Goal: Task Accomplishment & Management: Use online tool/utility

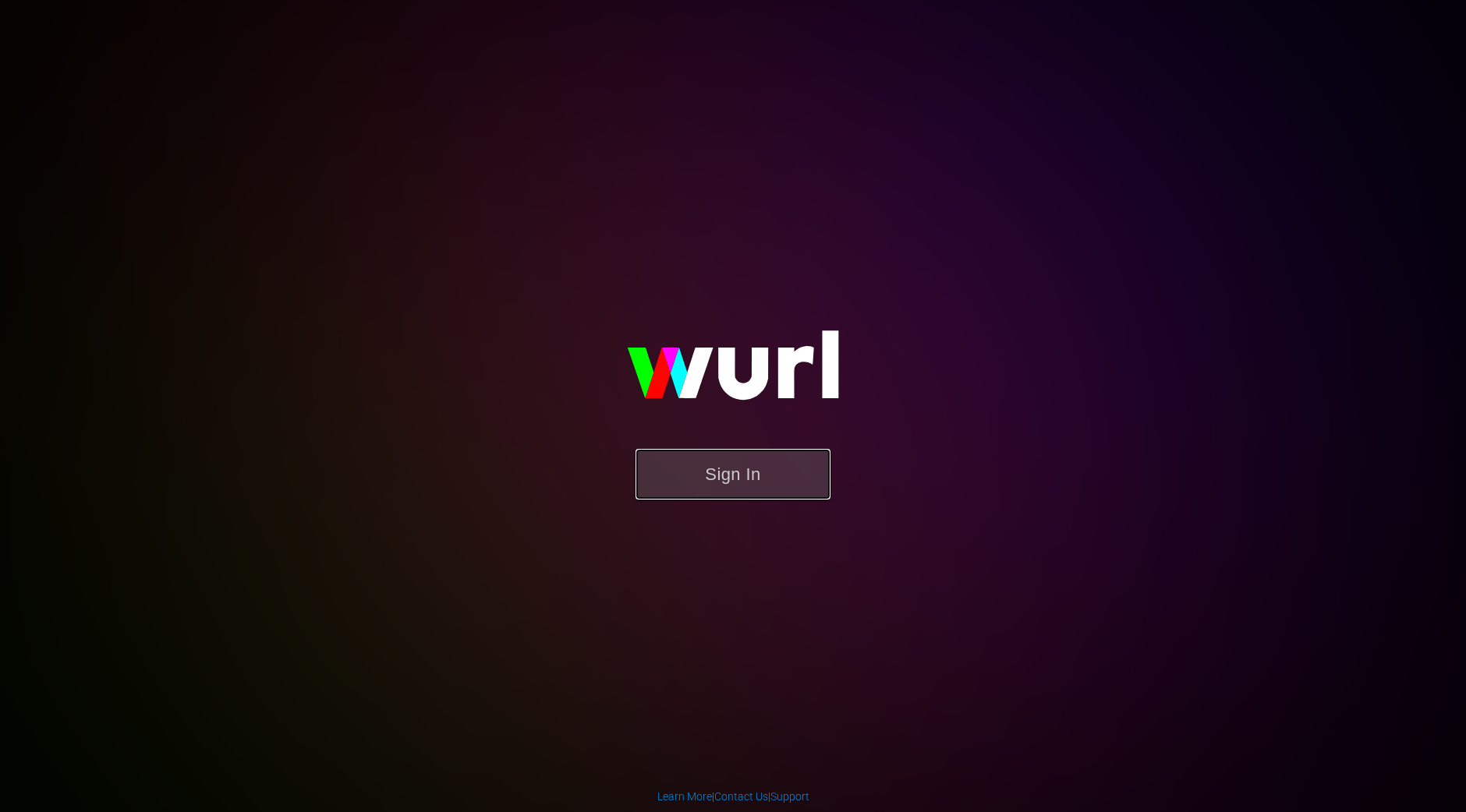
click at [697, 490] on button "Sign In" at bounding box center [732, 474] width 195 height 51
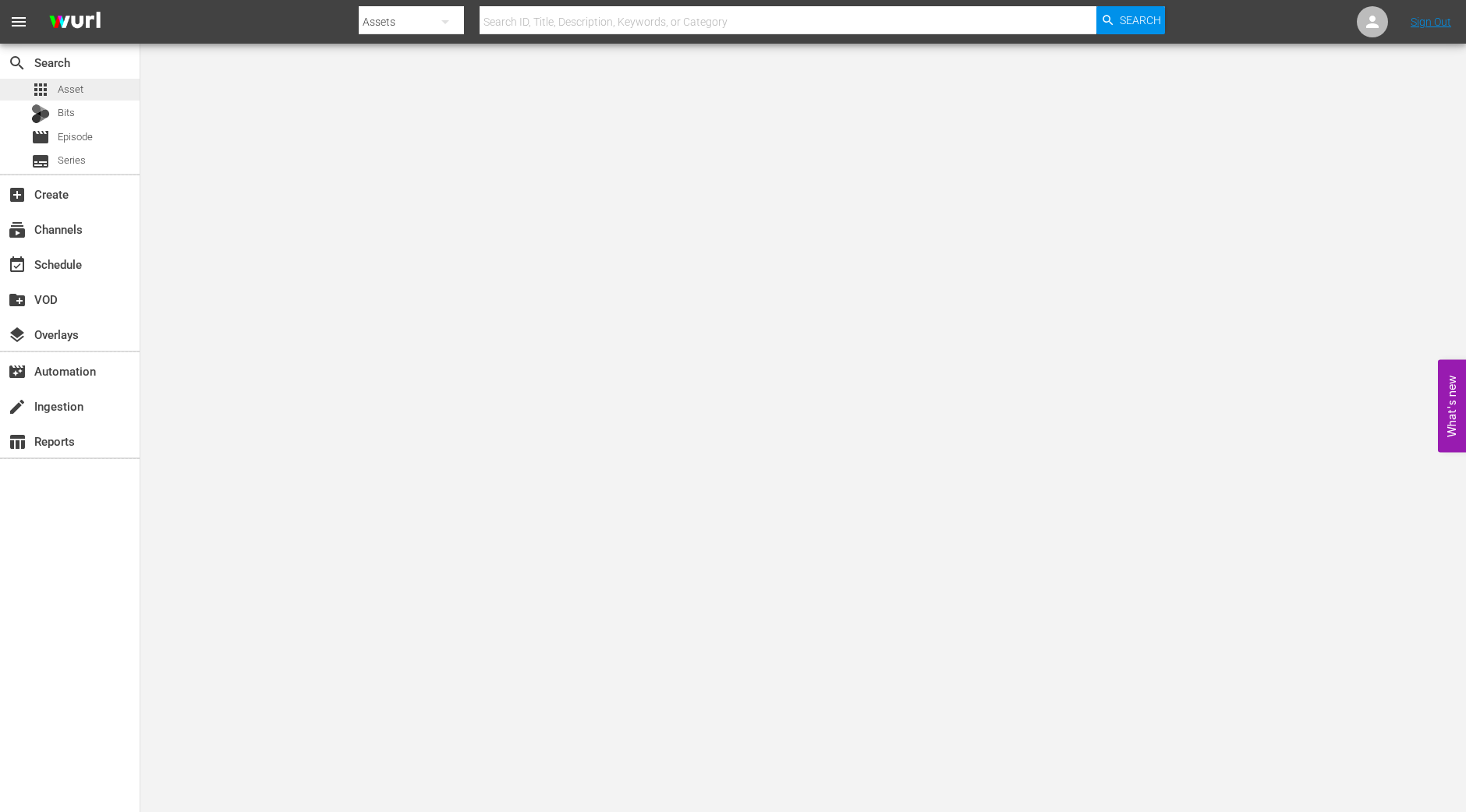
click at [82, 90] on span "Asset" at bounding box center [70, 89] width 26 height 15
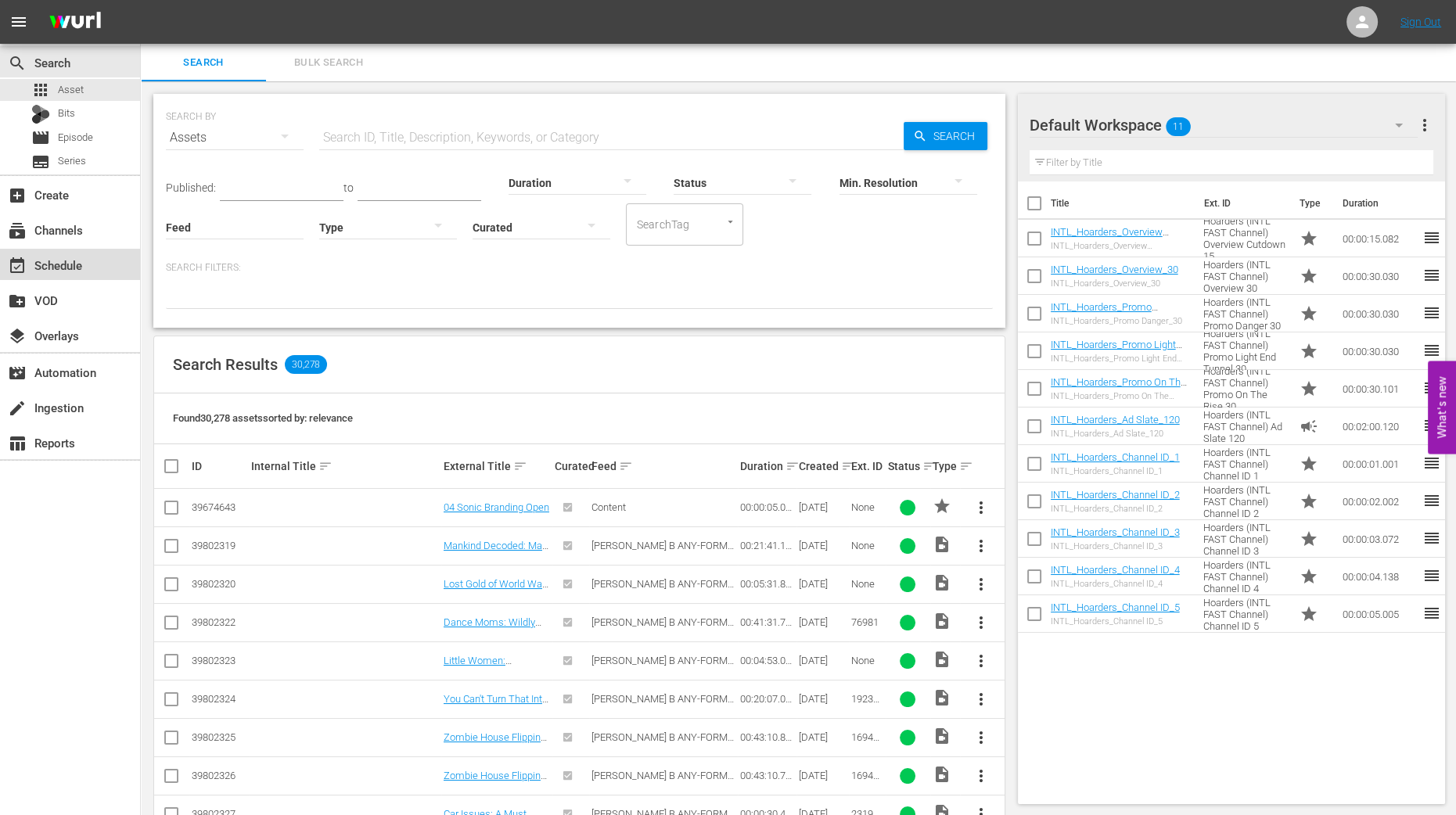
click at [71, 264] on div "event_available Schedule" at bounding box center [44, 262] width 88 height 14
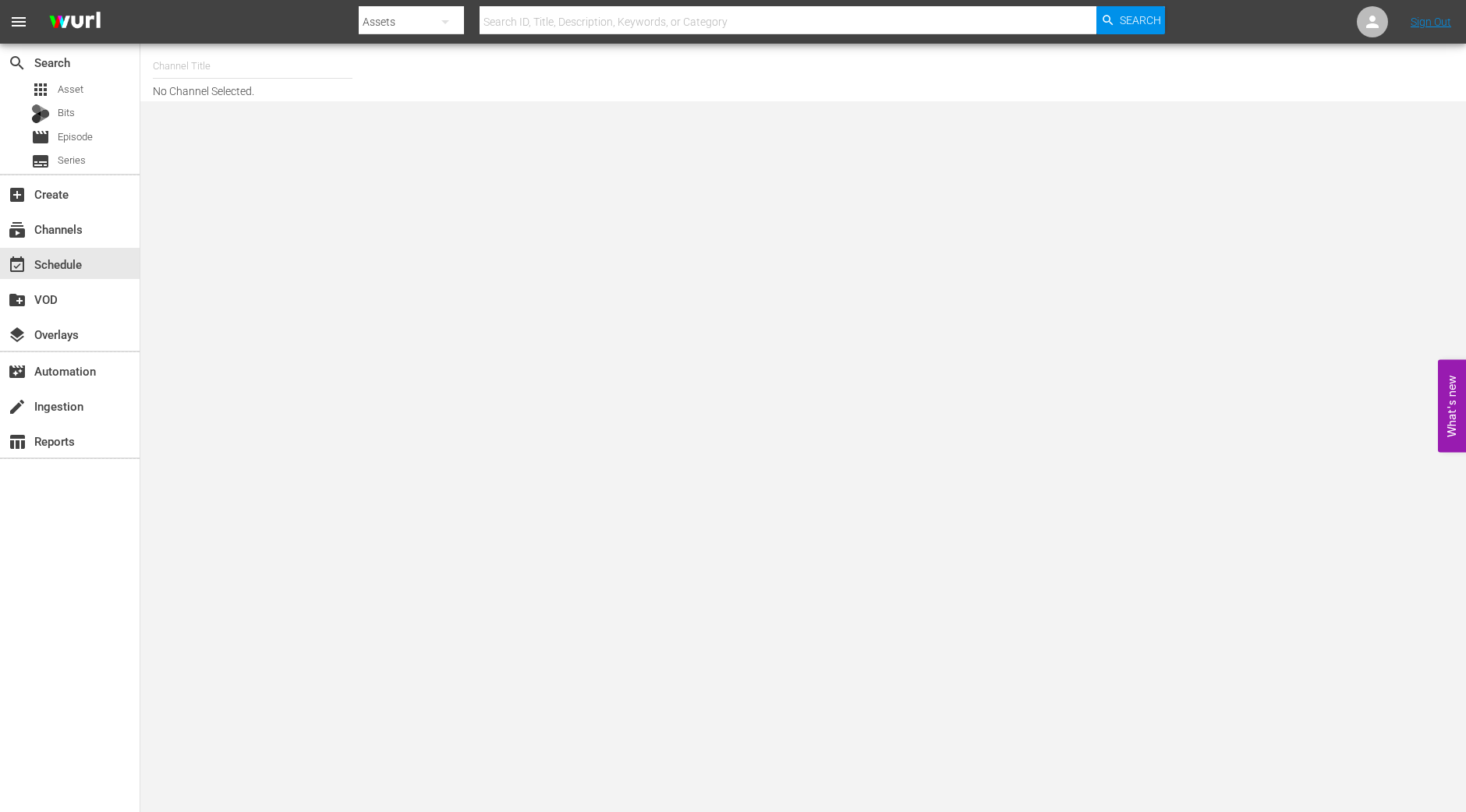
click at [20, 639] on div "search Search apps Asset Bits movie Episode subtitles Series add_box Create sub…" at bounding box center [70, 449] width 141 height 812
click at [318, 60] on input "text" at bounding box center [252, 66] width 200 height 37
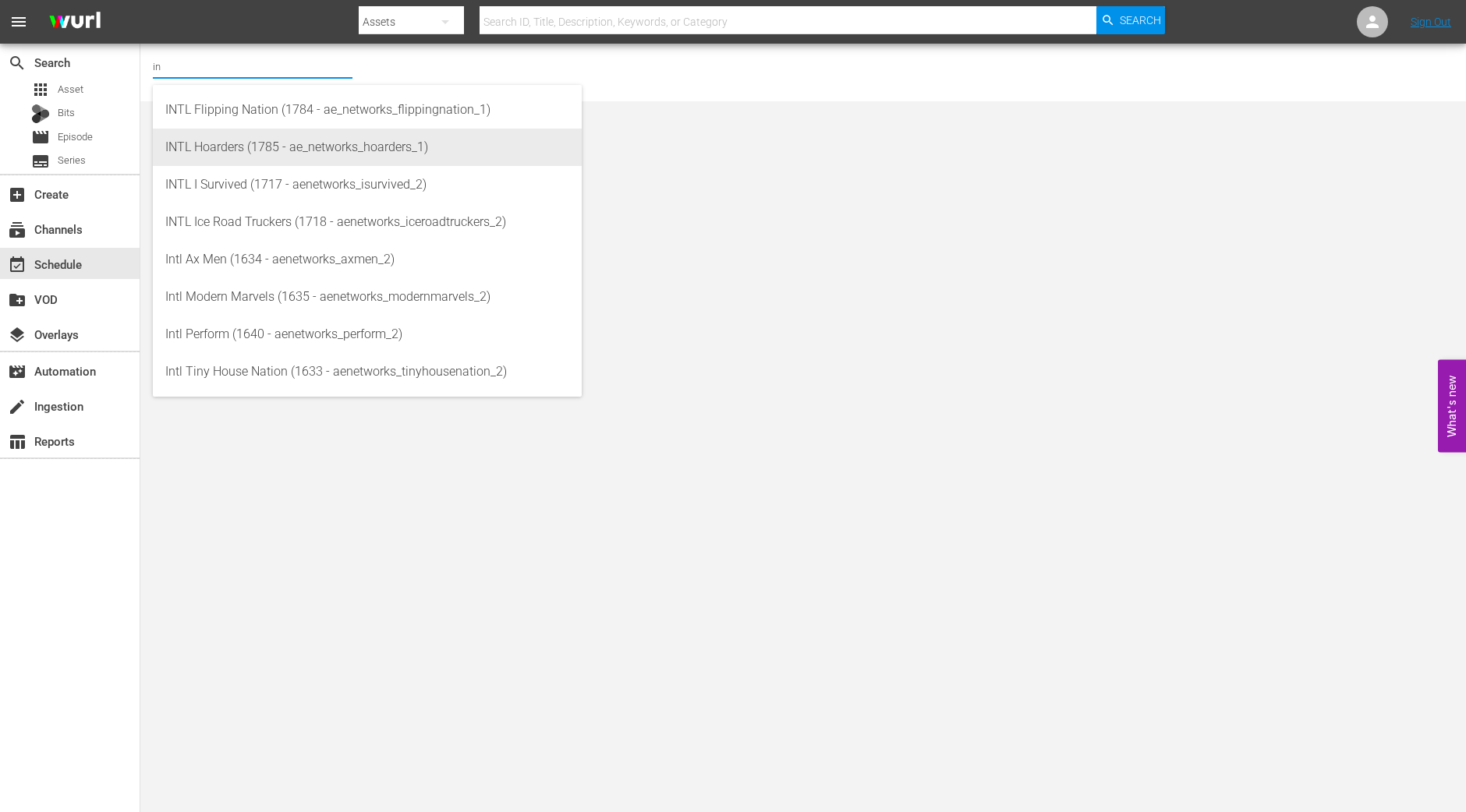
click at [218, 143] on div "INTL Hoarders (1785 - ae_networks_hoarders_1)" at bounding box center [368, 147] width 404 height 37
type input "INTL Hoarders (1785 - ae_networks_hoarders_1)"
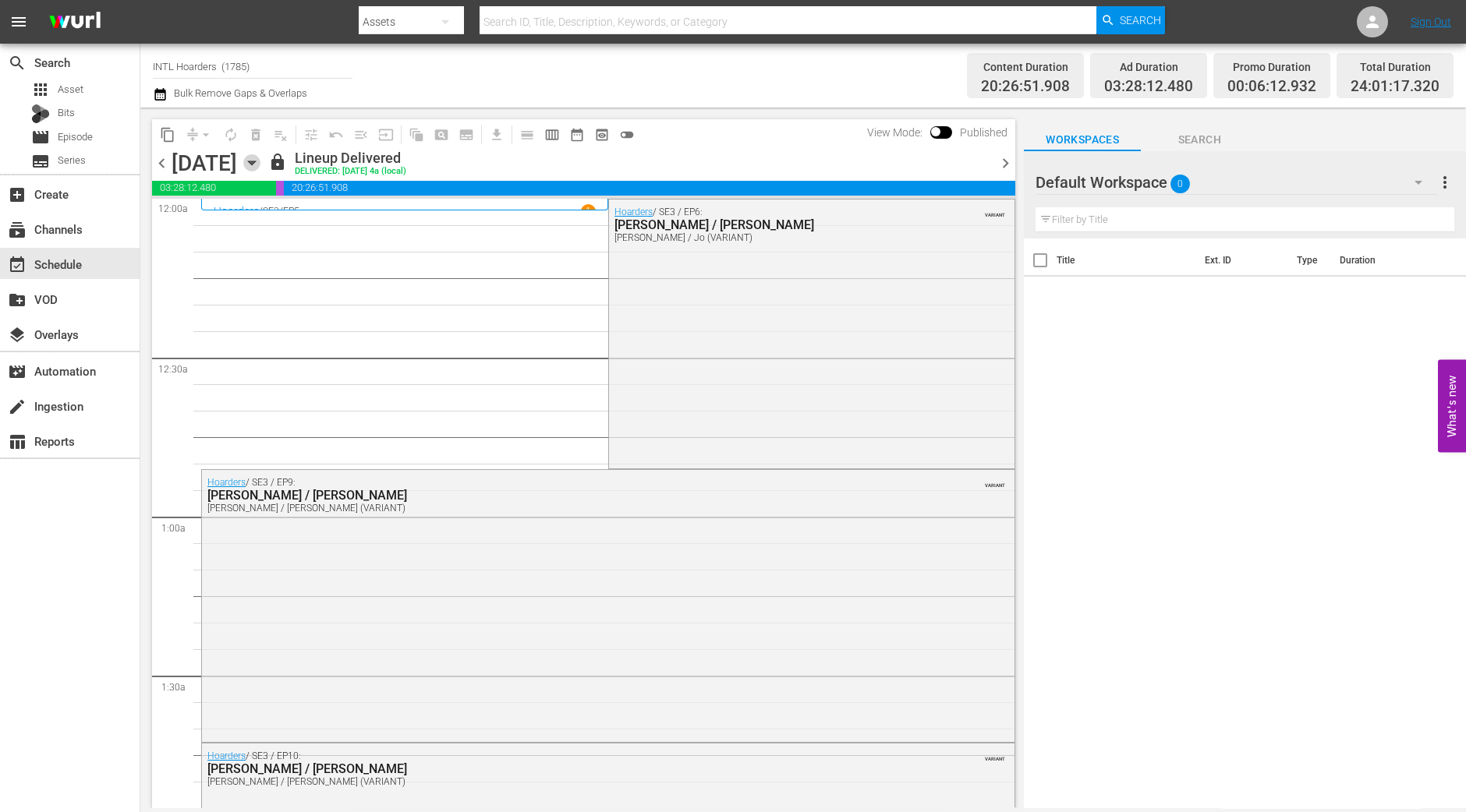
click at [260, 170] on icon "button" at bounding box center [251, 162] width 17 height 17
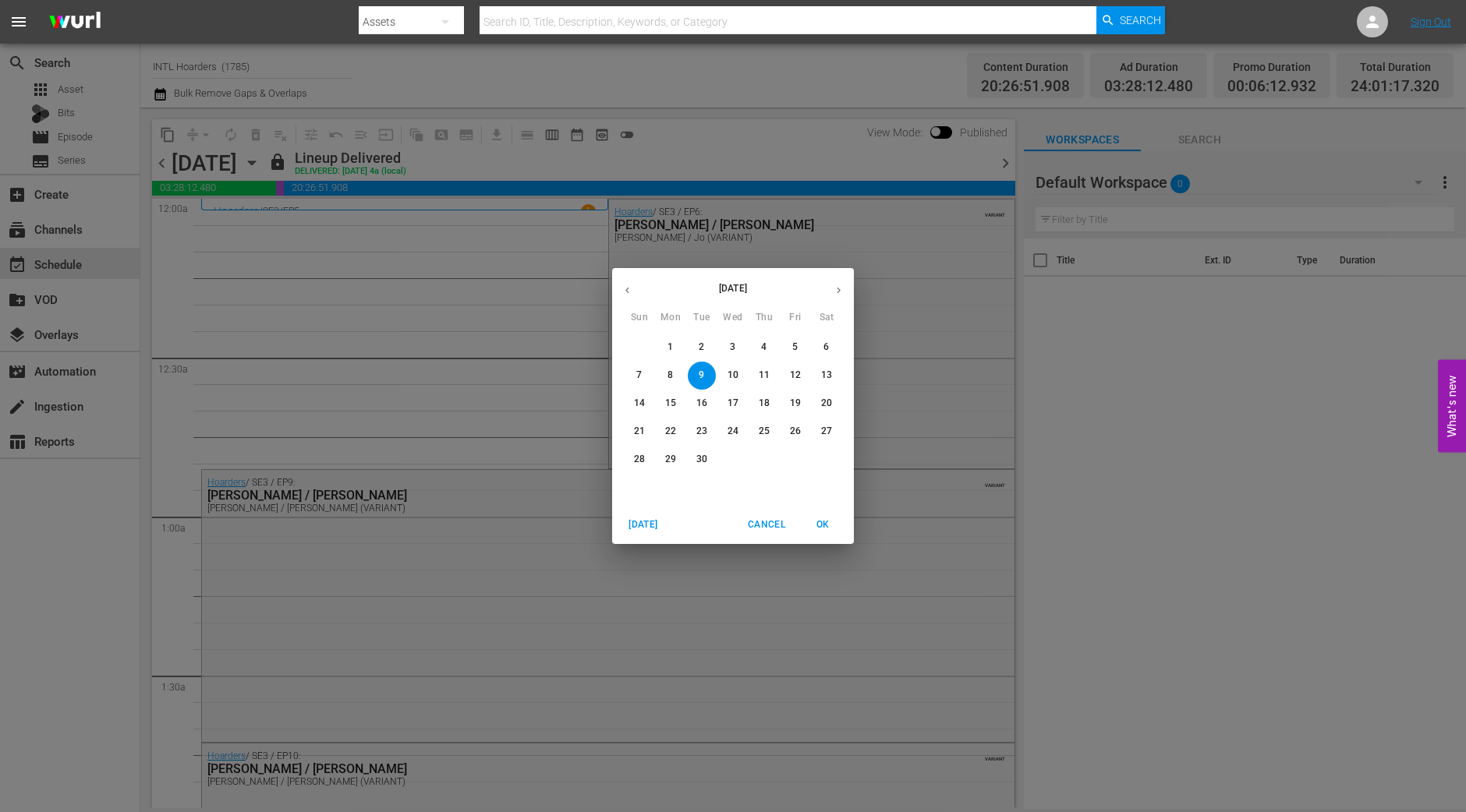
click at [672, 463] on p "29" at bounding box center [671, 459] width 11 height 13
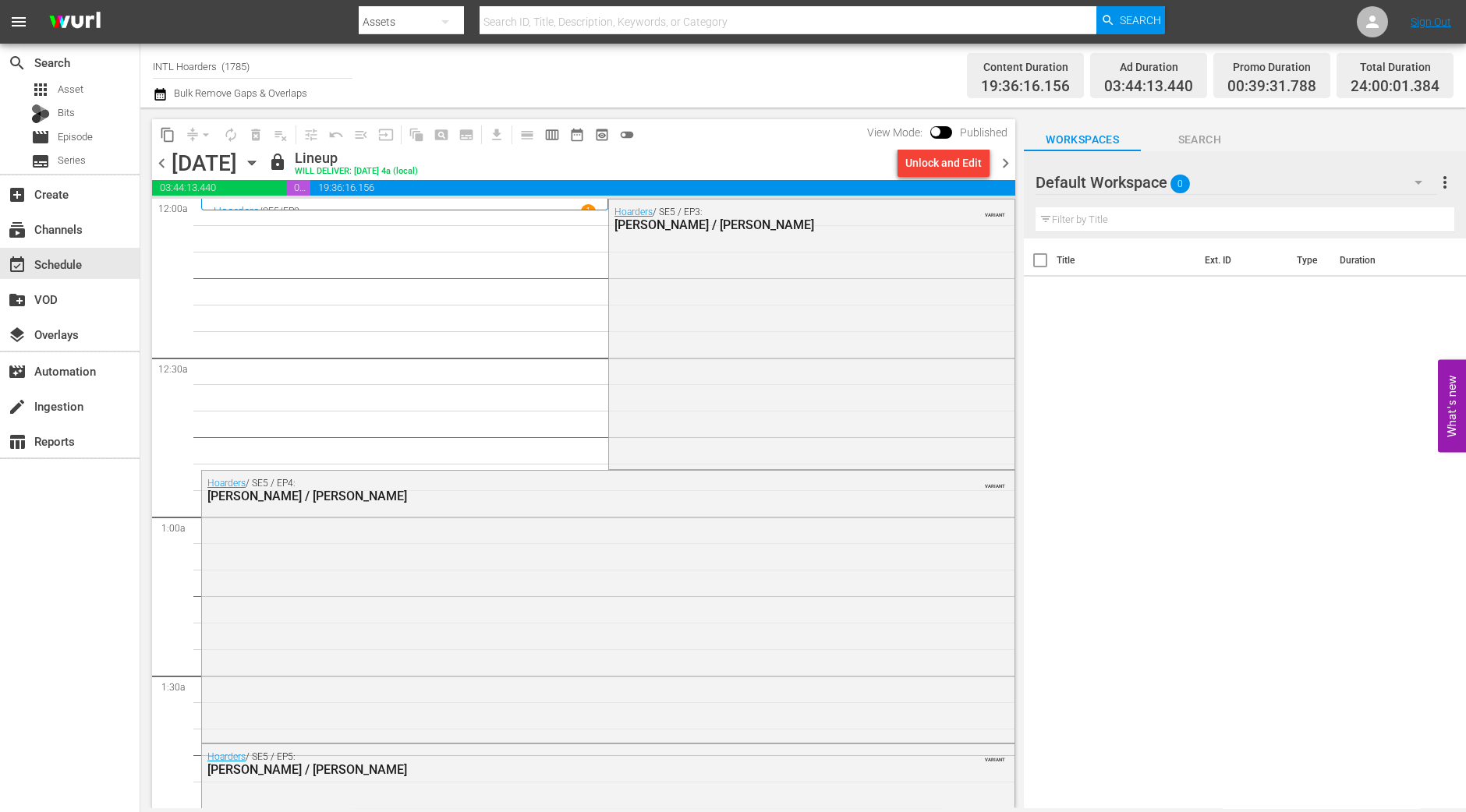
click at [1009, 166] on span "chevron_right" at bounding box center [1005, 163] width 19 height 19
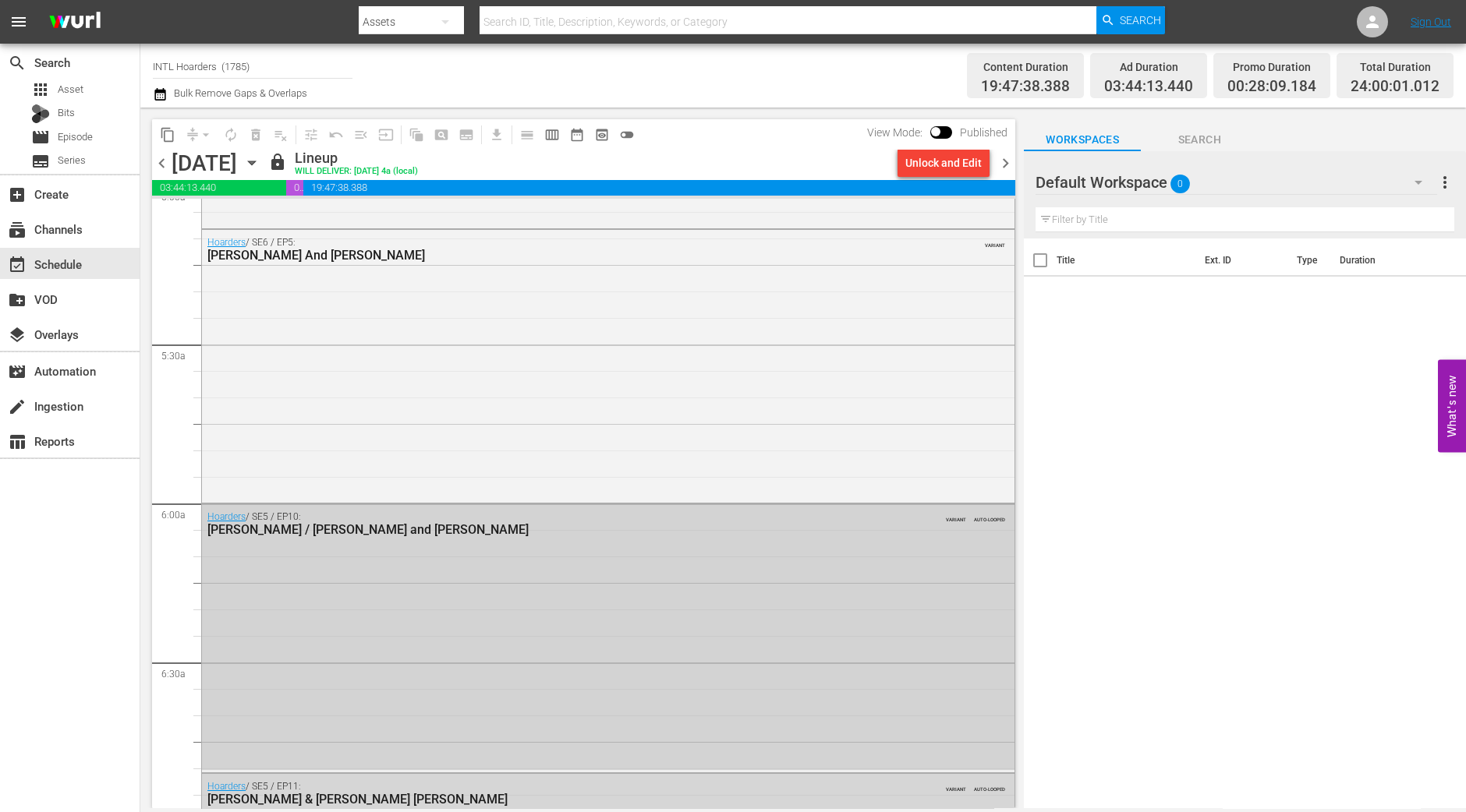
scroll to position [1116, 0]
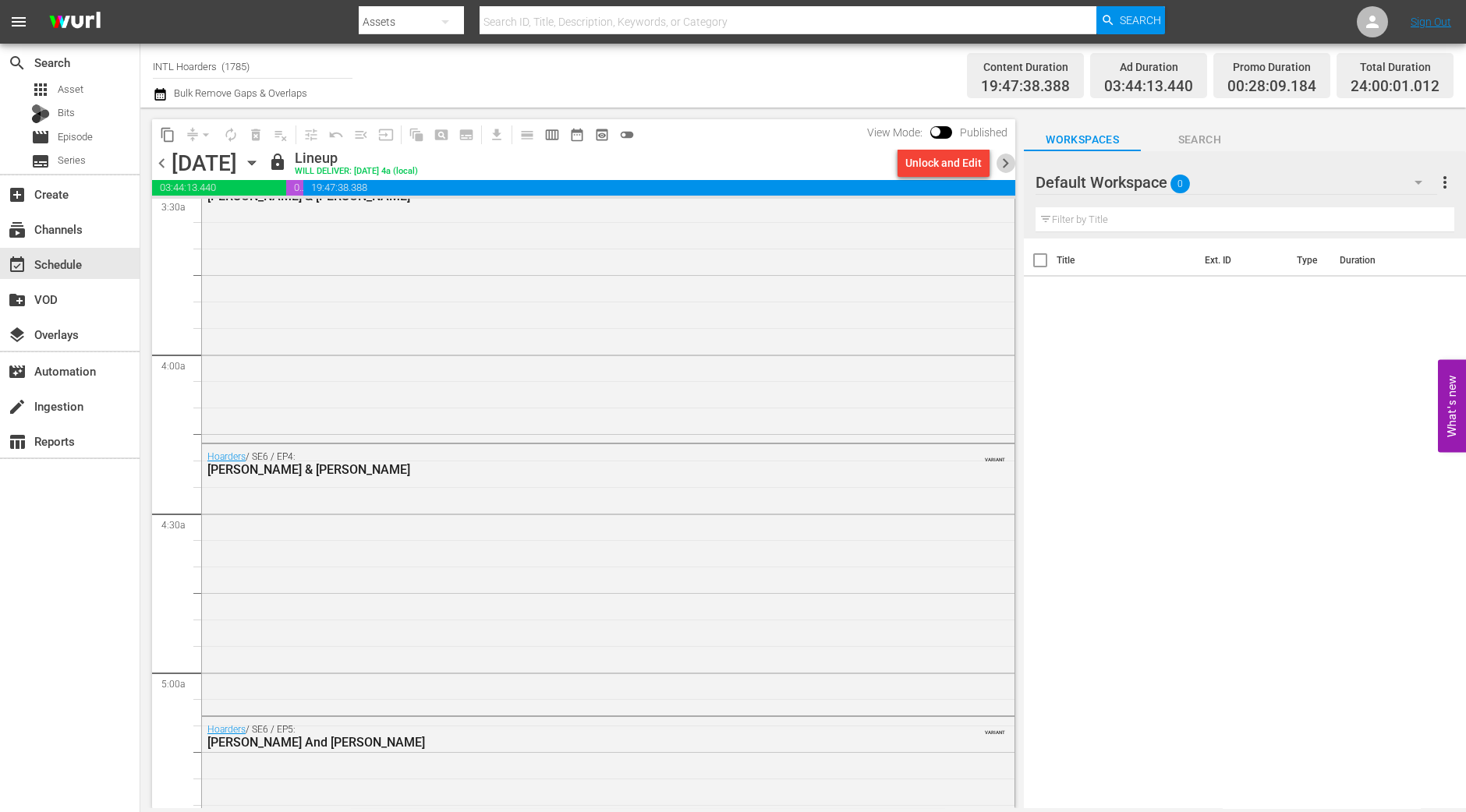
click at [1005, 162] on span "chevron_right" at bounding box center [1005, 163] width 19 height 19
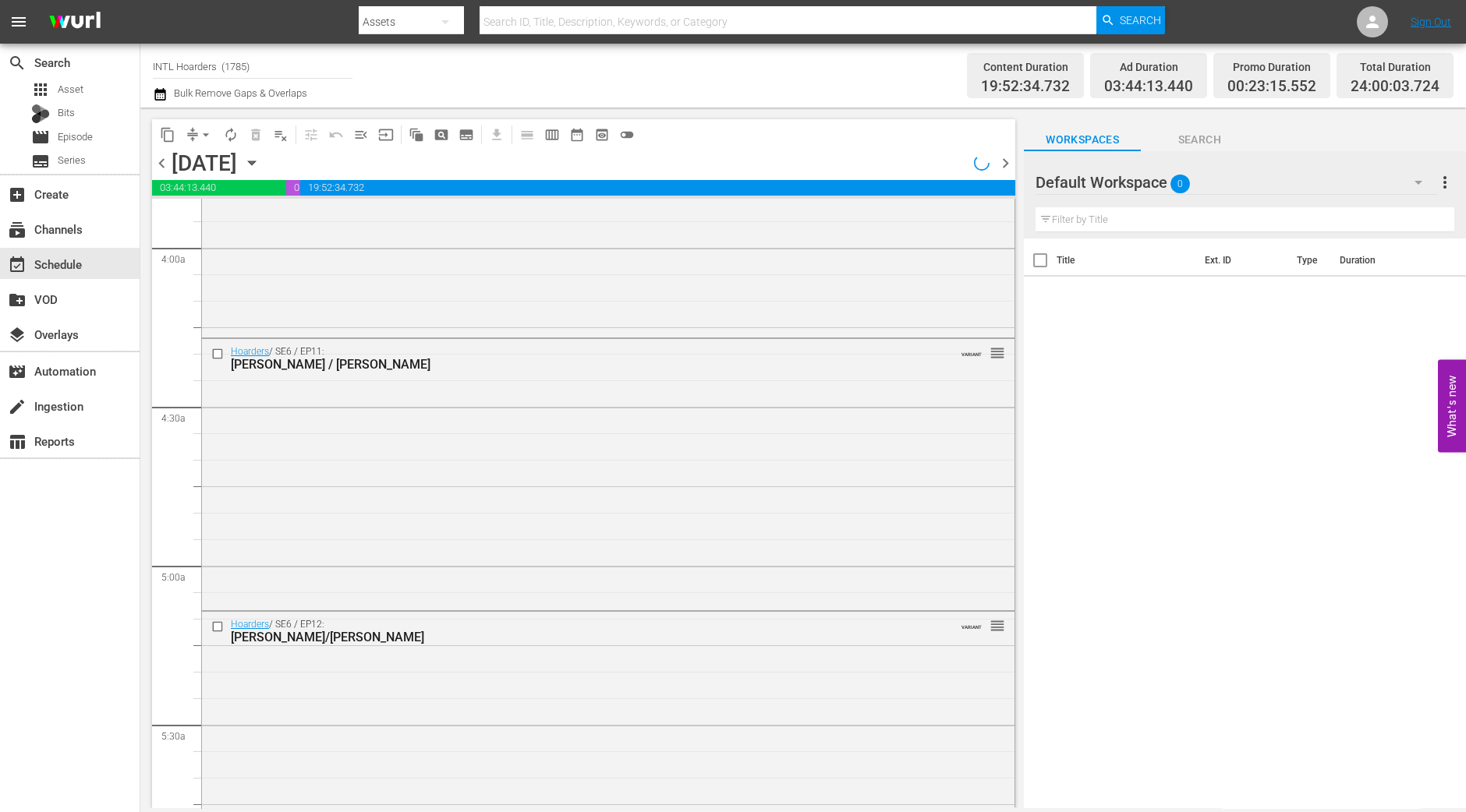
scroll to position [1142, 0]
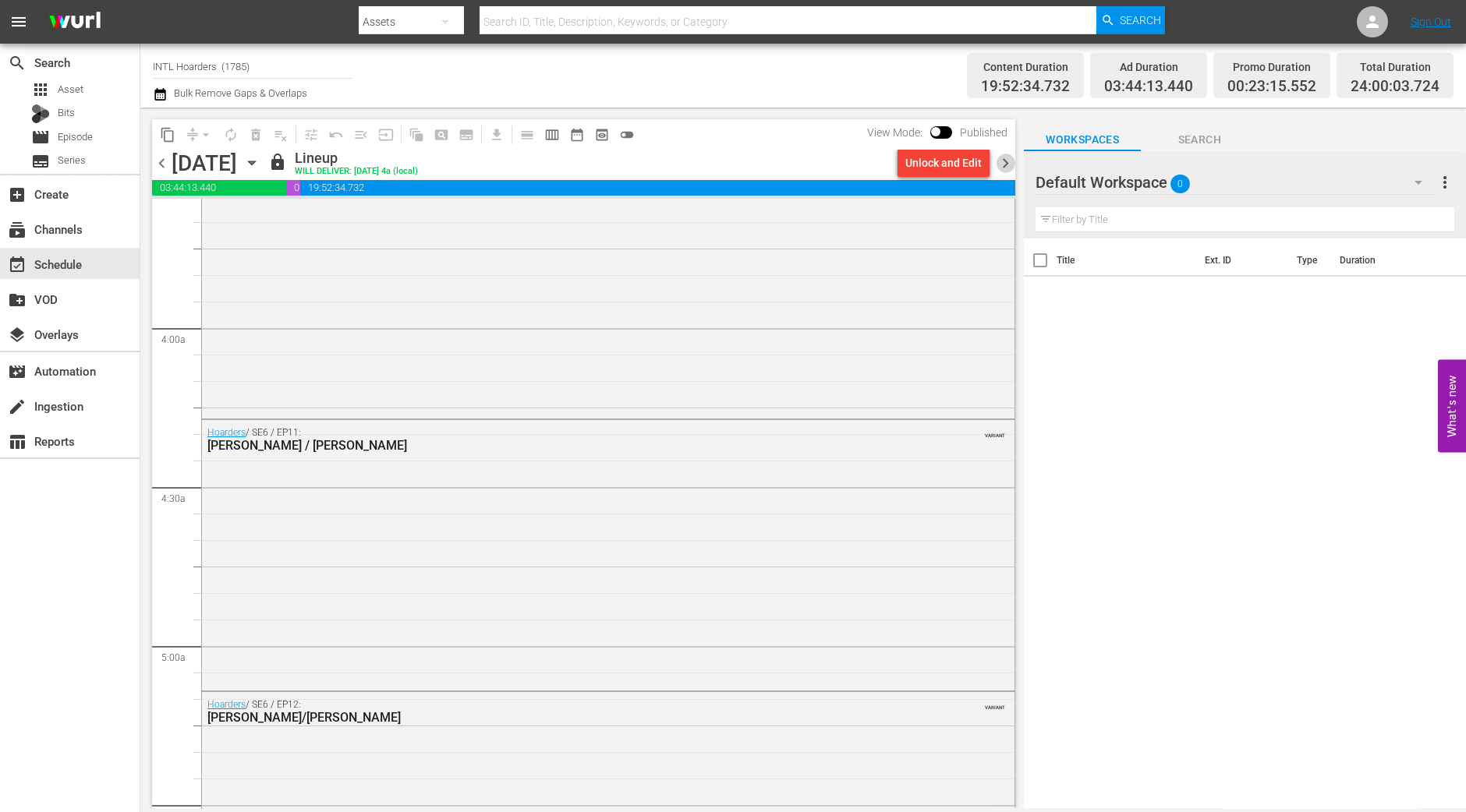
click at [1006, 166] on span "chevron_right" at bounding box center [1005, 163] width 19 height 19
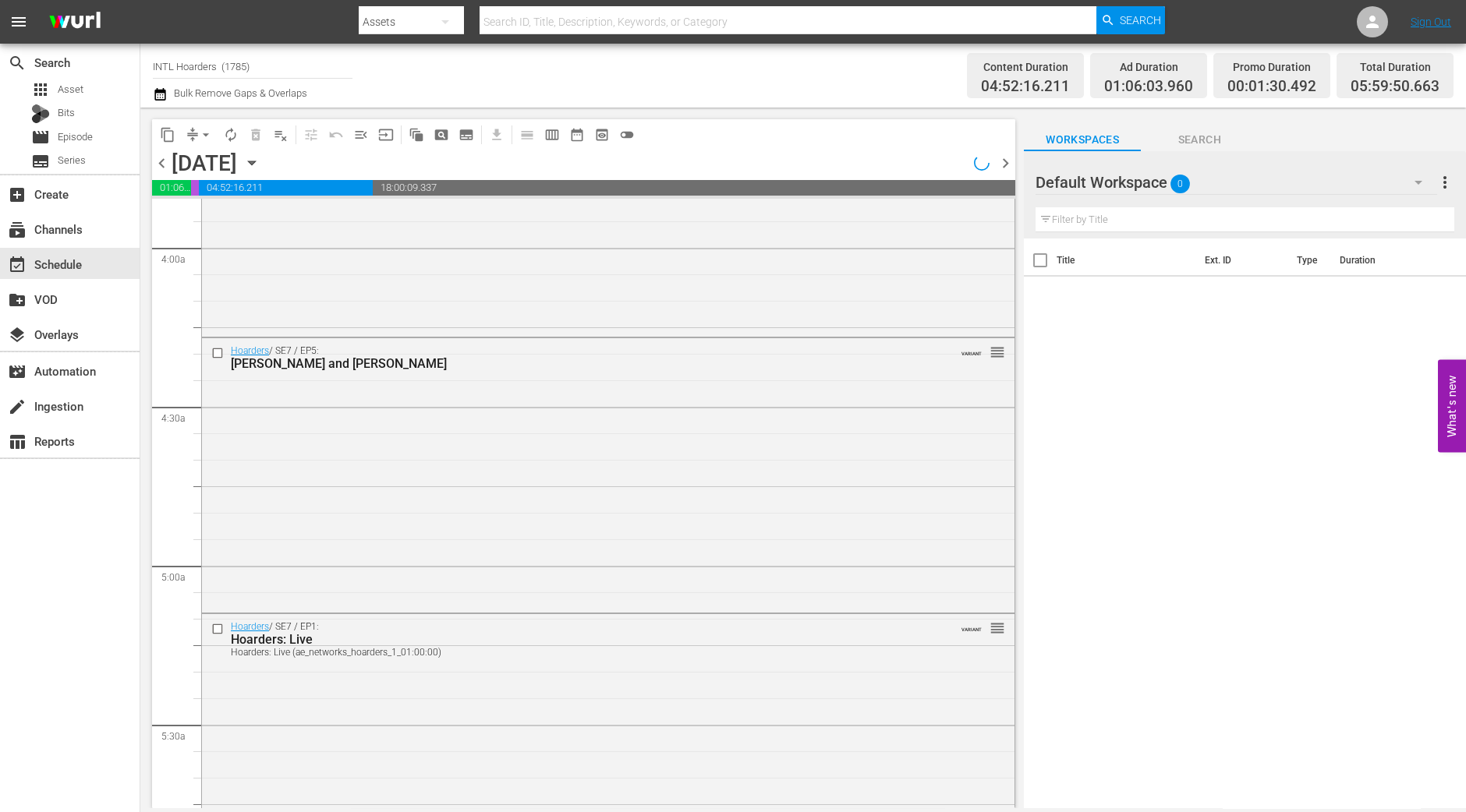
scroll to position [1142, 0]
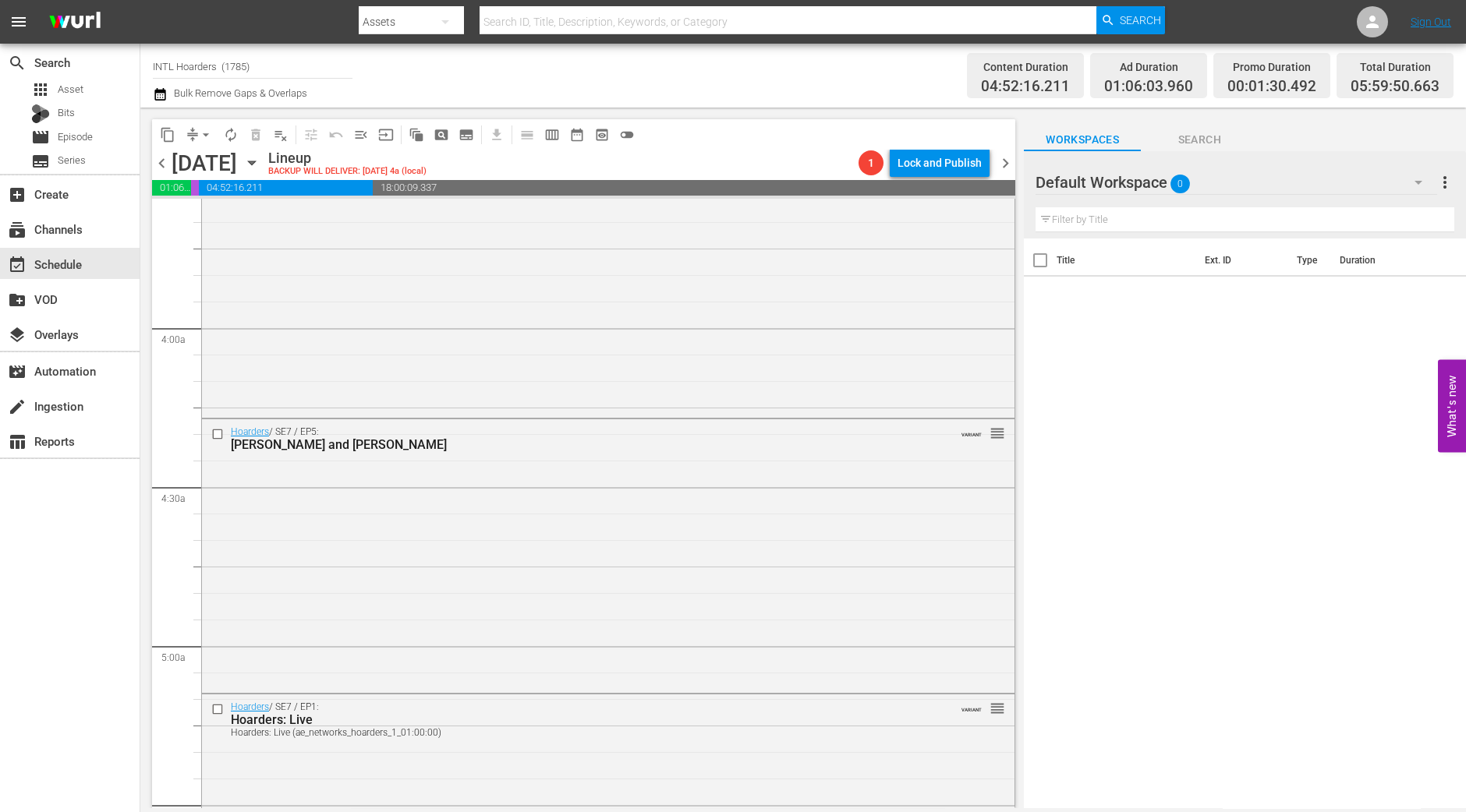
click at [59, 512] on div "search Search apps Asset Bits movie Episode subtitles Series add_box Create sub…" at bounding box center [70, 449] width 141 height 812
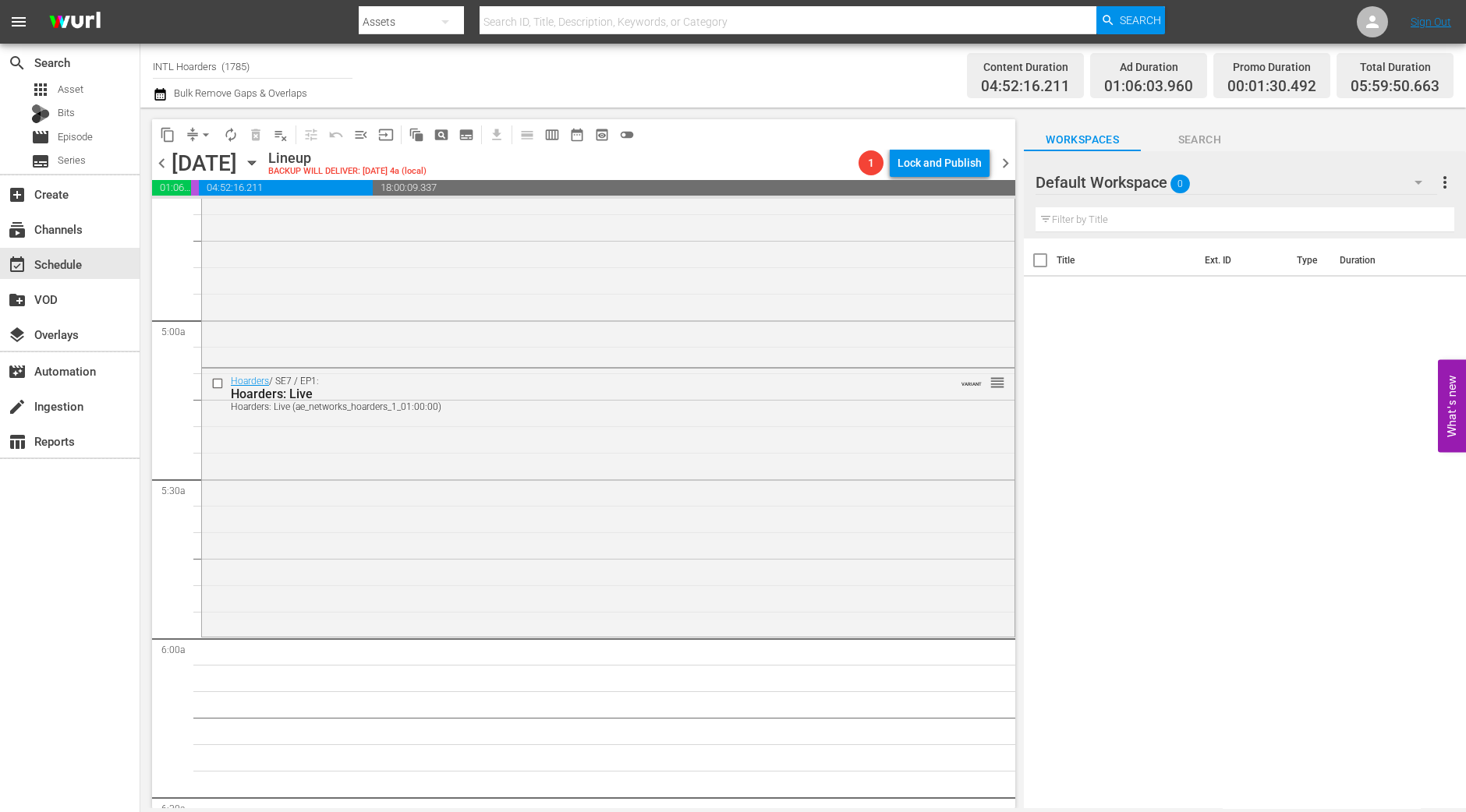
scroll to position [1727, 0]
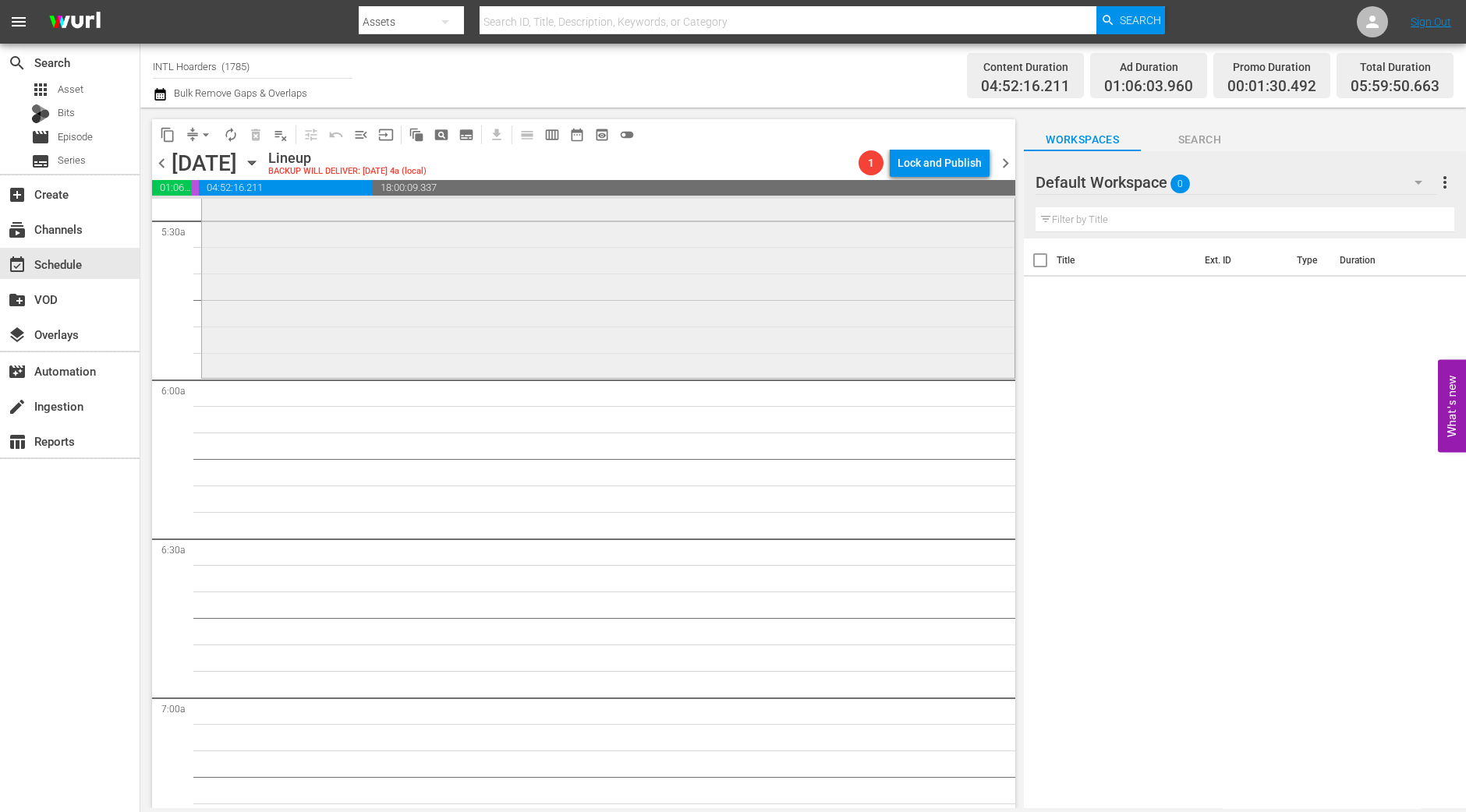
click at [541, 312] on div "Hoarders / SE7 / EP1: Hoarders: Live Hoarders: Live (ae_networks_hoarders_1_01:…" at bounding box center [608, 242] width 812 height 264
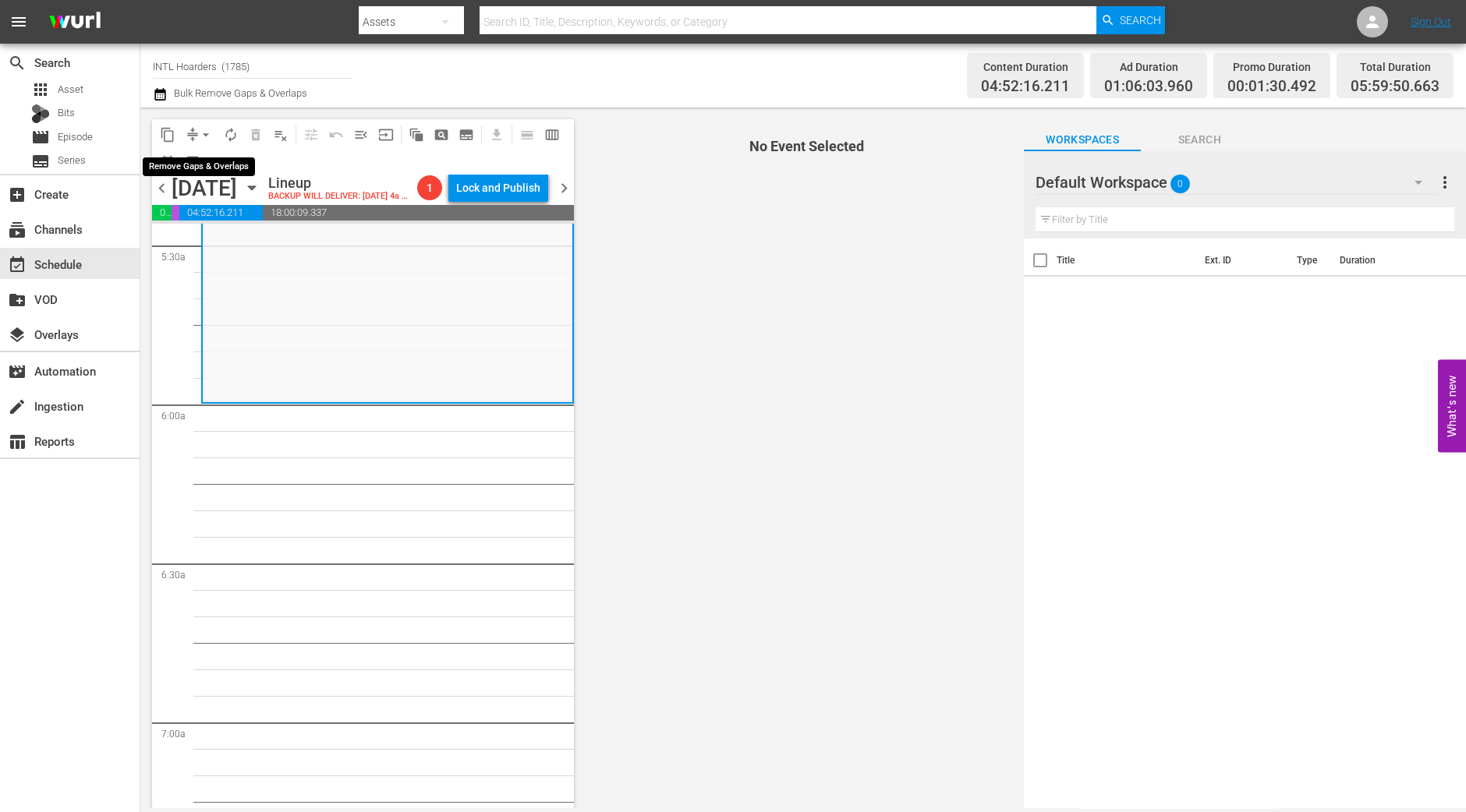
click at [209, 141] on span "arrow_drop_down" at bounding box center [205, 134] width 15 height 15
click at [208, 159] on li "Align to Midnight" at bounding box center [206, 166] width 164 height 26
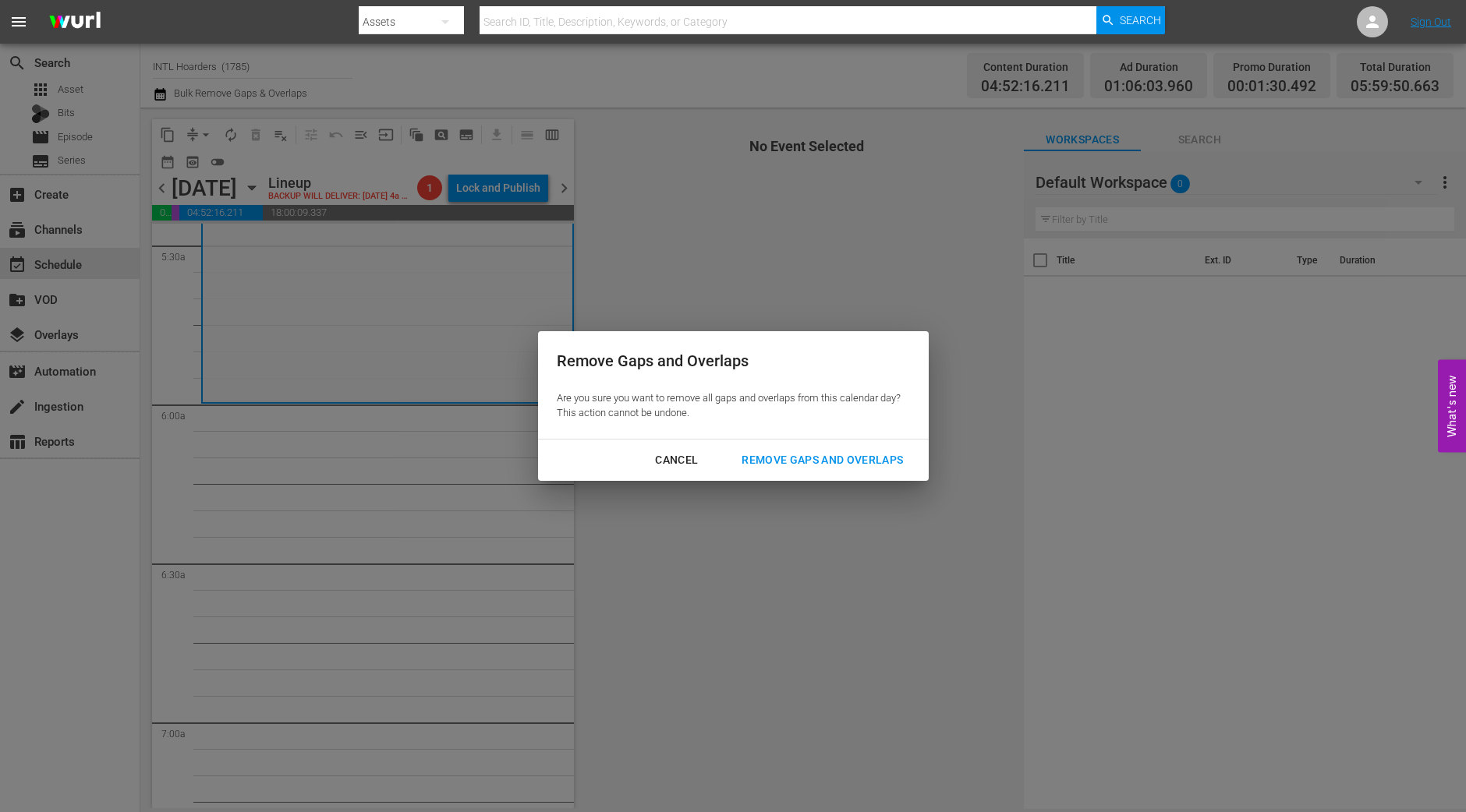
click at [828, 461] on div "Remove Gaps and Overlaps" at bounding box center [822, 461] width 187 height 19
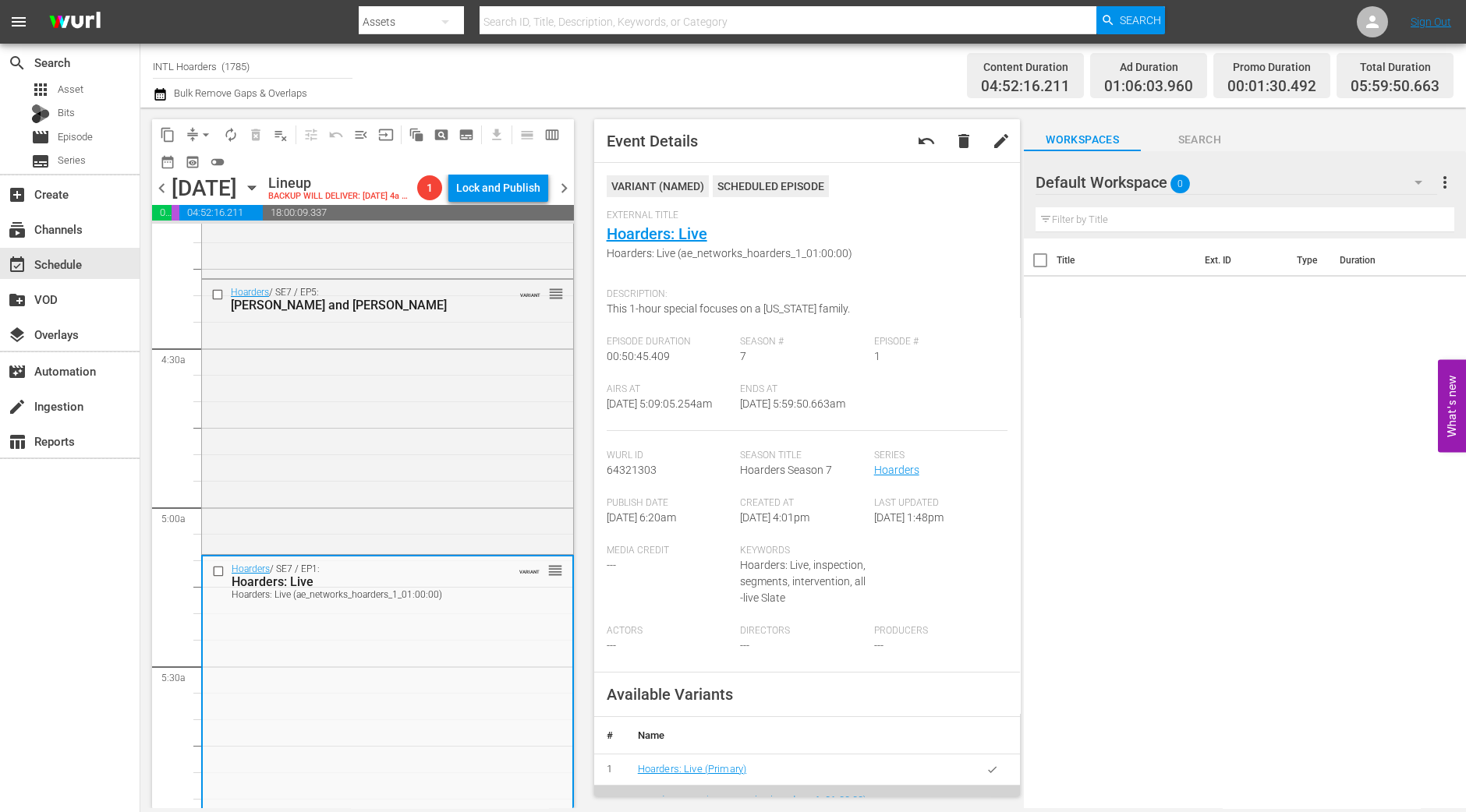
scroll to position [1142, 0]
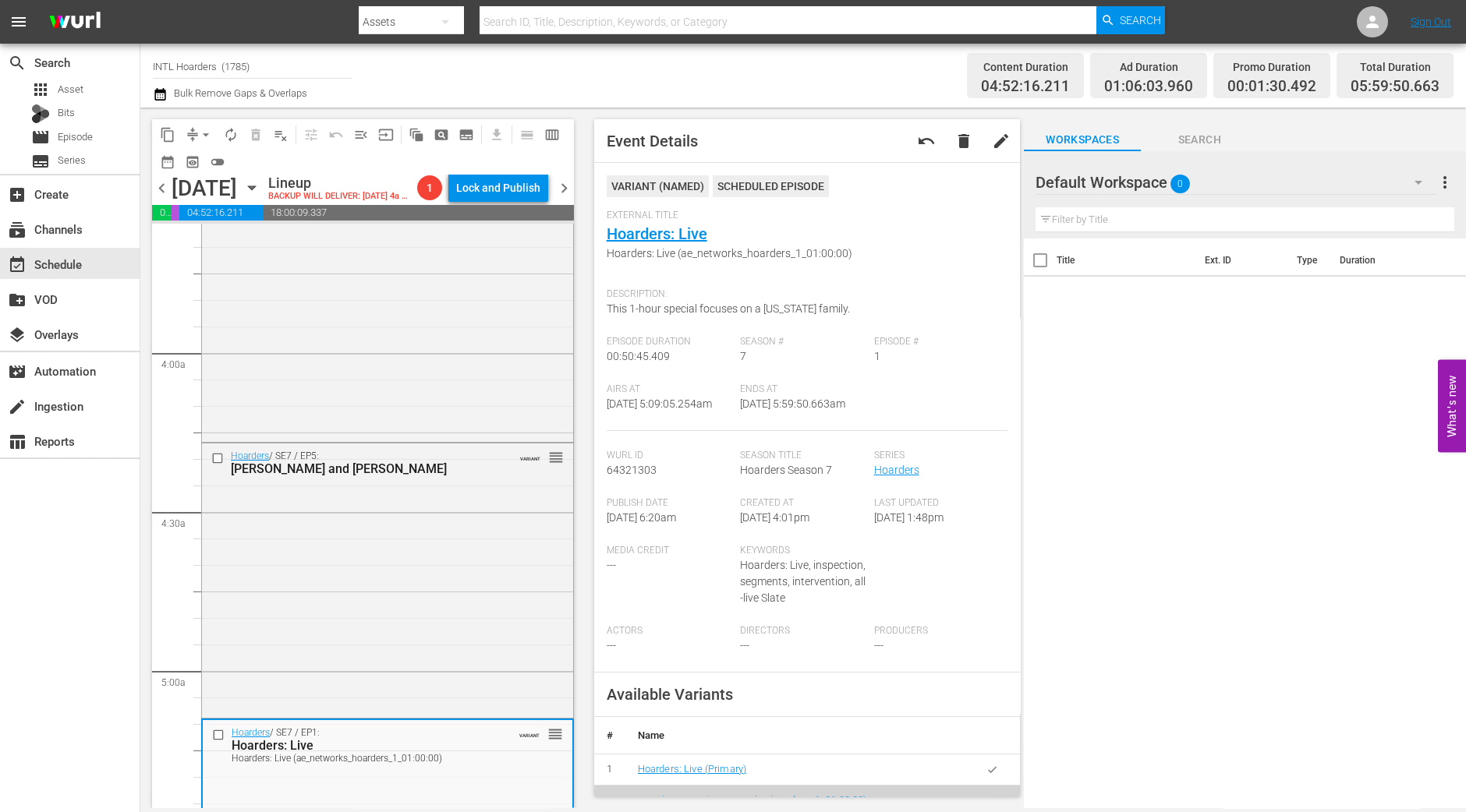
click at [543, 384] on div "Hoarders / SE7 / EP4: Ruthann VARIANT reorder" at bounding box center [387, 304] width 371 height 271
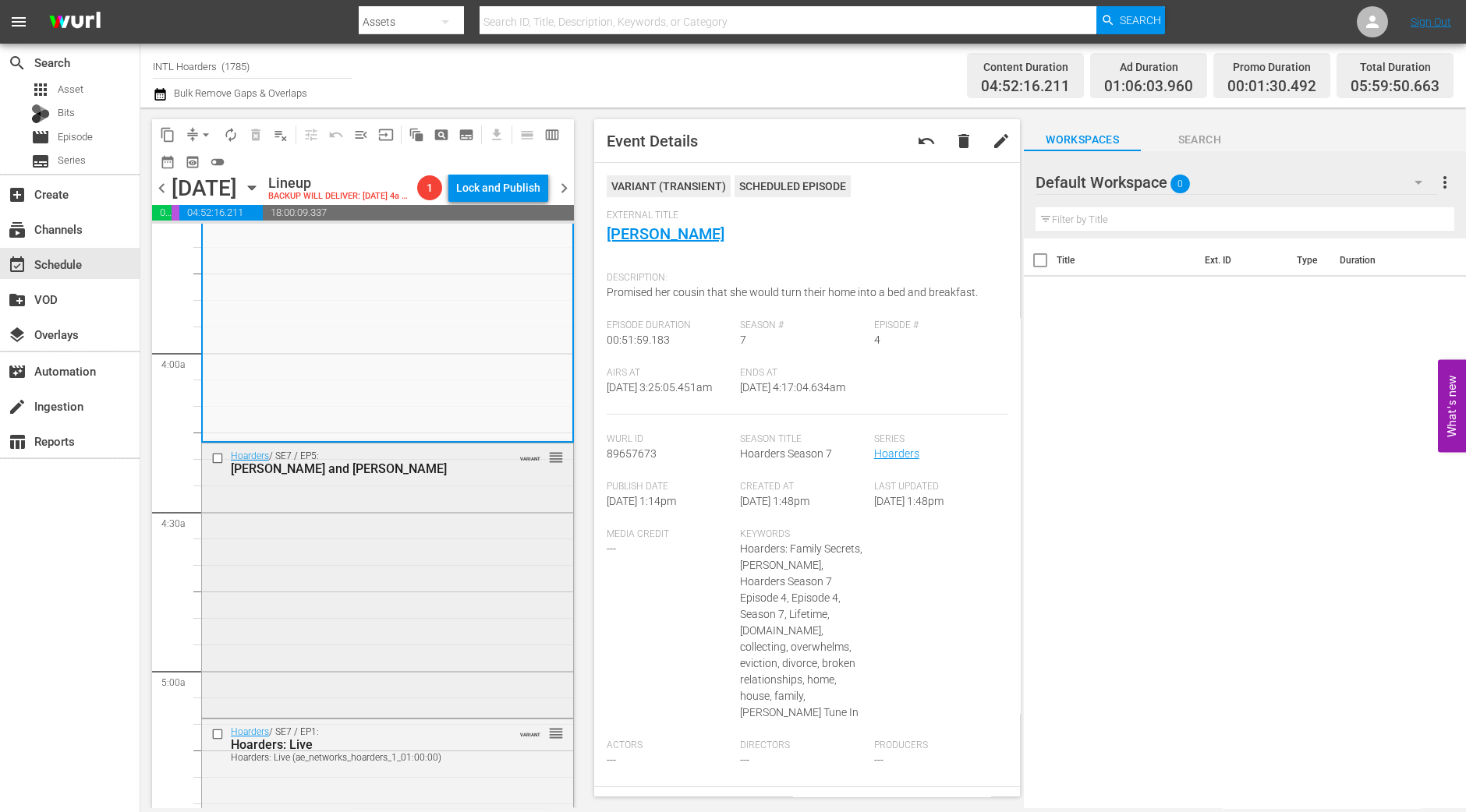
click at [453, 536] on div "Hoarders / SE7 / EP5: Cynthia and Ricky VARIANT reorder" at bounding box center [387, 579] width 371 height 271
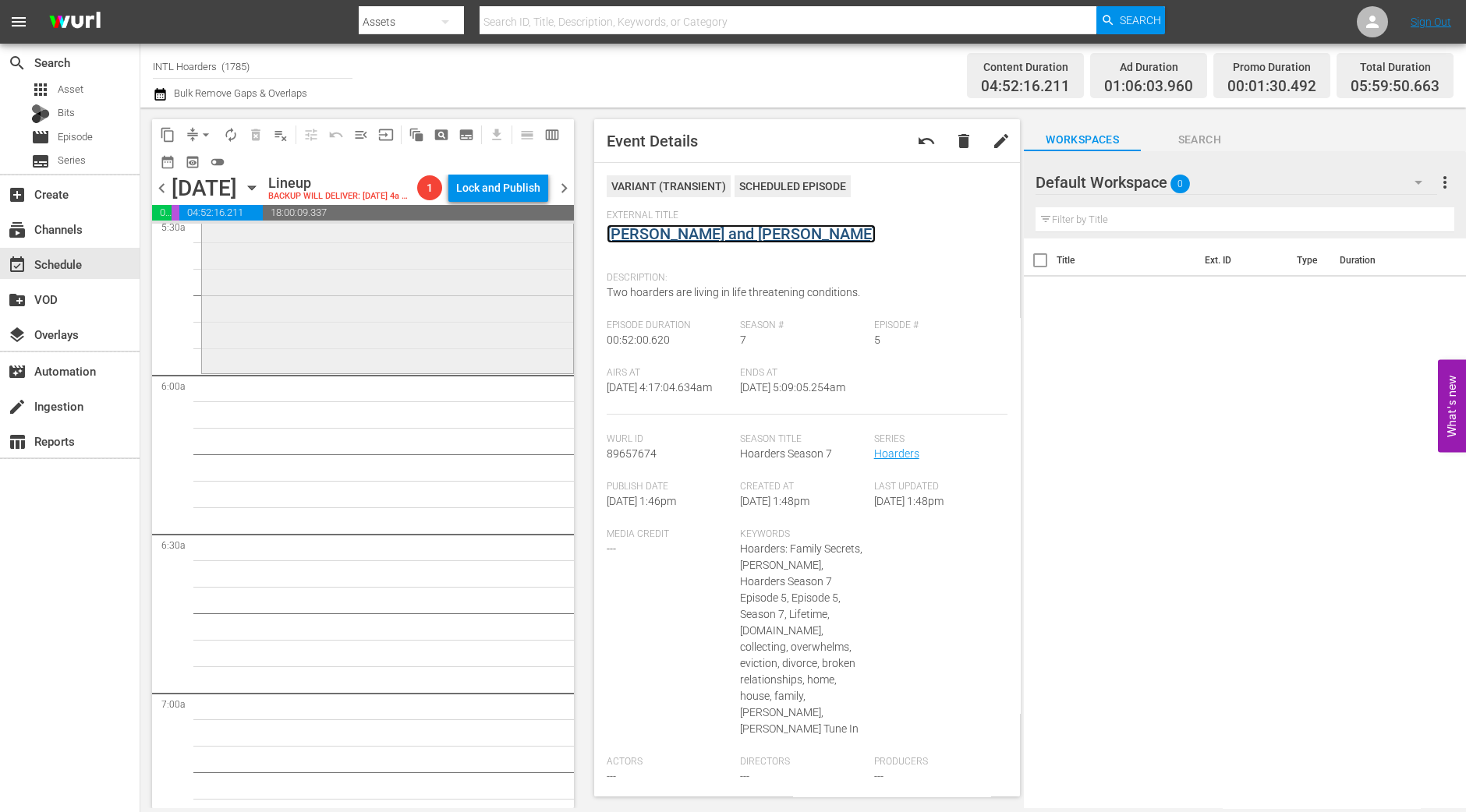
scroll to position [1824, 0]
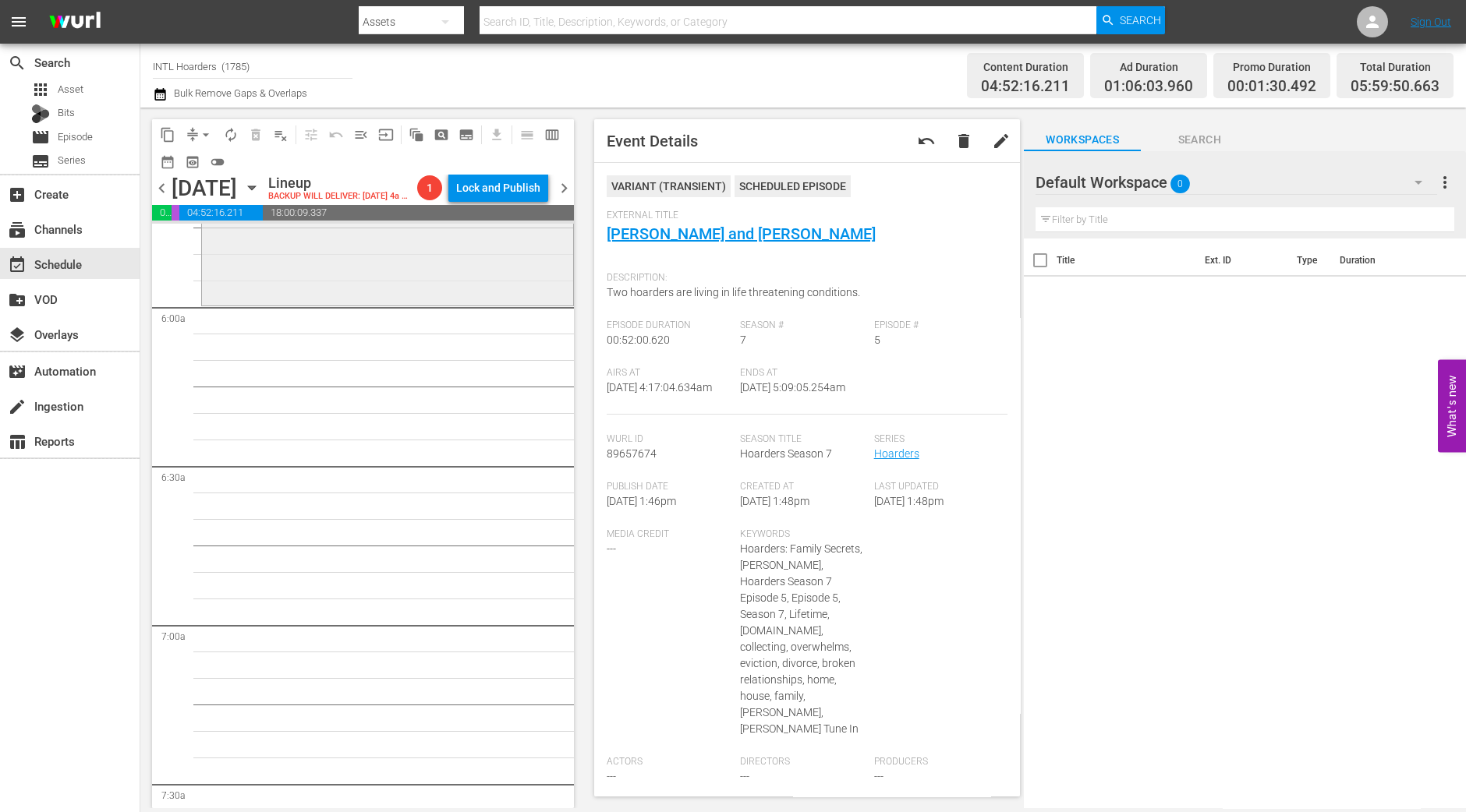
click at [361, 281] on div "Hoarders / SE7 / EP1: Hoarders: Live Hoarders: Live (ae_networks_hoarders_1_01:…" at bounding box center [387, 169] width 371 height 264
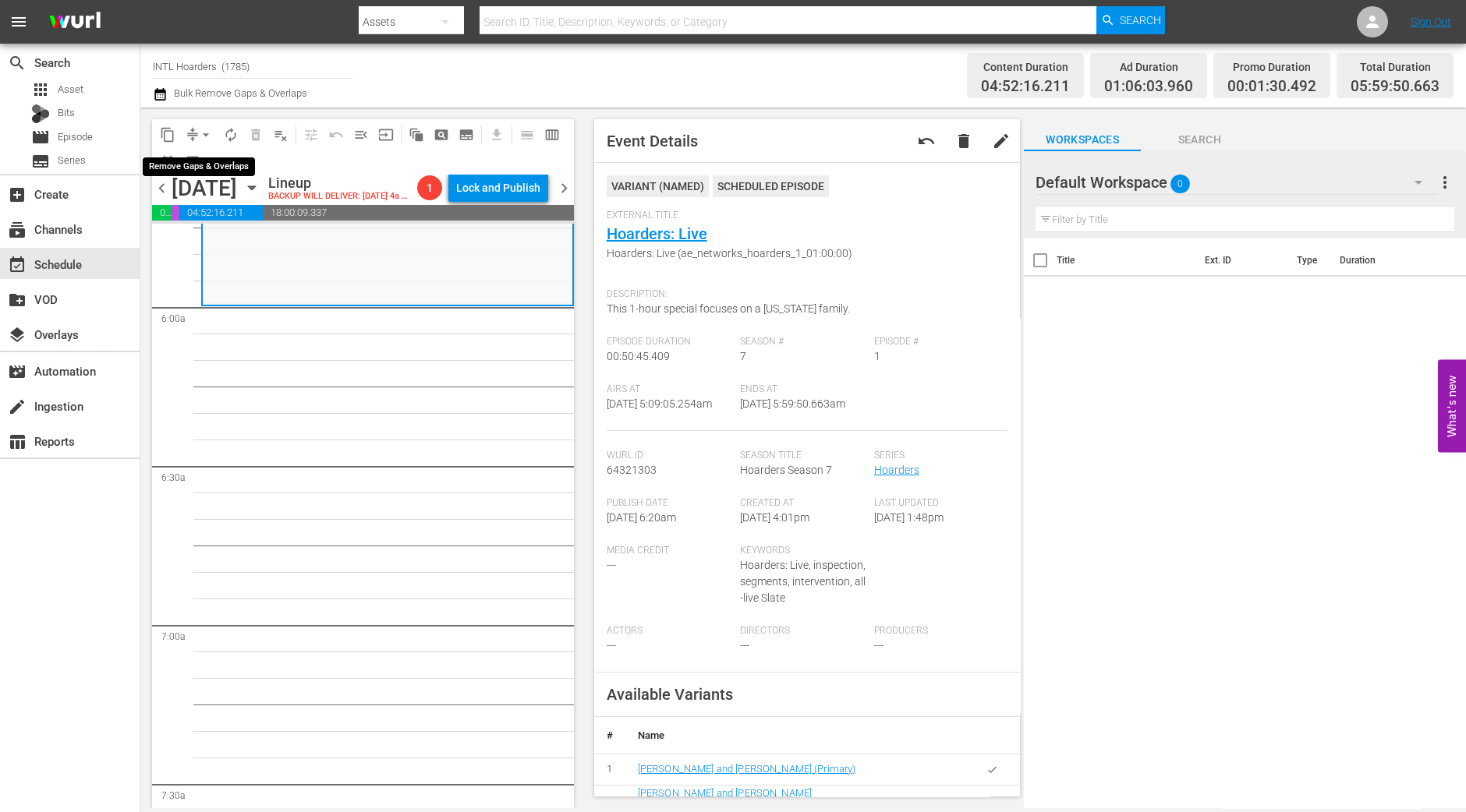
click at [207, 131] on span "arrow_drop_down" at bounding box center [205, 134] width 15 height 15
click at [198, 166] on li "Align to Midnight" at bounding box center [206, 166] width 164 height 26
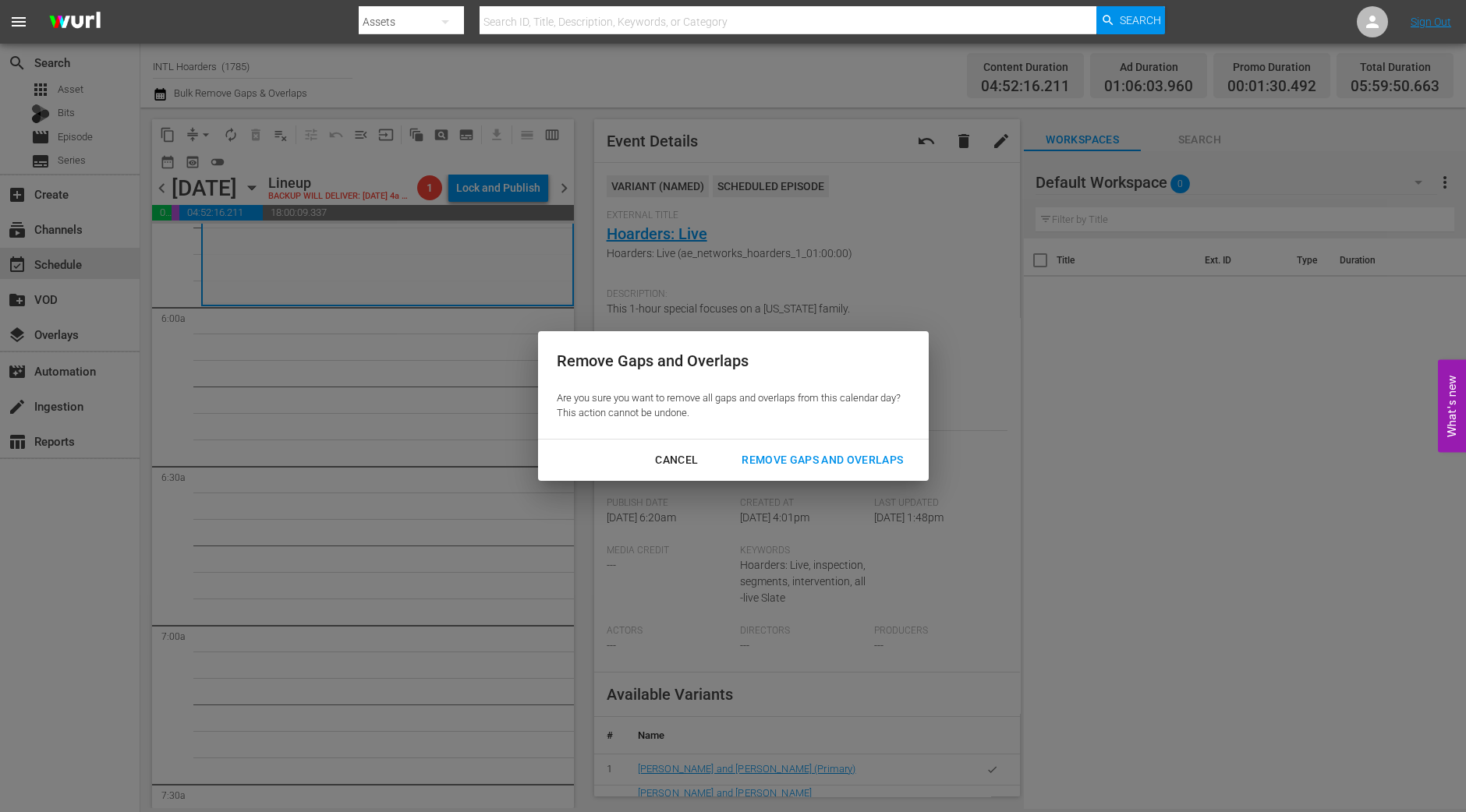
click at [811, 470] on button "Remove Gaps and Overlaps" at bounding box center [822, 461] width 199 height 29
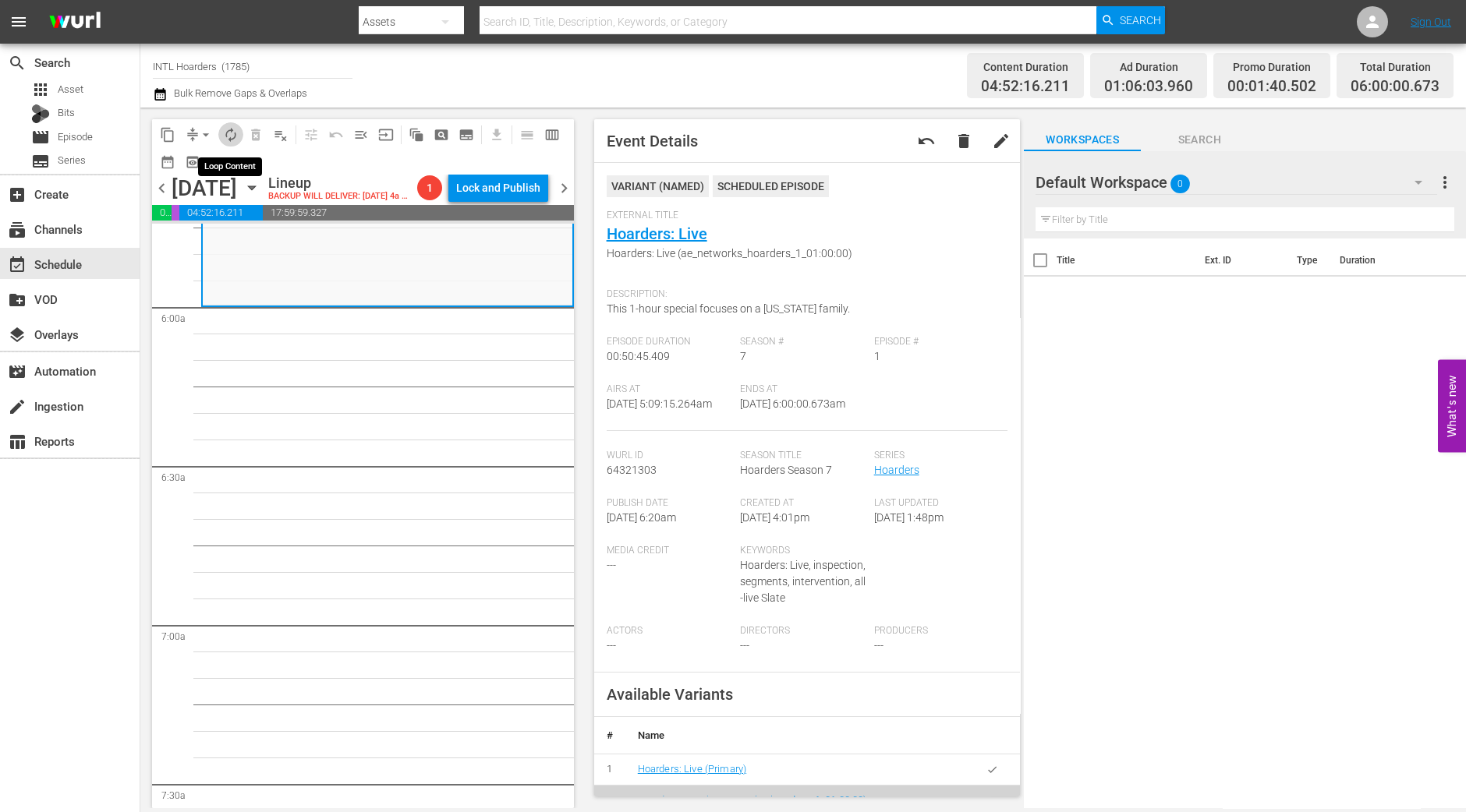
click at [229, 134] on span "autorenew_outlined" at bounding box center [230, 134] width 15 height 15
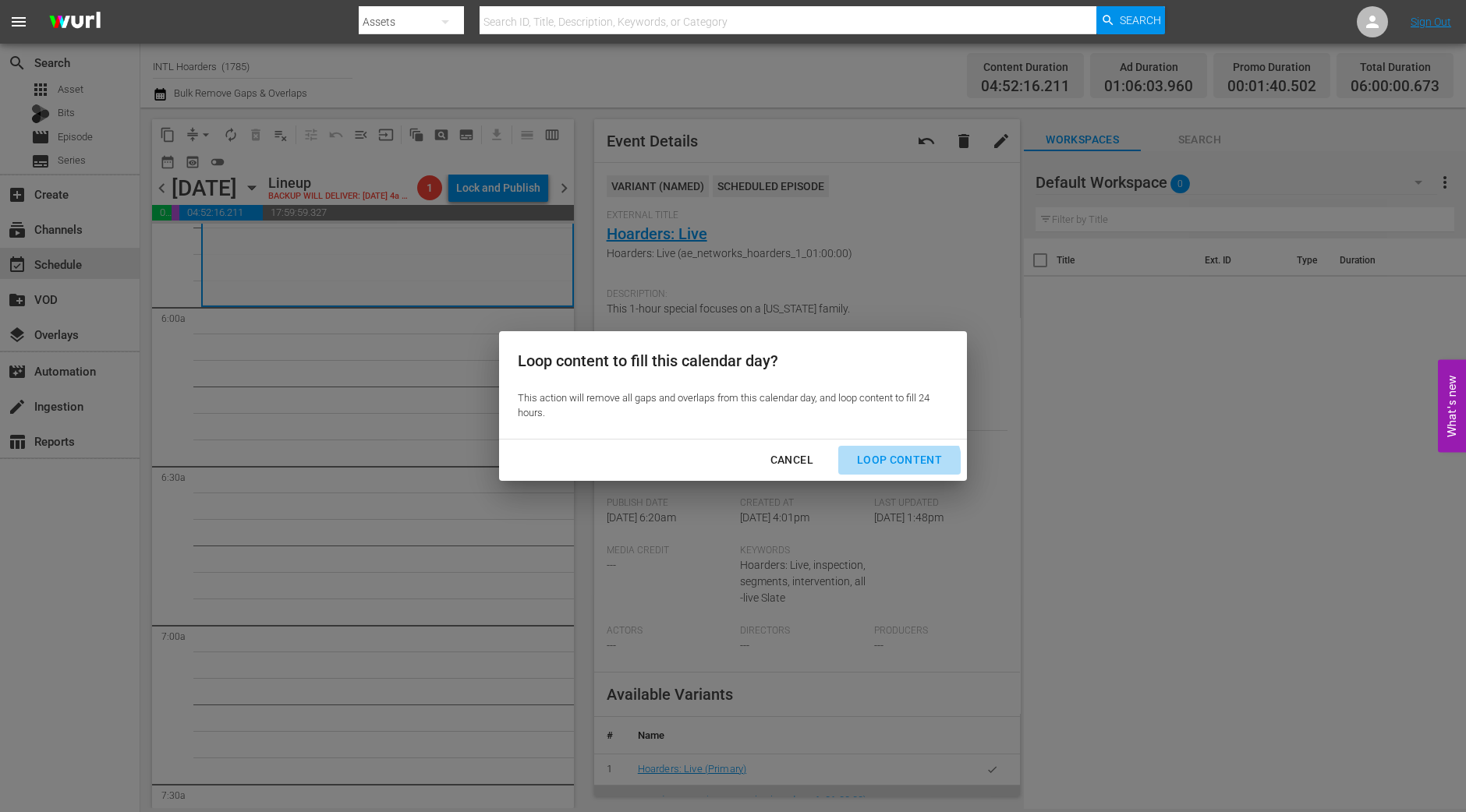
click at [893, 467] on div "Loop Content" at bounding box center [899, 461] width 110 height 19
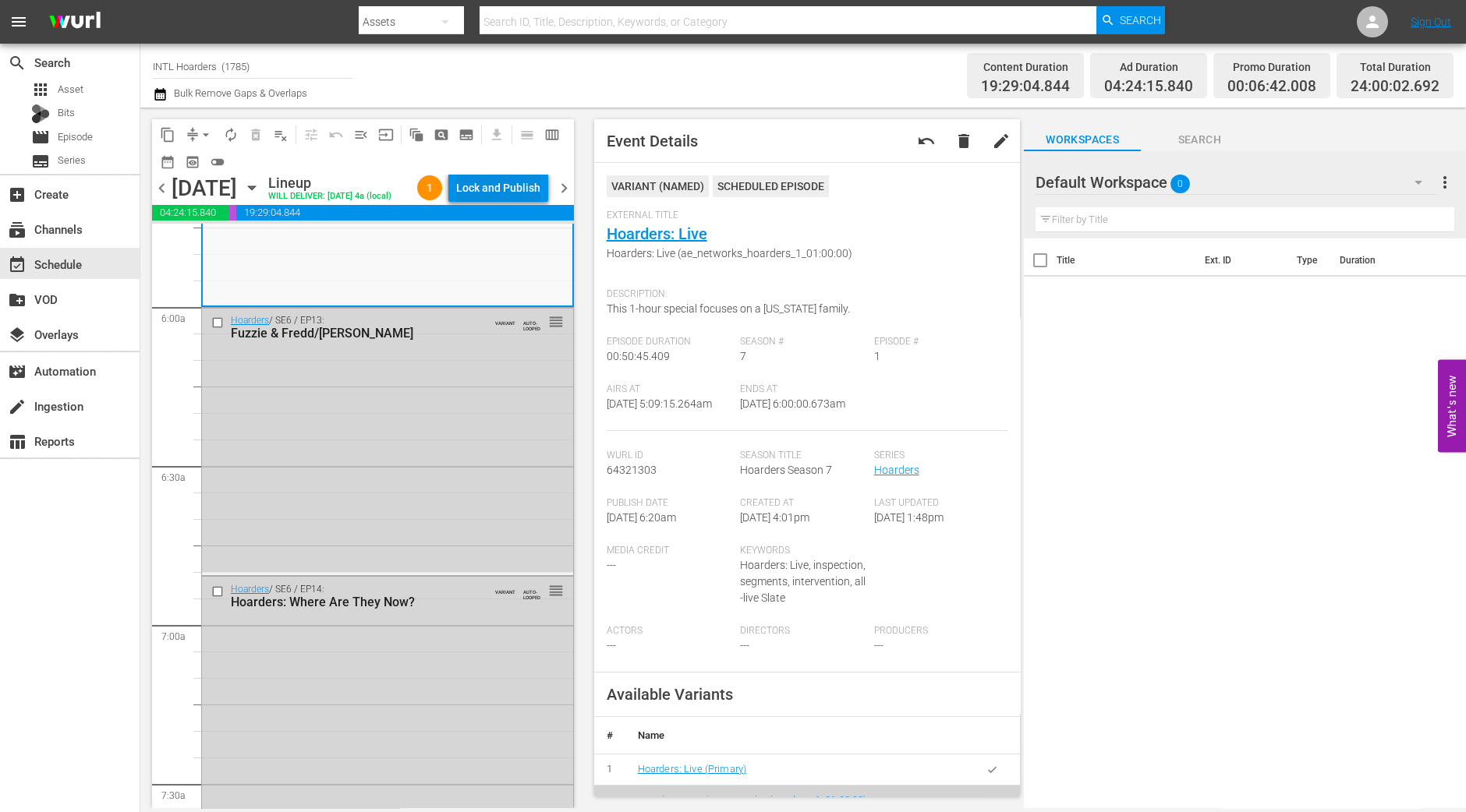
click at [512, 181] on div "Lock and Publish" at bounding box center [498, 187] width 84 height 28
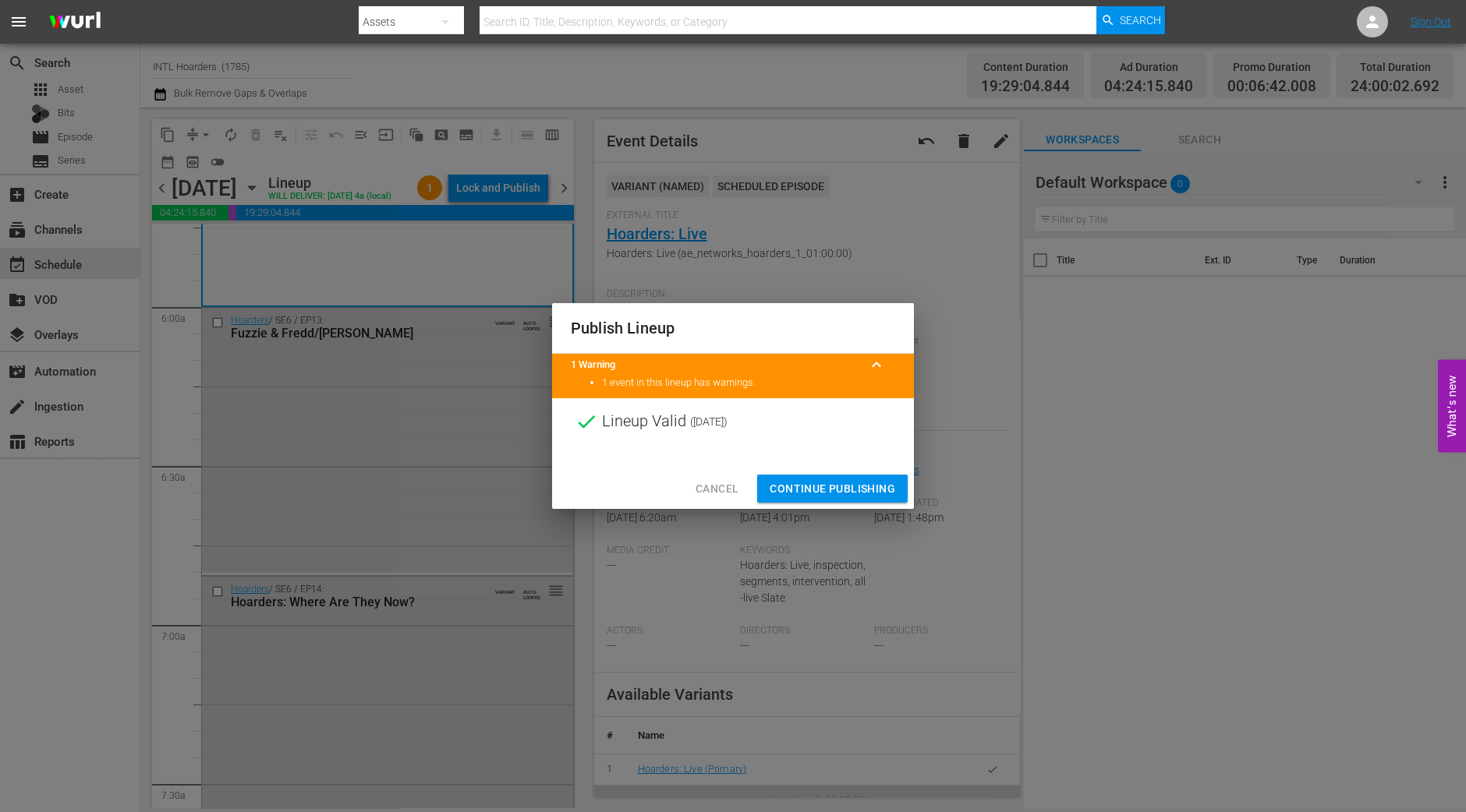
click at [865, 483] on span "Continue Publishing" at bounding box center [832, 489] width 125 height 19
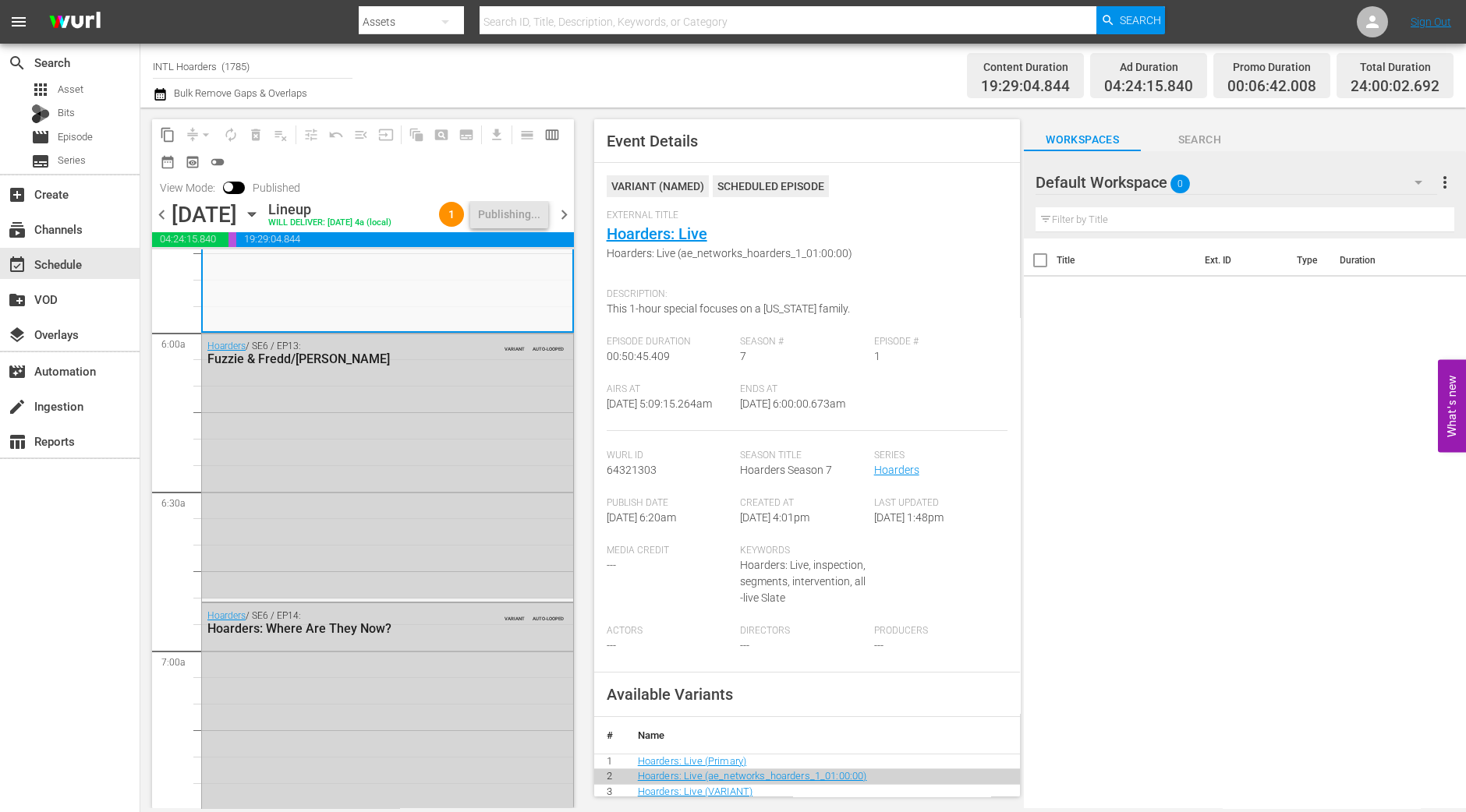
click at [567, 225] on div "chevron_left Thursday, October 2nd October 2nd Lineup WILL DELIVER: 10/1 @ 4a (…" at bounding box center [363, 217] width 422 height 31
click at [568, 218] on span "chevron_right" at bounding box center [564, 215] width 19 height 19
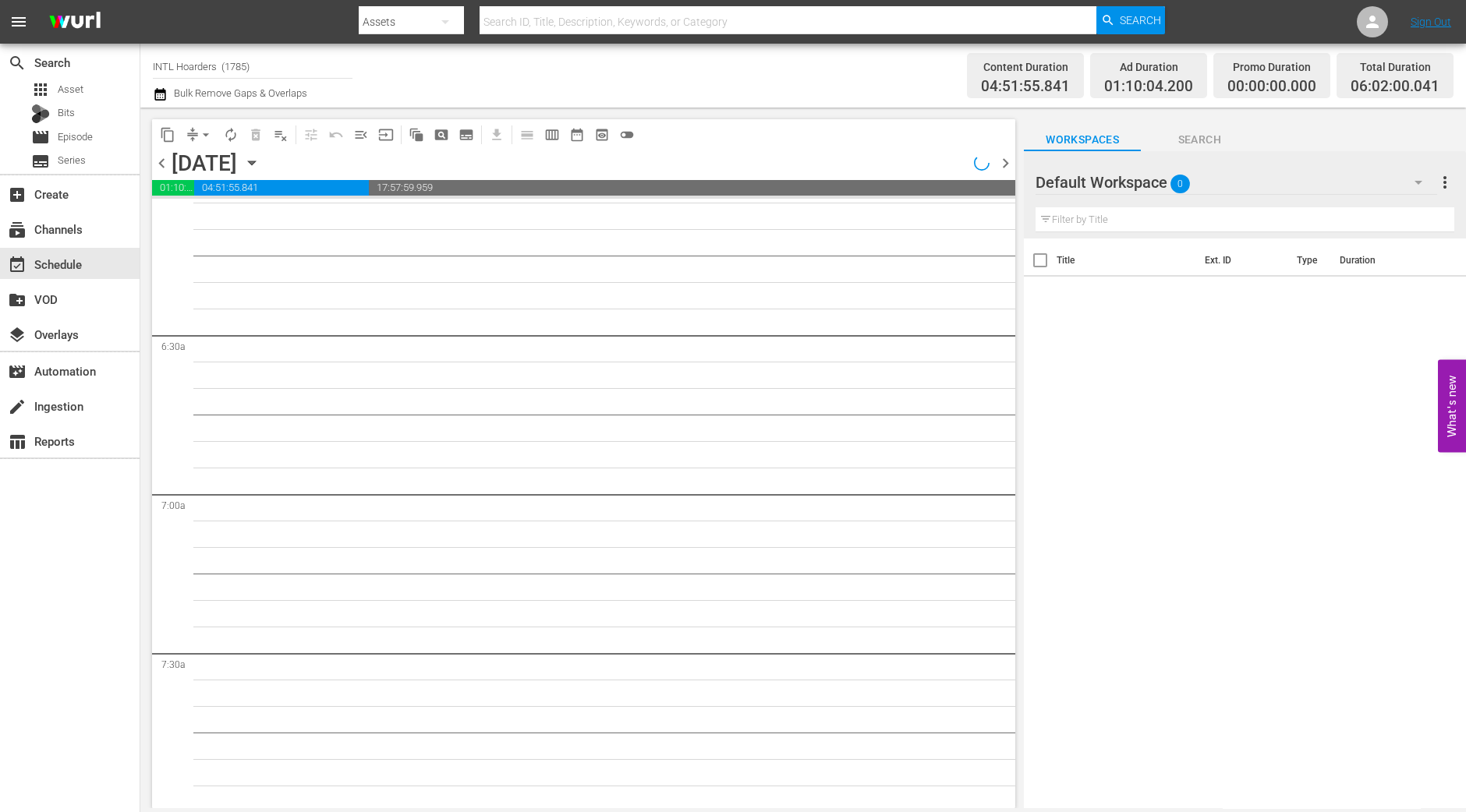
scroll to position [1799, 0]
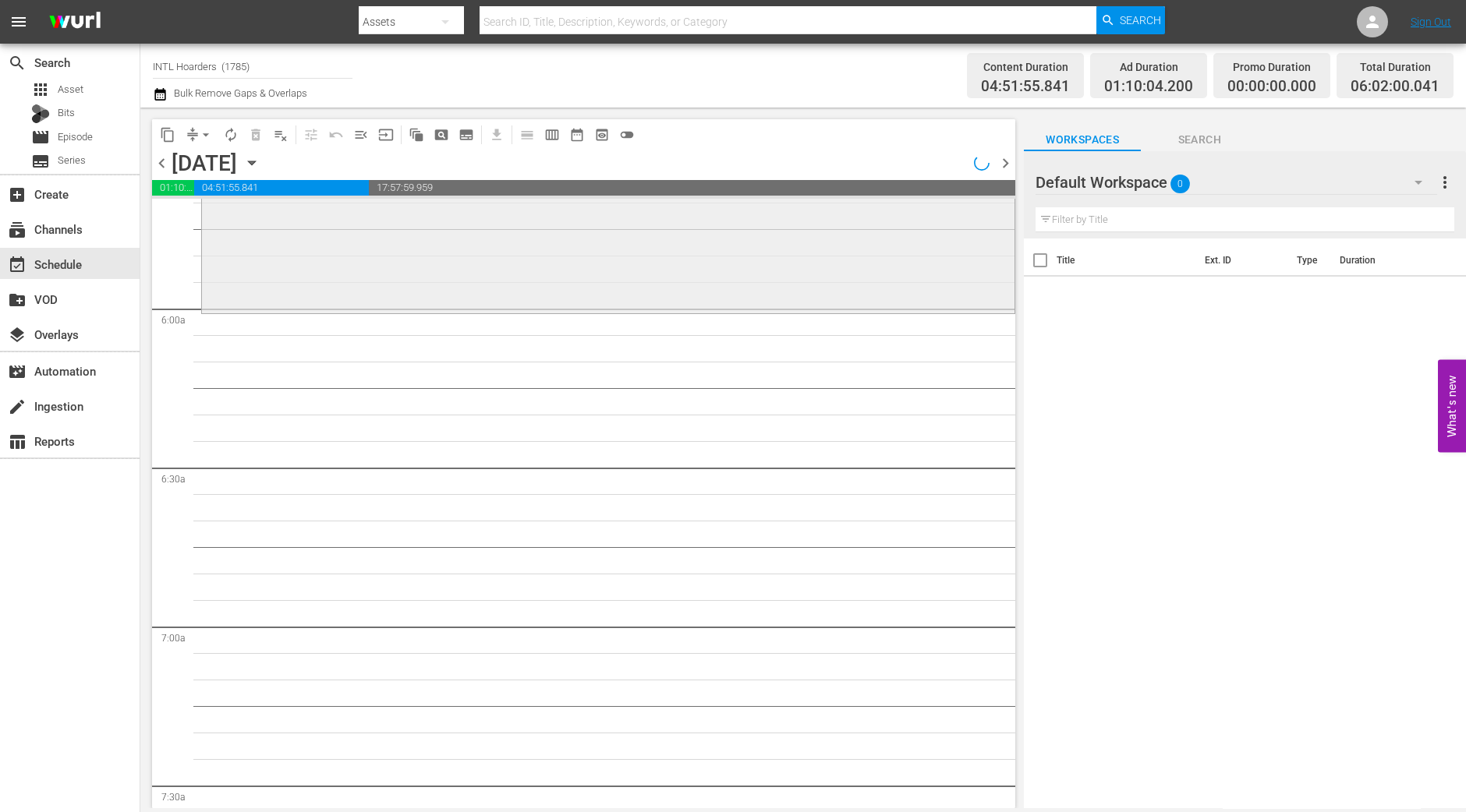
click at [530, 286] on div "Hoarders / SE8 / EP7: Dick and Karen Dick and Karen (VARIANT) VARIANT reorder" at bounding box center [608, 175] width 812 height 270
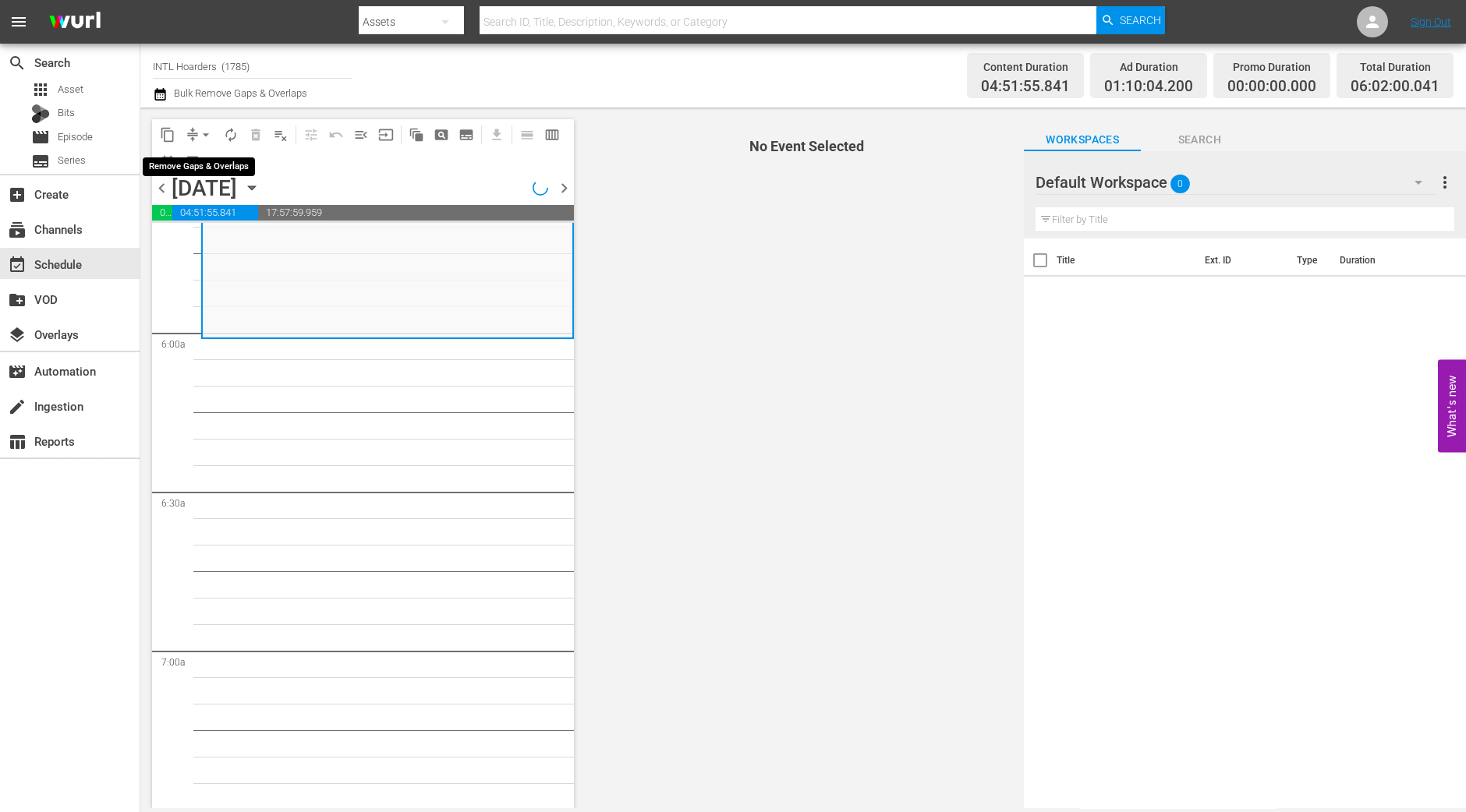
click at [202, 124] on button "arrow_drop_down" at bounding box center [205, 134] width 25 height 25
click at [219, 164] on li "Align to Midnight" at bounding box center [206, 166] width 164 height 26
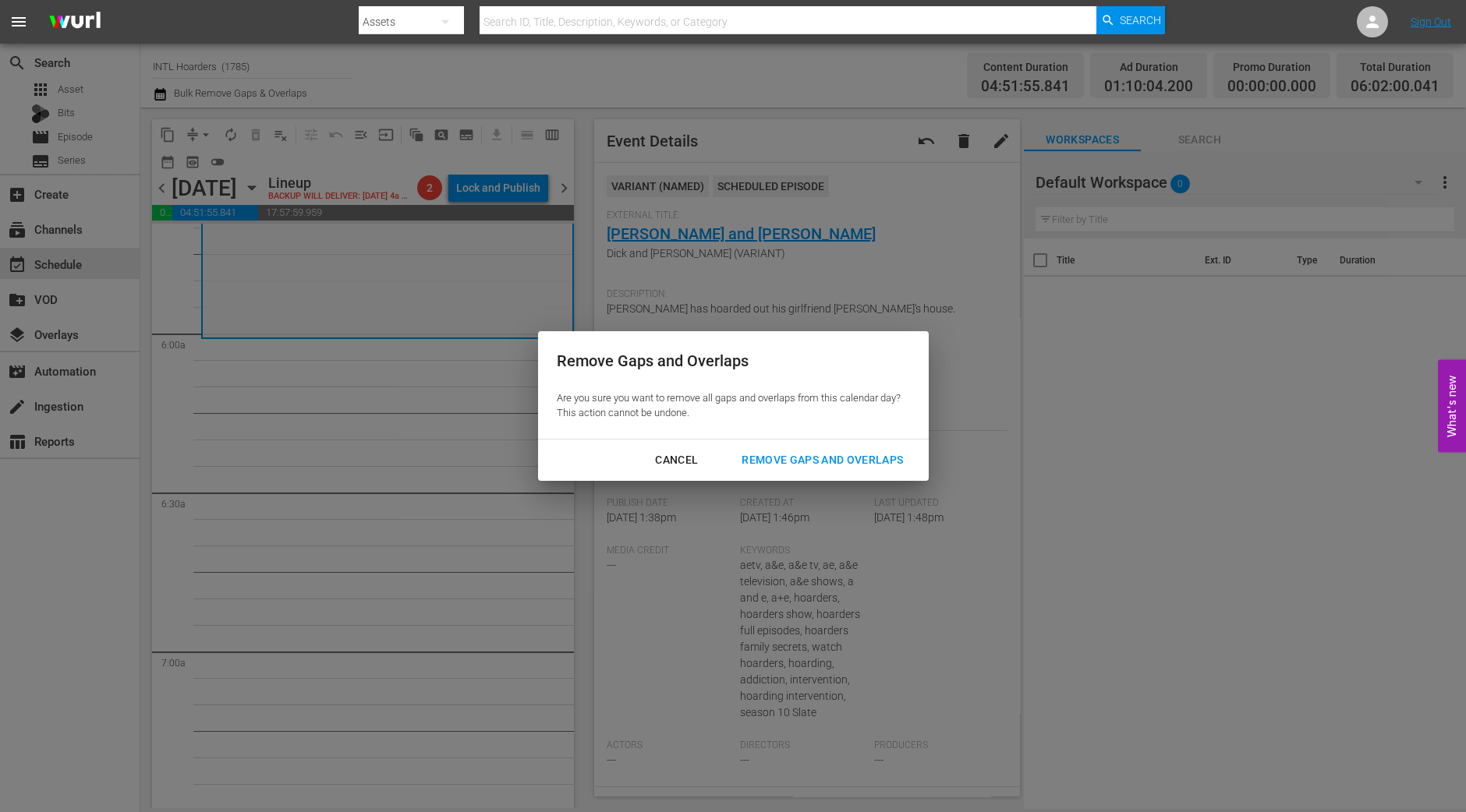
click at [819, 452] on div "Remove Gaps and Overlaps" at bounding box center [822, 461] width 187 height 19
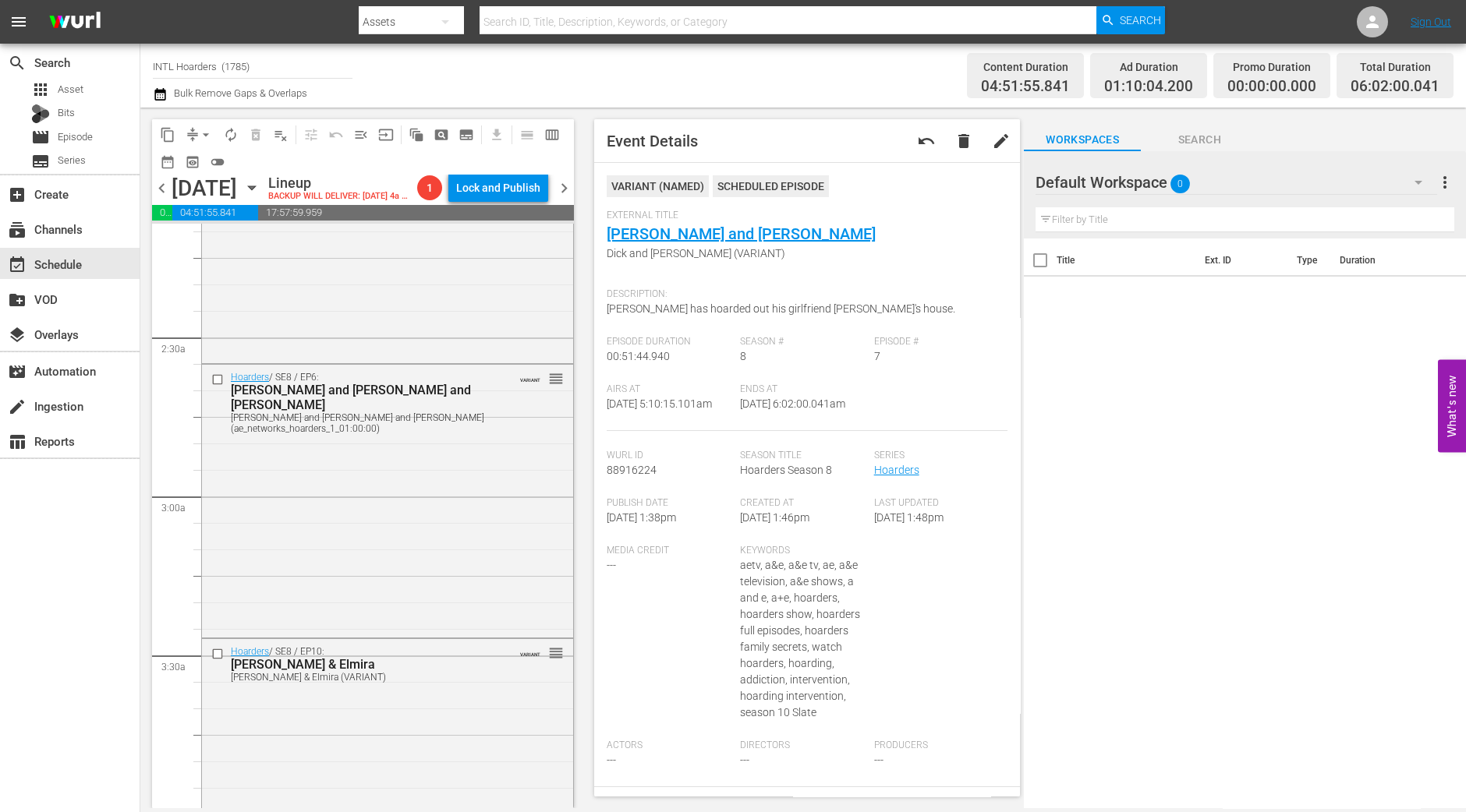
scroll to position [0, 0]
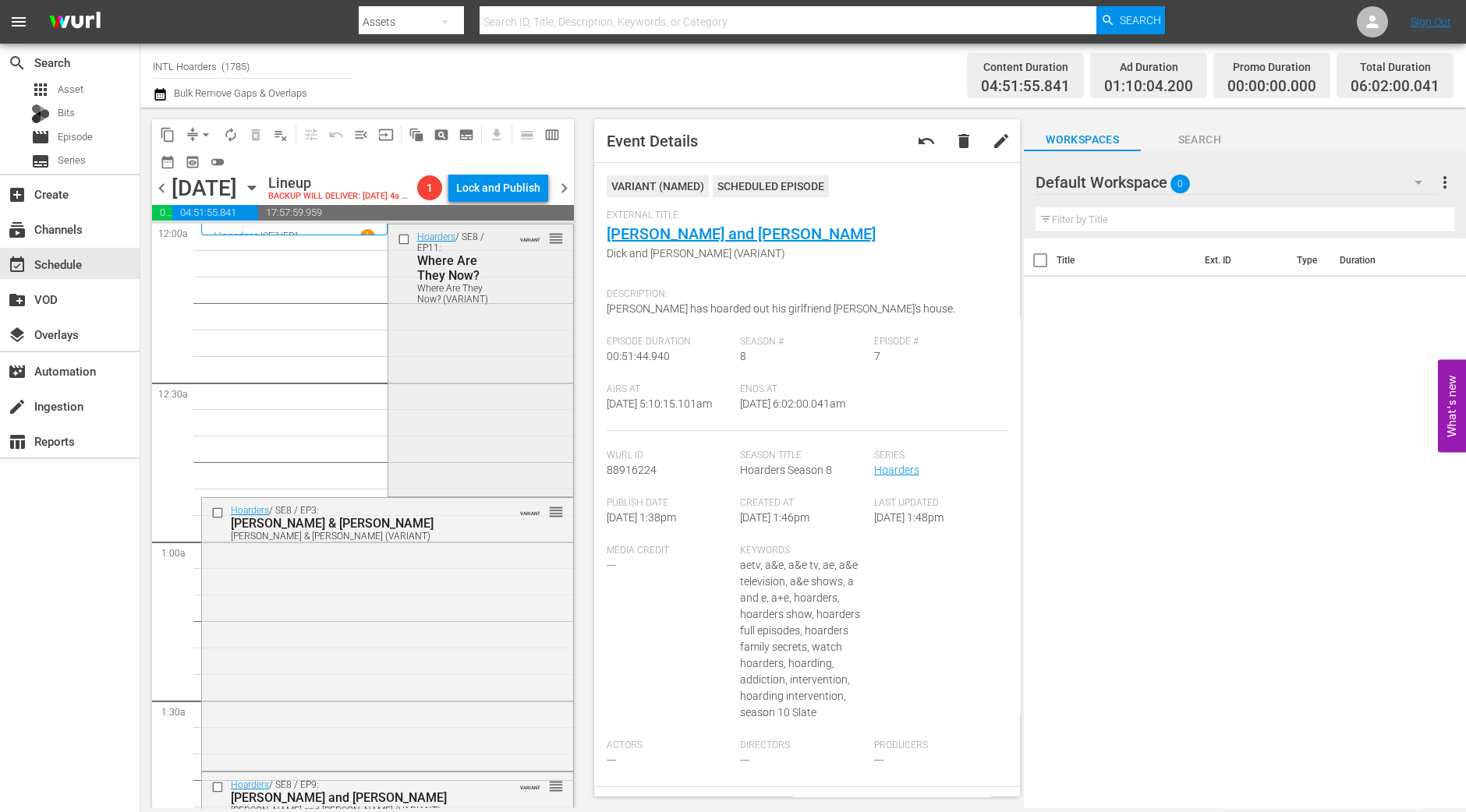
click at [515, 368] on div "Hoarders / SE8 / EP11: Where Are They Now? Where Are They Now? (VARIANT) VARIAN…" at bounding box center [480, 360] width 185 height 270
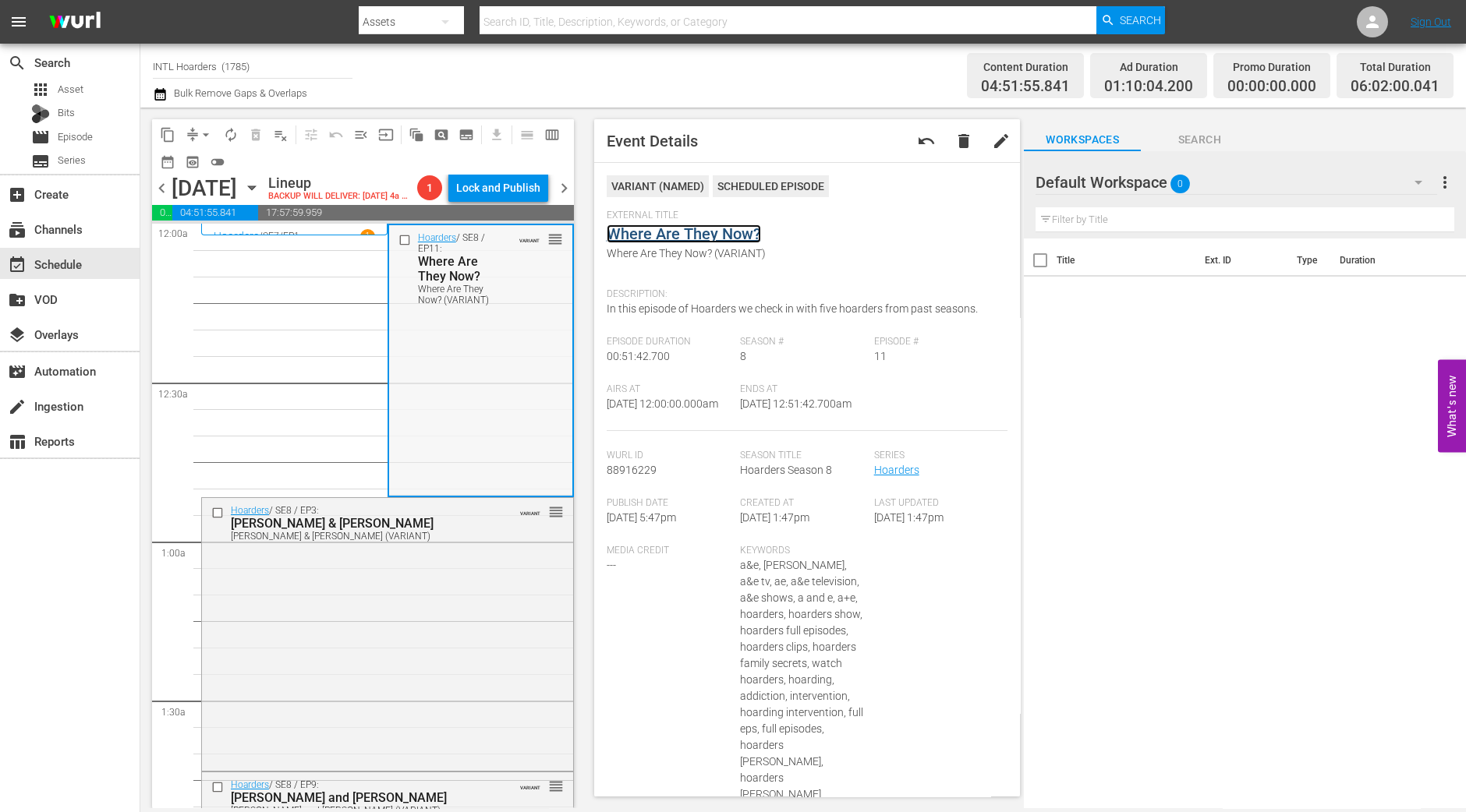
scroll to position [389, 0]
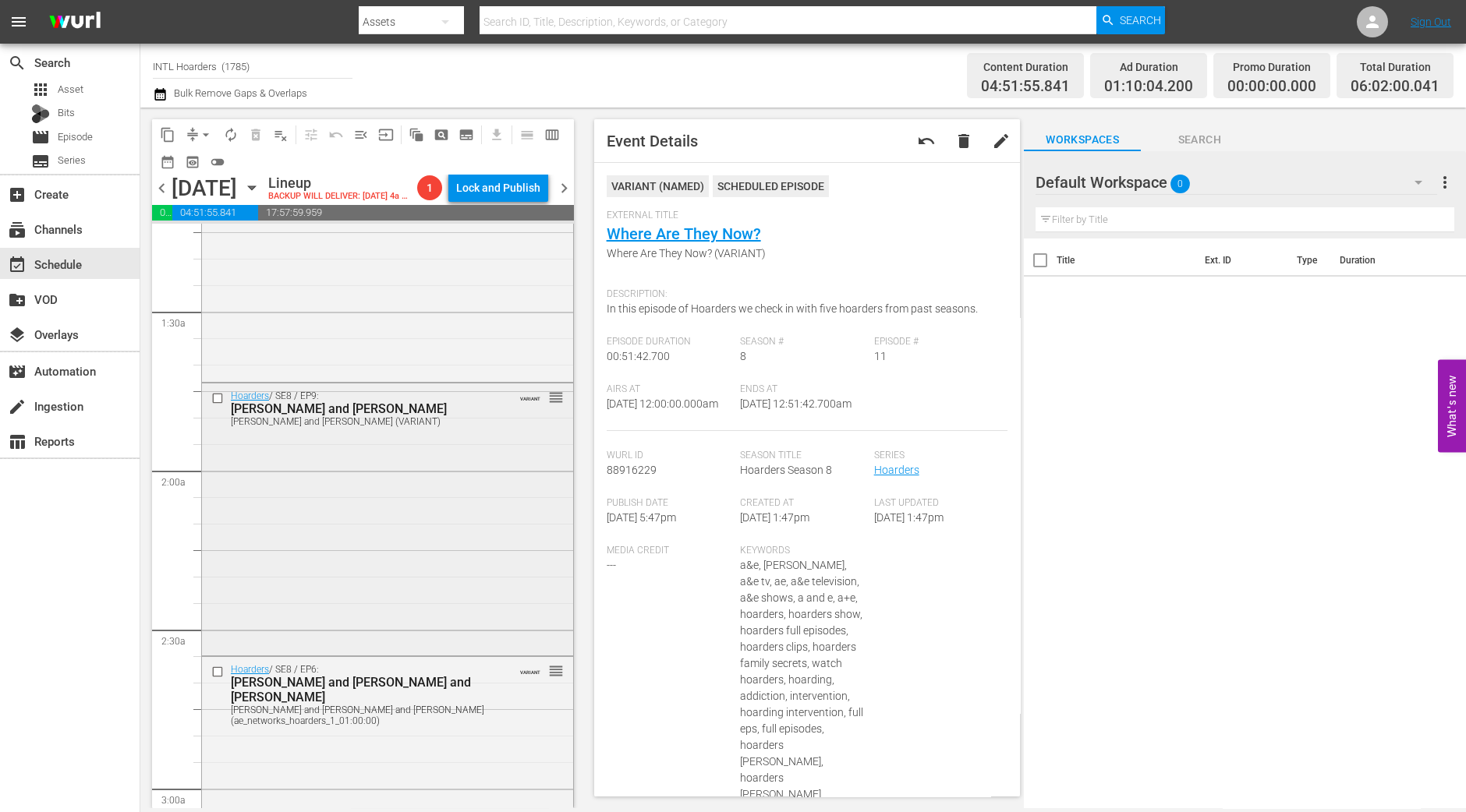
click at [449, 520] on div "Hoarders / SE8 / EP9: Ellen and Gloria Ellen and Gloria (VARIANT) VARIANT reord…" at bounding box center [387, 519] width 371 height 270
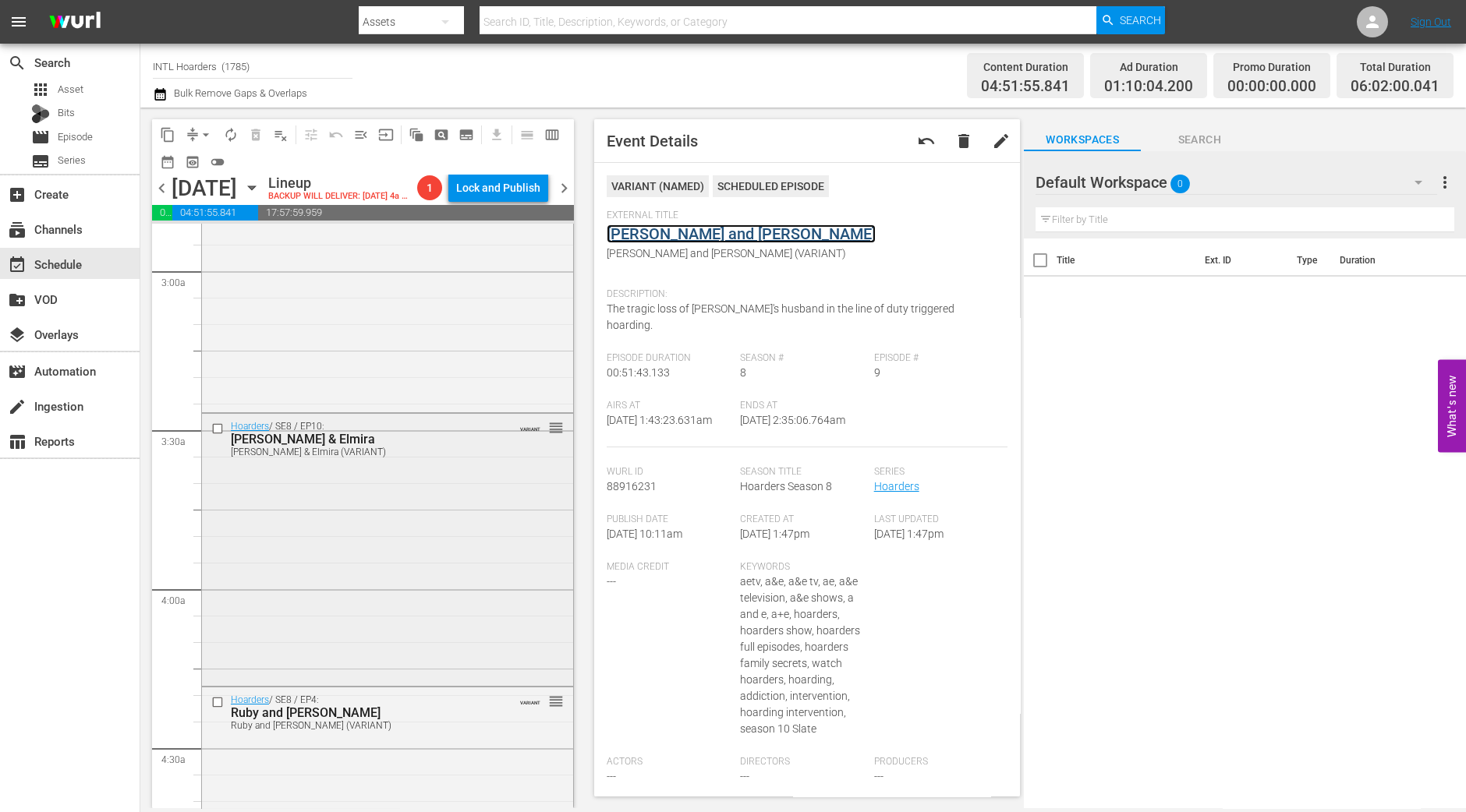
scroll to position [779, 0]
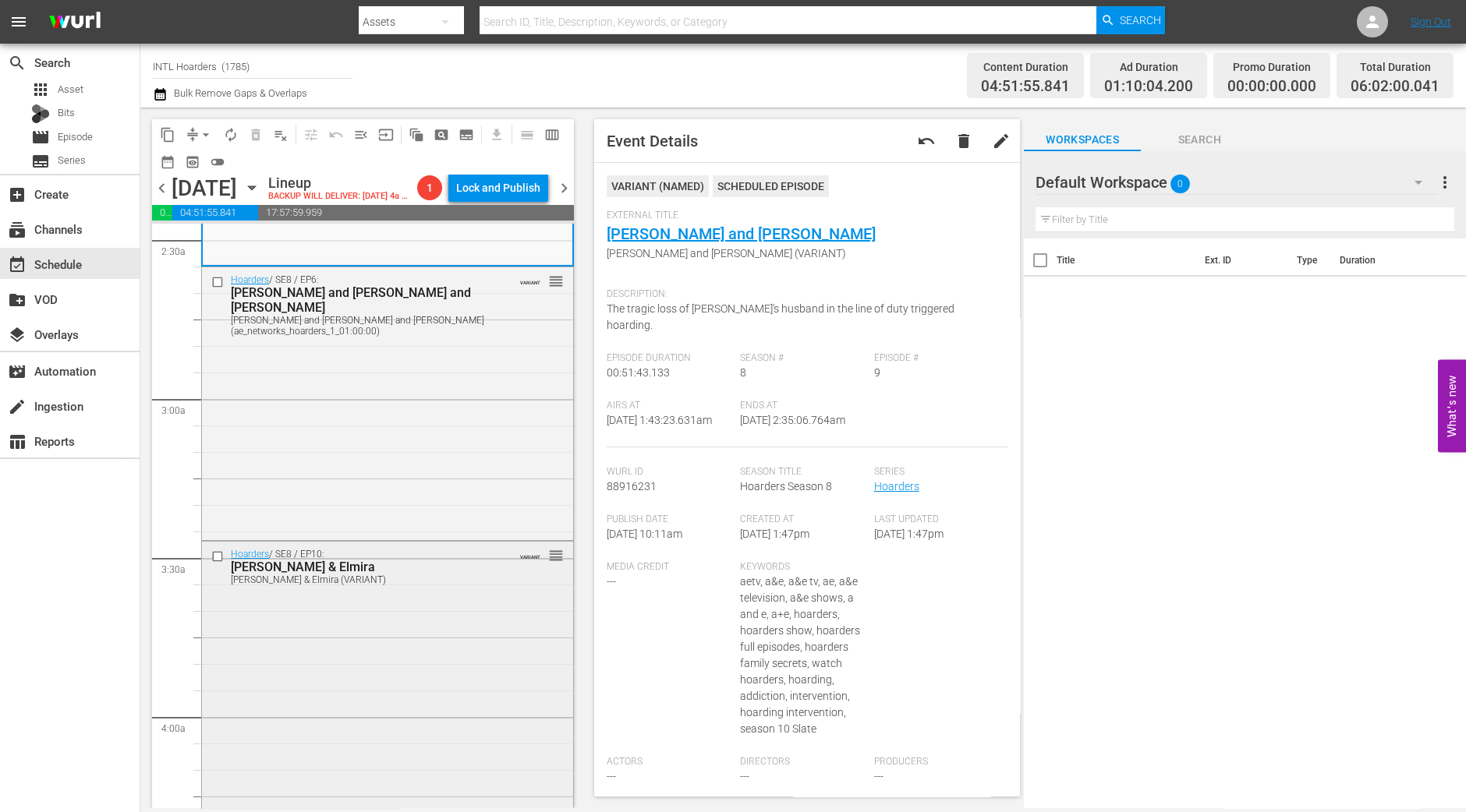
click at [419, 591] on div "Hoarders / SE8 / EP10: Kathy & Elmira Kathy & Elmira (VARIANT) VARIANT reorder" at bounding box center [387, 675] width 371 height 269
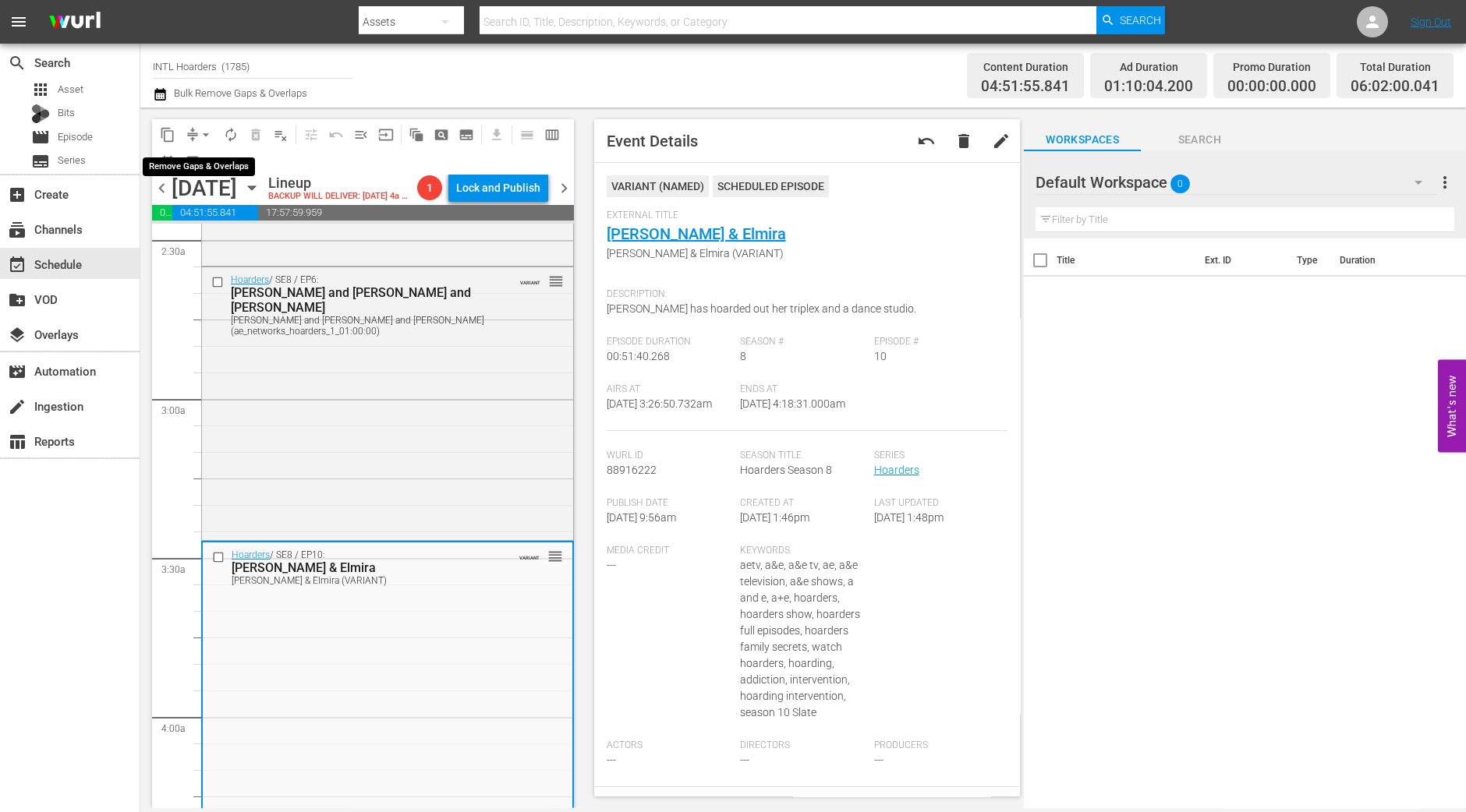
click at [201, 137] on span "arrow_drop_down" at bounding box center [205, 134] width 15 height 15
click at [202, 164] on li "Align to Midnight" at bounding box center [206, 166] width 164 height 26
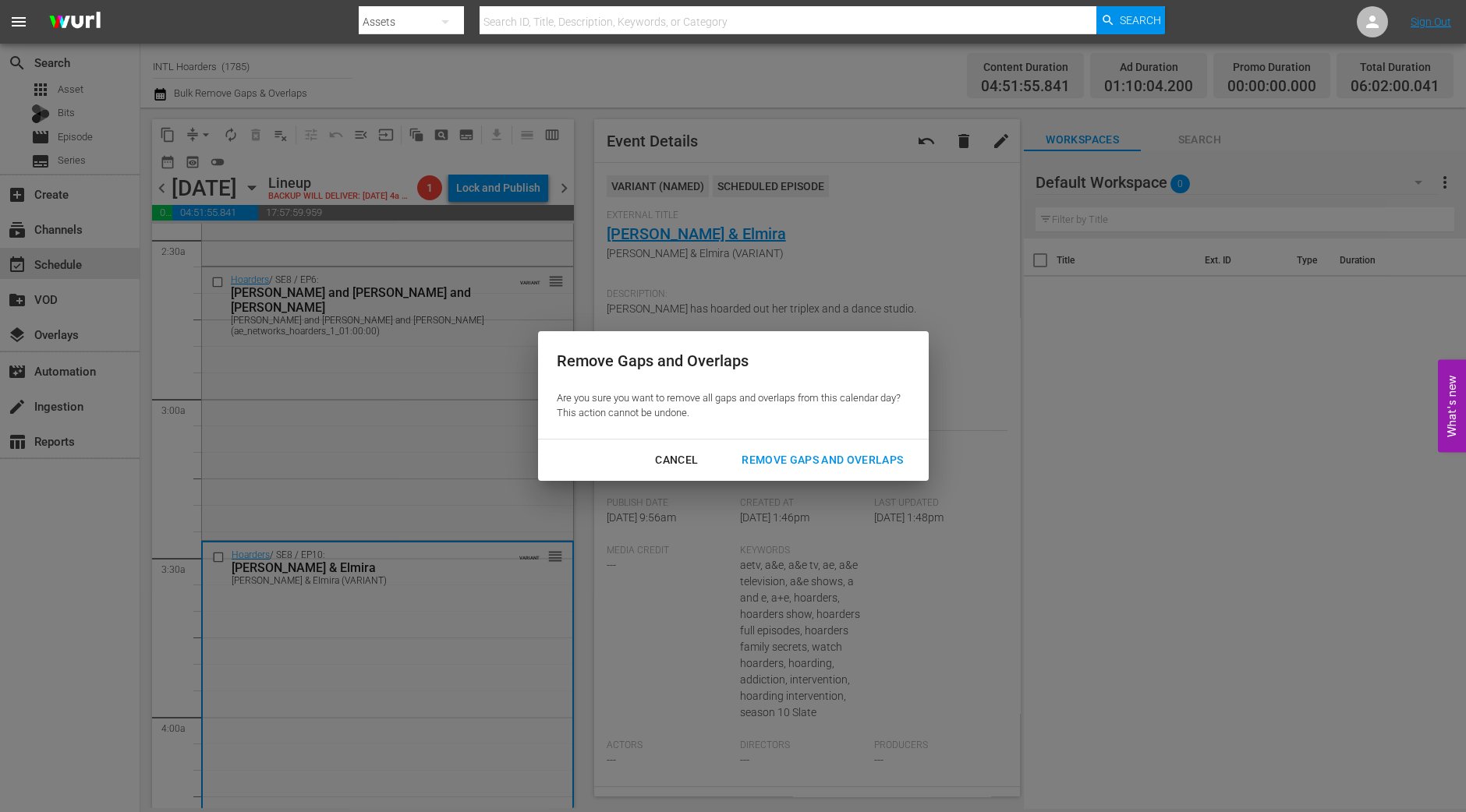
click at [784, 456] on div "Remove Gaps and Overlaps" at bounding box center [822, 461] width 187 height 19
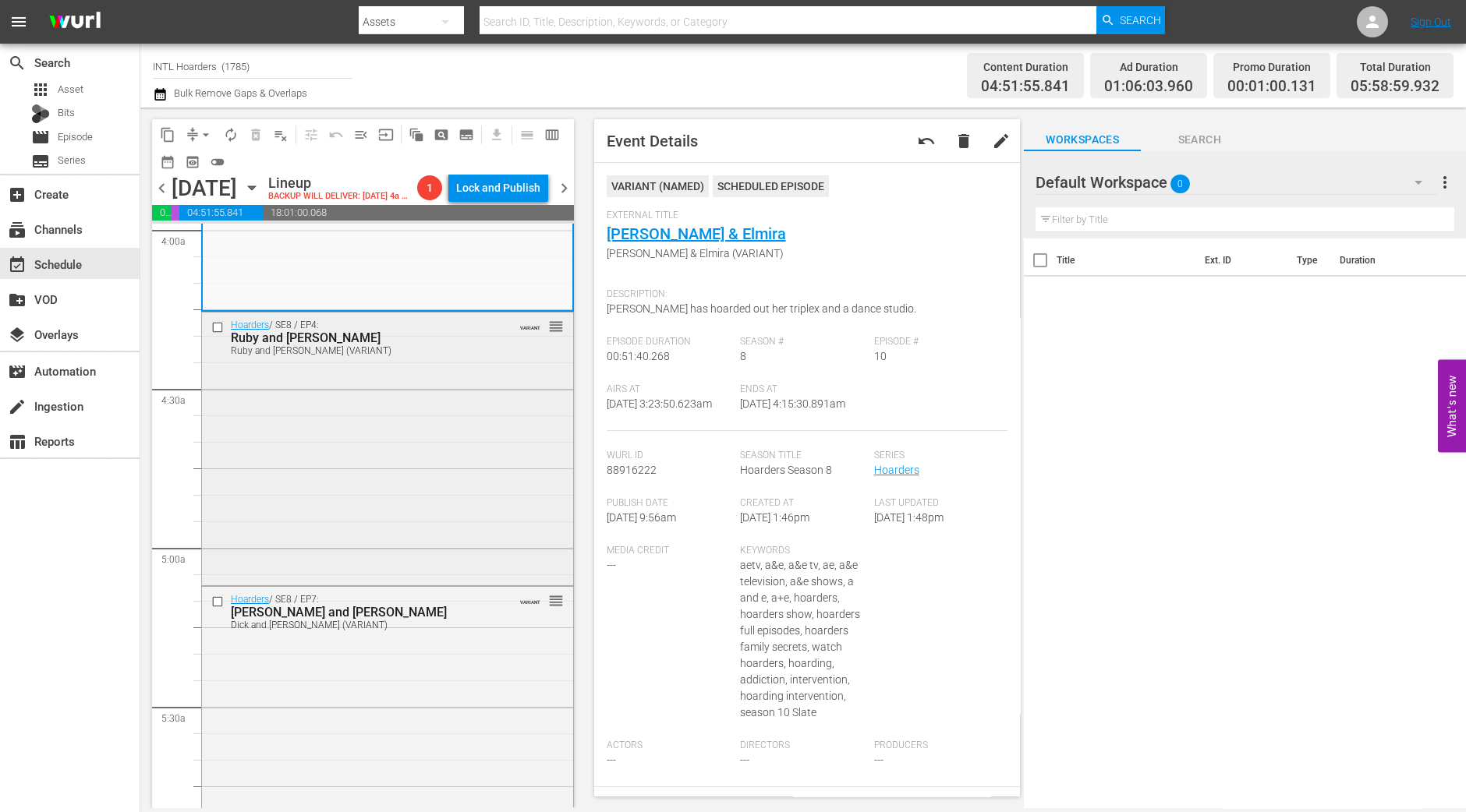
scroll to position [1754, 0]
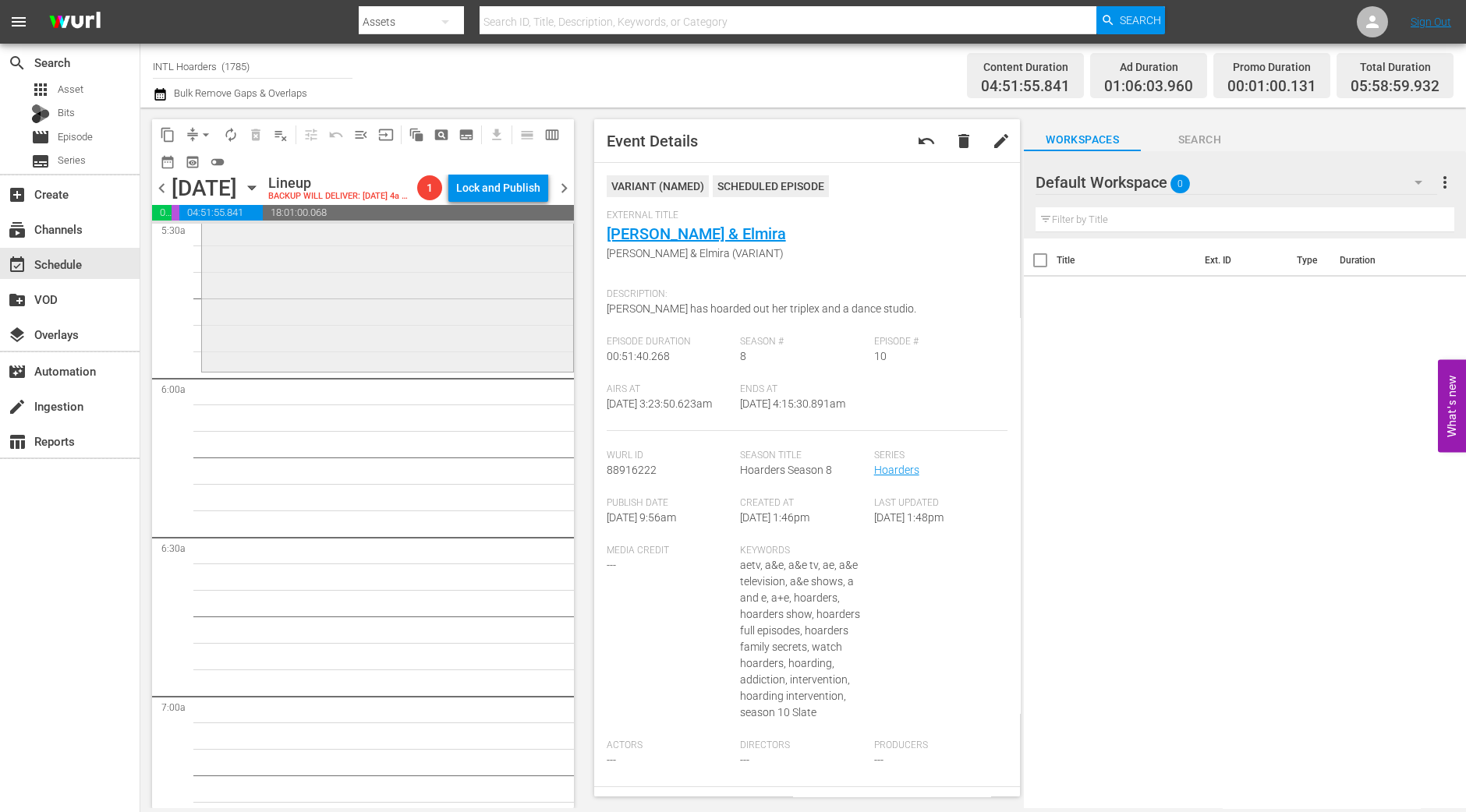
click at [396, 359] on div "Hoarders / SE8 / EP7: Dick and Karen Dick and Karen (VARIANT) VARIANT reorder" at bounding box center [387, 234] width 371 height 270
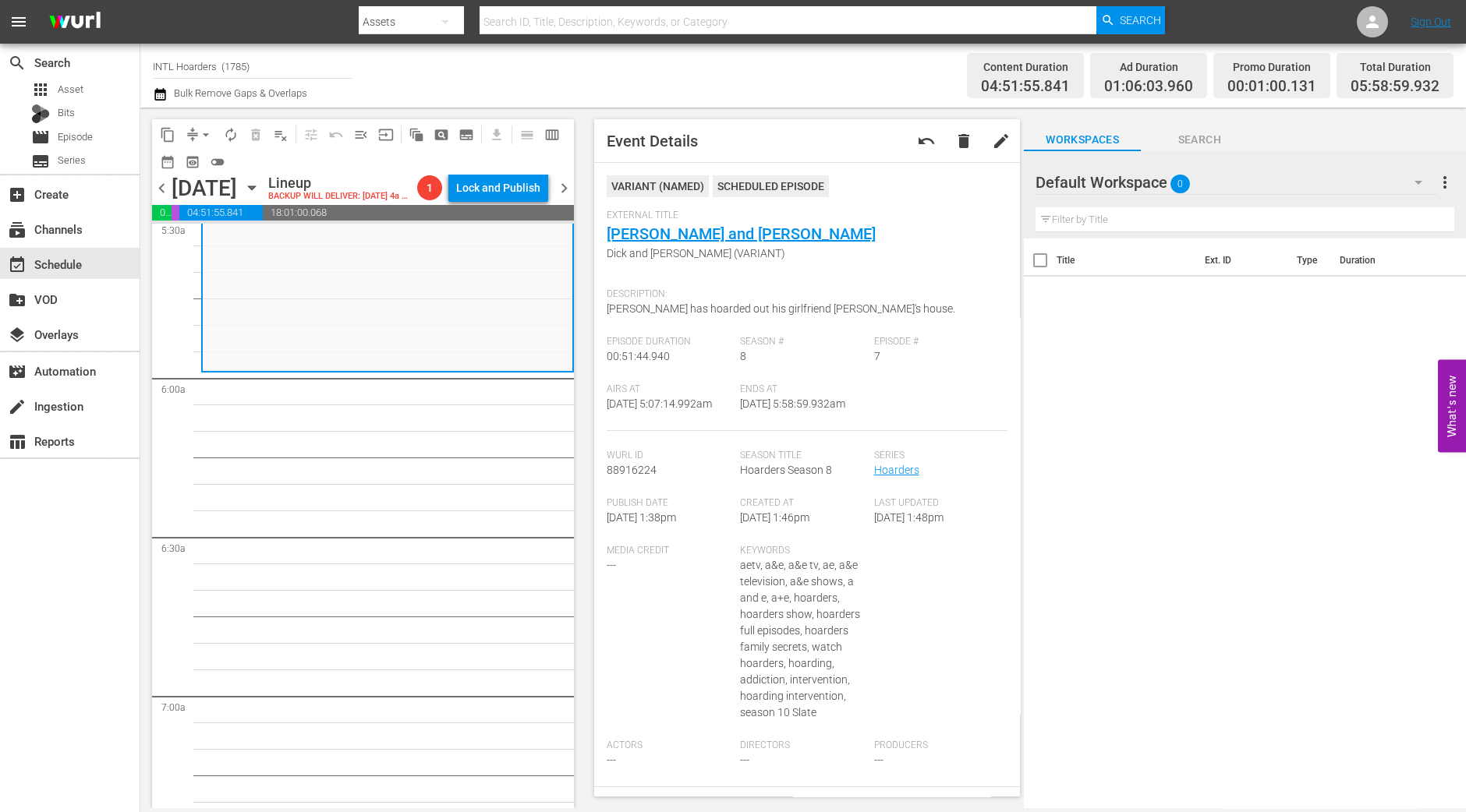
click at [205, 134] on span "arrow_drop_down" at bounding box center [205, 134] width 15 height 15
click at [210, 169] on li "Align to Midnight" at bounding box center [206, 166] width 164 height 26
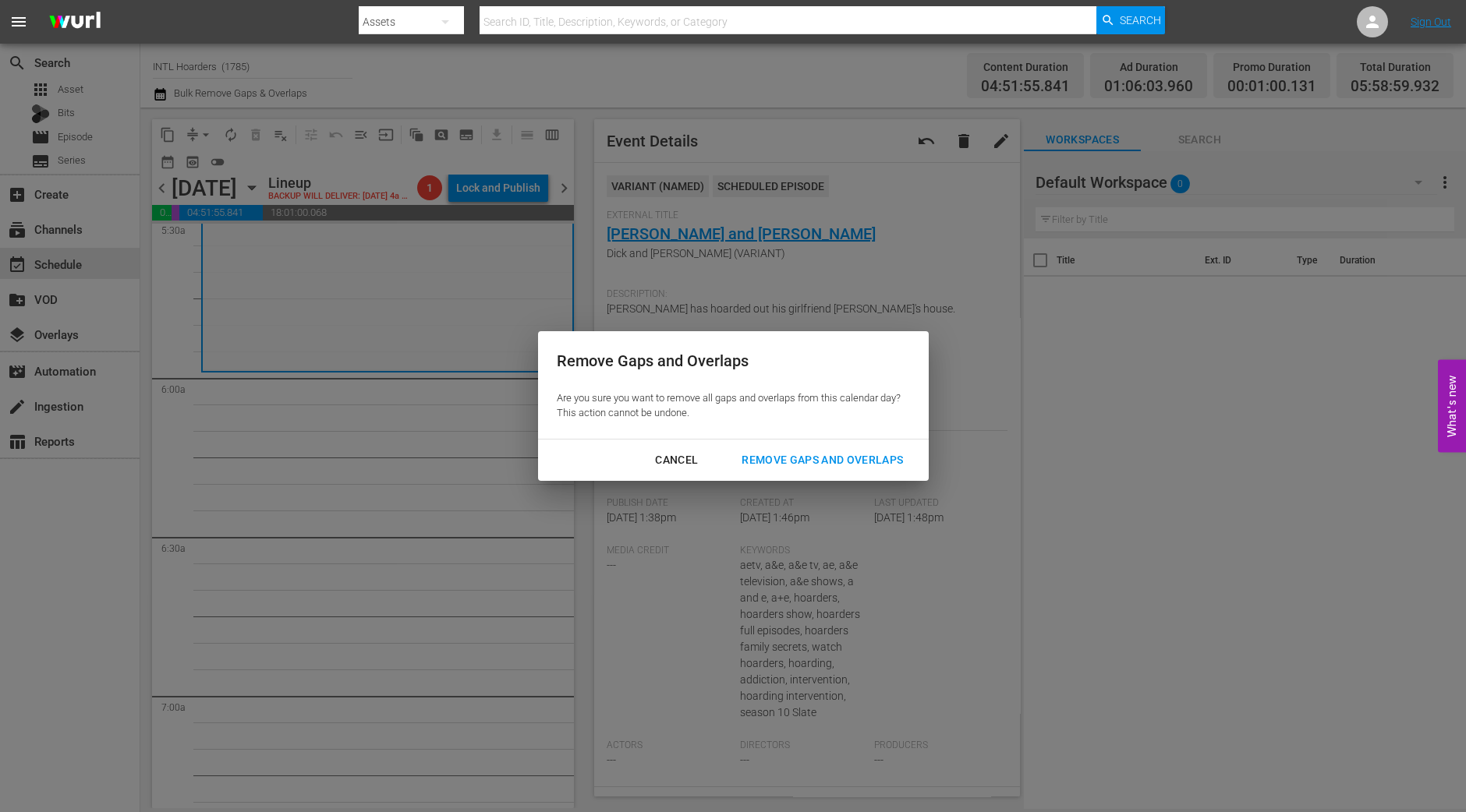
click at [786, 432] on div "Remove Gaps and Overlaps Are you sure you want to remove all gaps and overlaps …" at bounding box center [733, 385] width 390 height 107
click at [789, 447] on button "Remove Gaps and Overlaps" at bounding box center [822, 461] width 199 height 29
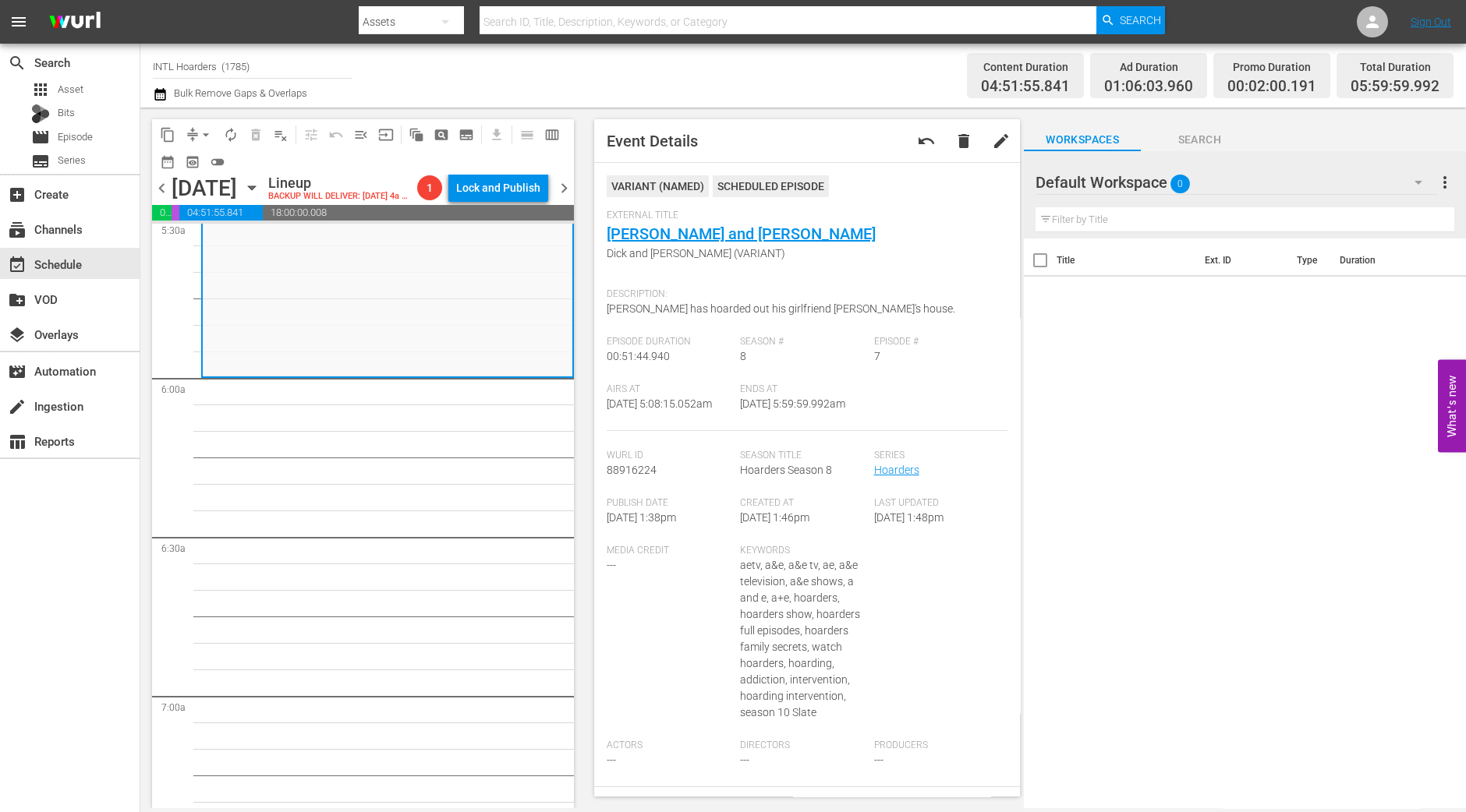
click at [792, 431] on div "Ends At 10/3/25 @ 5:59:59.992am" at bounding box center [807, 407] width 134 height 48
click at [196, 131] on button "arrow_drop_down" at bounding box center [205, 134] width 25 height 25
click at [203, 155] on li "Align to Midnight" at bounding box center [206, 166] width 164 height 26
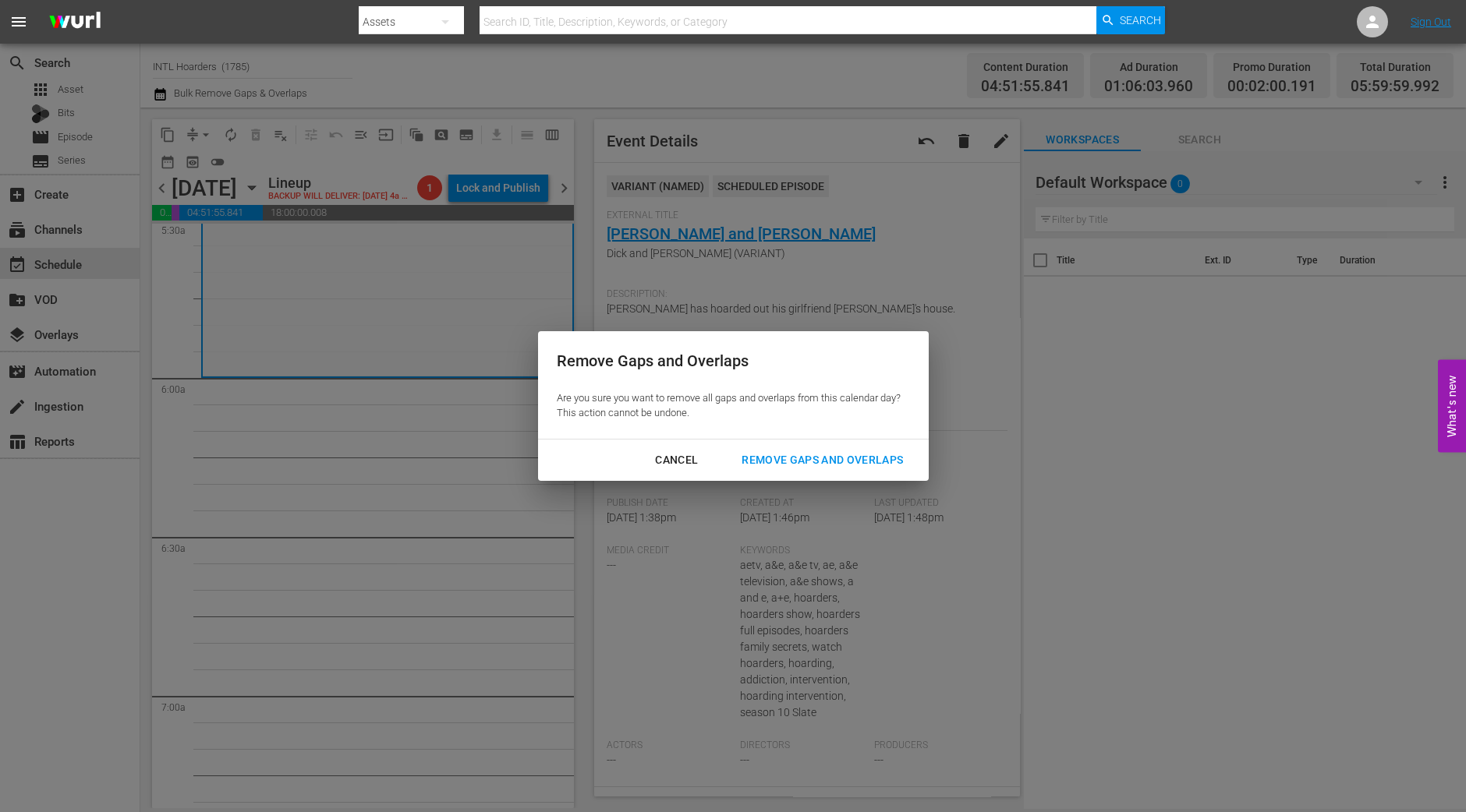
click at [795, 461] on div "Remove Gaps and Overlaps" at bounding box center [822, 461] width 187 height 19
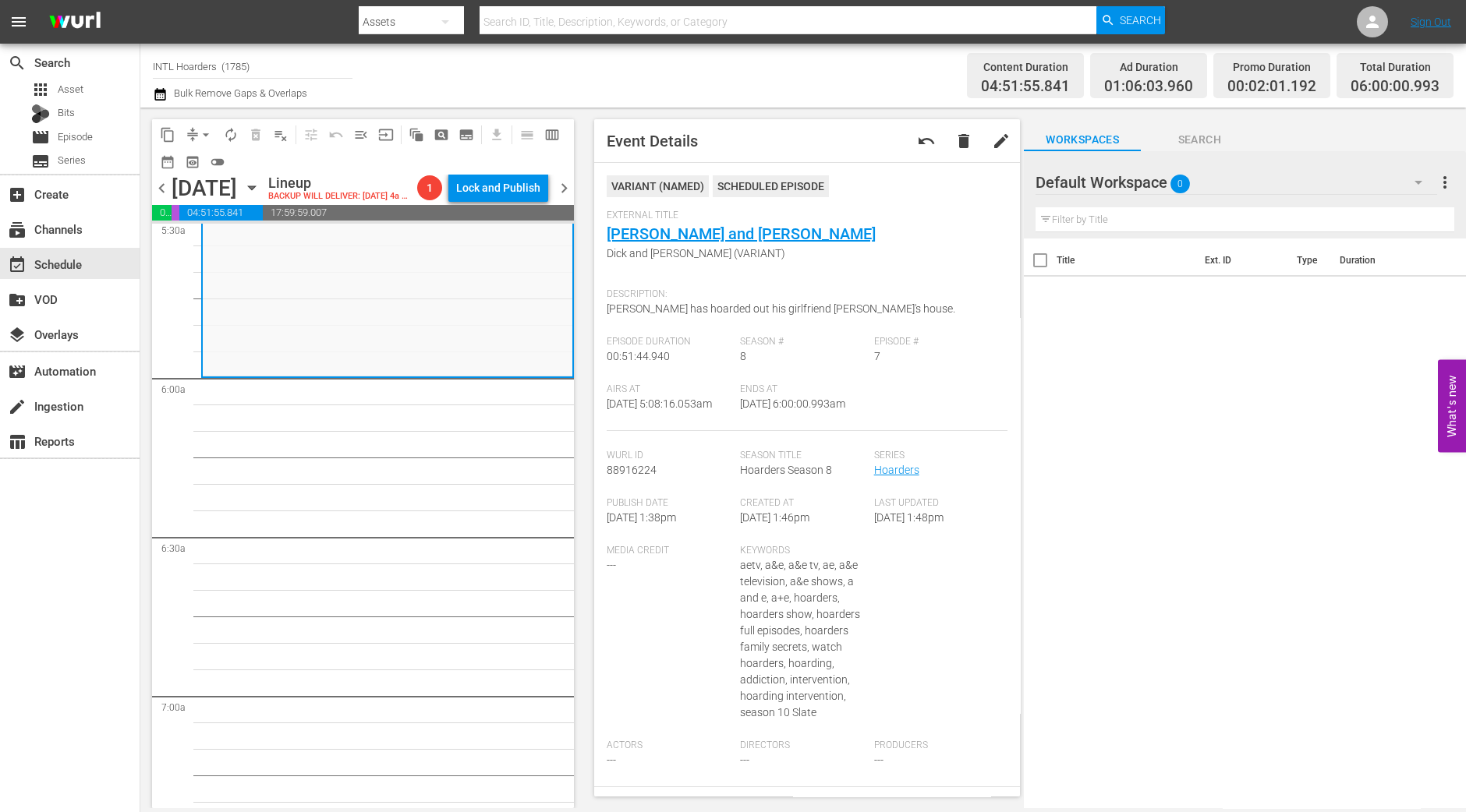
click at [230, 140] on span "autorenew_outlined" at bounding box center [230, 134] width 15 height 15
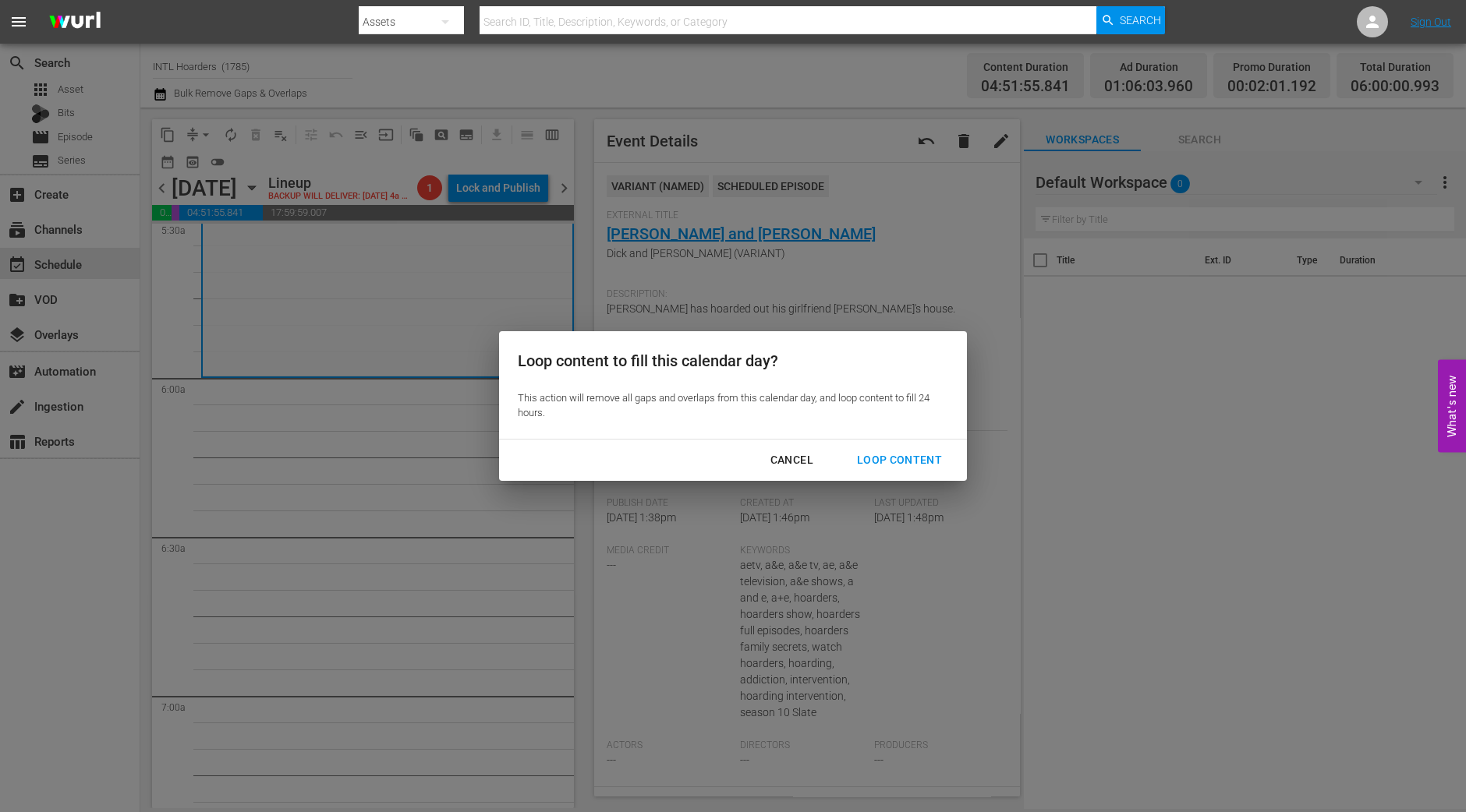
click at [920, 468] on div "Loop Content" at bounding box center [899, 461] width 110 height 19
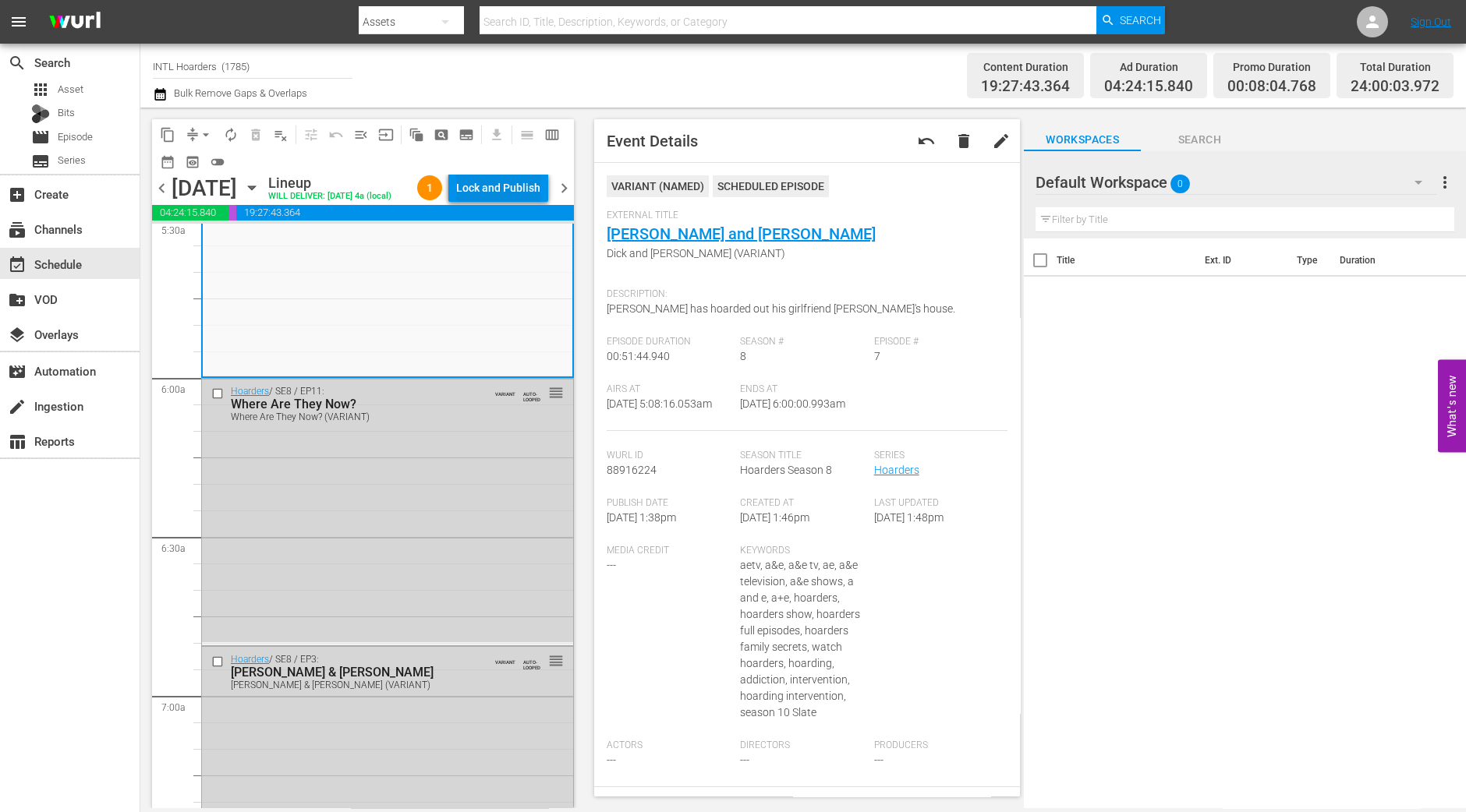
click at [487, 169] on div "content_copy compress arrow_drop_down autorenew_outlined delete_forever_outline…" at bounding box center [363, 147] width 422 height 55
click at [483, 185] on div "Lock and Publish" at bounding box center [498, 187] width 84 height 28
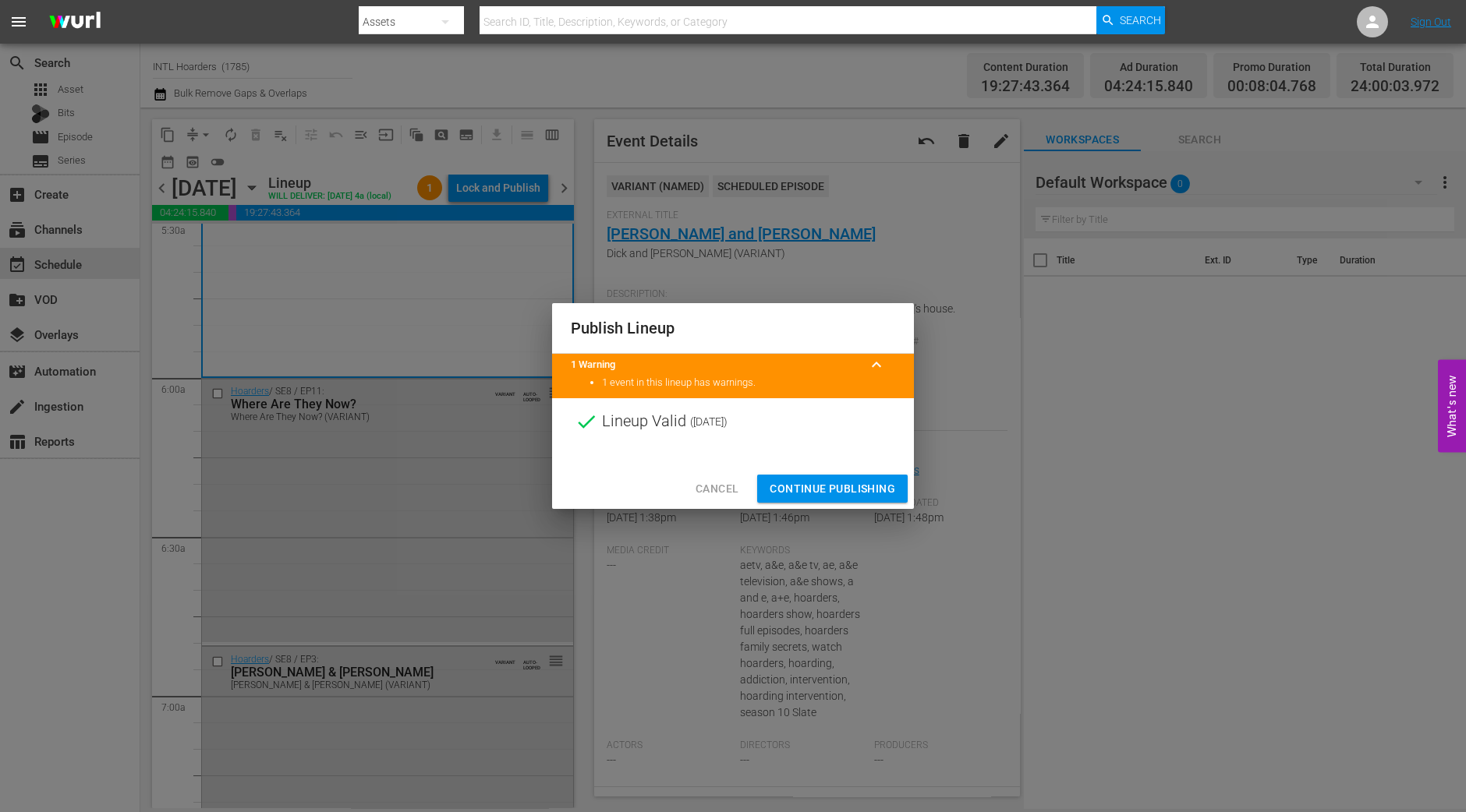
click at [825, 487] on span "Continue Publishing" at bounding box center [832, 489] width 125 height 19
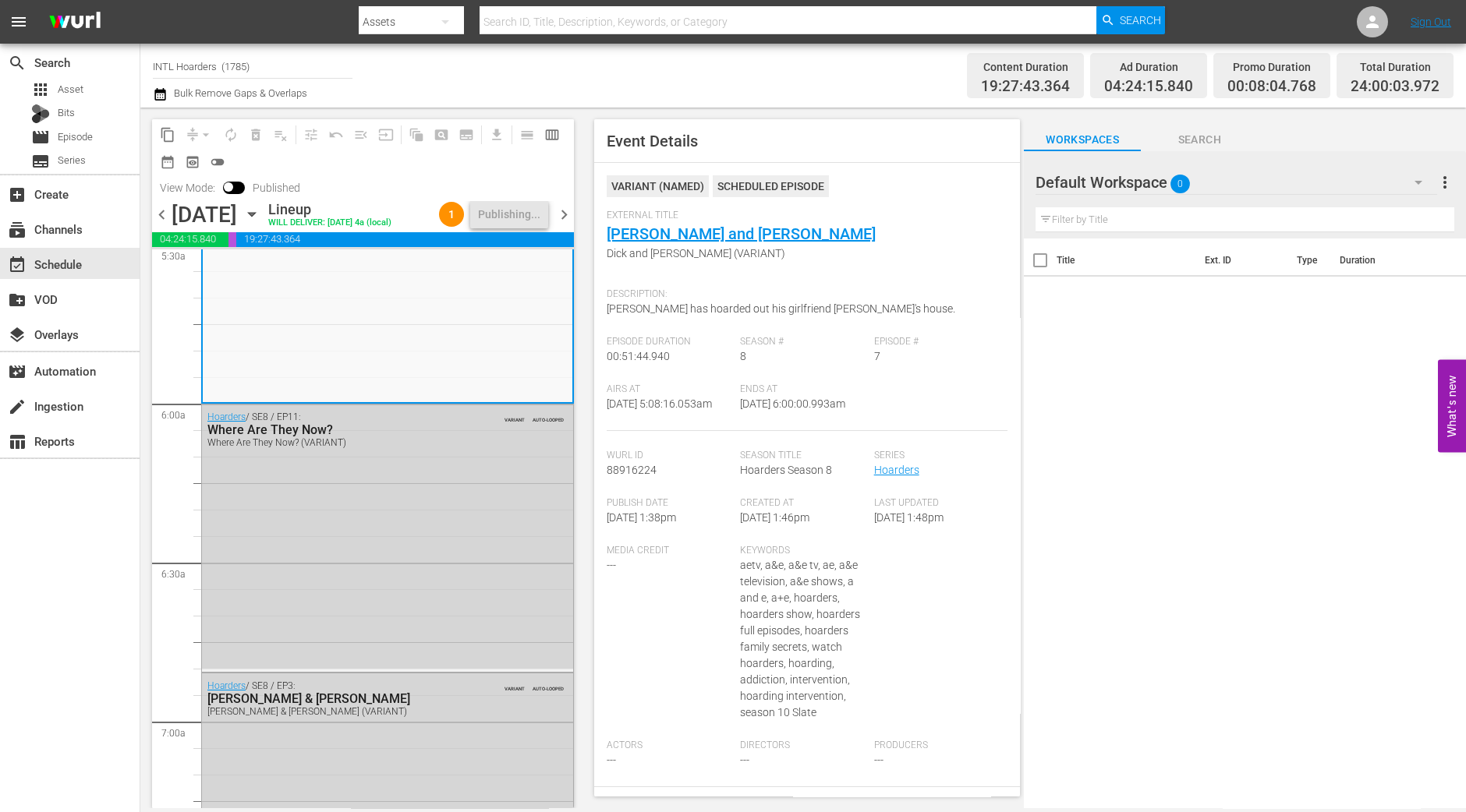
click at [562, 215] on span "chevron_right" at bounding box center [564, 215] width 19 height 19
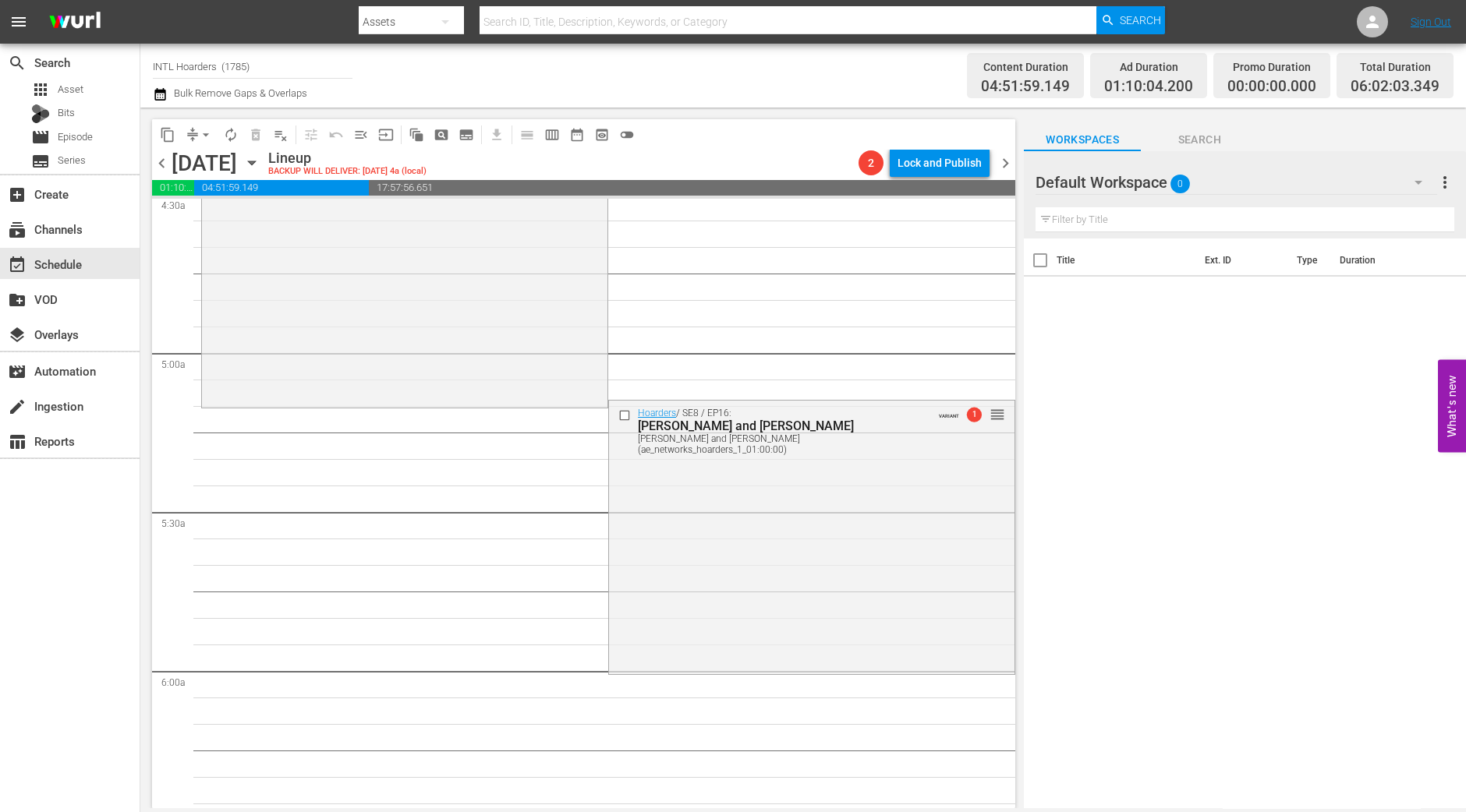
scroll to position [1638, 0]
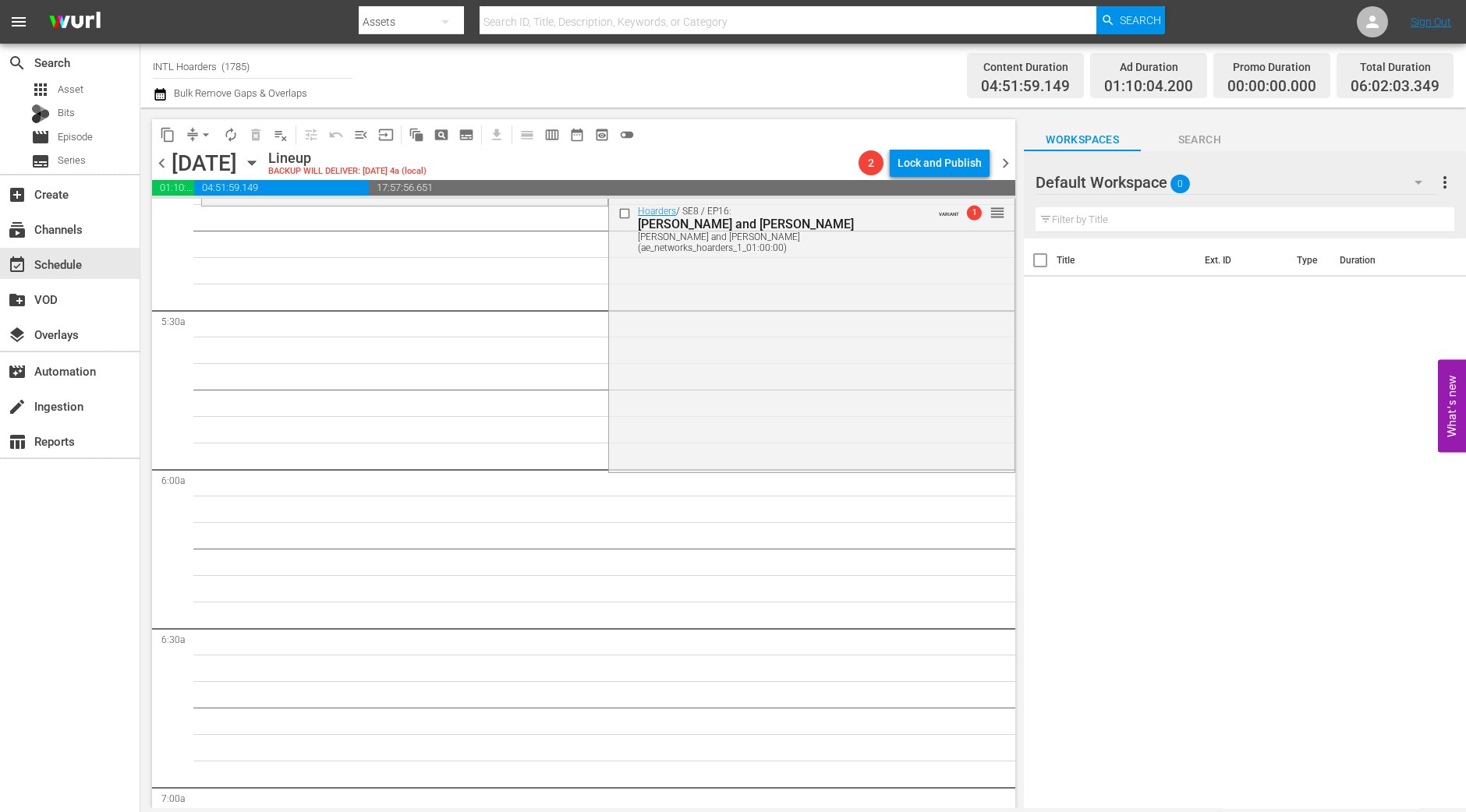
click at [781, 377] on div "Hoarders / SE8 / EP16: Sandi and Vivian Sandi and Vivian (ae_networks_hoarders_…" at bounding box center [811, 334] width 406 height 270
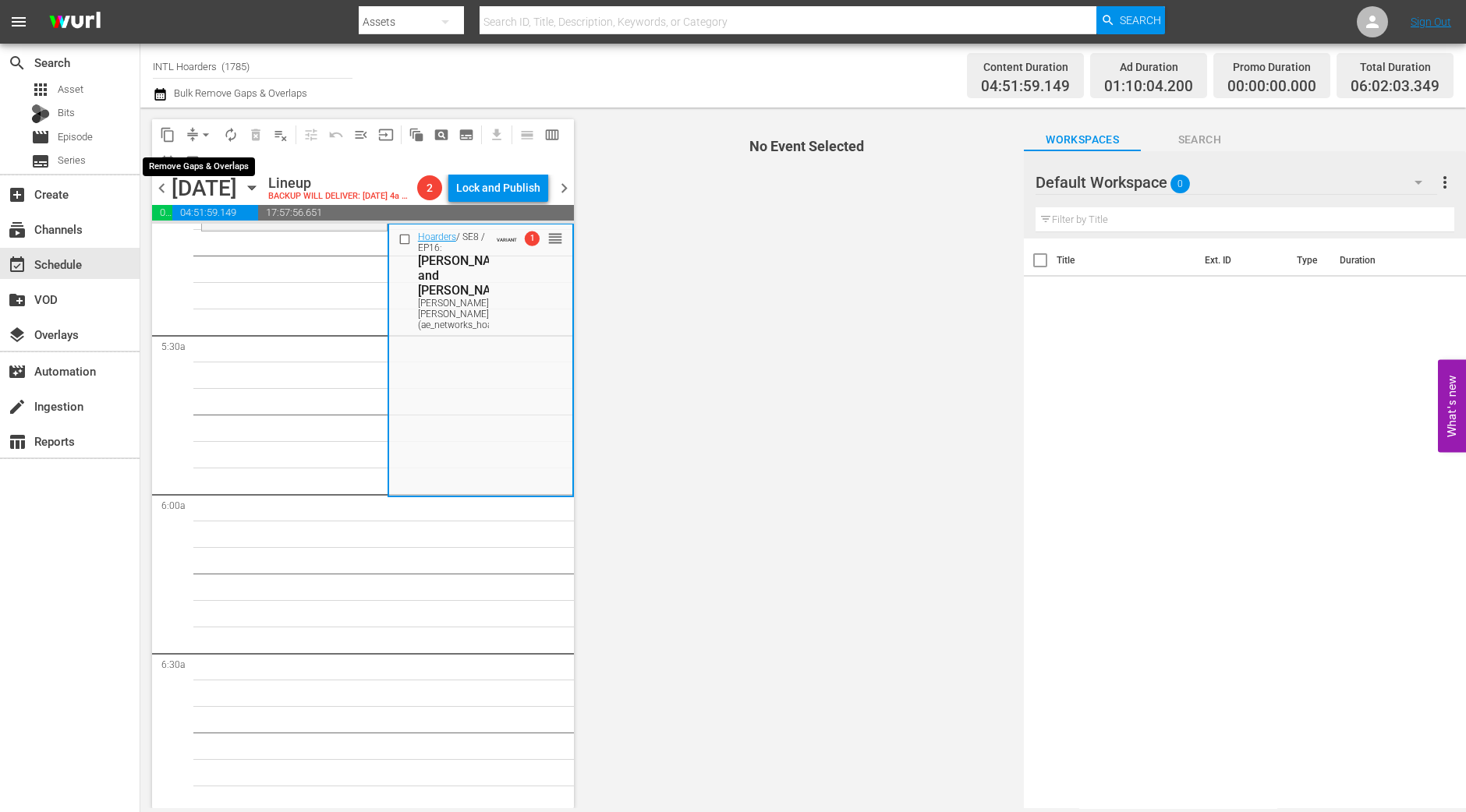
click at [213, 139] on span "arrow_drop_down" at bounding box center [205, 134] width 15 height 15
click at [217, 162] on li "Align to Midnight" at bounding box center [206, 166] width 128 height 26
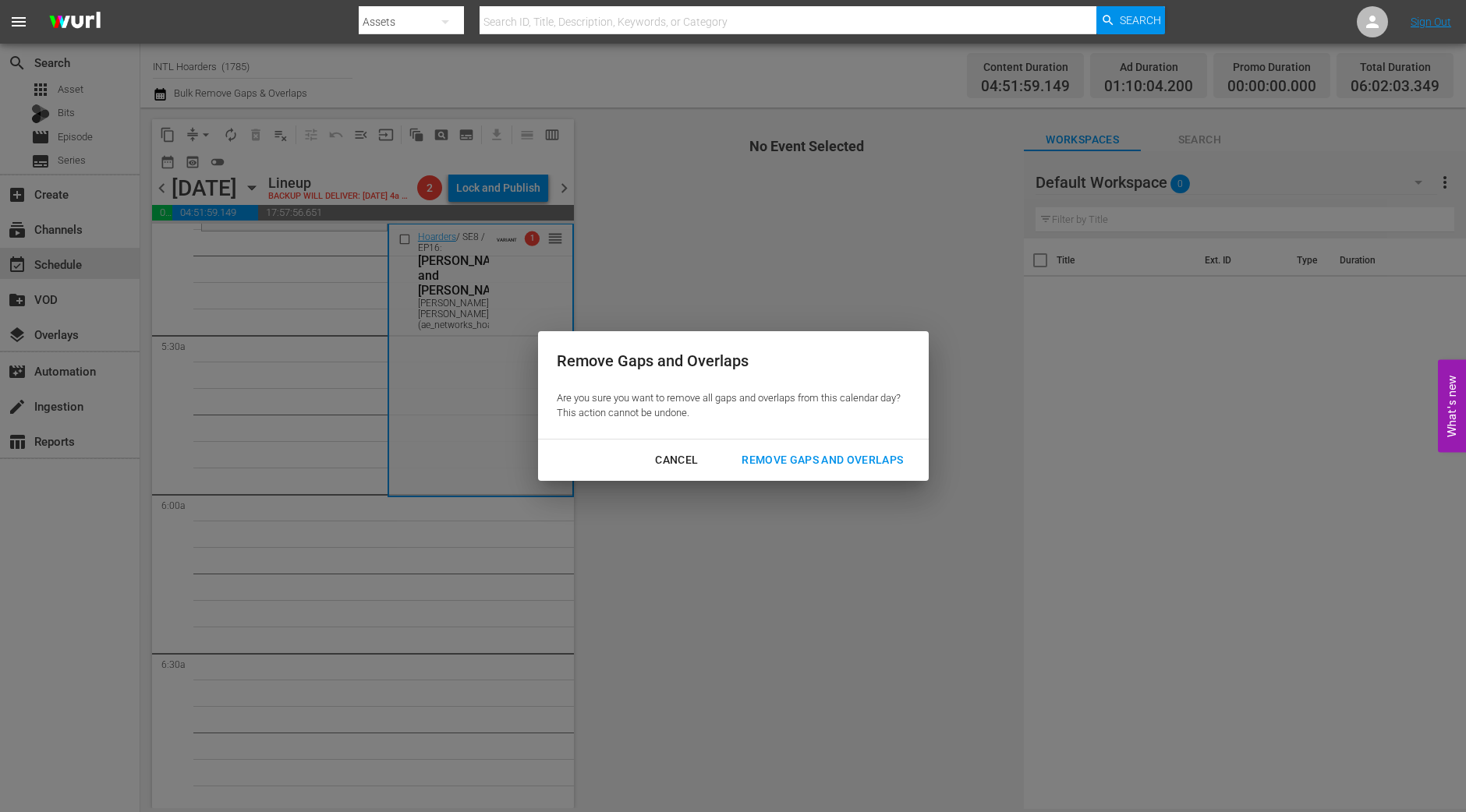
drag, startPoint x: 807, startPoint y: 473, endPoint x: 759, endPoint y: 465, distance: 48.7
click at [807, 471] on button "Remove Gaps and Overlaps" at bounding box center [822, 461] width 199 height 29
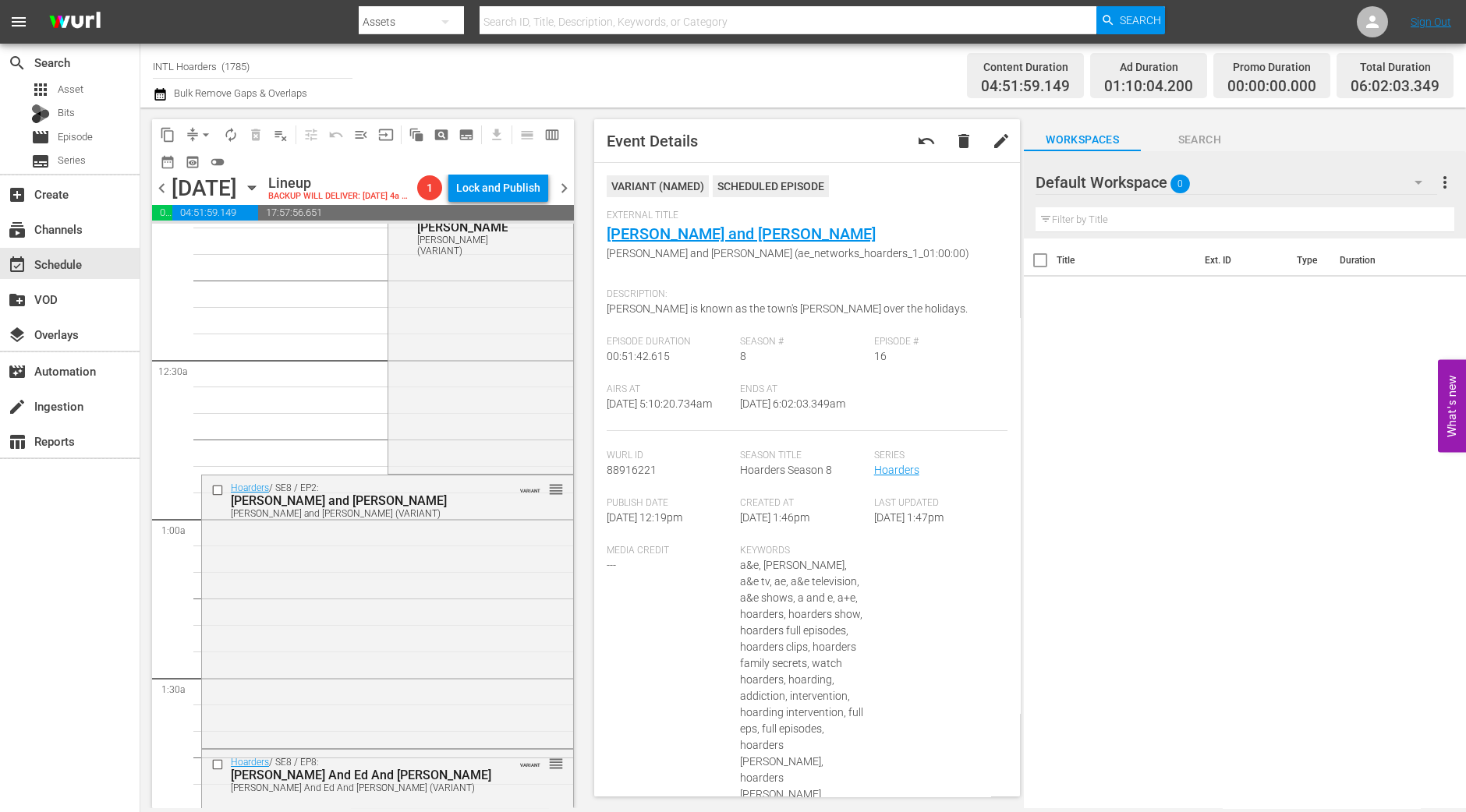
scroll to position [0, 0]
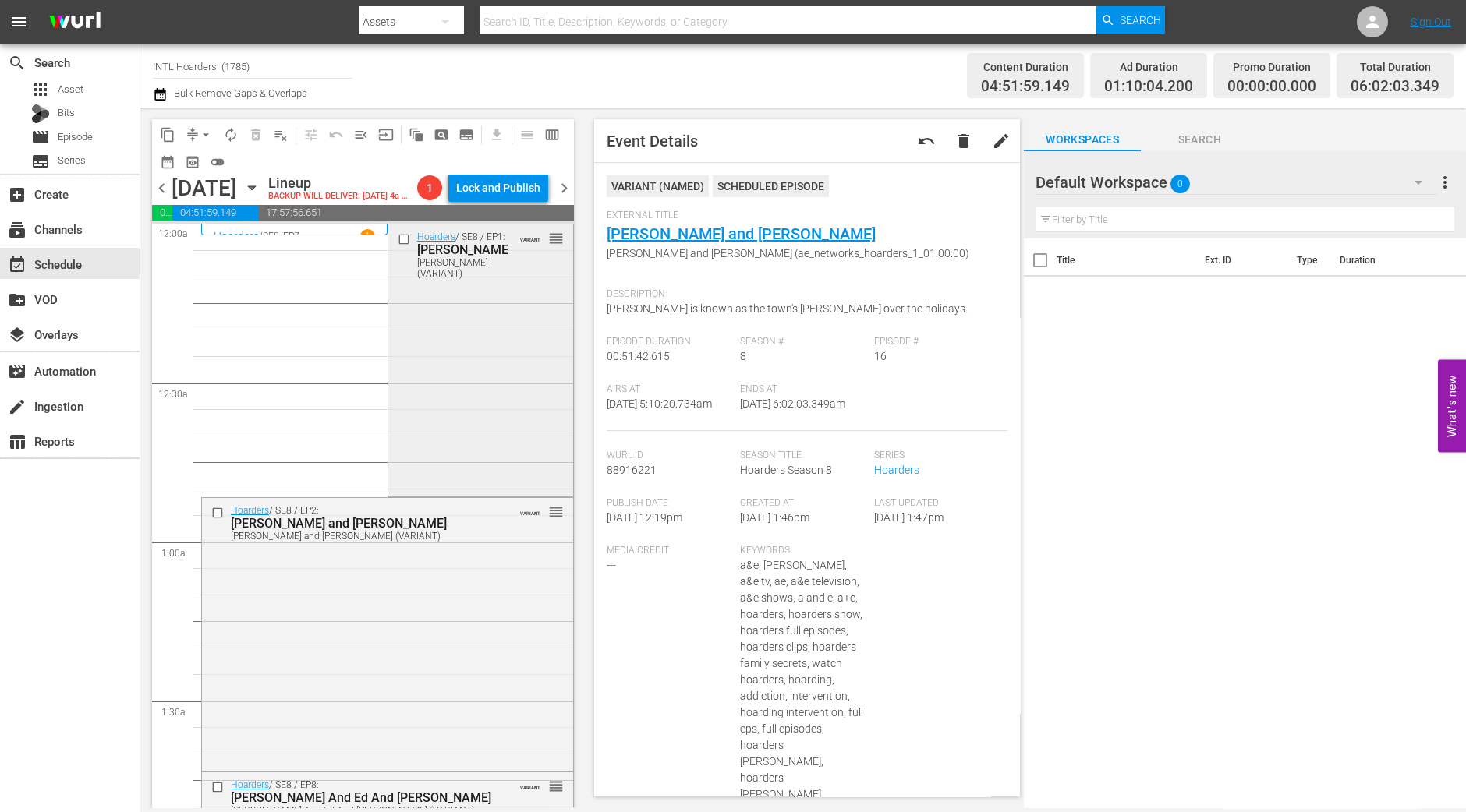
click at [459, 410] on div "Hoarders / SE8 / EP1: Judy Judy (VARIANT) VARIANT reorder" at bounding box center [480, 360] width 185 height 270
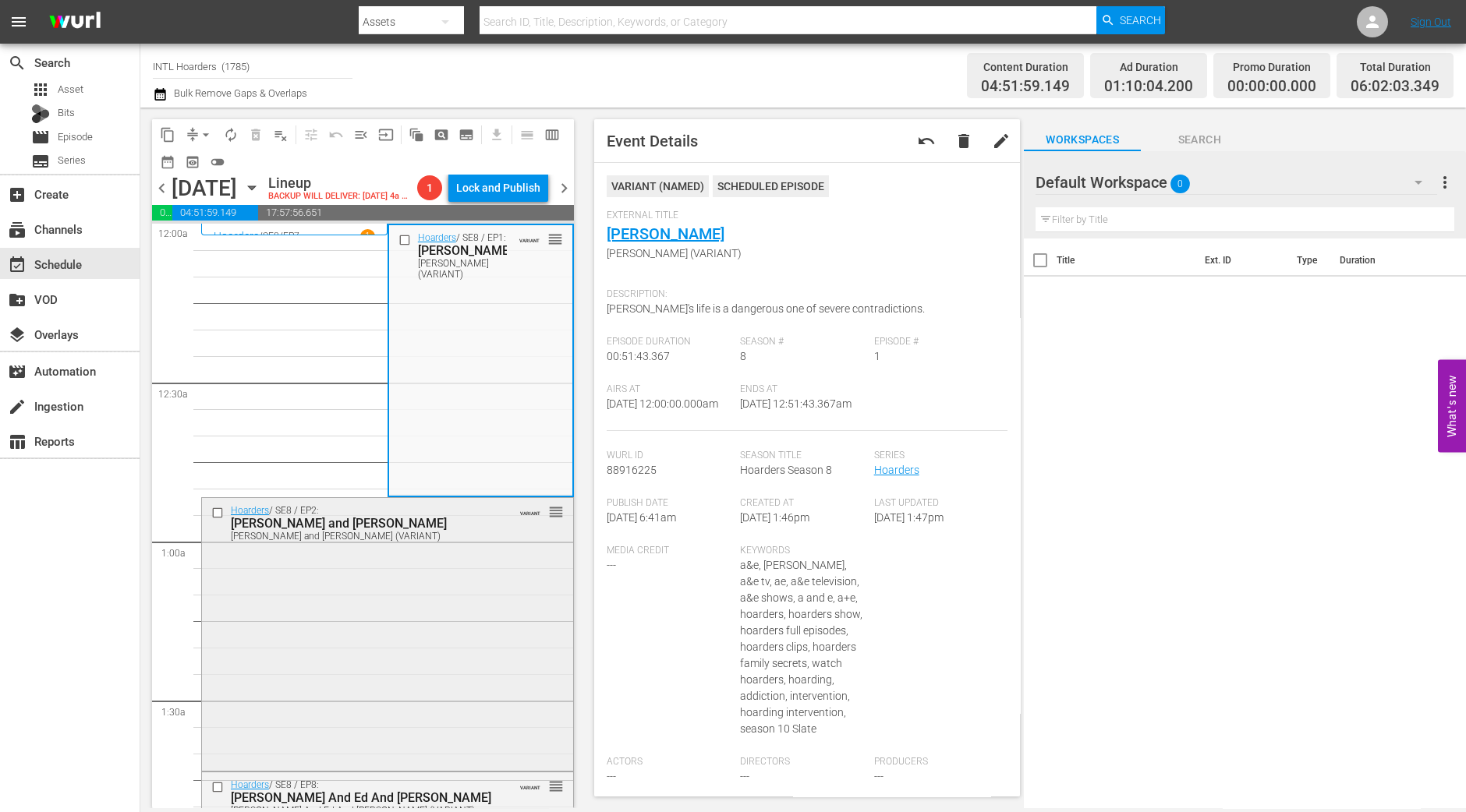
click at [432, 556] on div "Hoarders / SE8 / EP2: Roxann and Barbara Roxann and Barbara (VARIANT) VARIANT r…" at bounding box center [387, 633] width 371 height 270
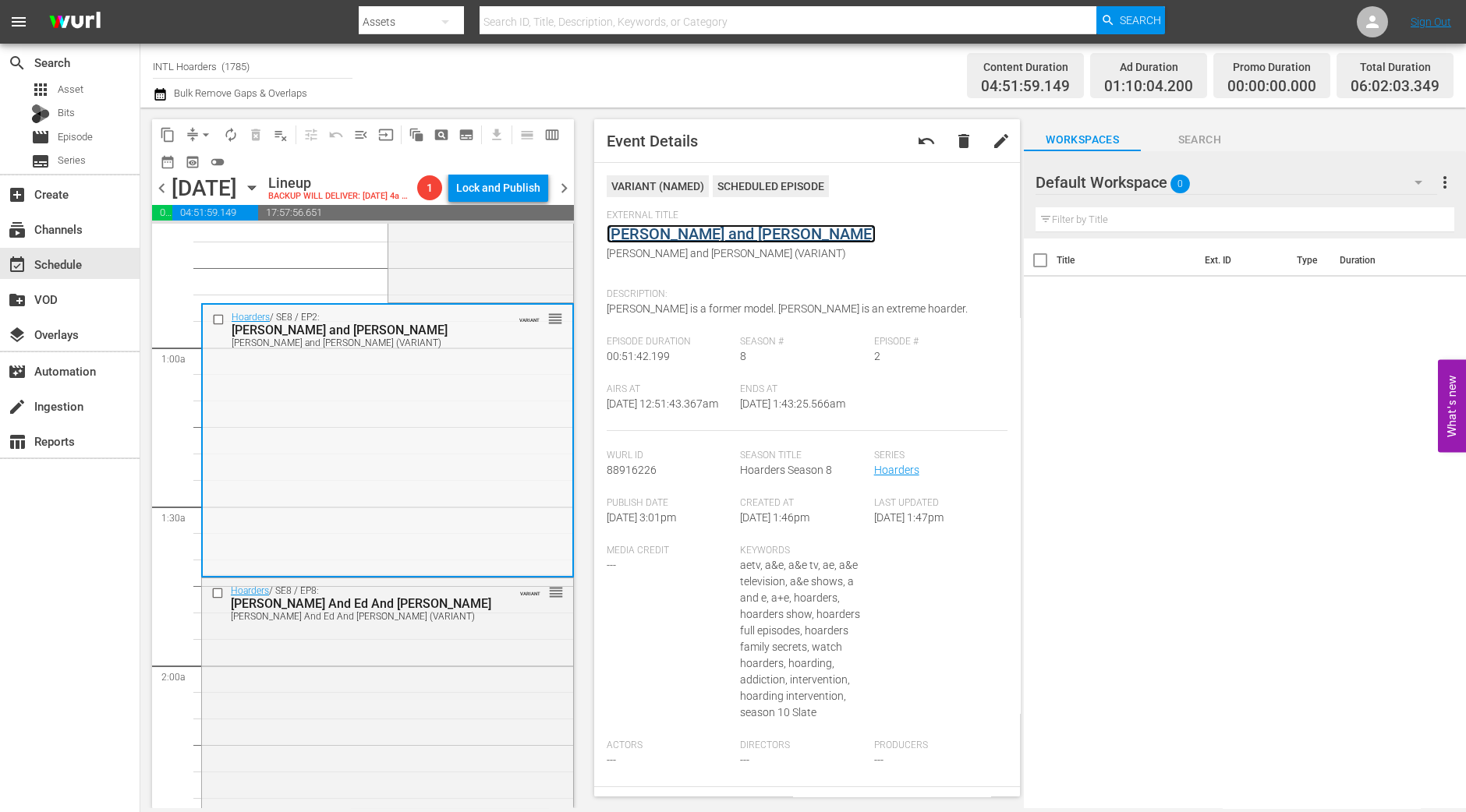
scroll to position [389, 0]
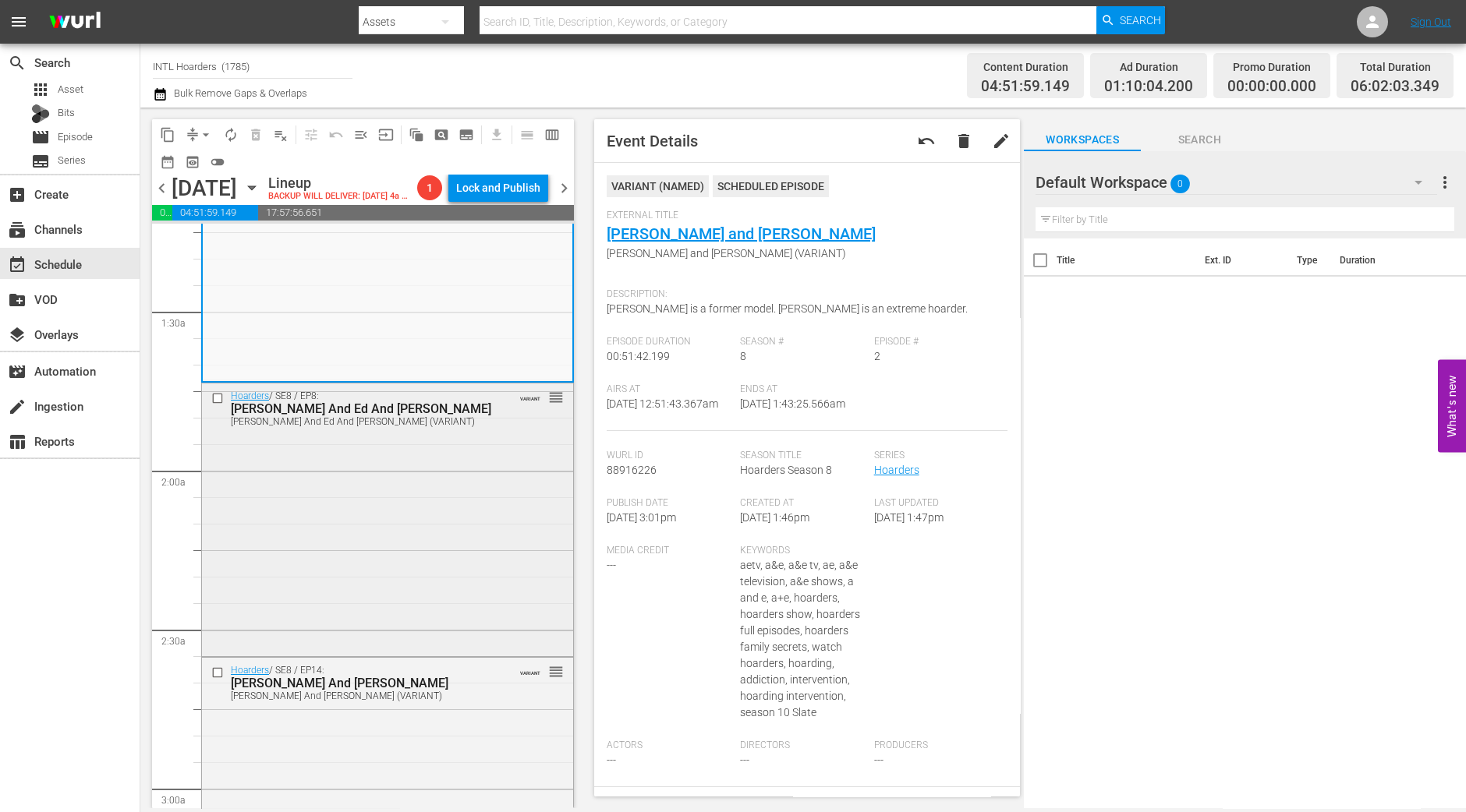
click at [327, 494] on div "Hoarders / SE8 / EP8: Peggy And Ed And Connie Peggy And Ed And Connie (VARIANT)…" at bounding box center [387, 519] width 371 height 270
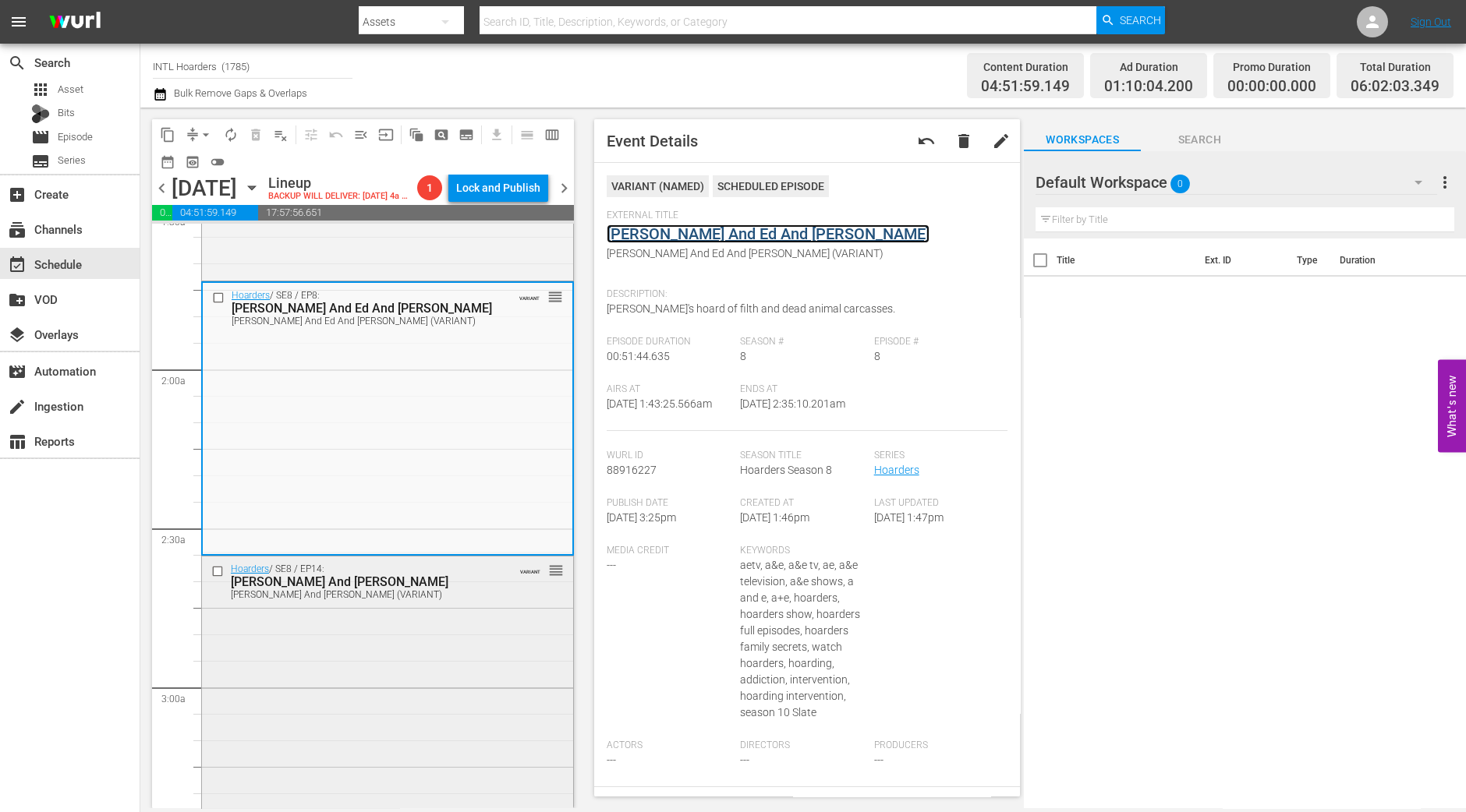
scroll to position [681, 0]
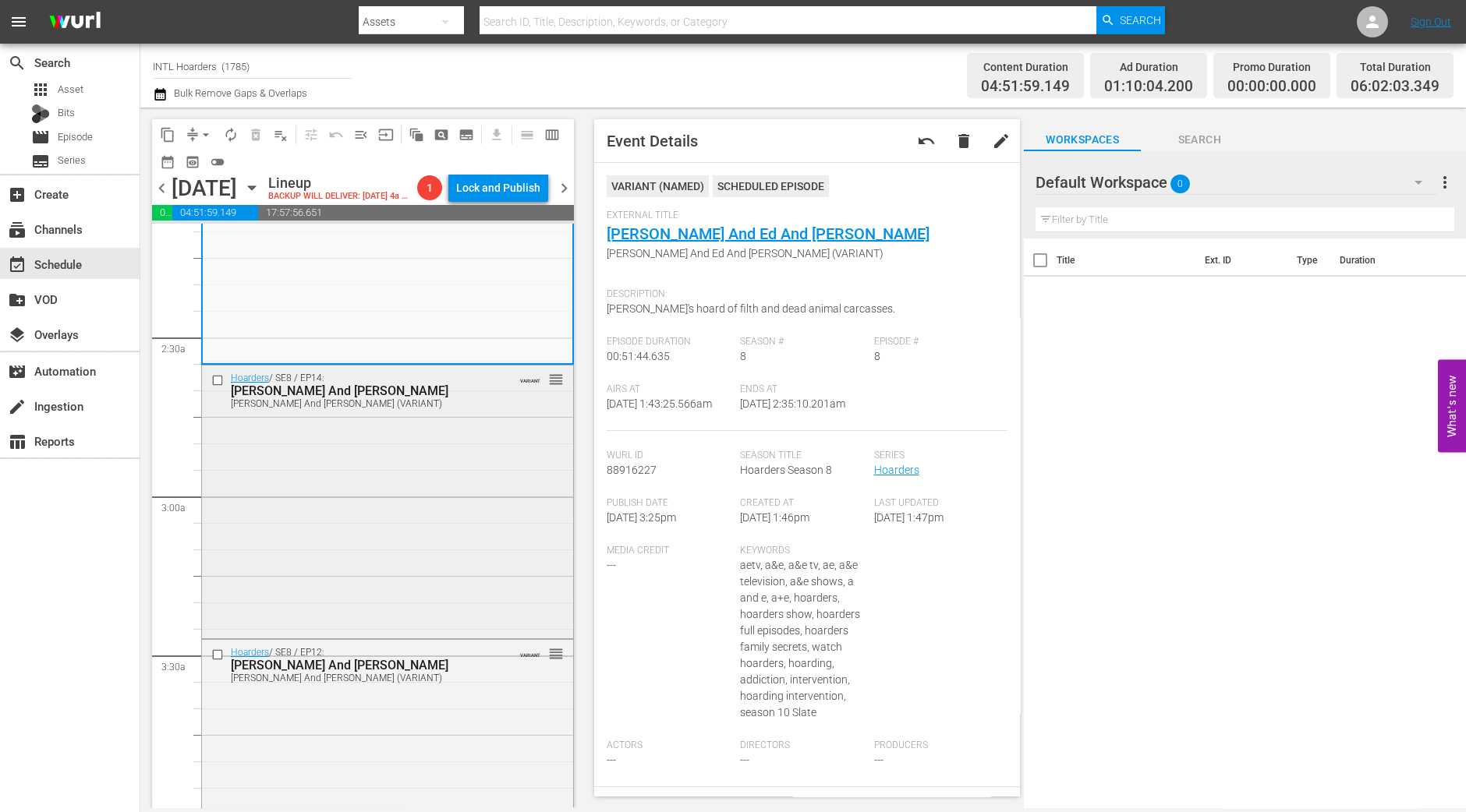
click at [368, 481] on div "Hoarders / SE8 / EP14: Celia And Nathan Celia And Nathan (VARIANT) VARIANT reor…" at bounding box center [387, 500] width 371 height 270
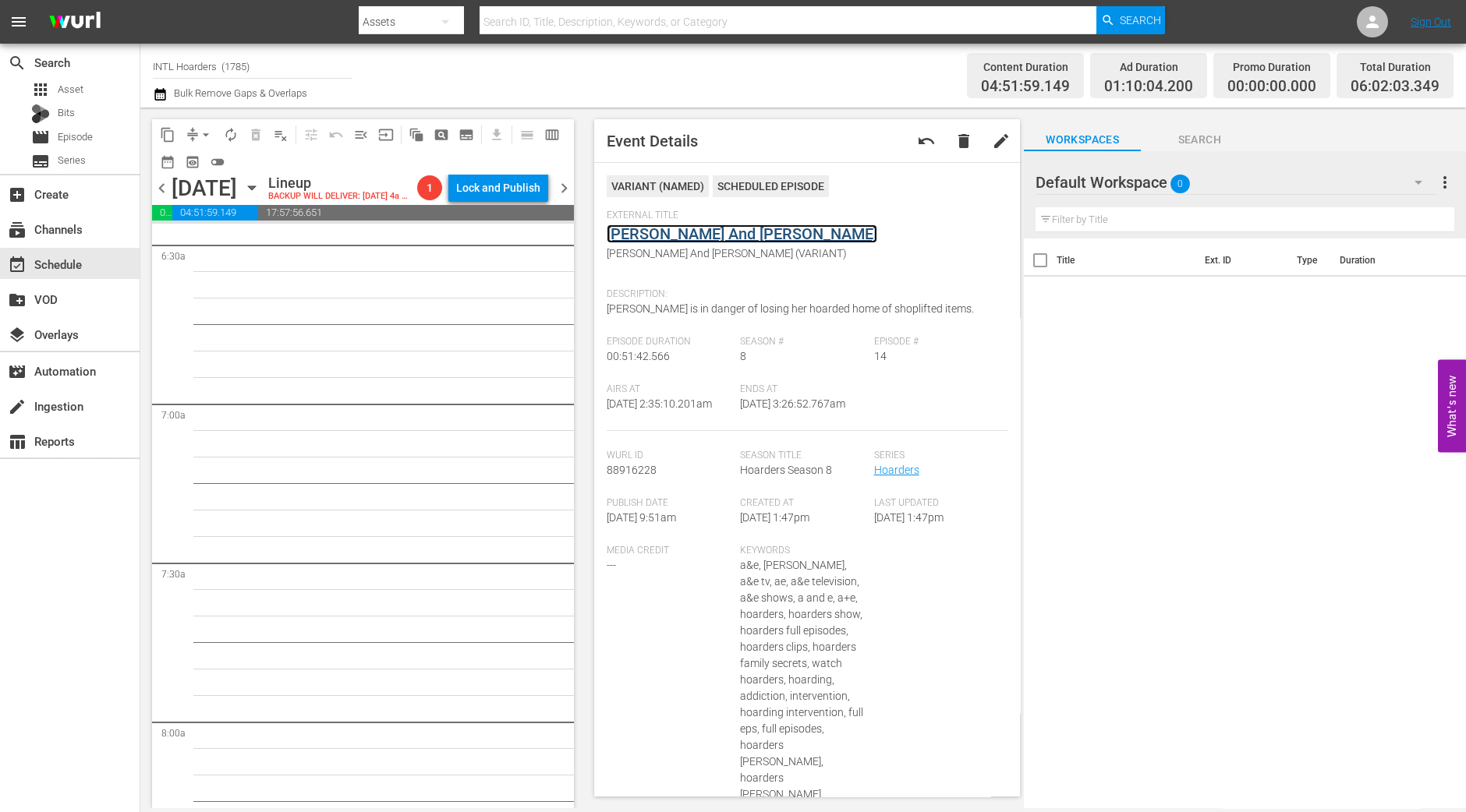
scroll to position [1363, 0]
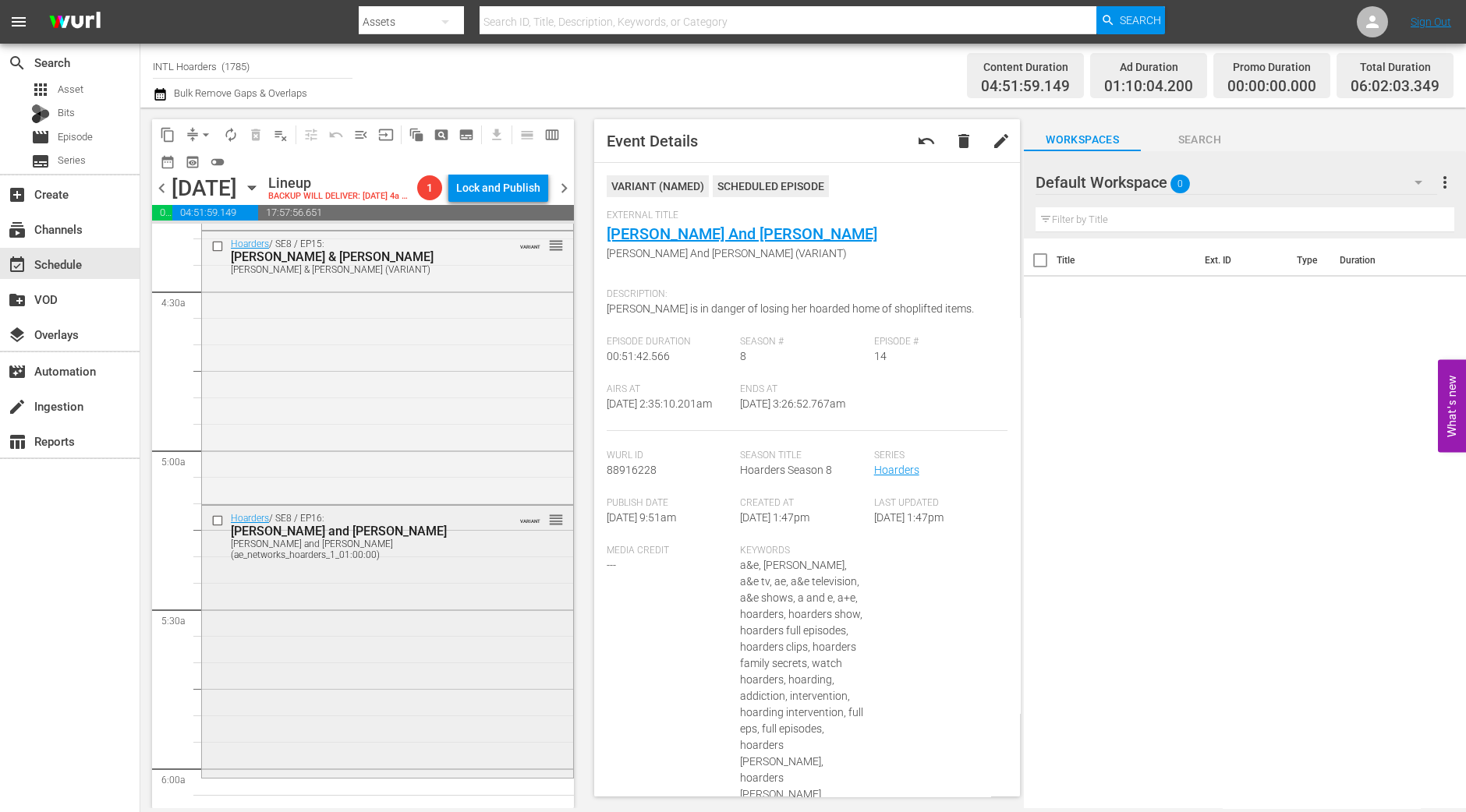
click at [339, 644] on div "Hoarders / SE8 / EP16: Sandi and Vivian Sandi and Vivian (ae_networks_hoarders_…" at bounding box center [387, 641] width 371 height 270
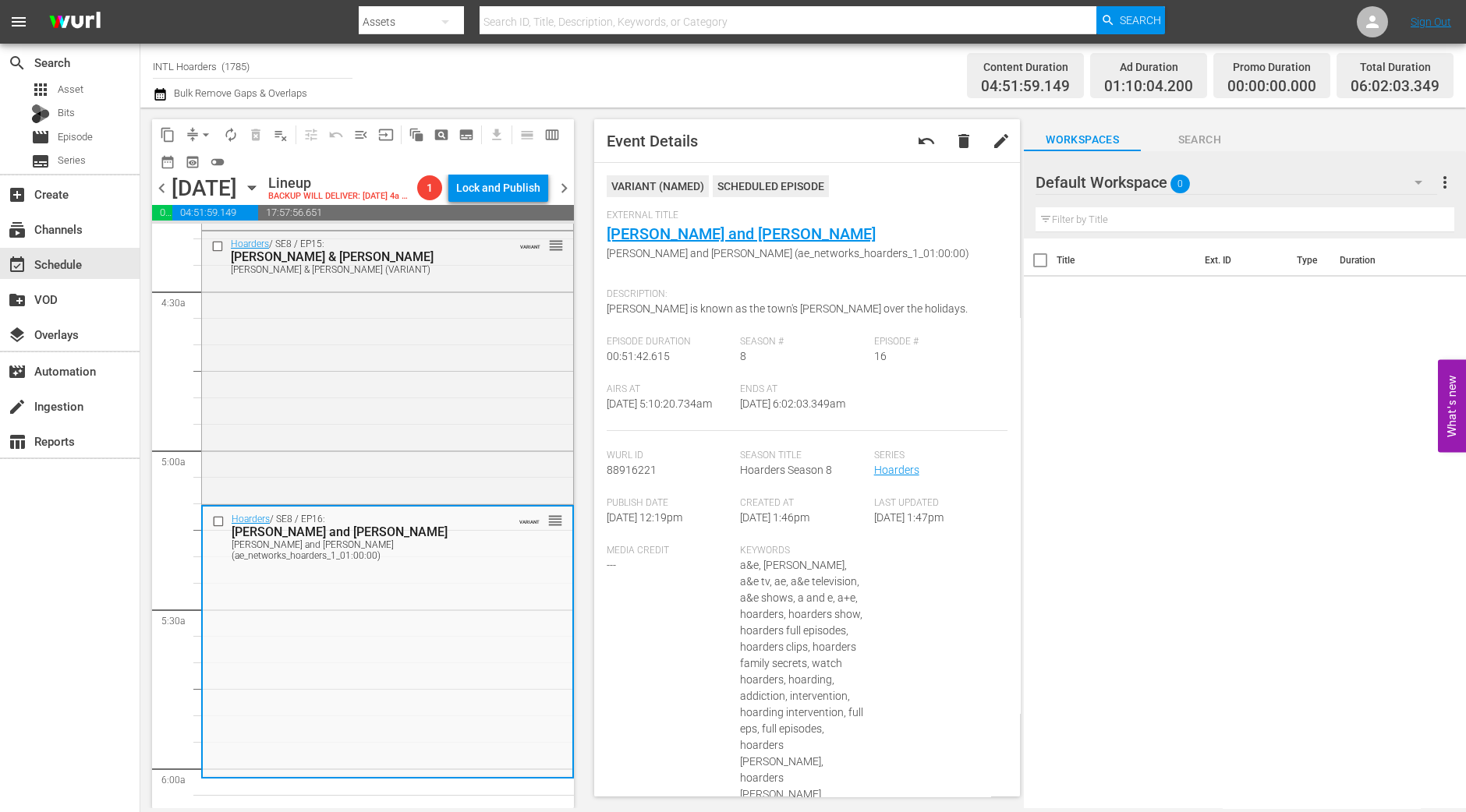
click at [195, 135] on button "arrow_drop_down" at bounding box center [205, 134] width 25 height 25
click at [202, 160] on li "Align to Midnight" at bounding box center [206, 166] width 164 height 26
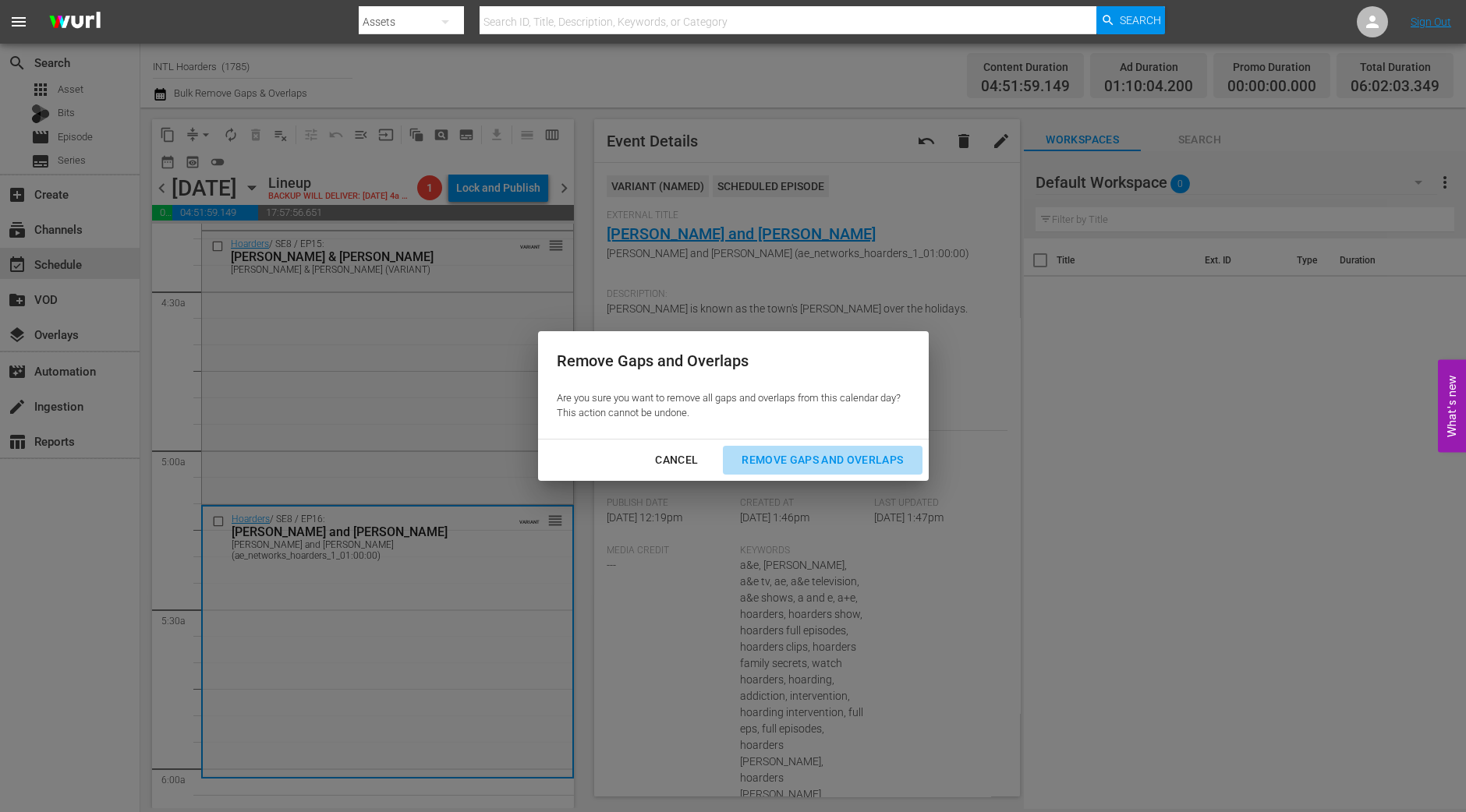
click at [869, 452] on div "Remove Gaps and Overlaps" at bounding box center [822, 461] width 187 height 19
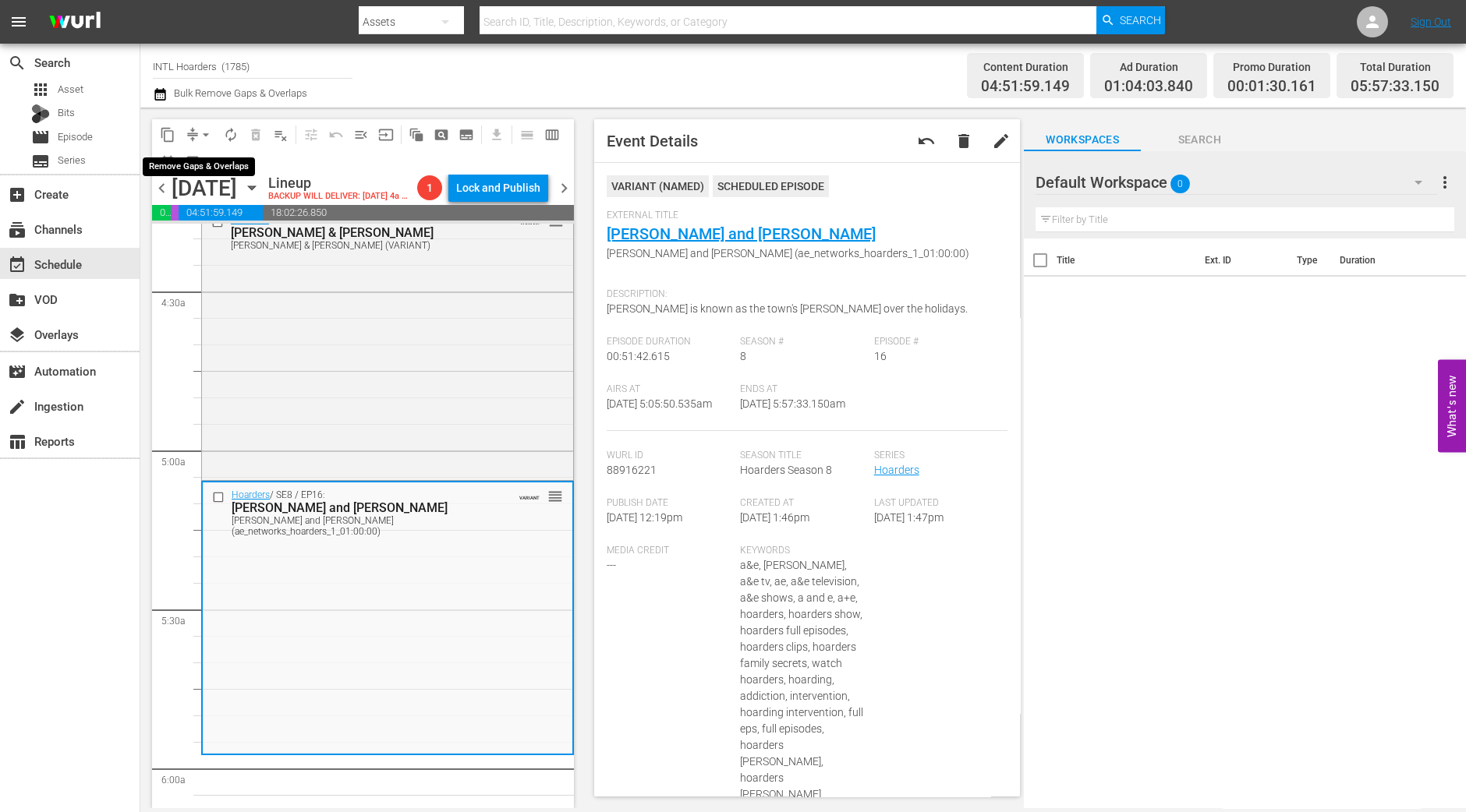
click at [203, 138] on span "arrow_drop_down" at bounding box center [205, 134] width 15 height 15
click at [205, 161] on li "Align to Midnight" at bounding box center [206, 166] width 164 height 26
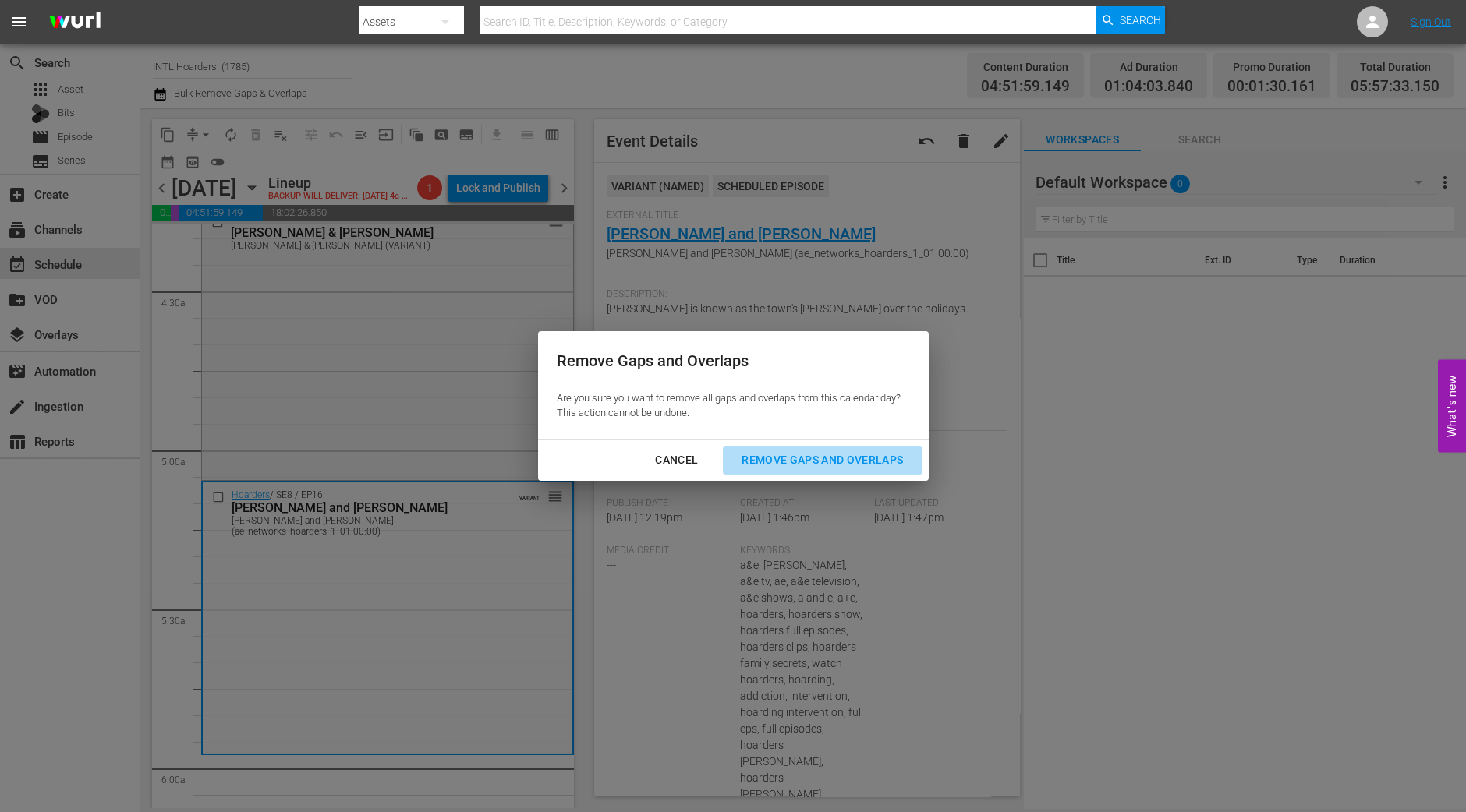
click at [824, 473] on button "Remove Gaps and Overlaps" at bounding box center [822, 461] width 199 height 29
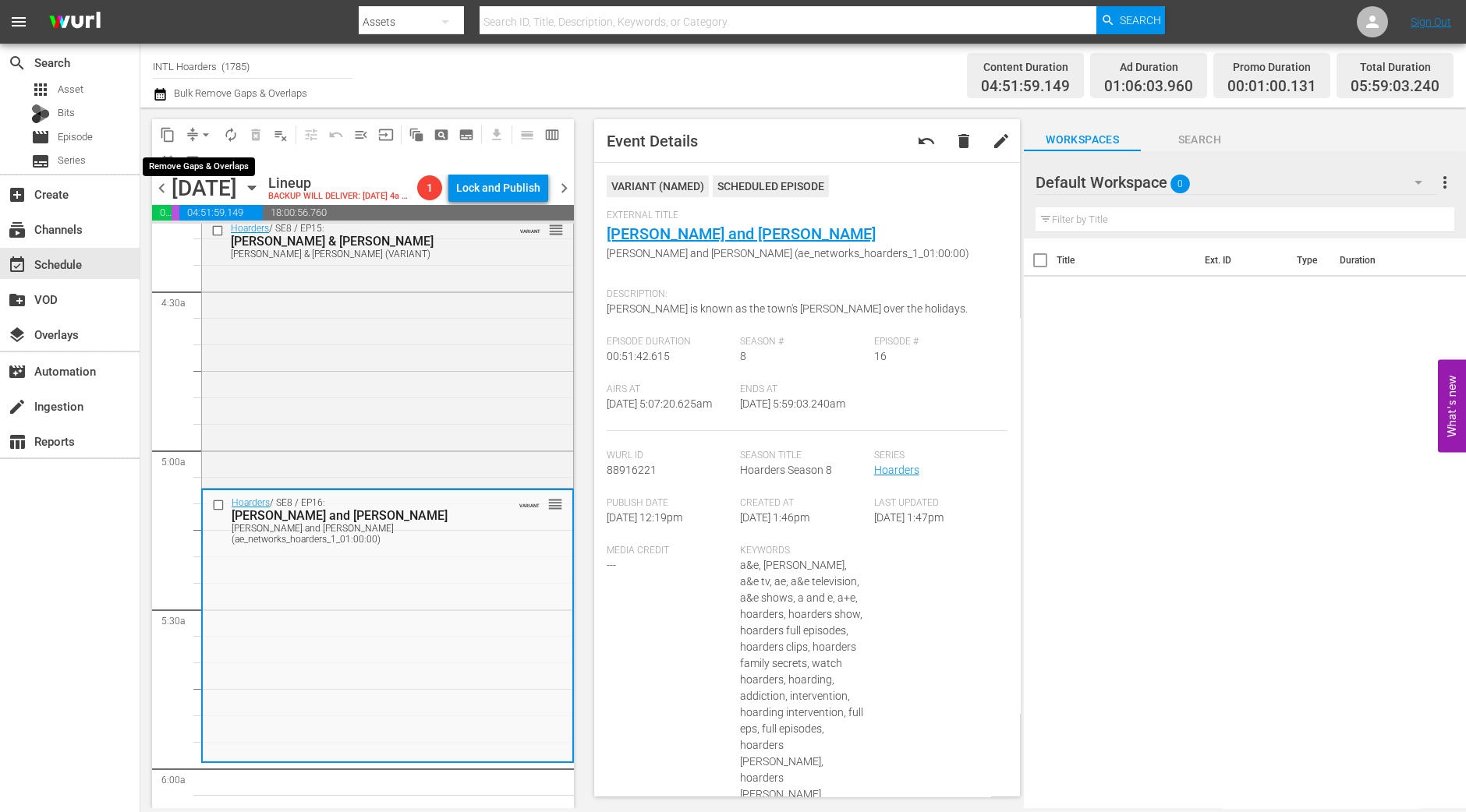
click at [213, 137] on button "arrow_drop_down" at bounding box center [205, 134] width 25 height 25
click at [190, 158] on li "Align to Midnight" at bounding box center [206, 166] width 164 height 26
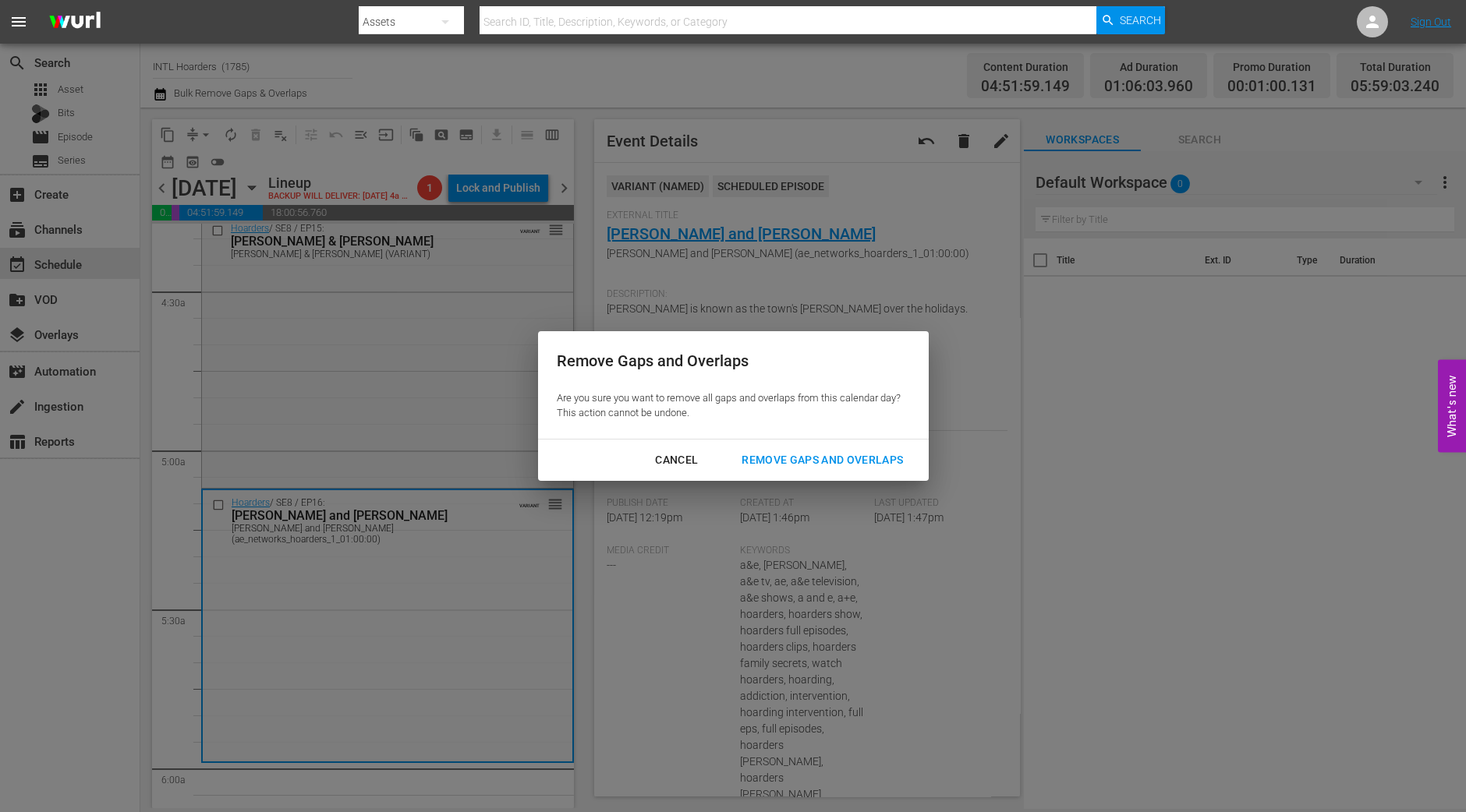
click at [780, 461] on div "Remove Gaps and Overlaps" at bounding box center [822, 461] width 187 height 19
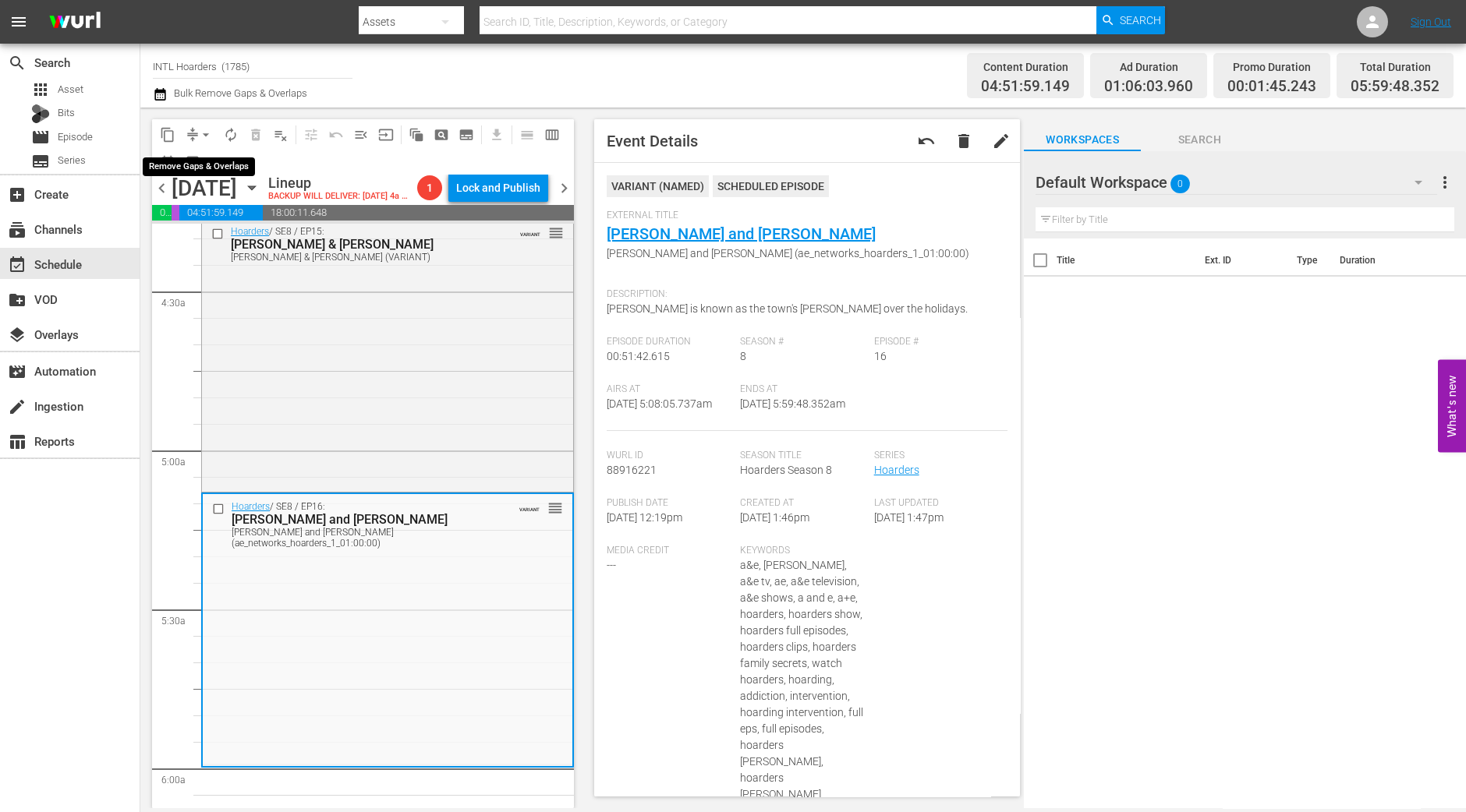
click at [203, 133] on span "arrow_drop_down" at bounding box center [205, 134] width 15 height 15
click at [206, 162] on li "Align to Midnight" at bounding box center [206, 166] width 164 height 26
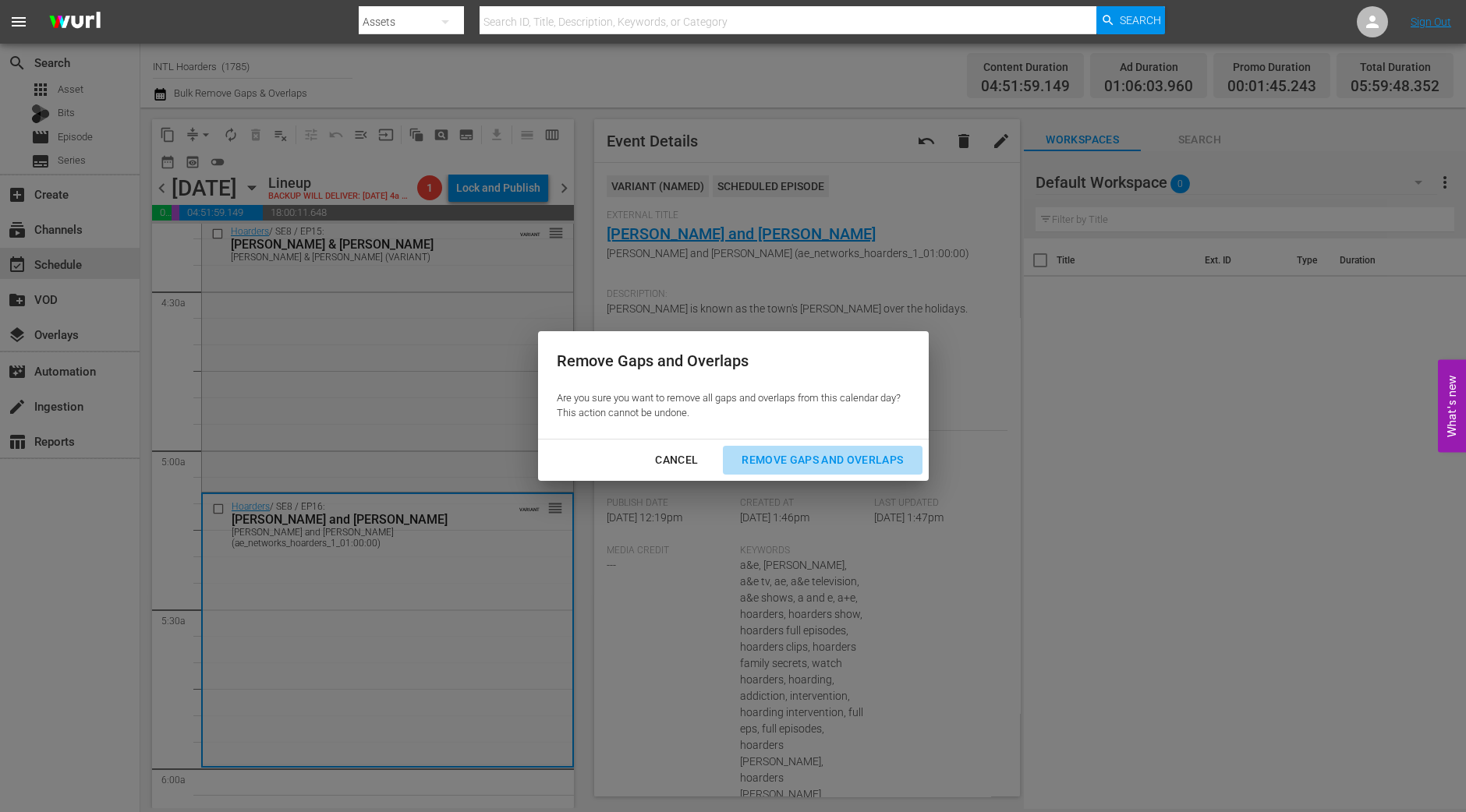
click at [787, 459] on div "Remove Gaps and Overlaps" at bounding box center [822, 461] width 187 height 19
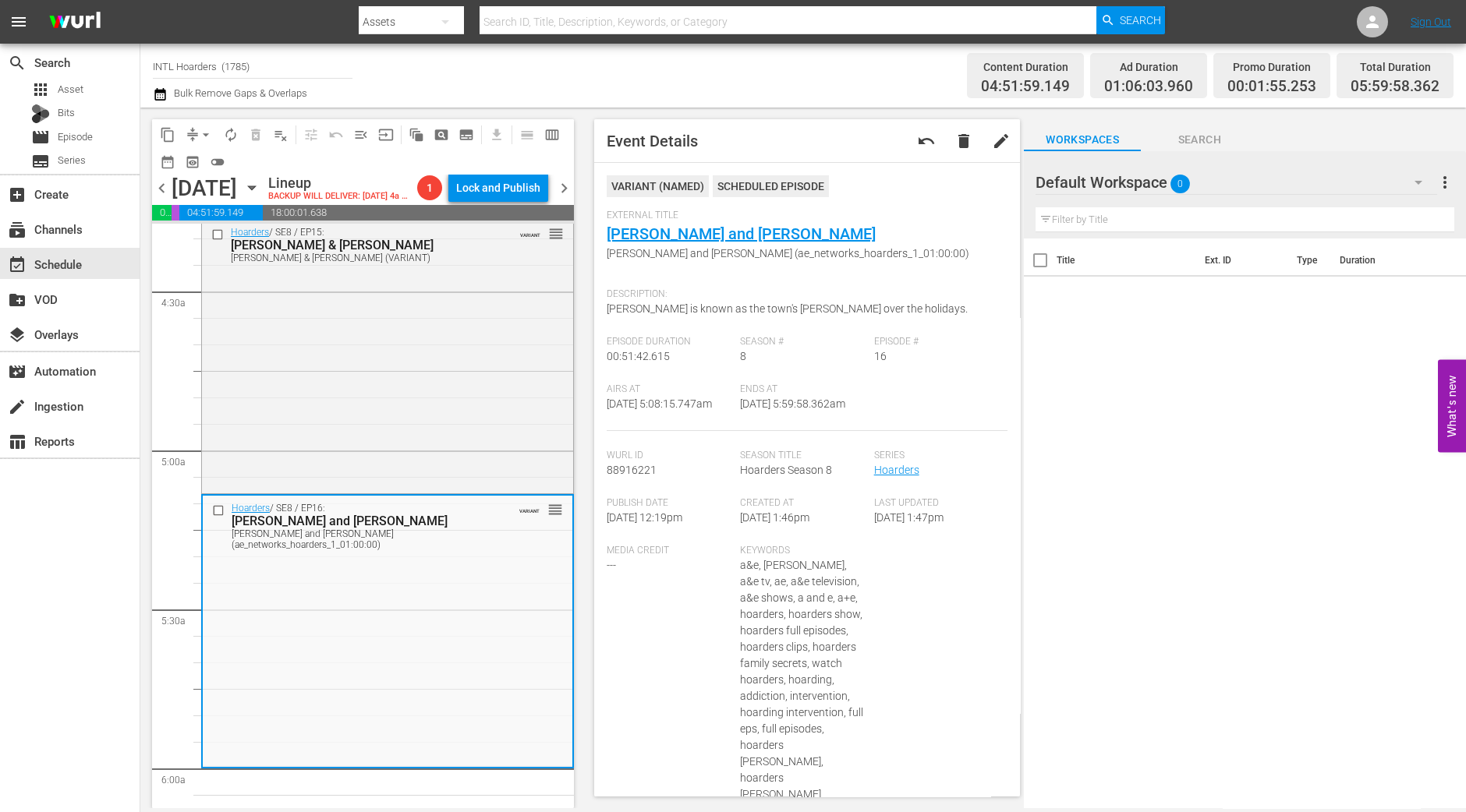
click at [200, 134] on span "arrow_drop_down" at bounding box center [205, 134] width 15 height 15
click at [207, 160] on li "Align to Midnight" at bounding box center [206, 166] width 164 height 26
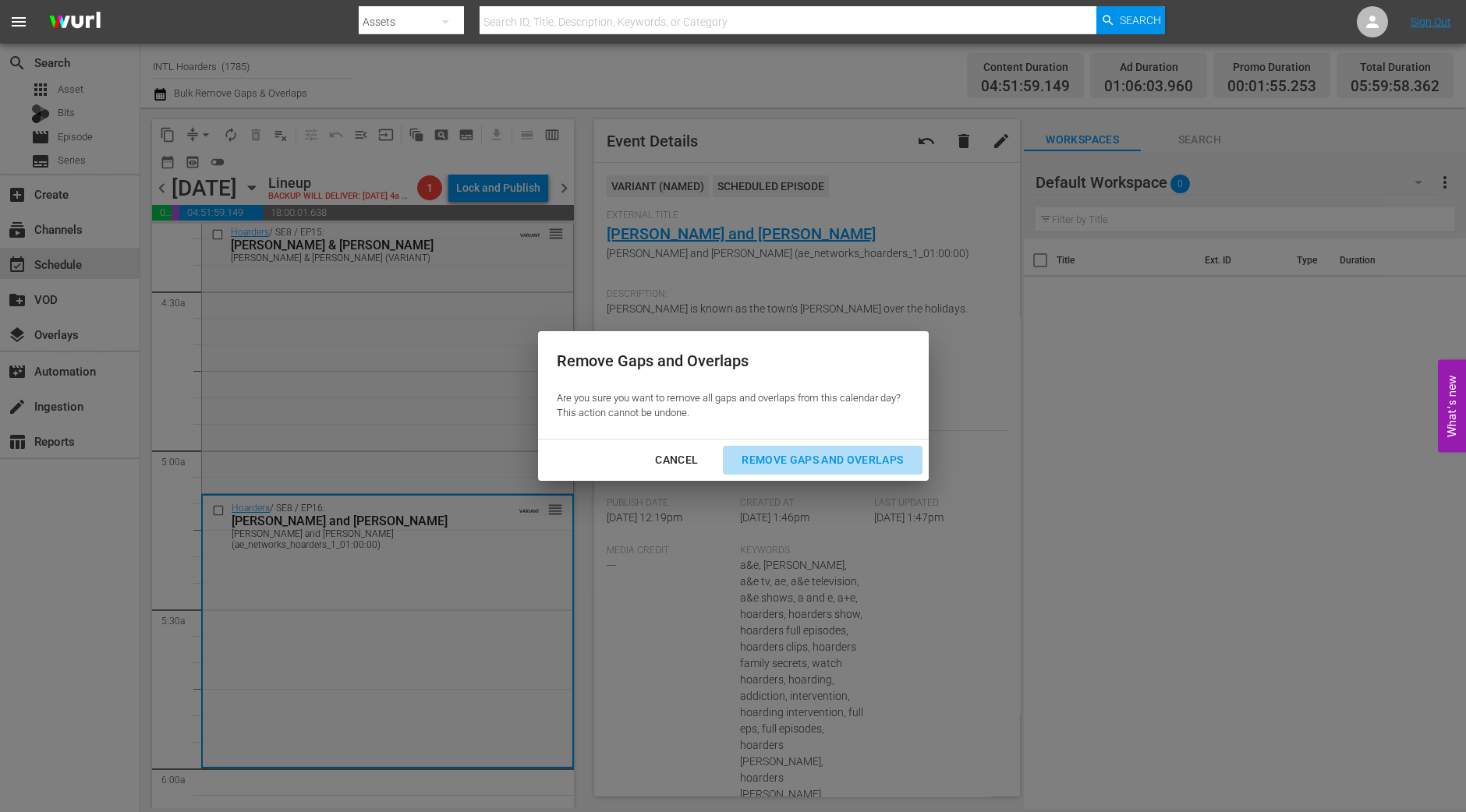
click at [853, 459] on div "Remove Gaps and Overlaps" at bounding box center [822, 461] width 187 height 19
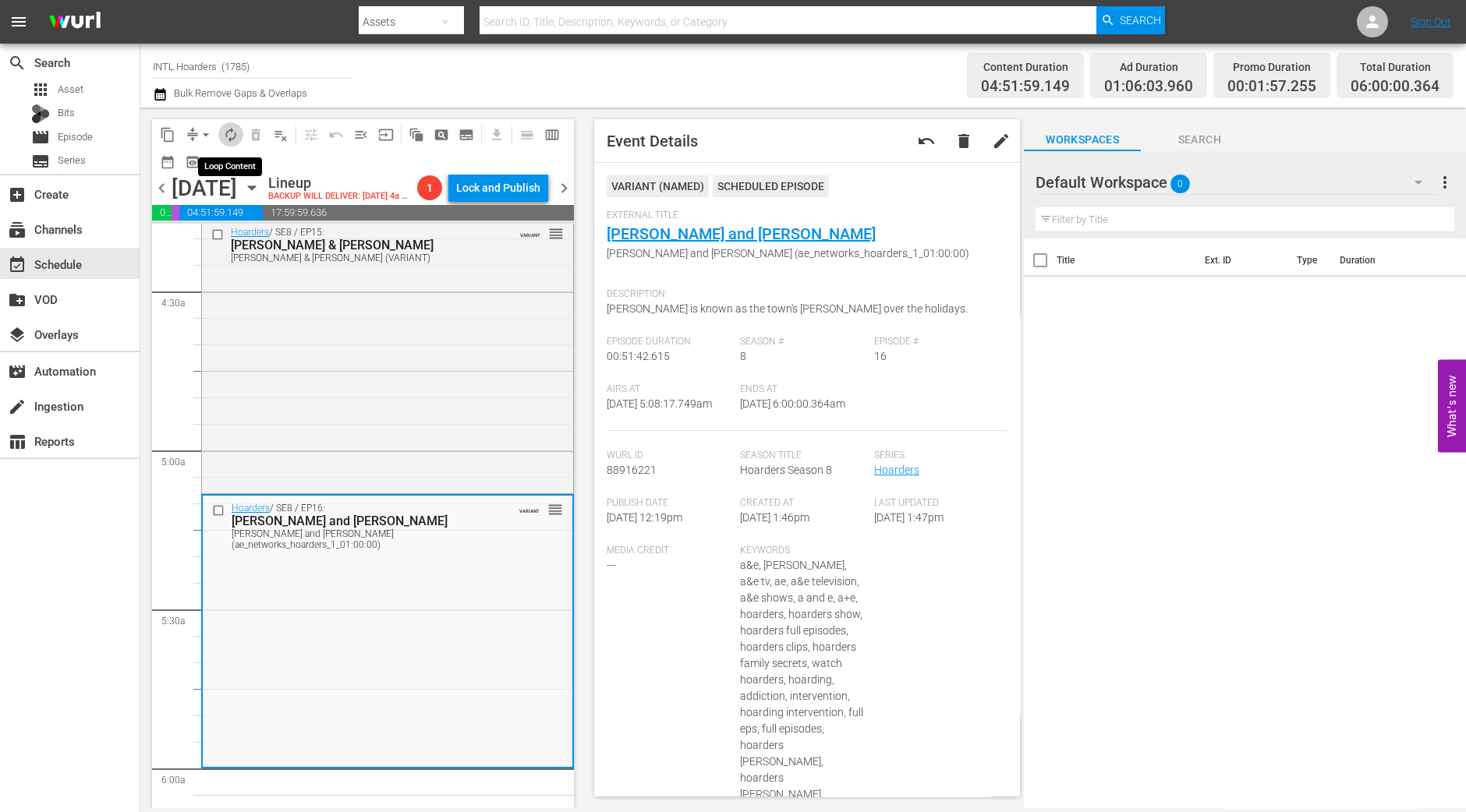
click at [230, 134] on span "autorenew_outlined" at bounding box center [230, 134] width 15 height 15
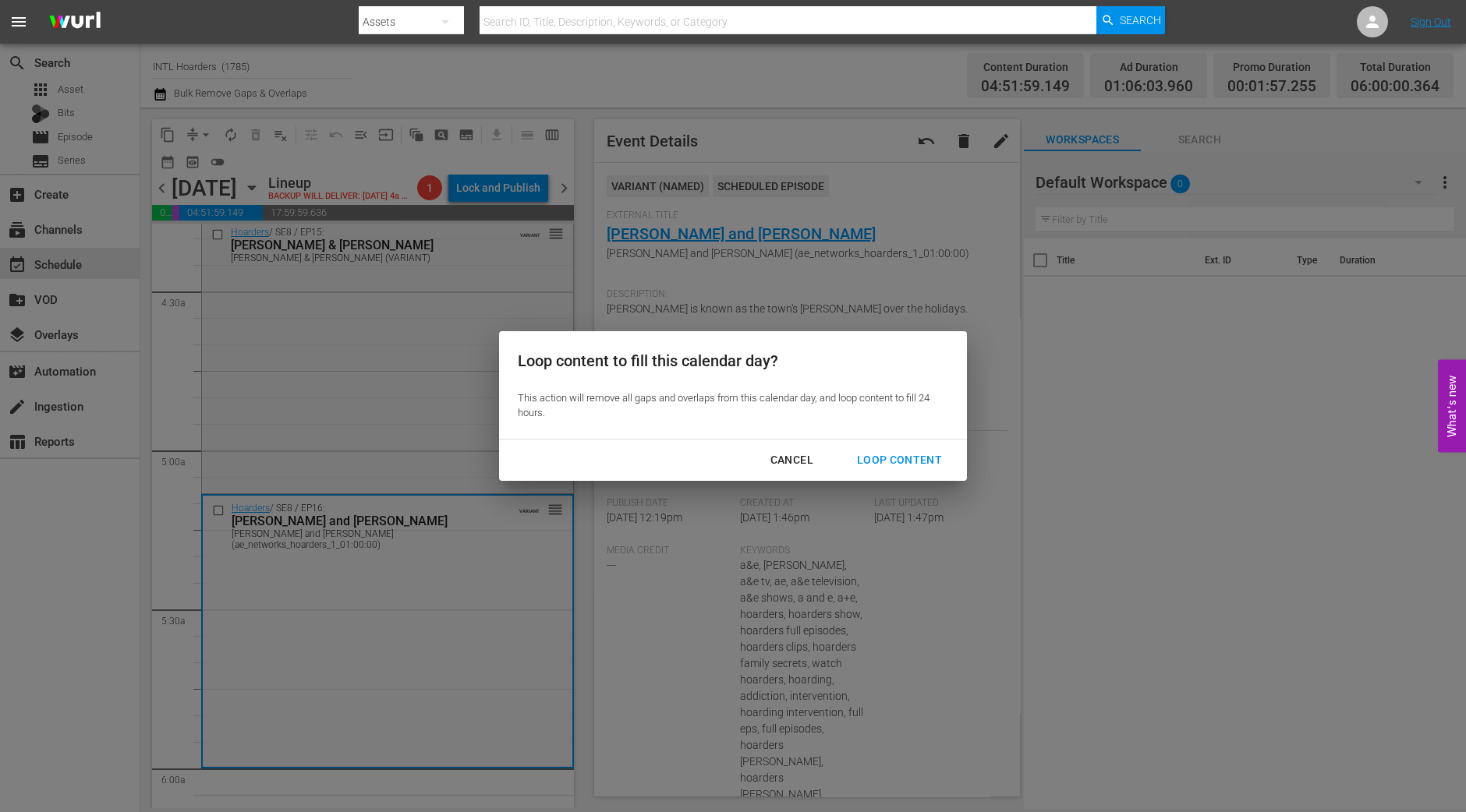
click at [943, 472] on button "Loop Content" at bounding box center [899, 461] width 122 height 29
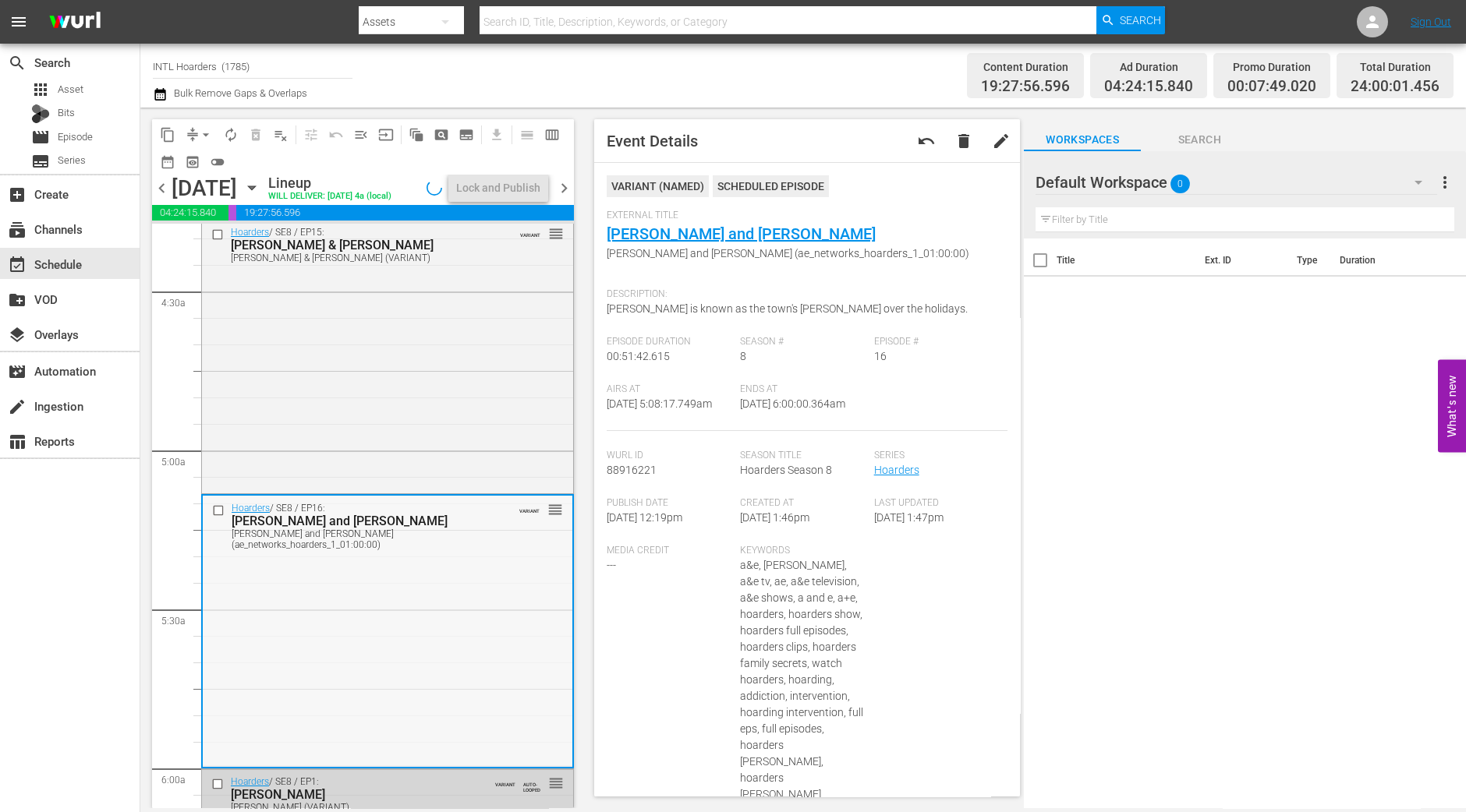
scroll to position [1851, 0]
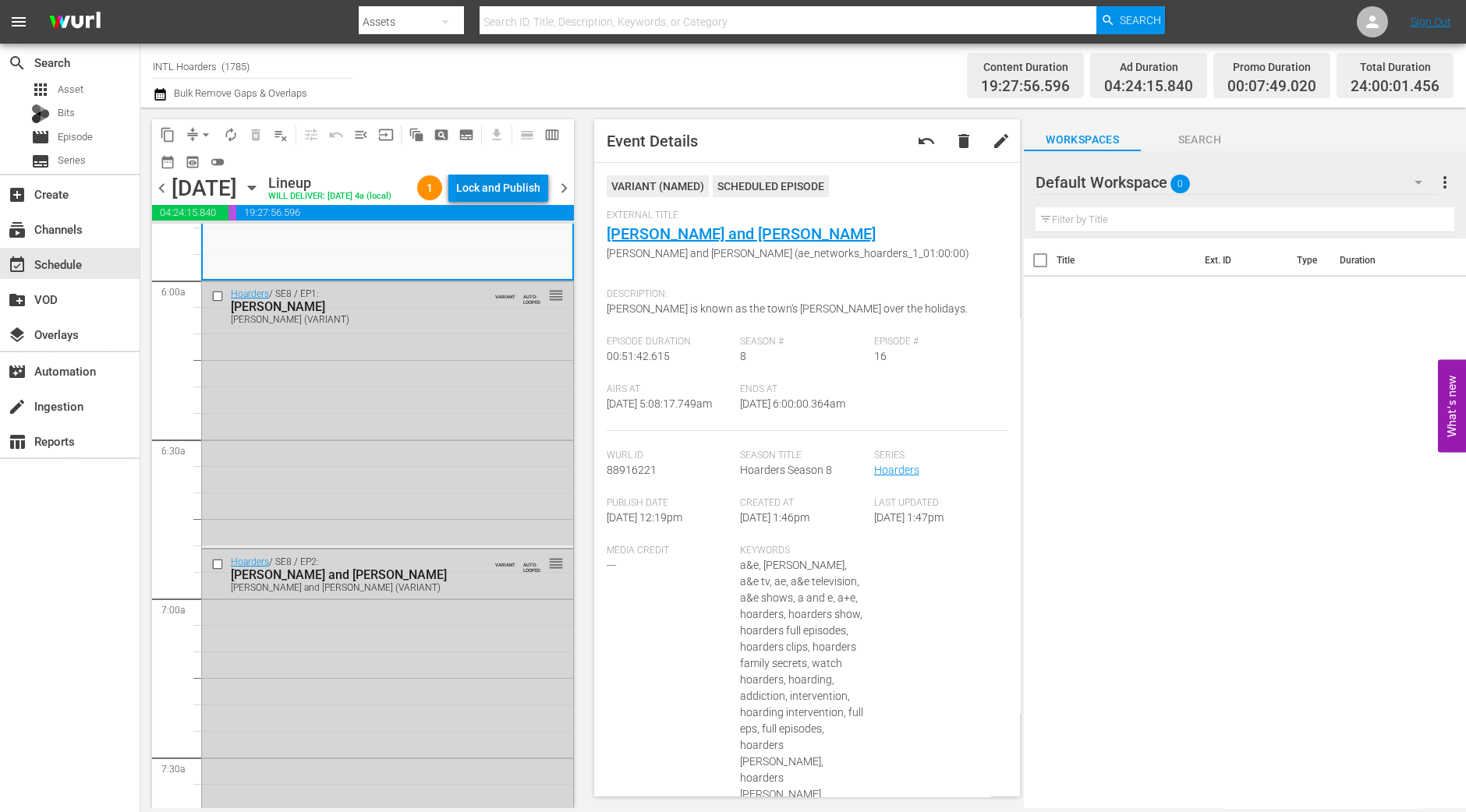
click at [521, 196] on div "Lock and Publish" at bounding box center [498, 187] width 84 height 28
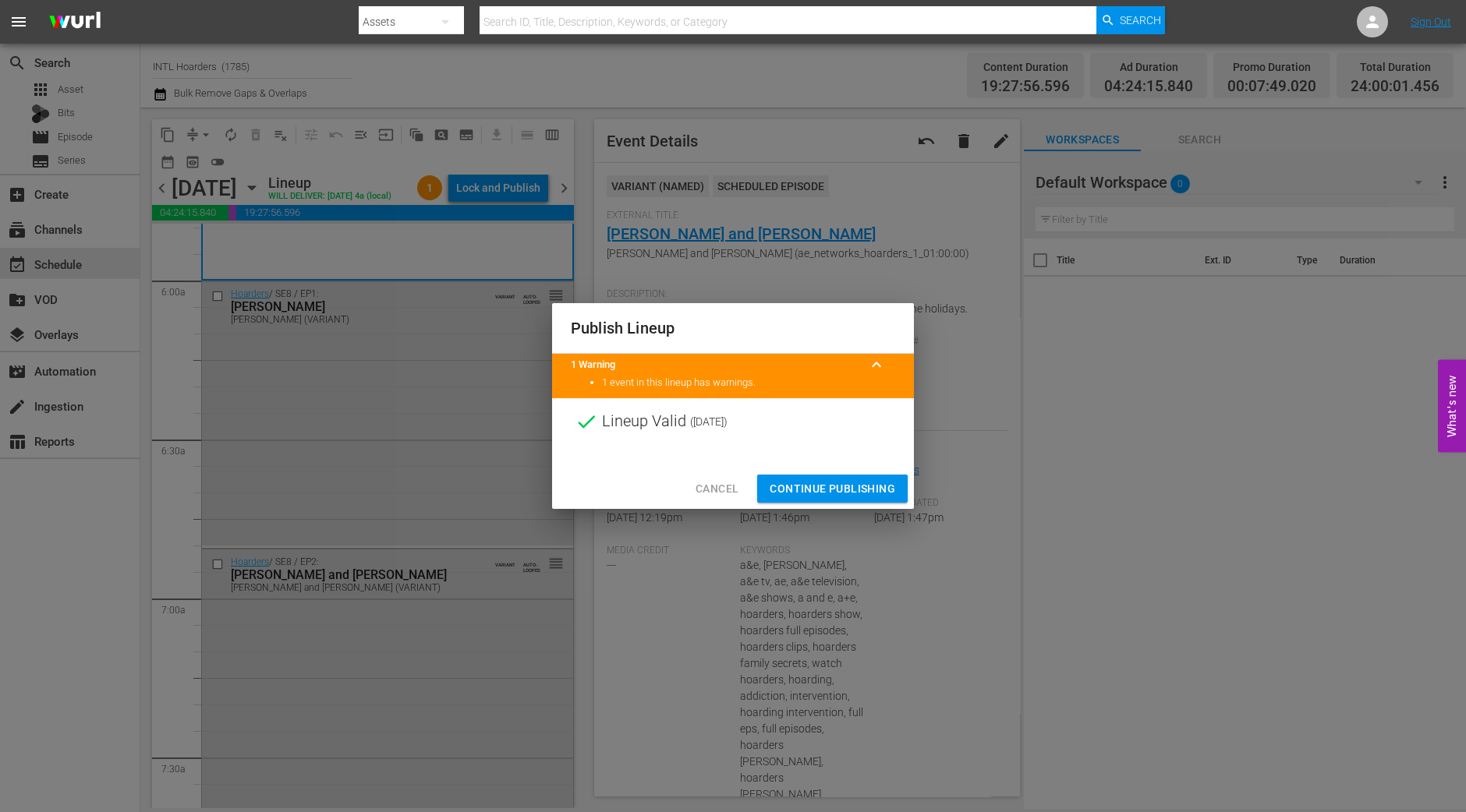
click at [832, 484] on span "Continue Publishing" at bounding box center [832, 489] width 125 height 19
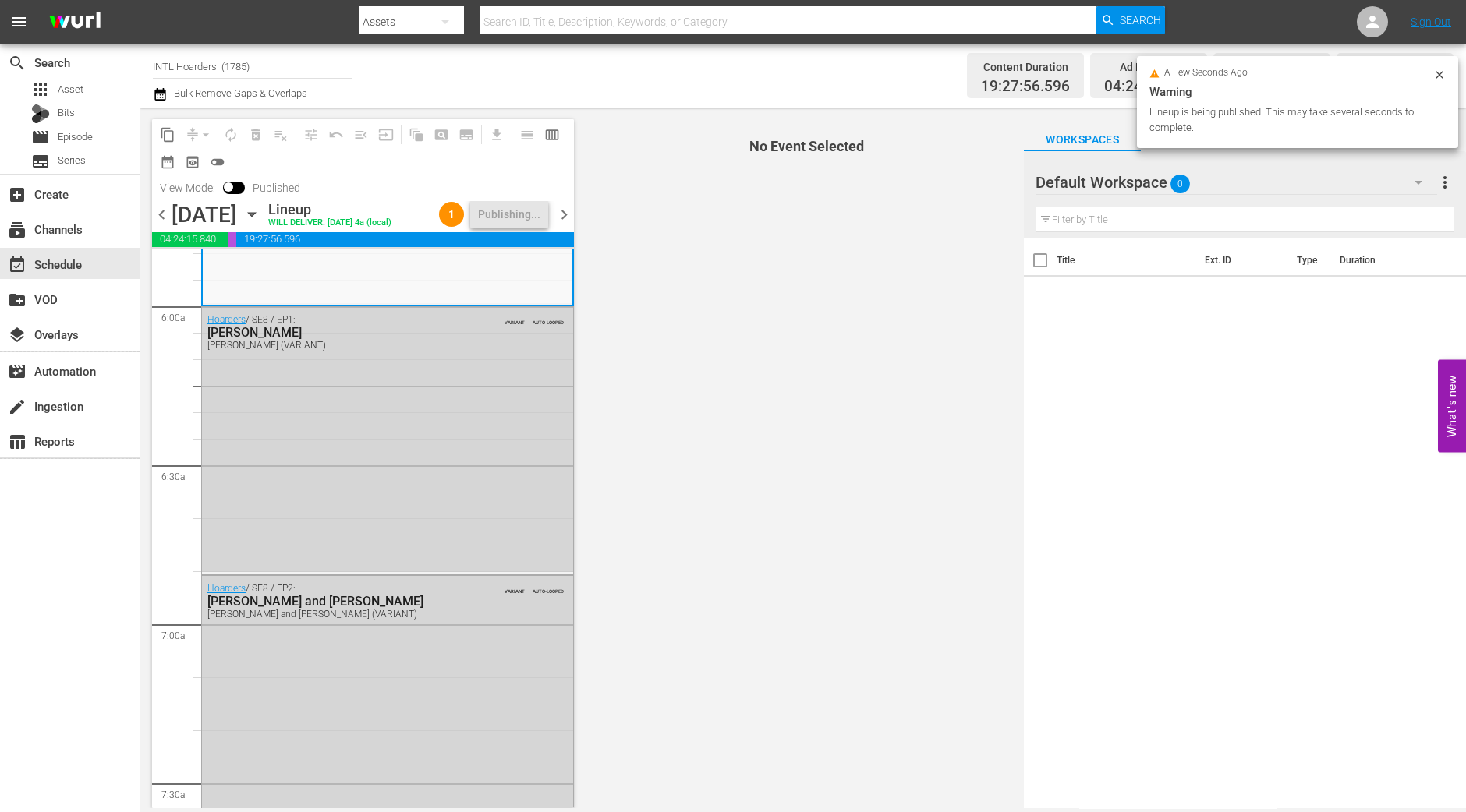
click at [567, 208] on span "chevron_right" at bounding box center [564, 215] width 19 height 19
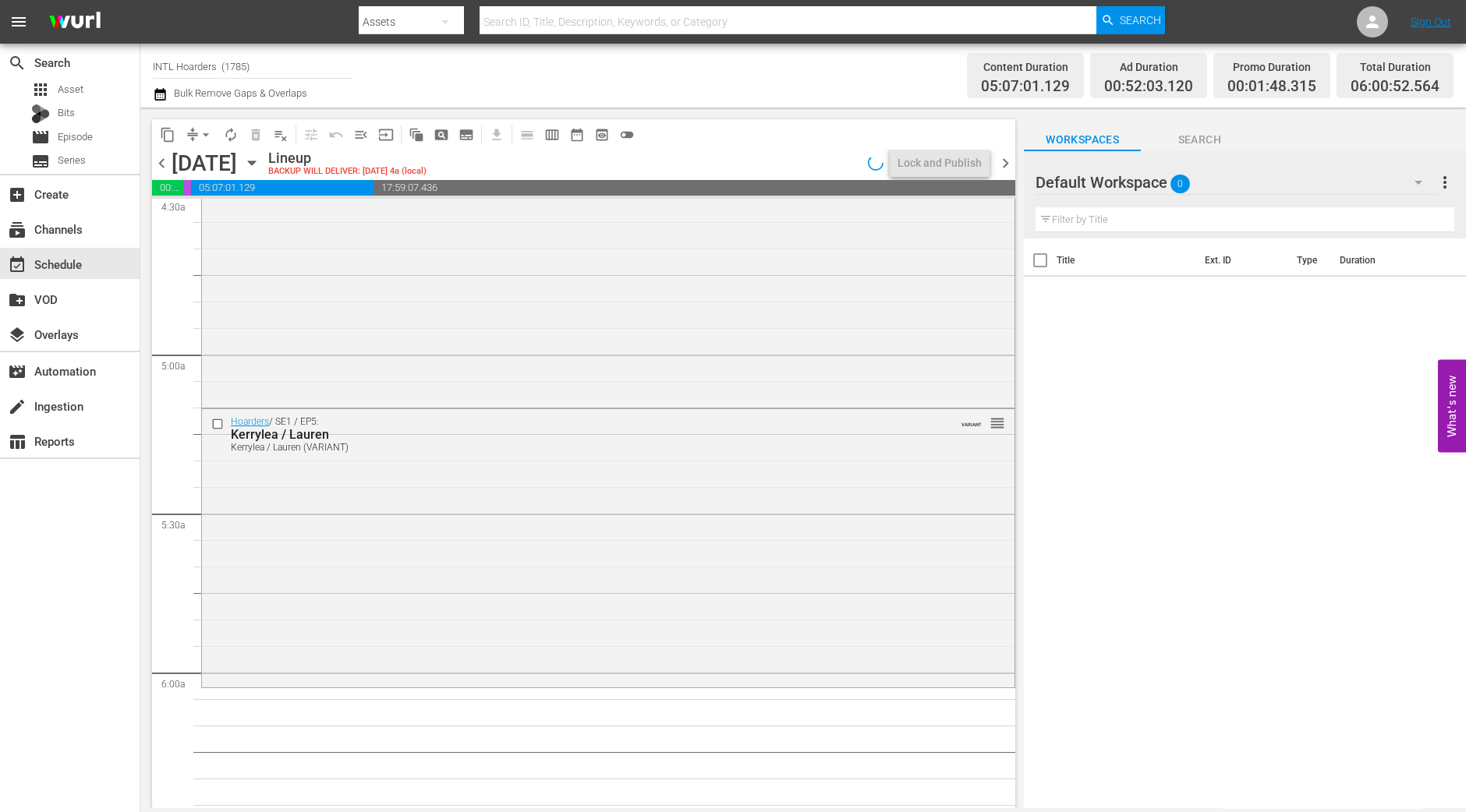
scroll to position [1513, 0]
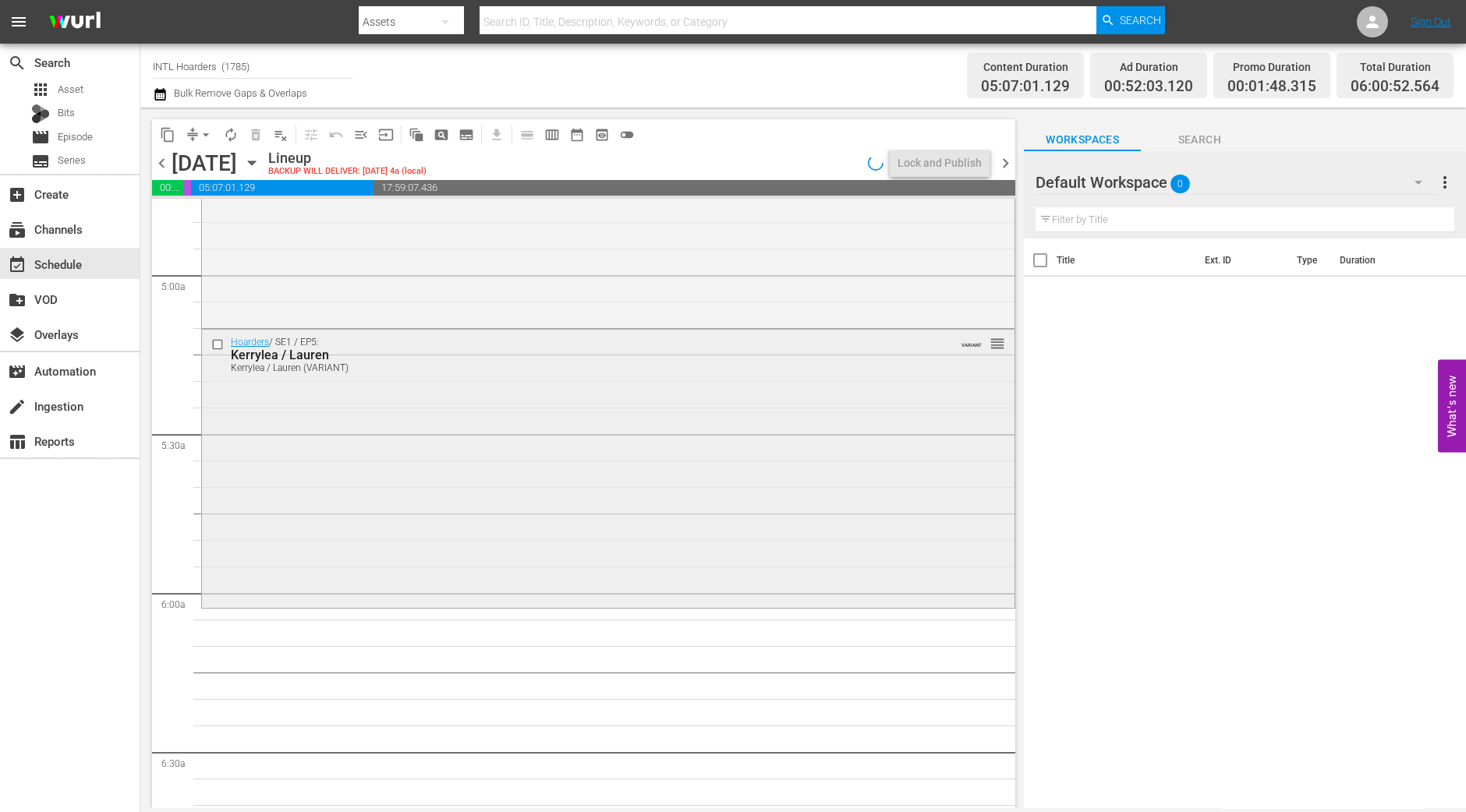
click at [419, 507] on div "Hoarders / SE1 / EP5: Kerrylea / Lauren Kerrylea / Lauren (VARIANT) VARIANT reo…" at bounding box center [608, 467] width 812 height 276
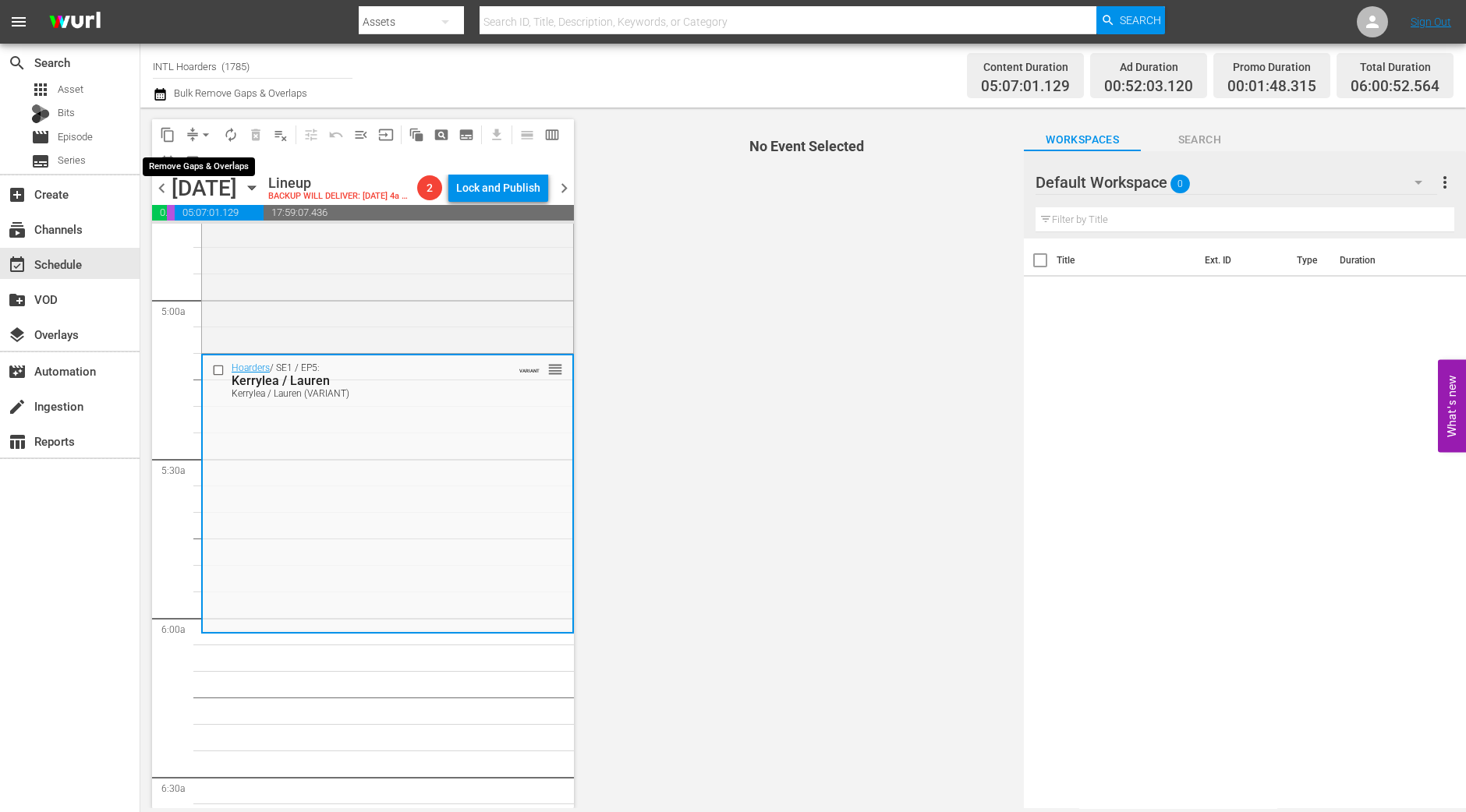
click at [208, 128] on span "arrow_drop_down" at bounding box center [205, 134] width 15 height 15
click at [203, 171] on li "Align to Midnight" at bounding box center [206, 166] width 128 height 26
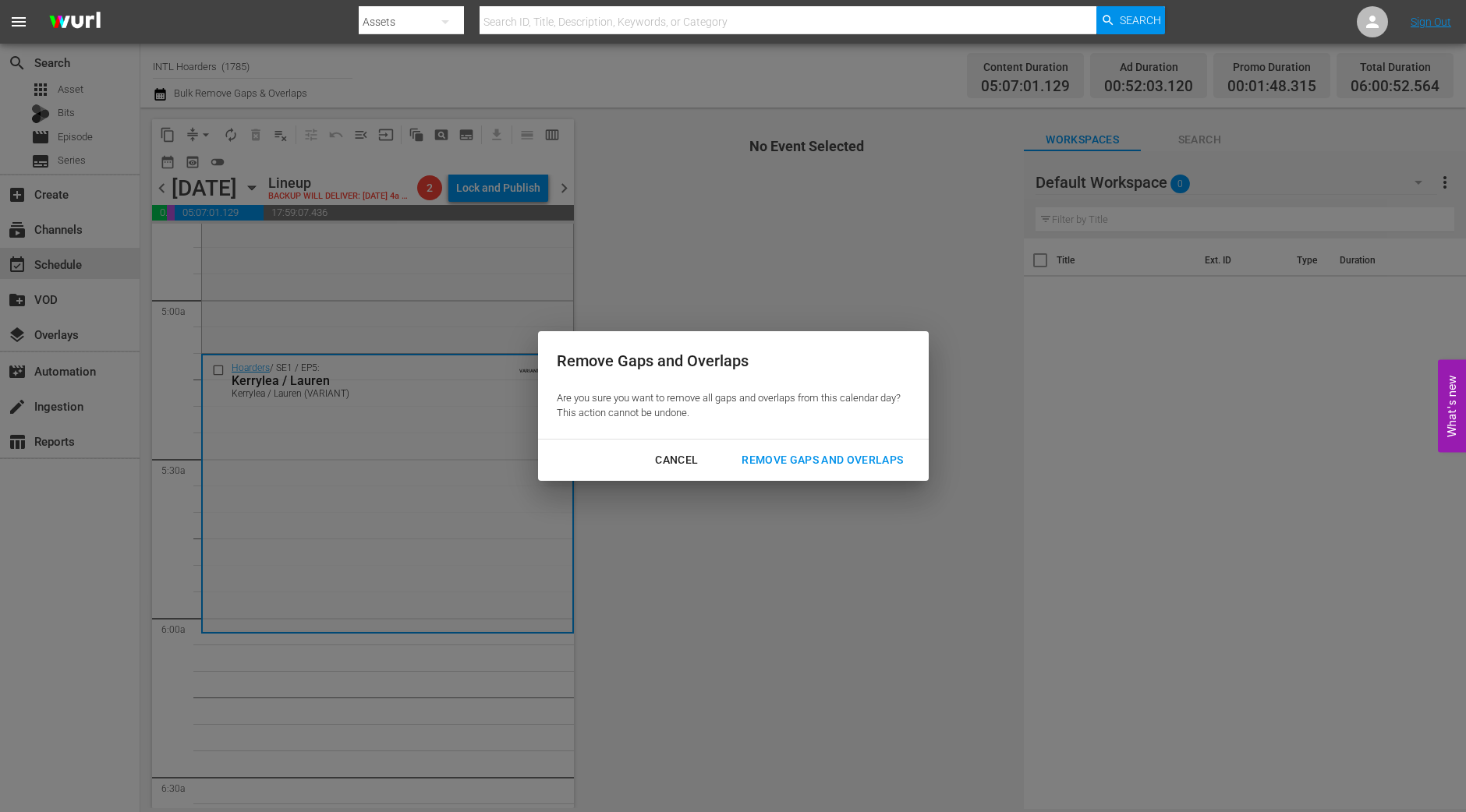
click at [892, 464] on div "Remove Gaps and Overlaps" at bounding box center [822, 461] width 187 height 19
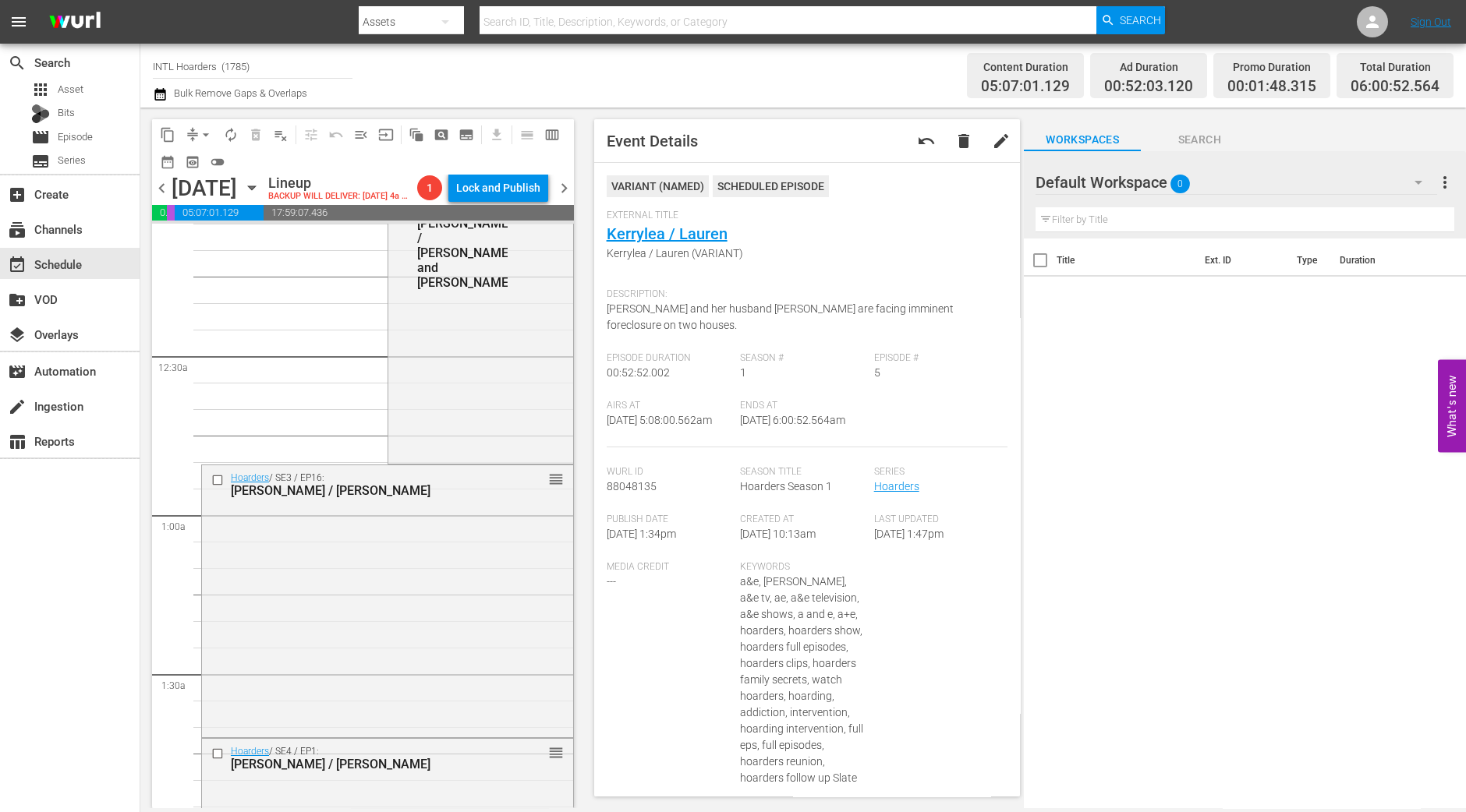
scroll to position [0, 0]
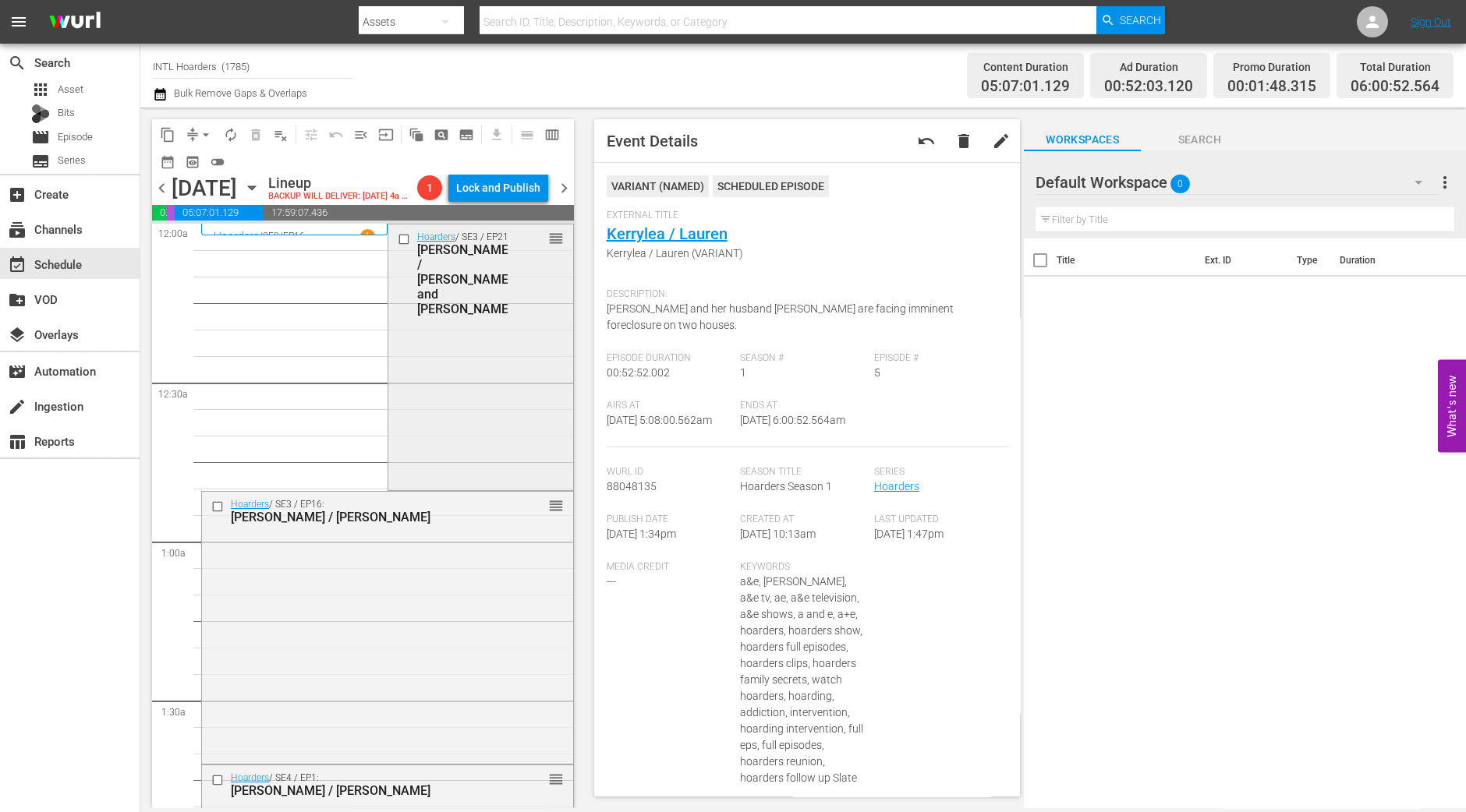
click at [486, 391] on div "Hoarders / SE3 / EP21: Hanna / Kathy and Gary reorder" at bounding box center [480, 356] width 185 height 263
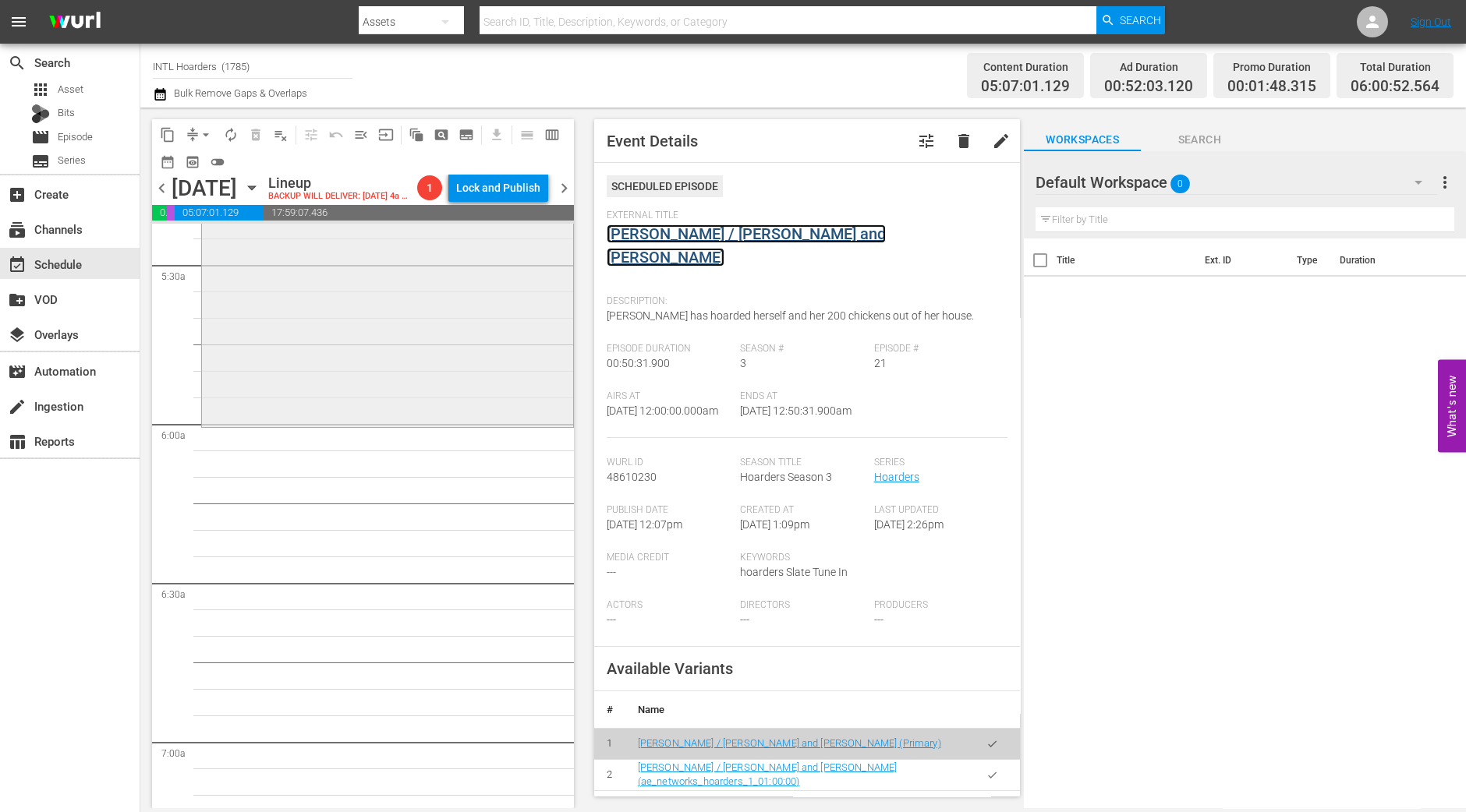
scroll to position [1558, 0]
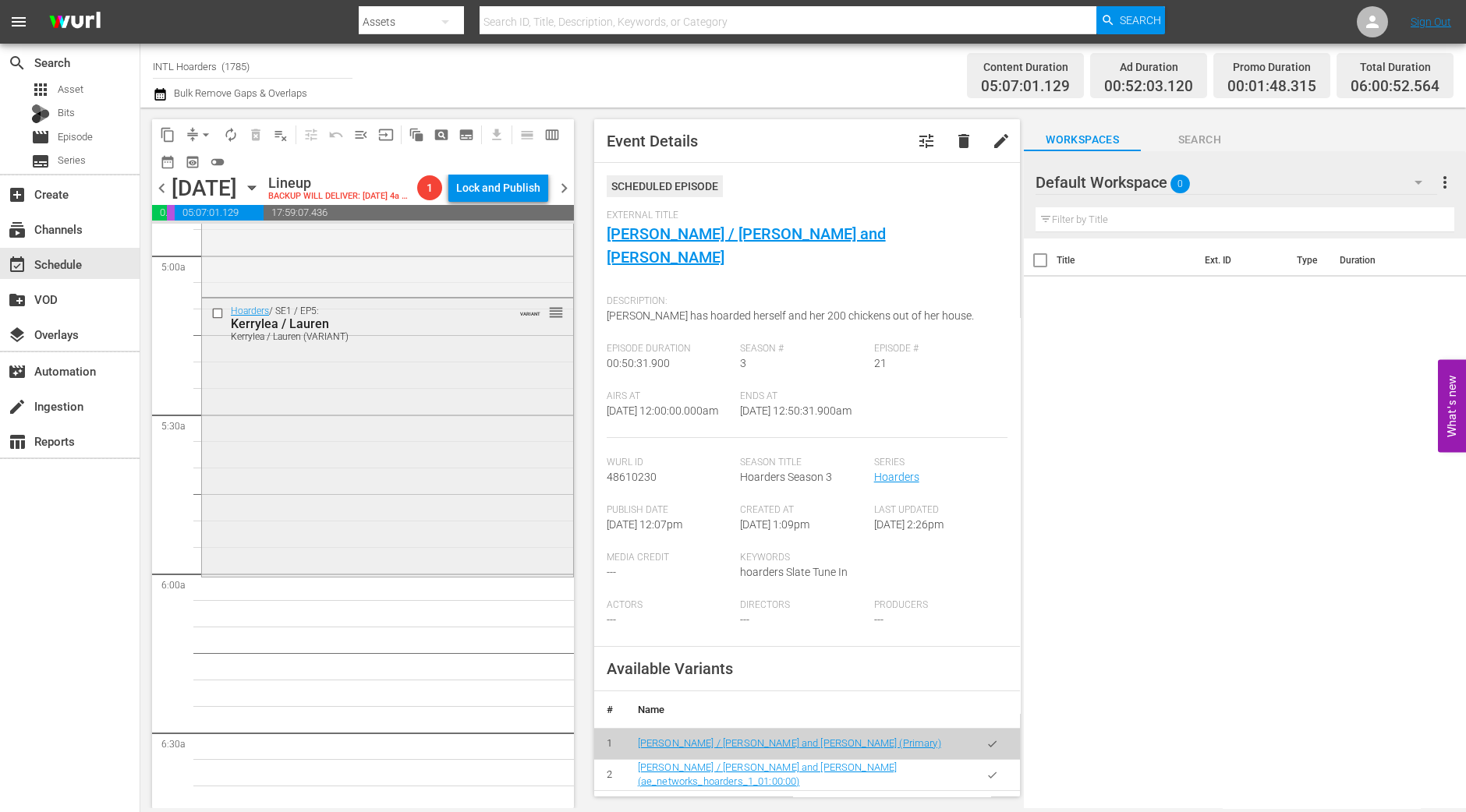
click at [382, 465] on div "Hoarders / SE1 / EP5: Kerrylea / Lauren Kerrylea / Lauren (VARIANT) VARIANT reo…" at bounding box center [387, 435] width 371 height 276
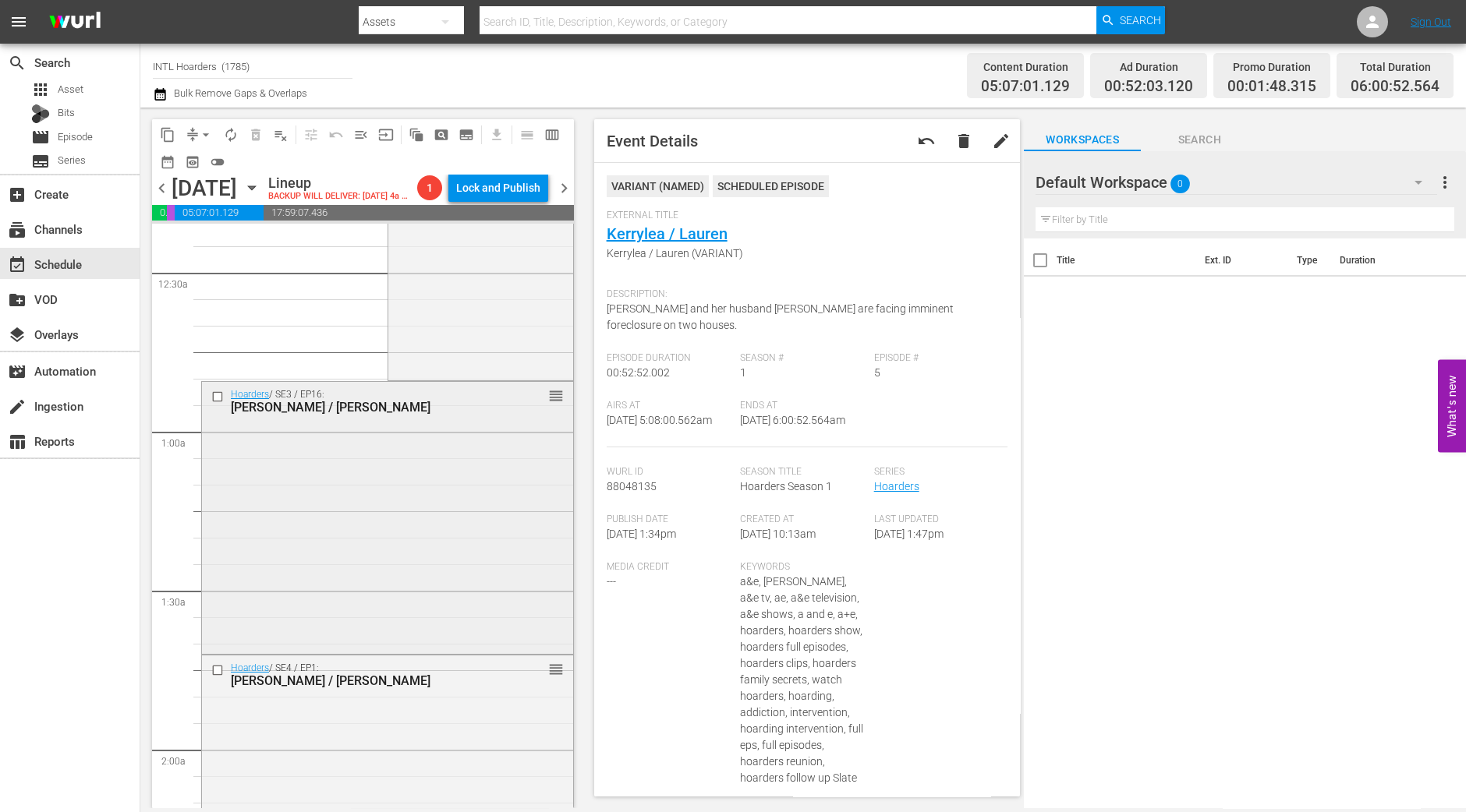
scroll to position [194, 0]
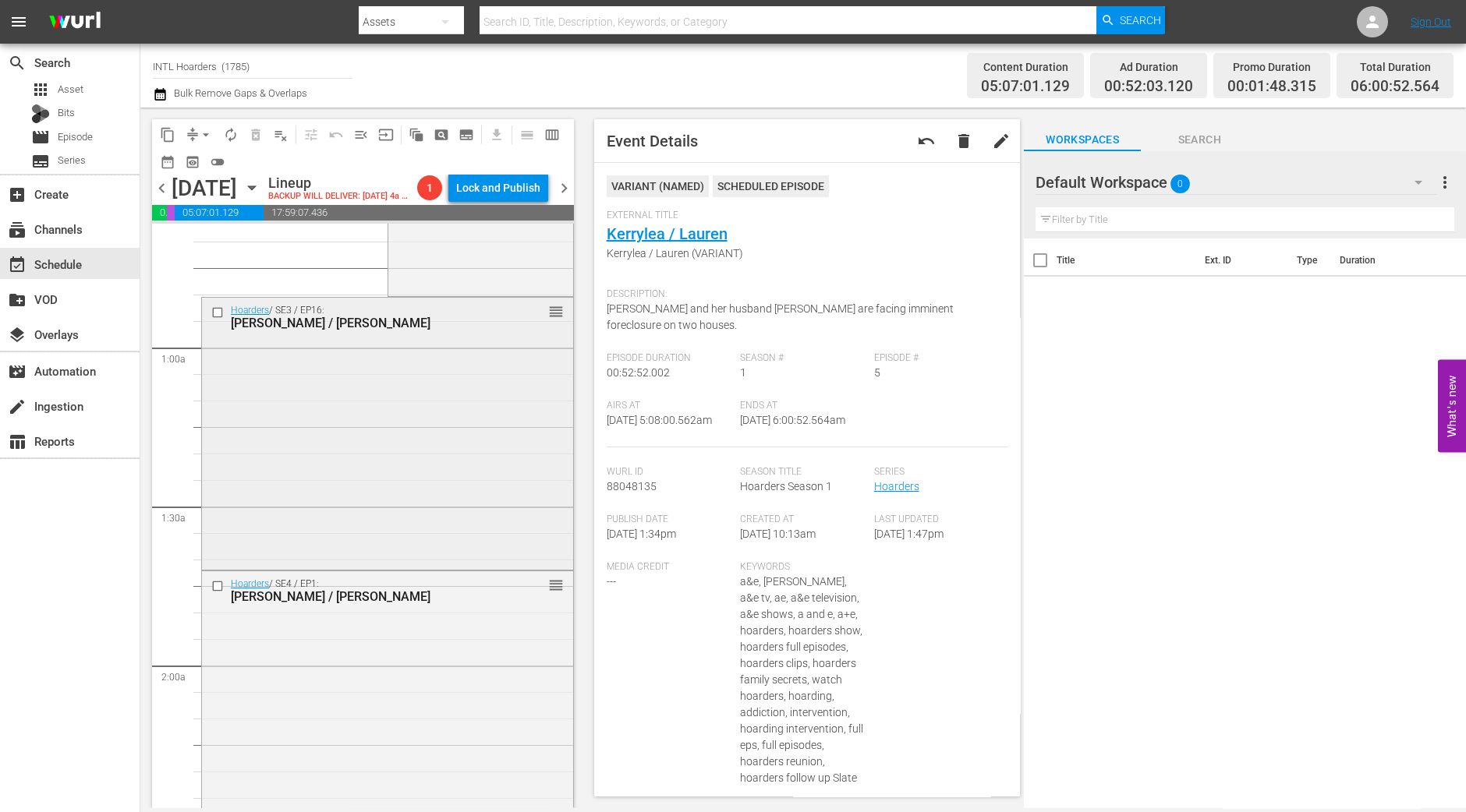
click at [407, 468] on div "Hoarders / SE3 / EP16: Arline / Carolyn reorder" at bounding box center [387, 432] width 371 height 269
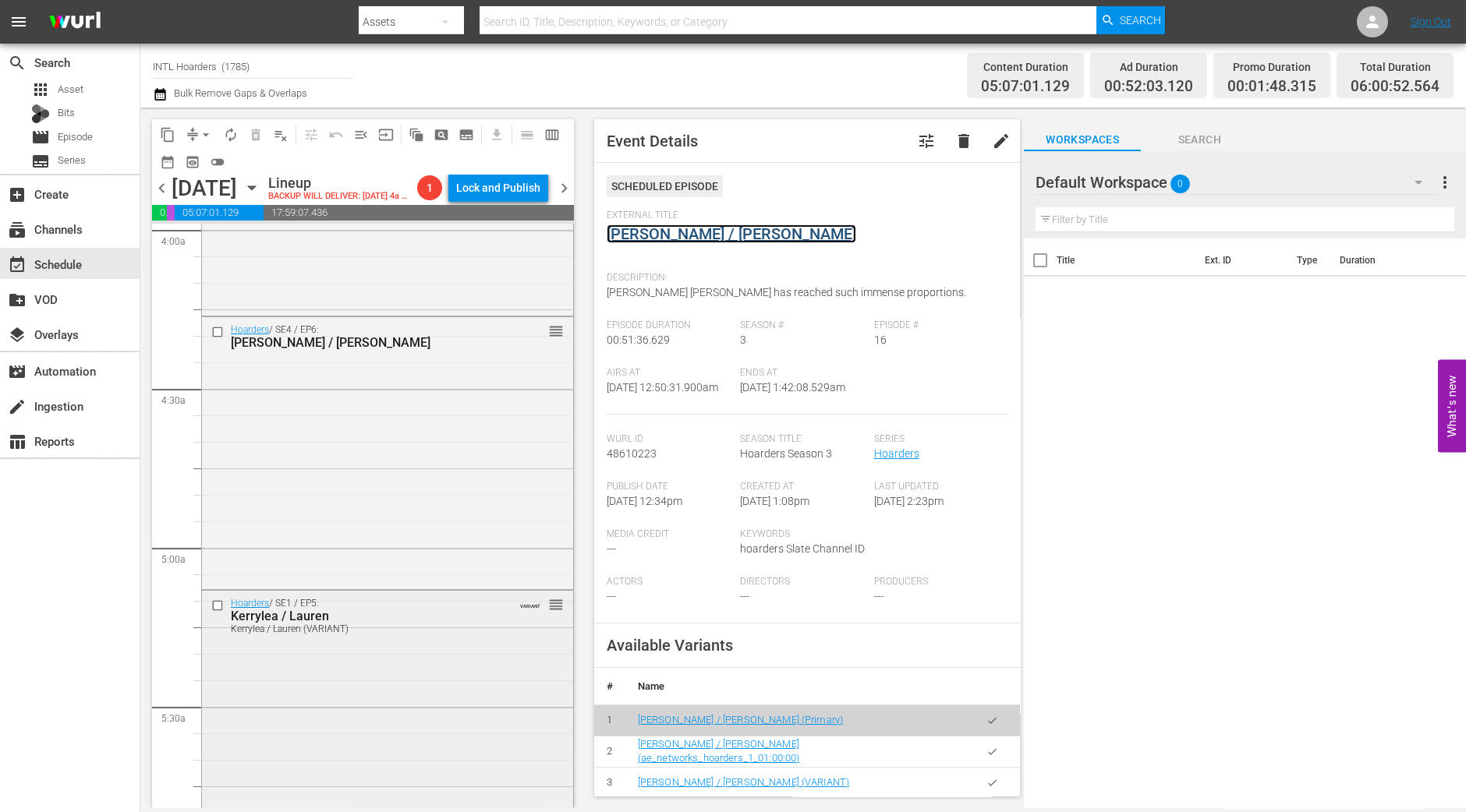
scroll to position [1754, 0]
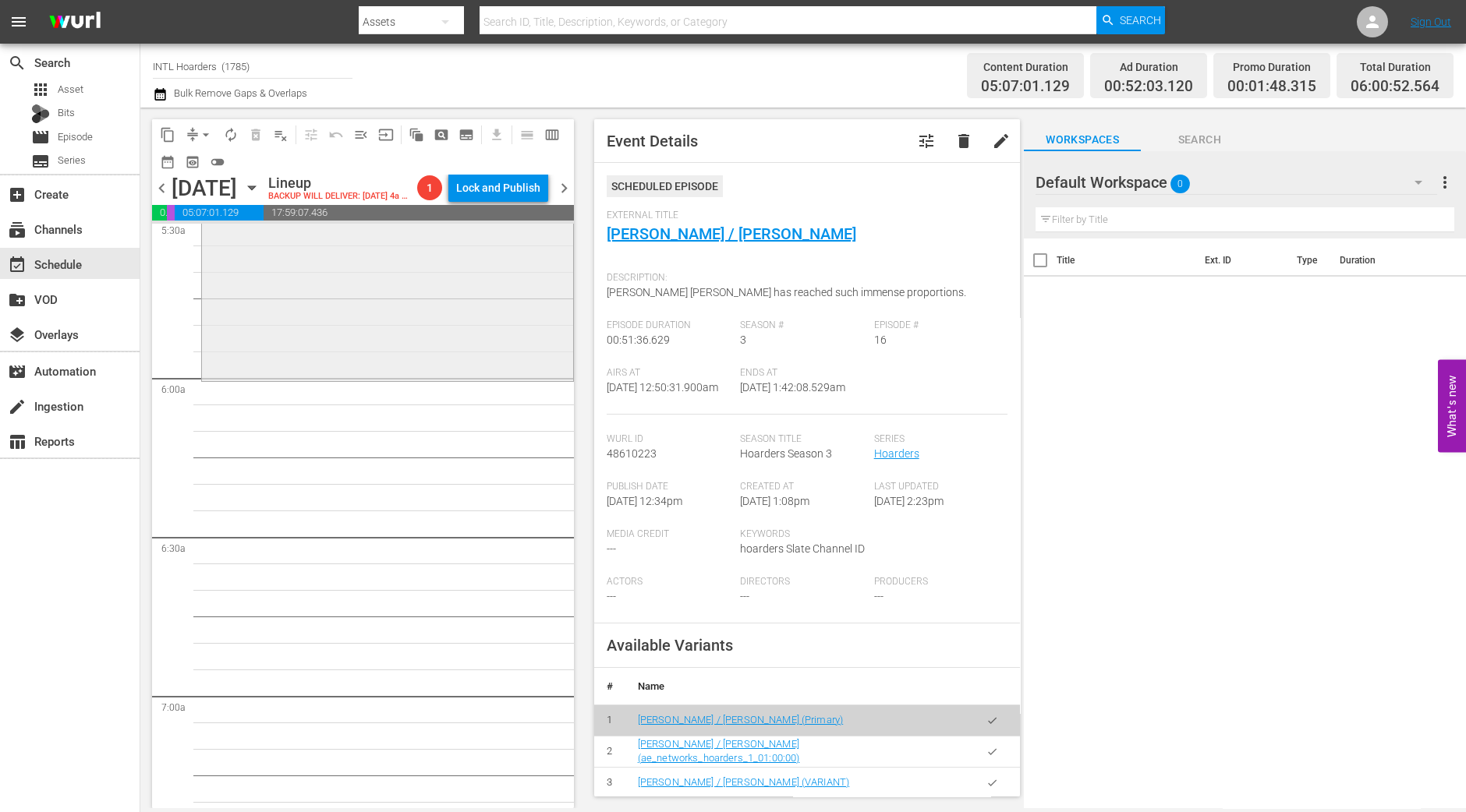
click at [430, 368] on div "Hoarders / SE1 / EP5: Kerrylea / Lauren Kerrylea / Lauren (VARIANT) VARIANT reo…" at bounding box center [387, 240] width 371 height 276
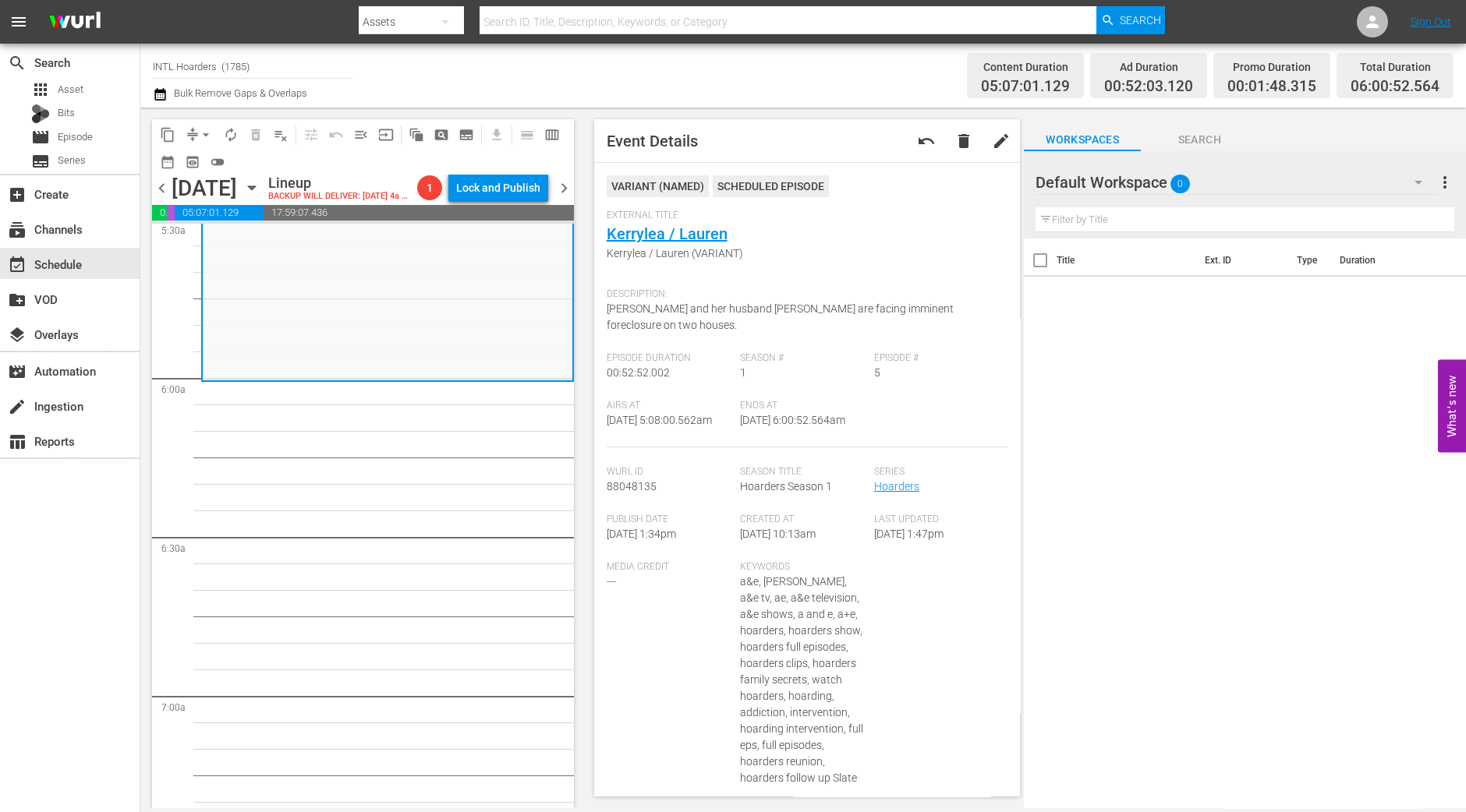
click at [205, 139] on span "arrow_drop_down" at bounding box center [205, 134] width 15 height 15
click at [209, 158] on li "Align to Midnight" at bounding box center [206, 166] width 164 height 26
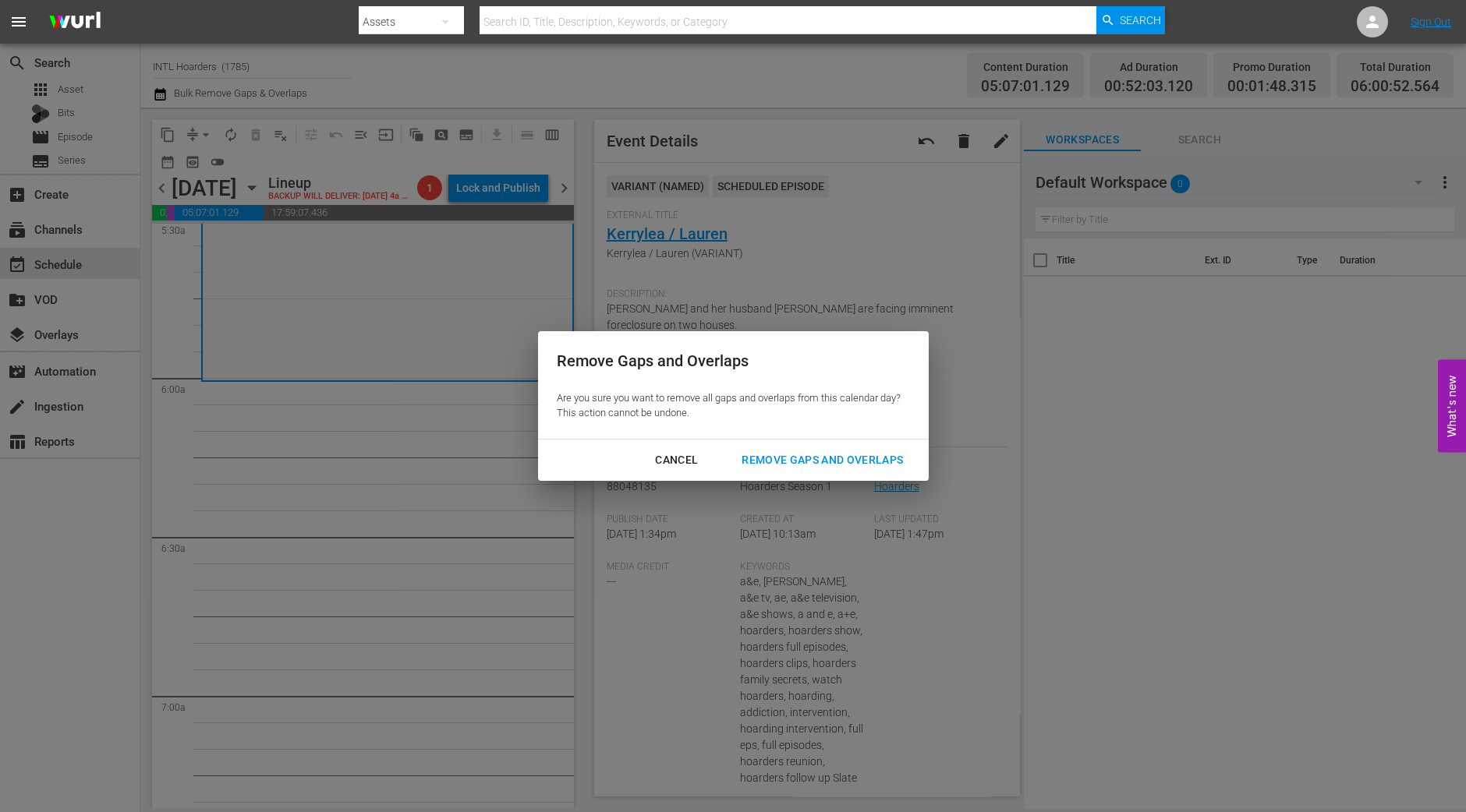
click at [899, 446] on button "Remove Gaps and Overlaps" at bounding box center [822, 461] width 199 height 29
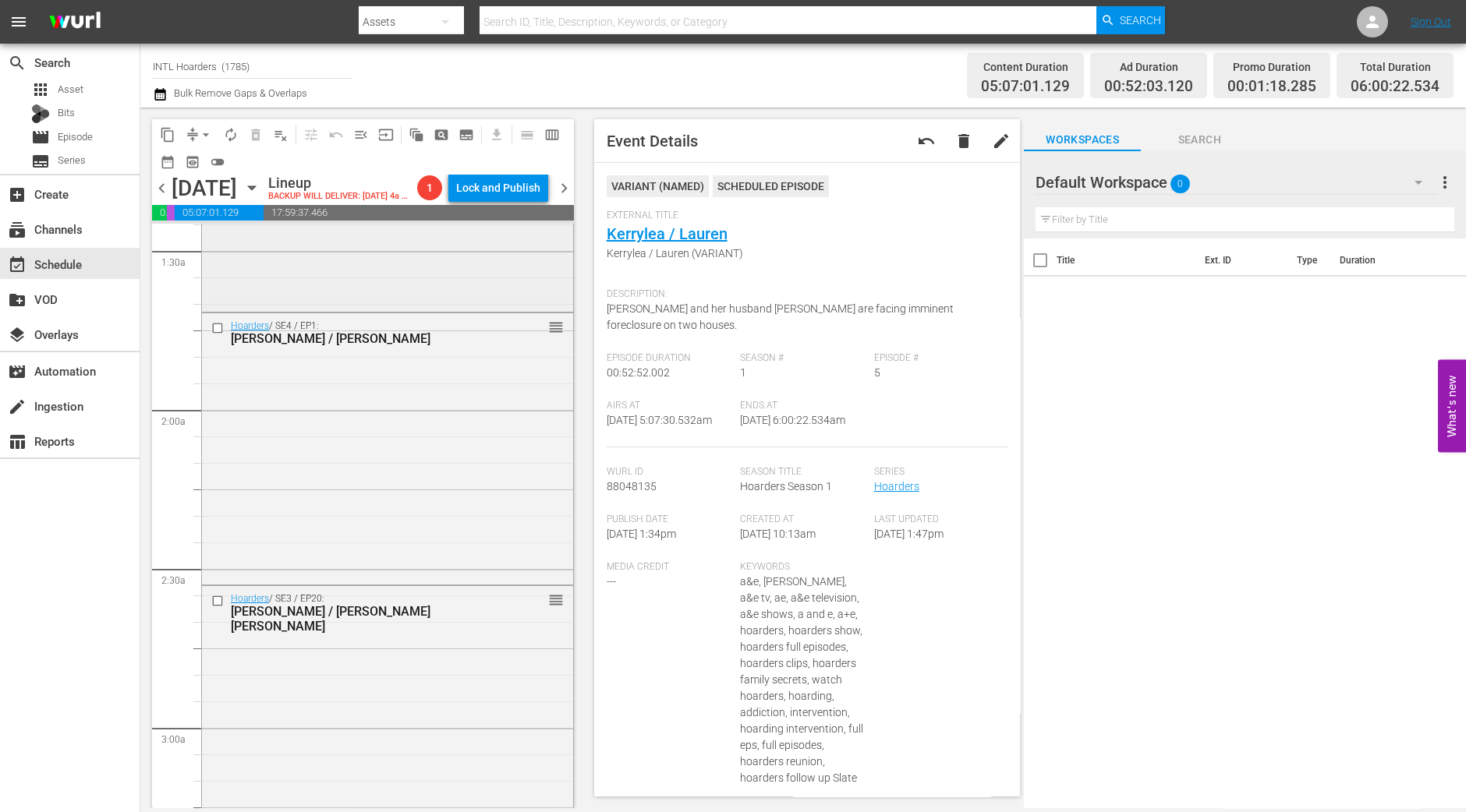
scroll to position [487, 0]
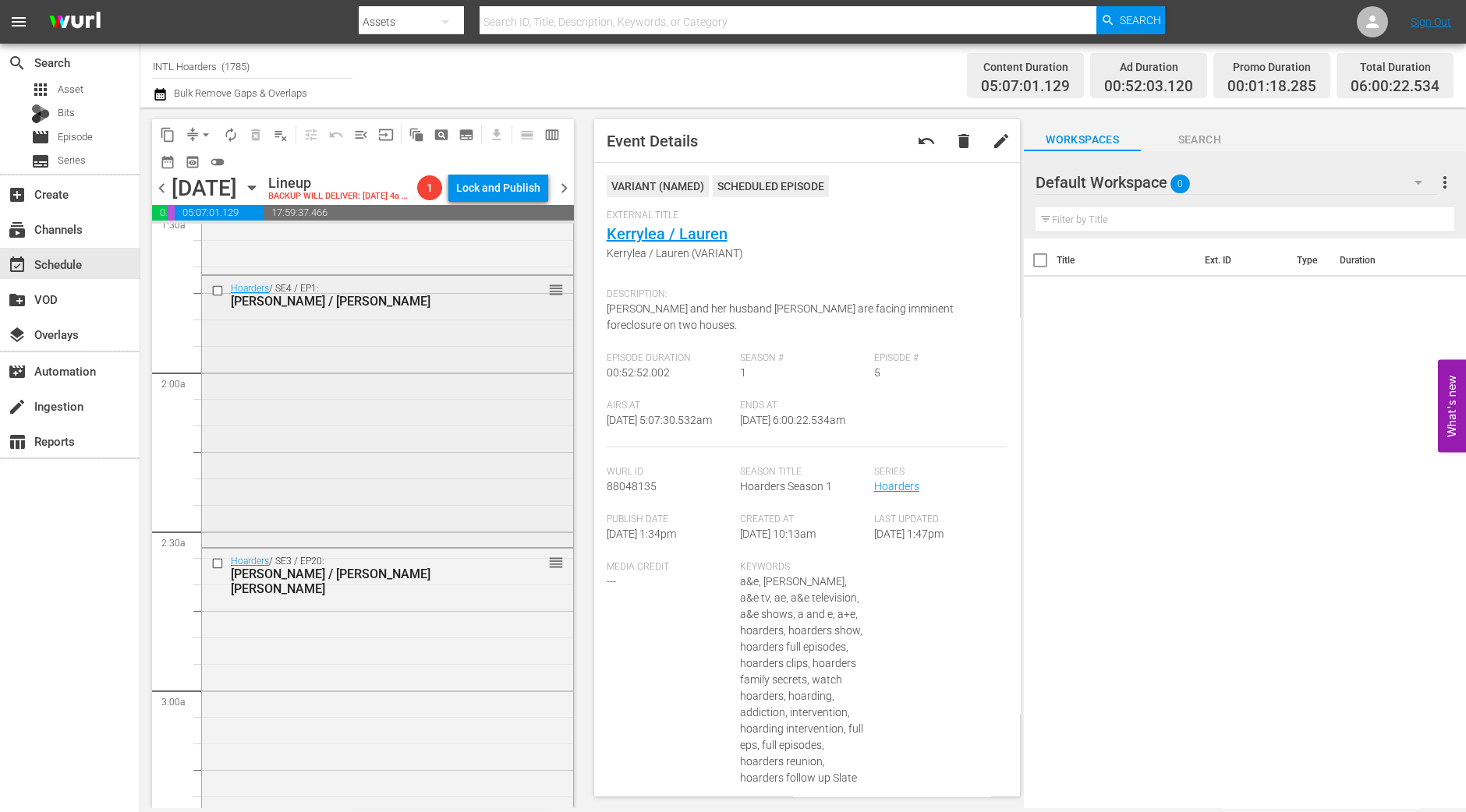
click at [347, 469] on div "Hoarders / SE4 / EP1: Phyllis / Janet reorder" at bounding box center [387, 410] width 371 height 268
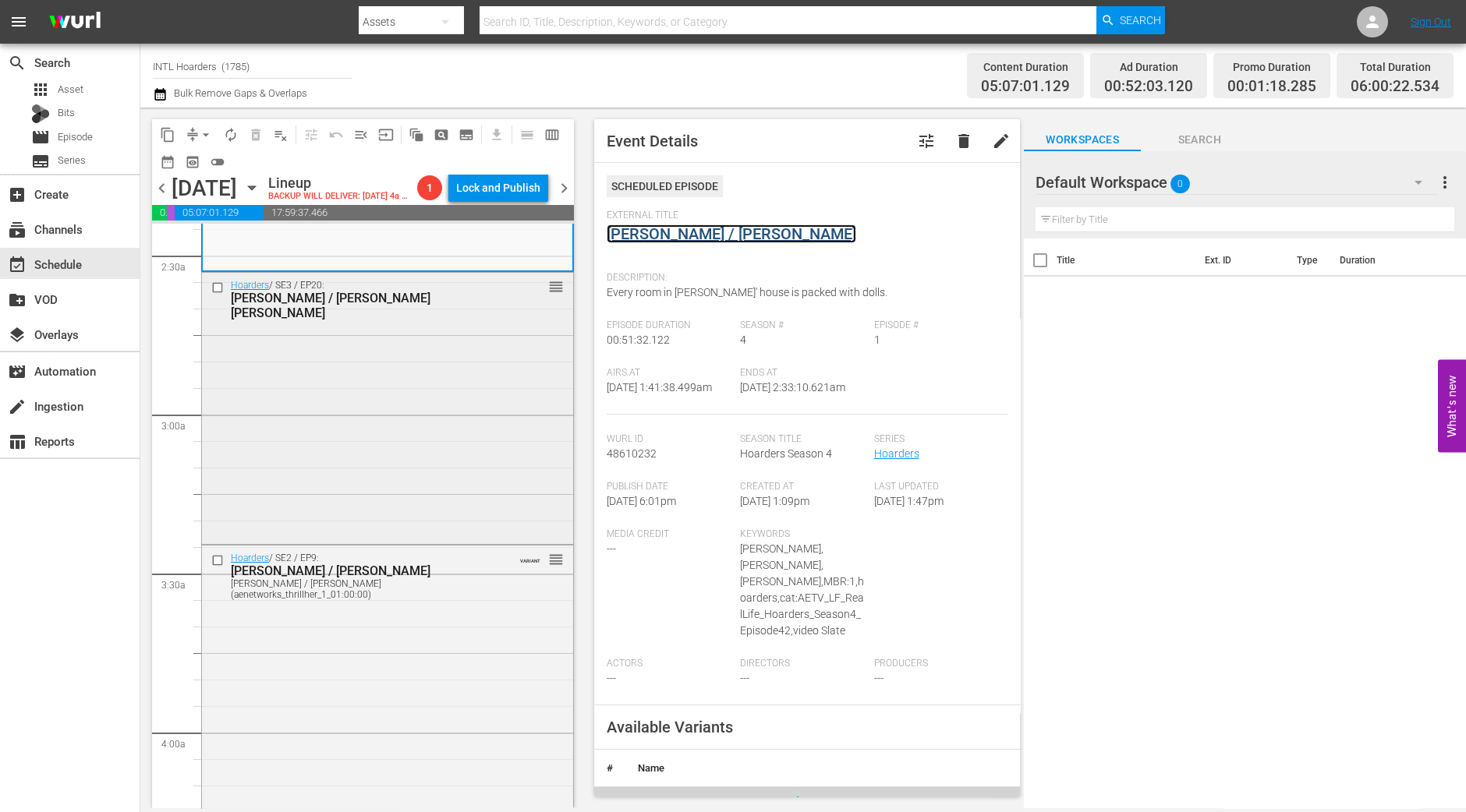
scroll to position [779, 0]
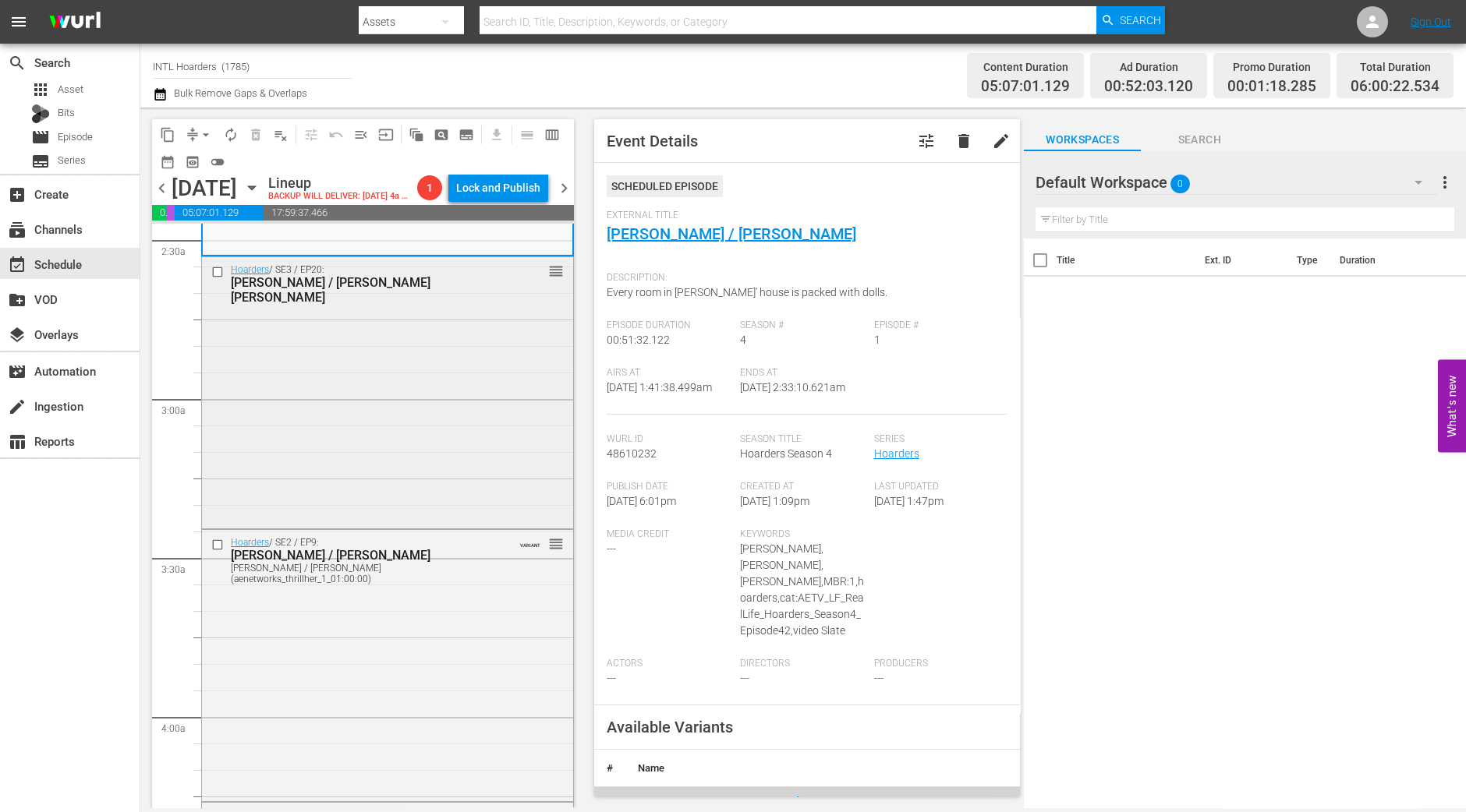
click at [411, 356] on div "Hoarders / SE3 / EP20: Mary / Mary Ann reorder" at bounding box center [387, 391] width 371 height 268
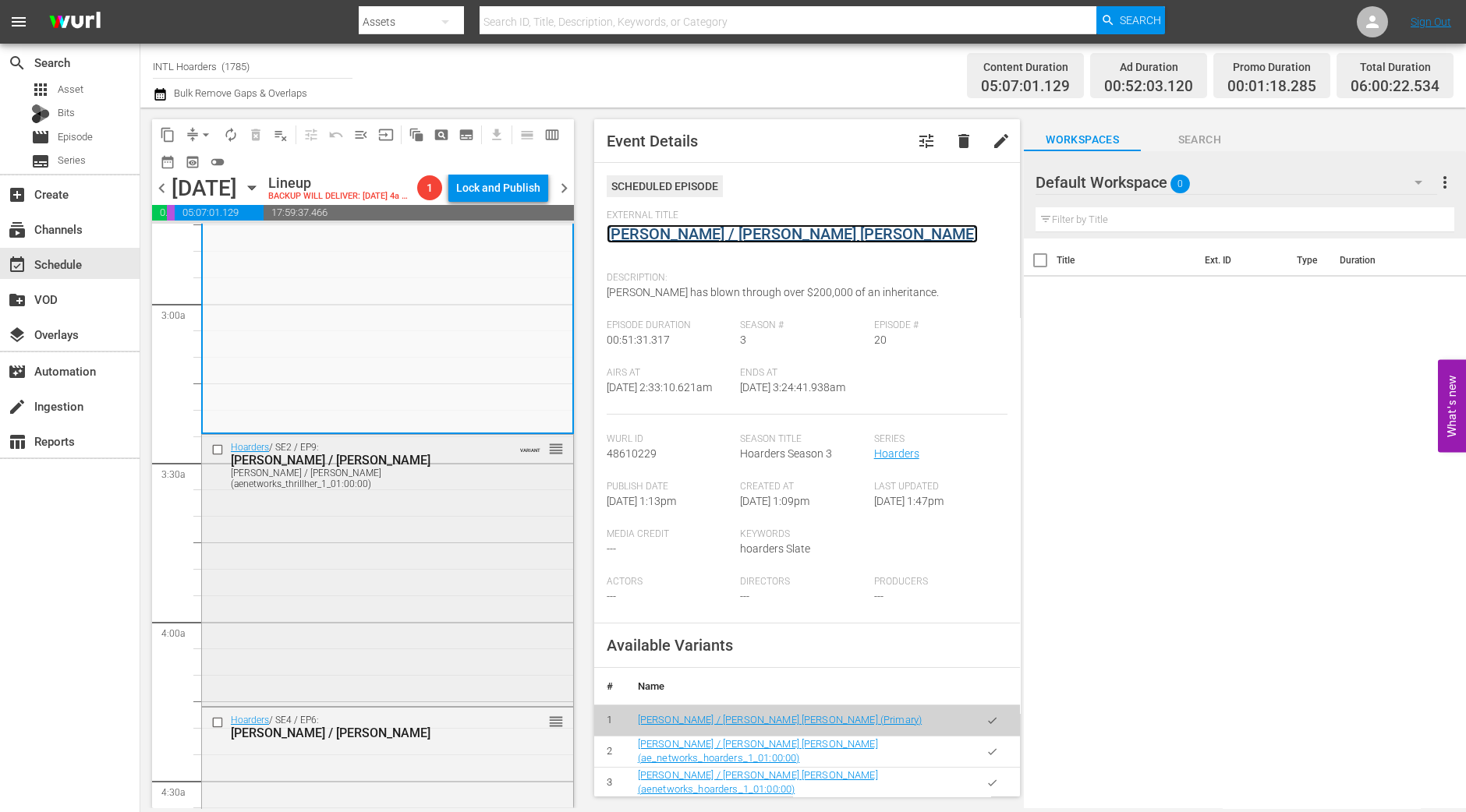
scroll to position [877, 0]
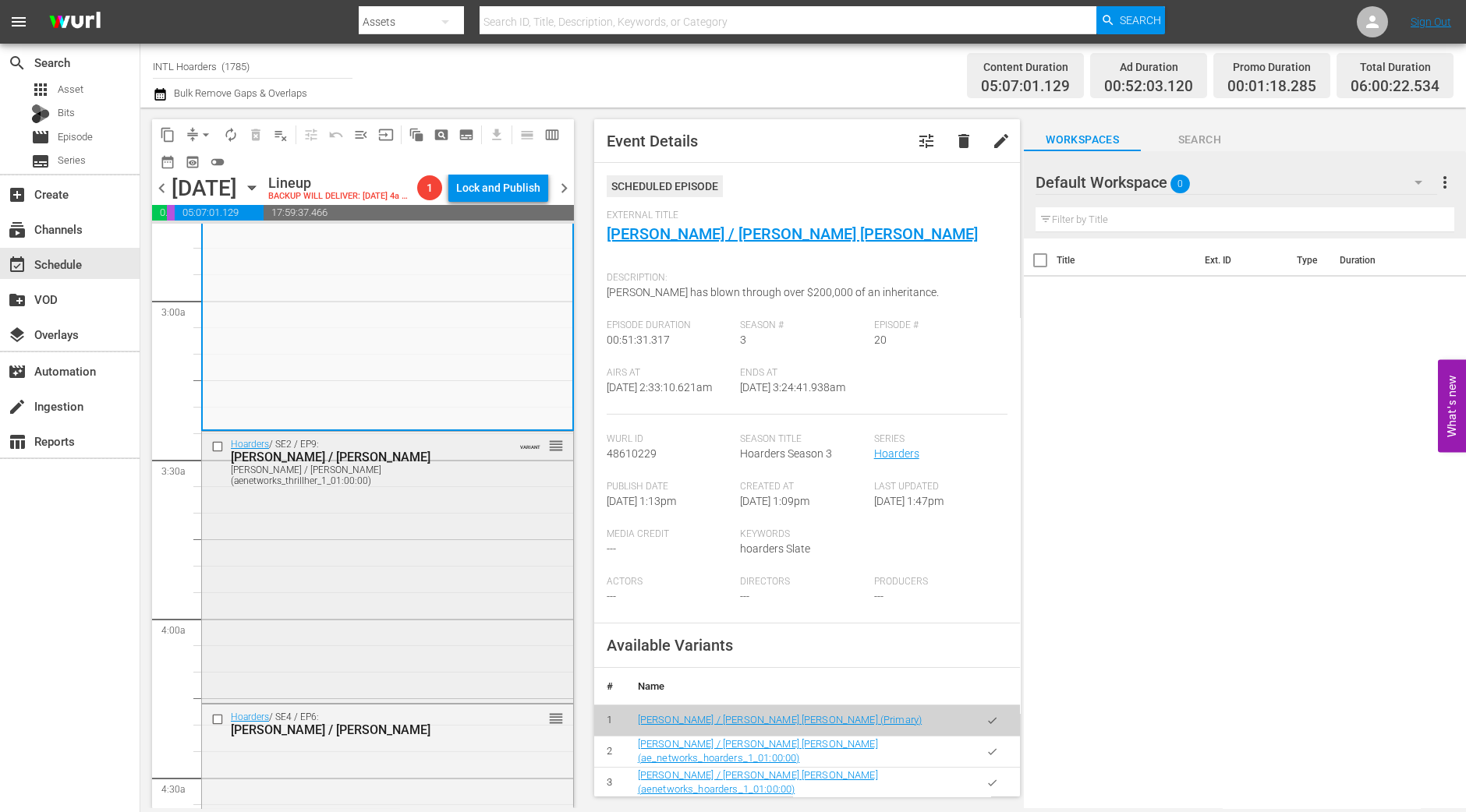
click at [442, 530] on div "Hoarders / SE2 / EP9: Gail / Warren Gail / Warren (aenetworks_thrillher_1_01:00…" at bounding box center [387, 565] width 371 height 267
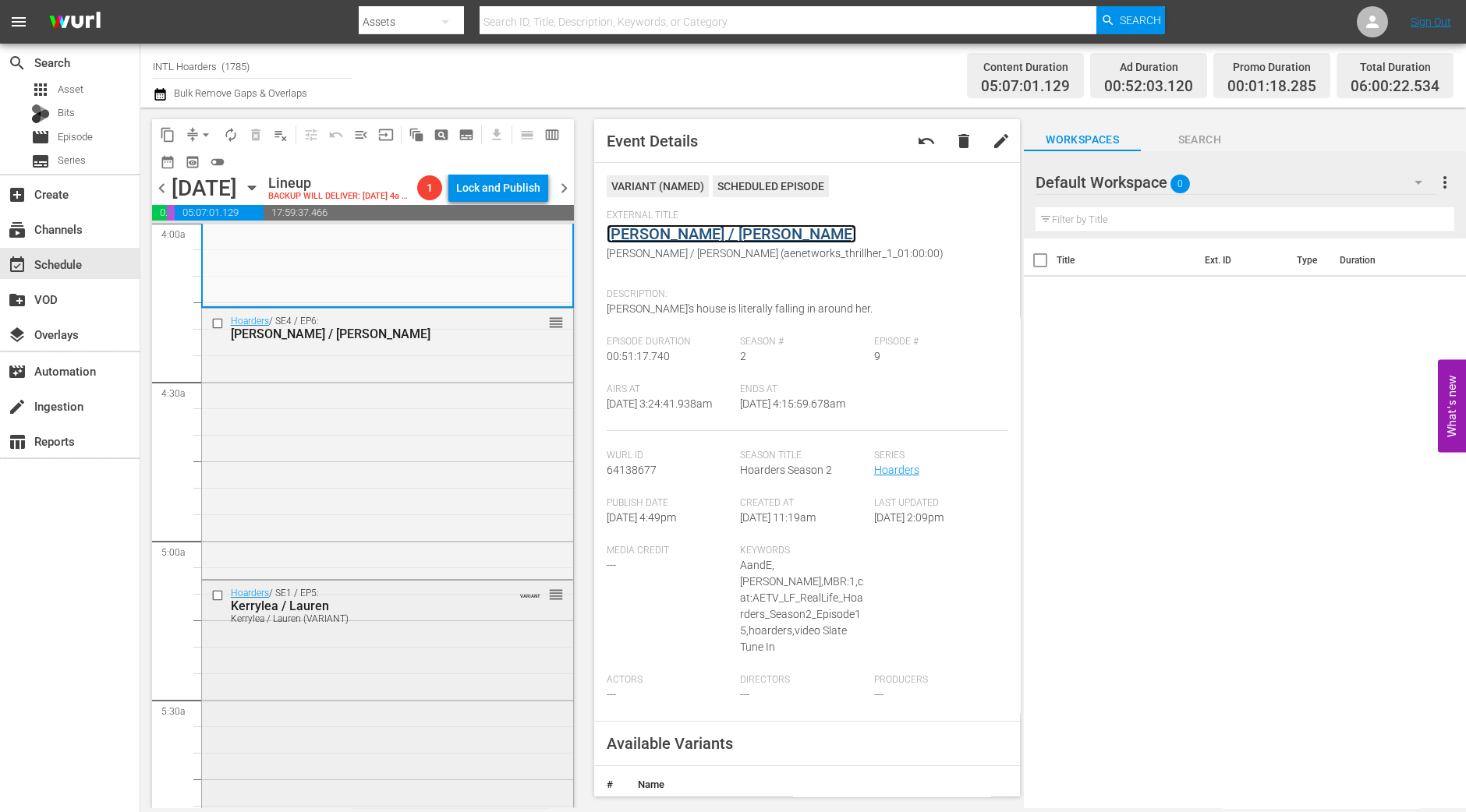
scroll to position [1169, 0]
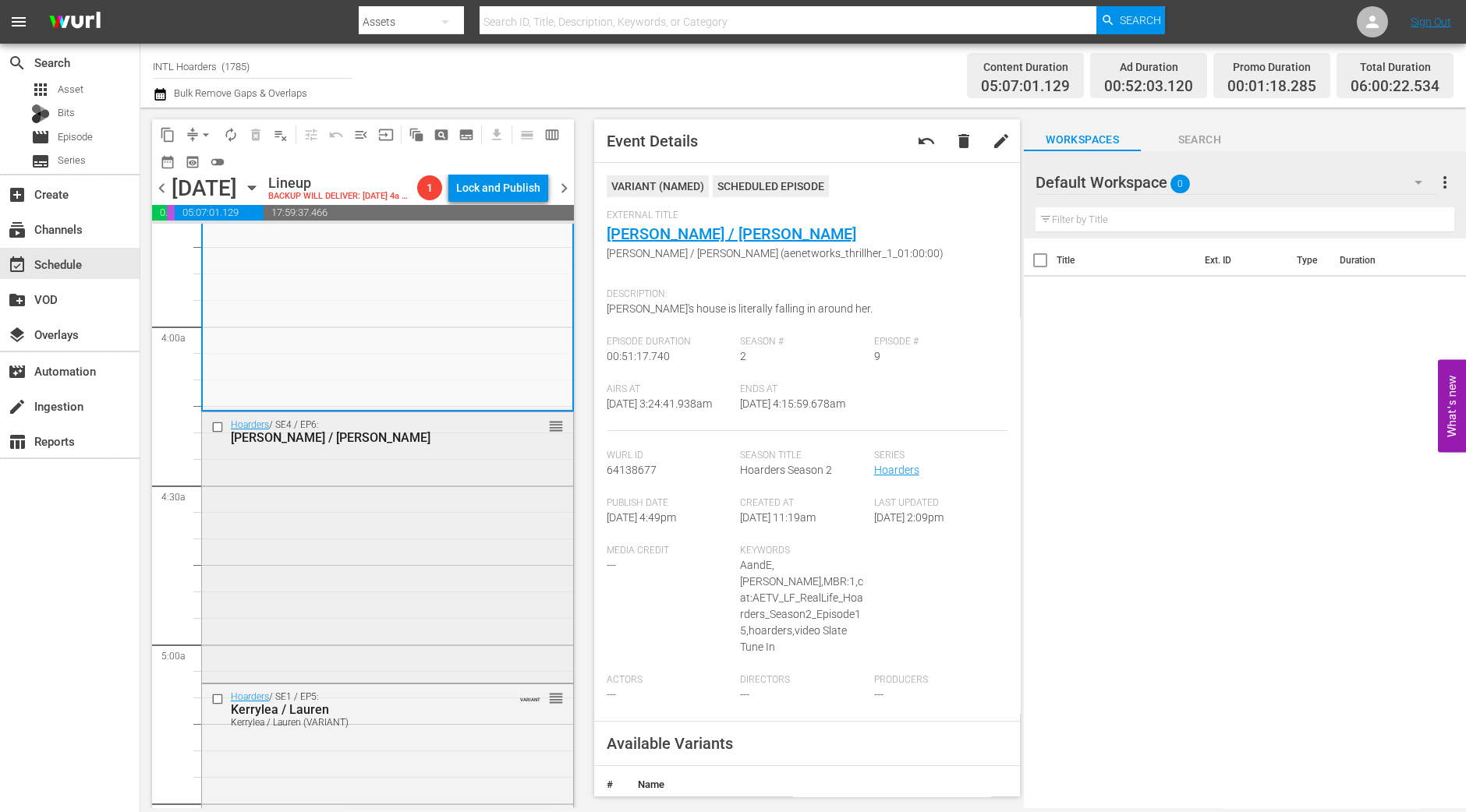
click at [330, 574] on div "Hoarders / SE4 / EP6: Ron / Carol reorder" at bounding box center [387, 546] width 371 height 268
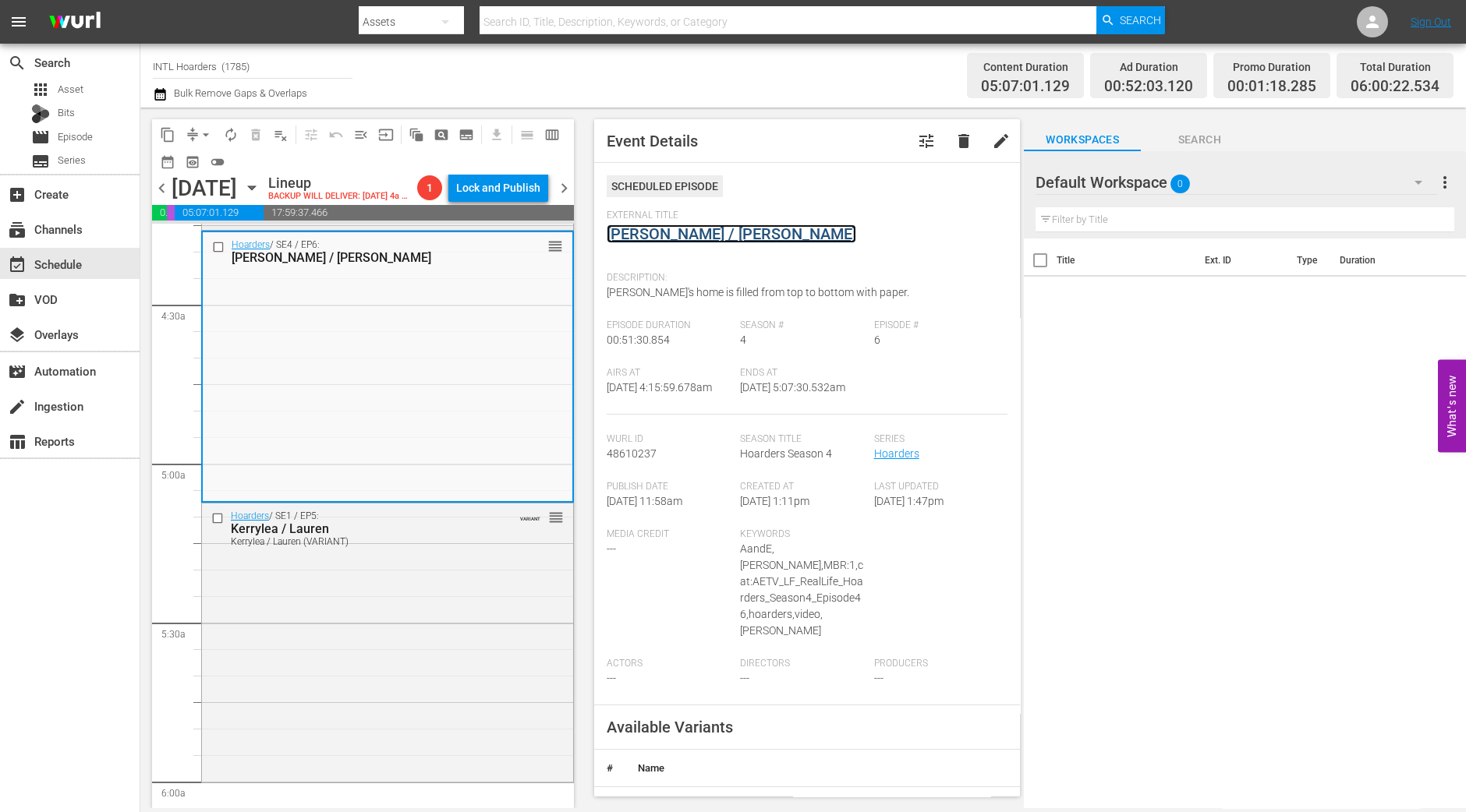
scroll to position [1558, 0]
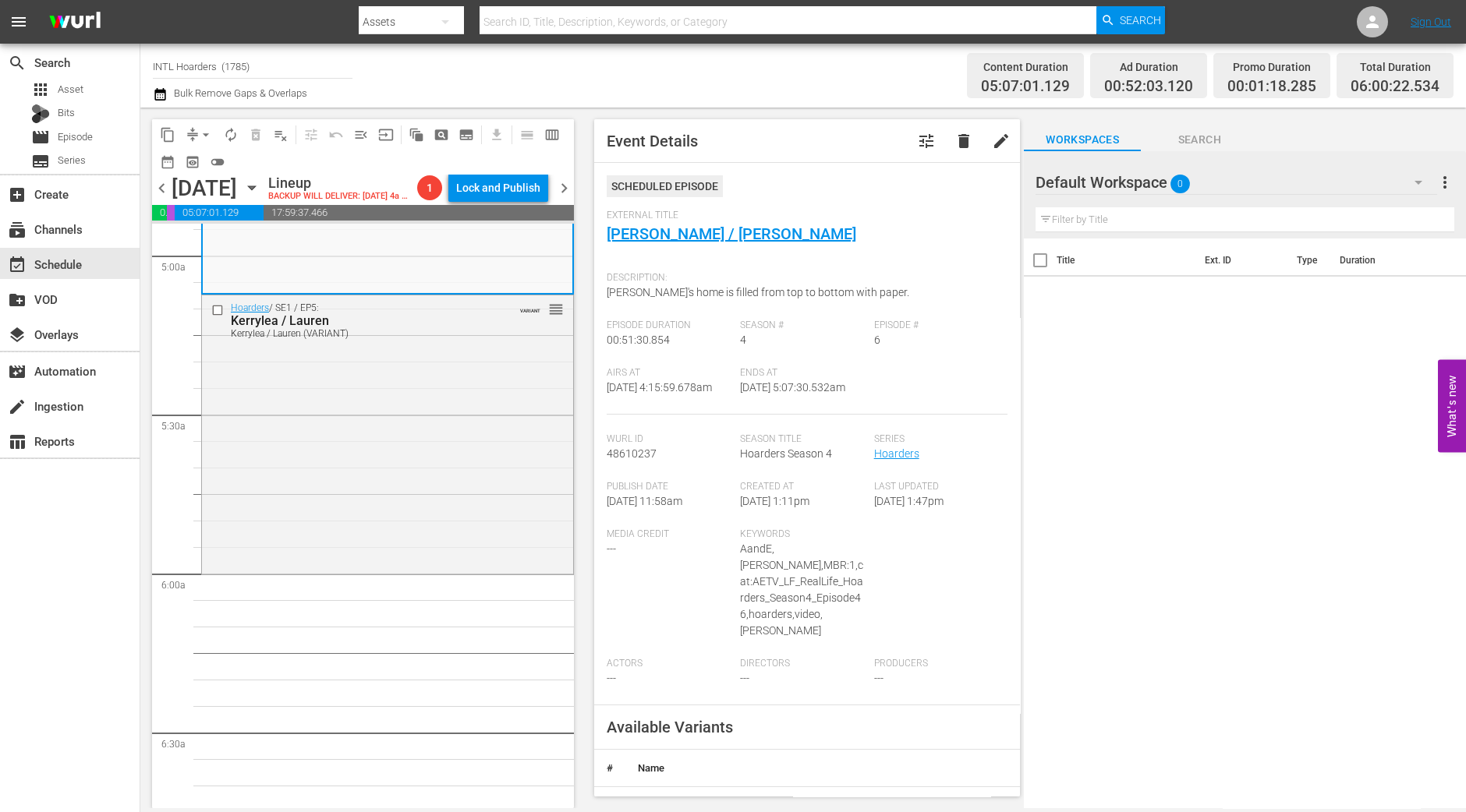
click at [428, 404] on div "Hoarders / SE1 / EP5: Kerrylea / Lauren Kerrylea / Lauren (VARIANT) VARIANT reo…" at bounding box center [387, 433] width 371 height 276
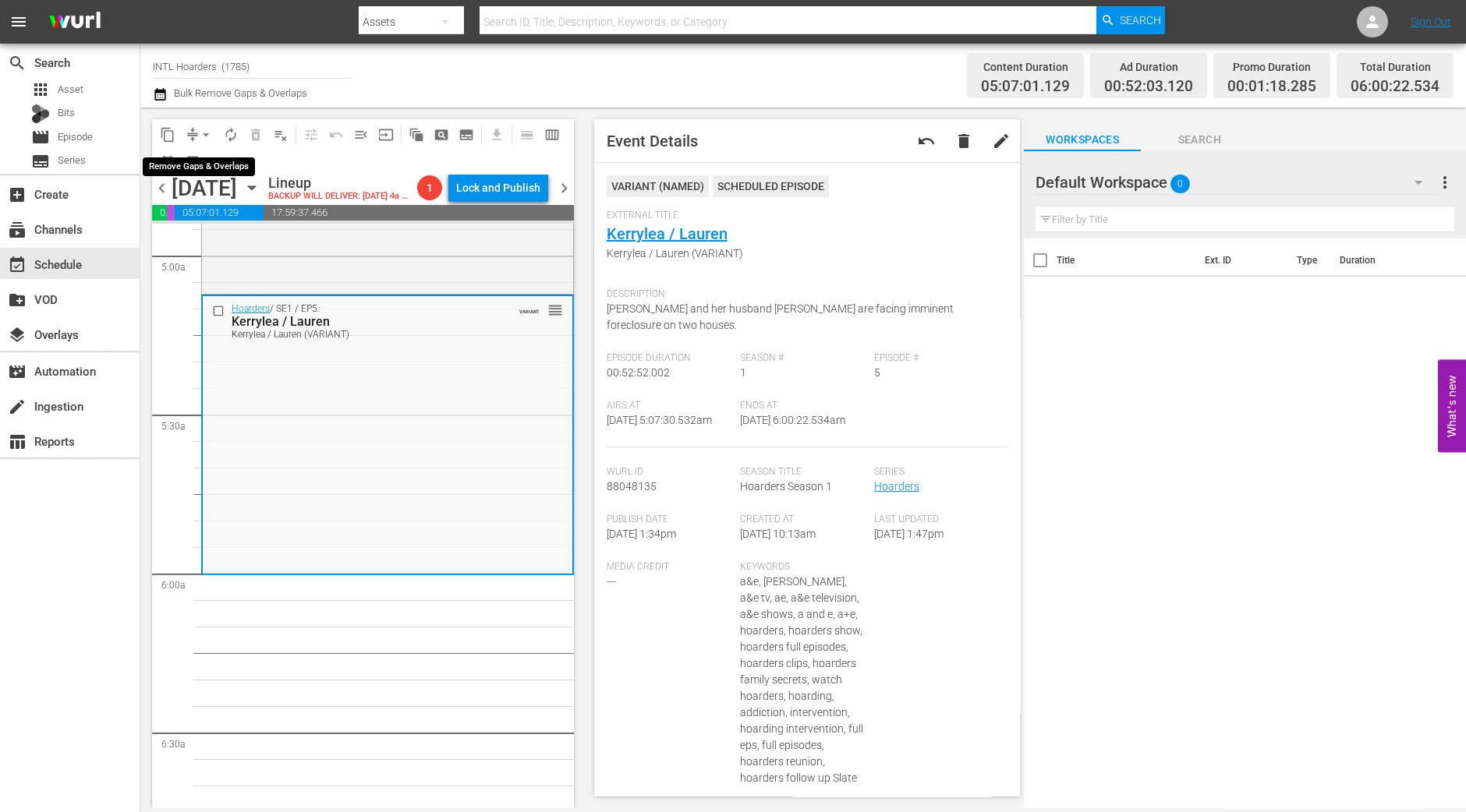
click at [203, 138] on span "arrow_drop_down" at bounding box center [205, 134] width 15 height 15
click at [202, 164] on li "Align to Midnight" at bounding box center [206, 166] width 164 height 26
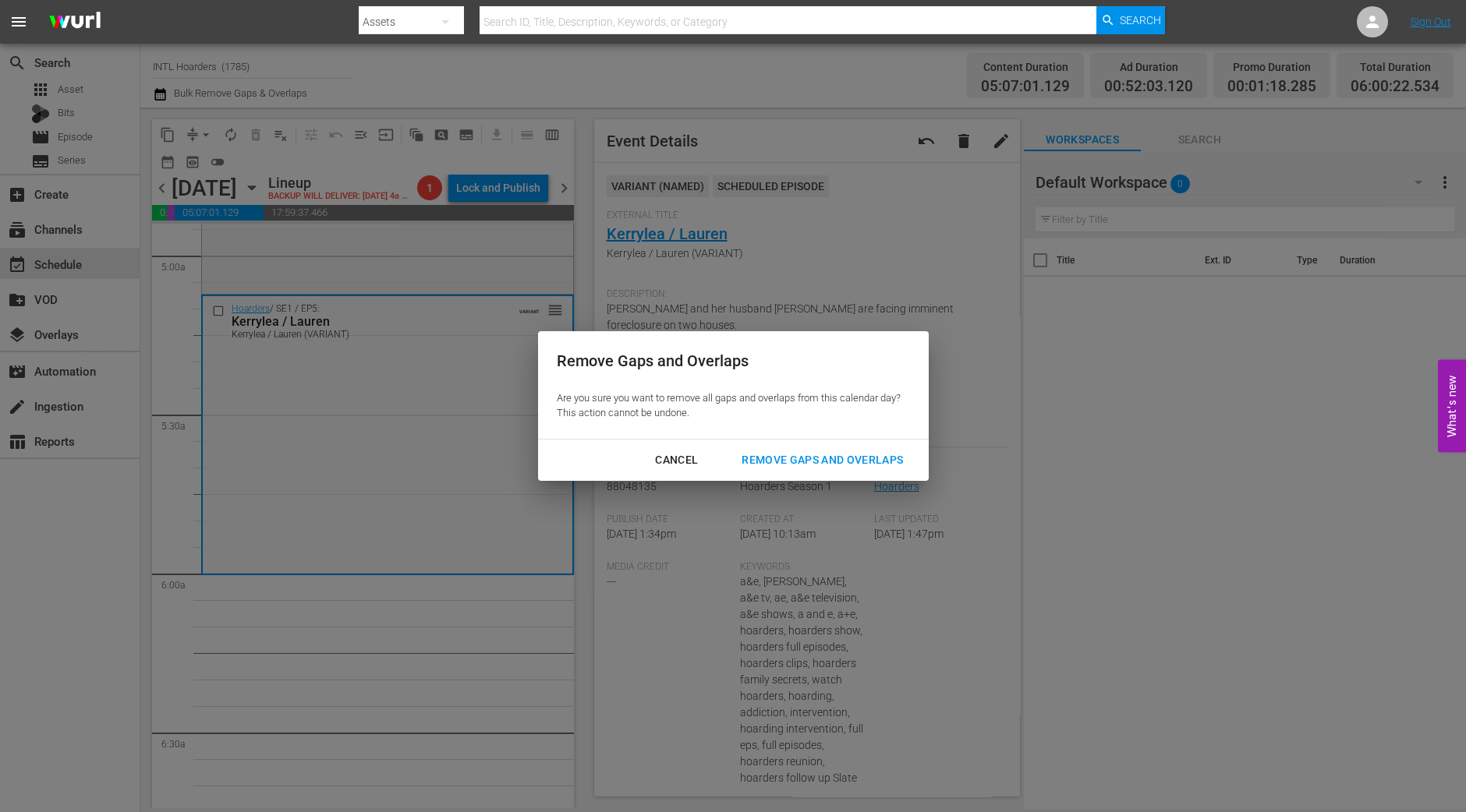
click at [823, 460] on div "Remove Gaps and Overlaps" at bounding box center [822, 461] width 187 height 19
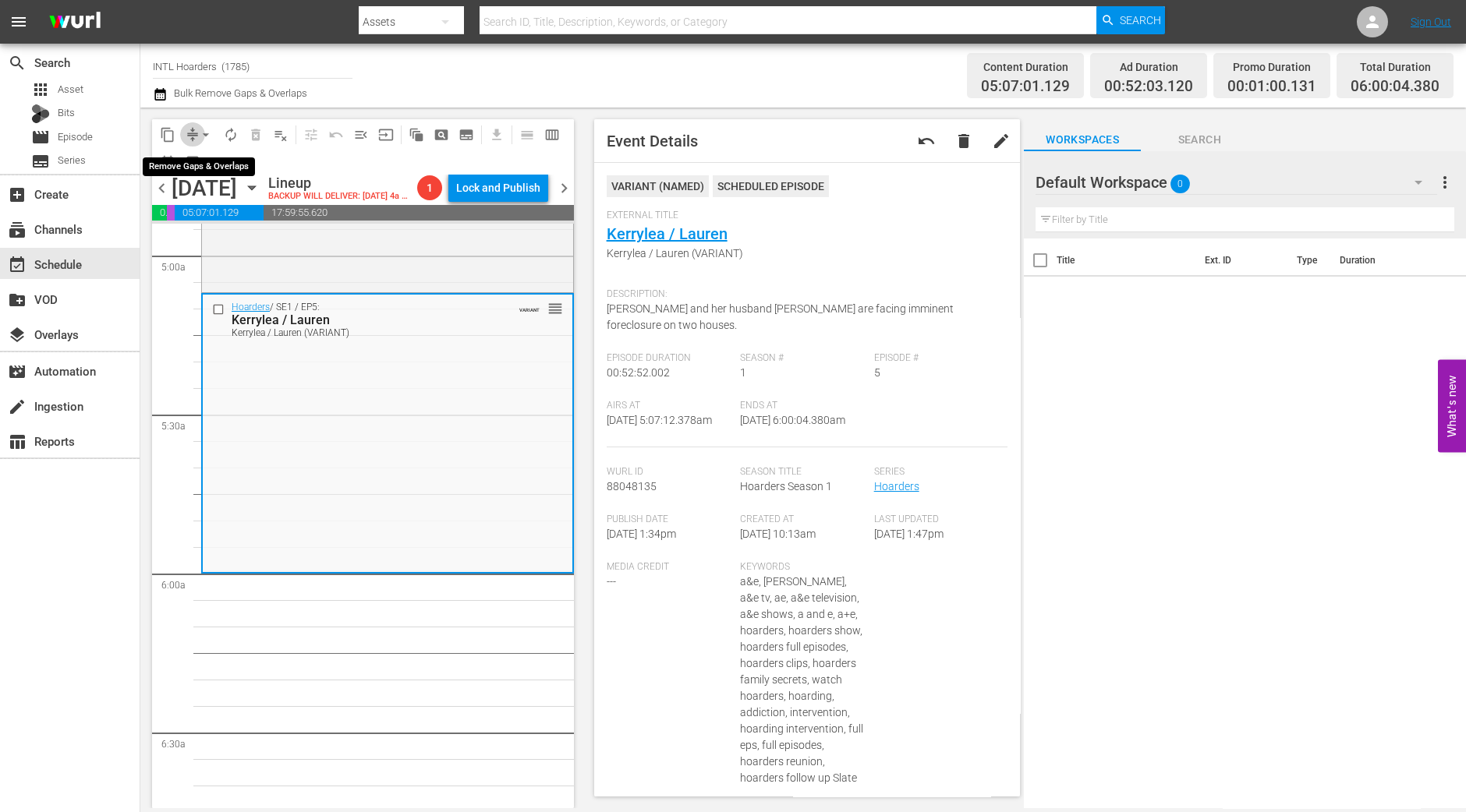
click at [189, 125] on button "compress" at bounding box center [192, 134] width 25 height 25
click at [202, 132] on span "arrow_drop_down" at bounding box center [205, 134] width 15 height 15
click at [201, 161] on li "Align to Midnight" at bounding box center [206, 166] width 164 height 26
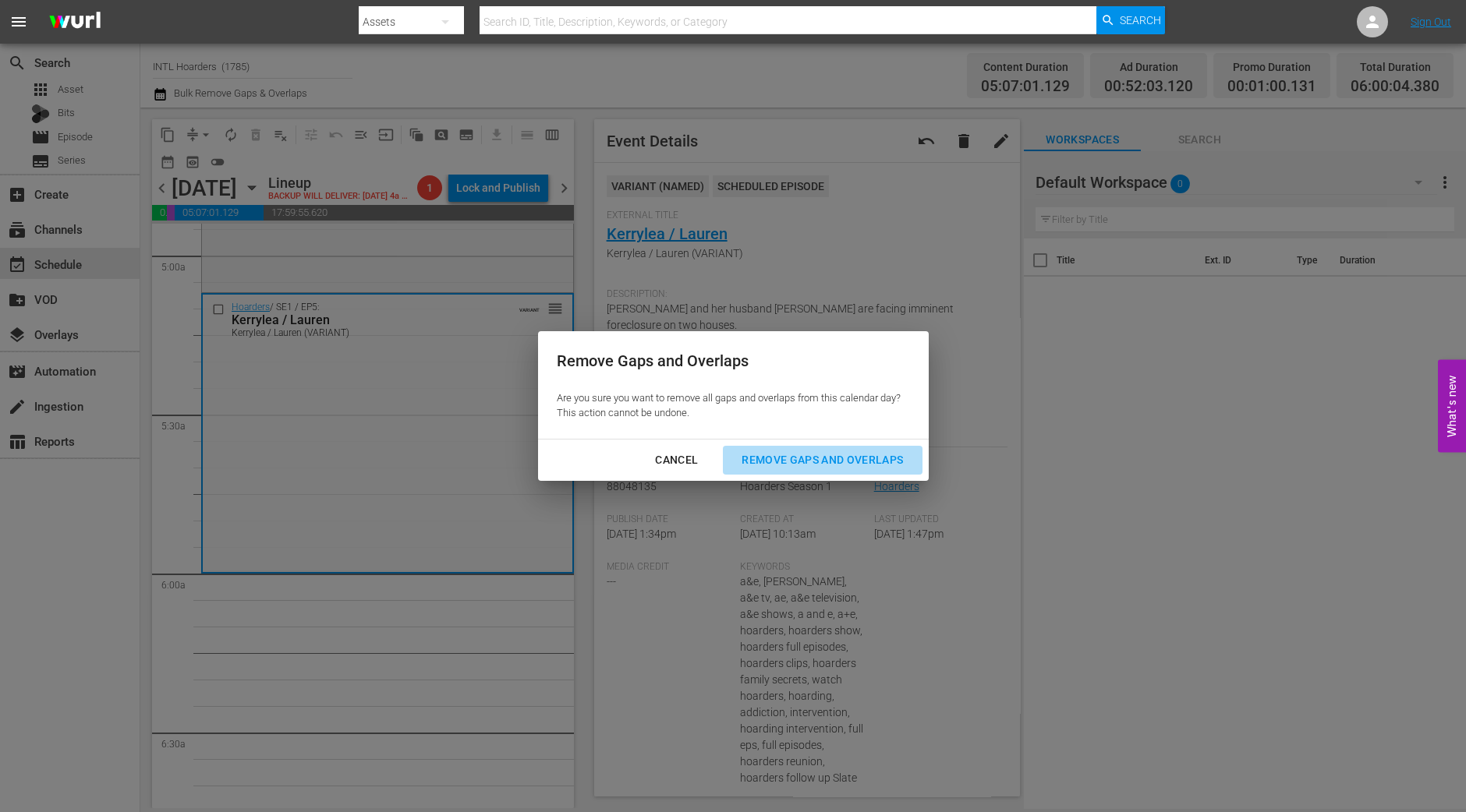
click at [846, 456] on div "Remove Gaps and Overlaps" at bounding box center [822, 461] width 187 height 19
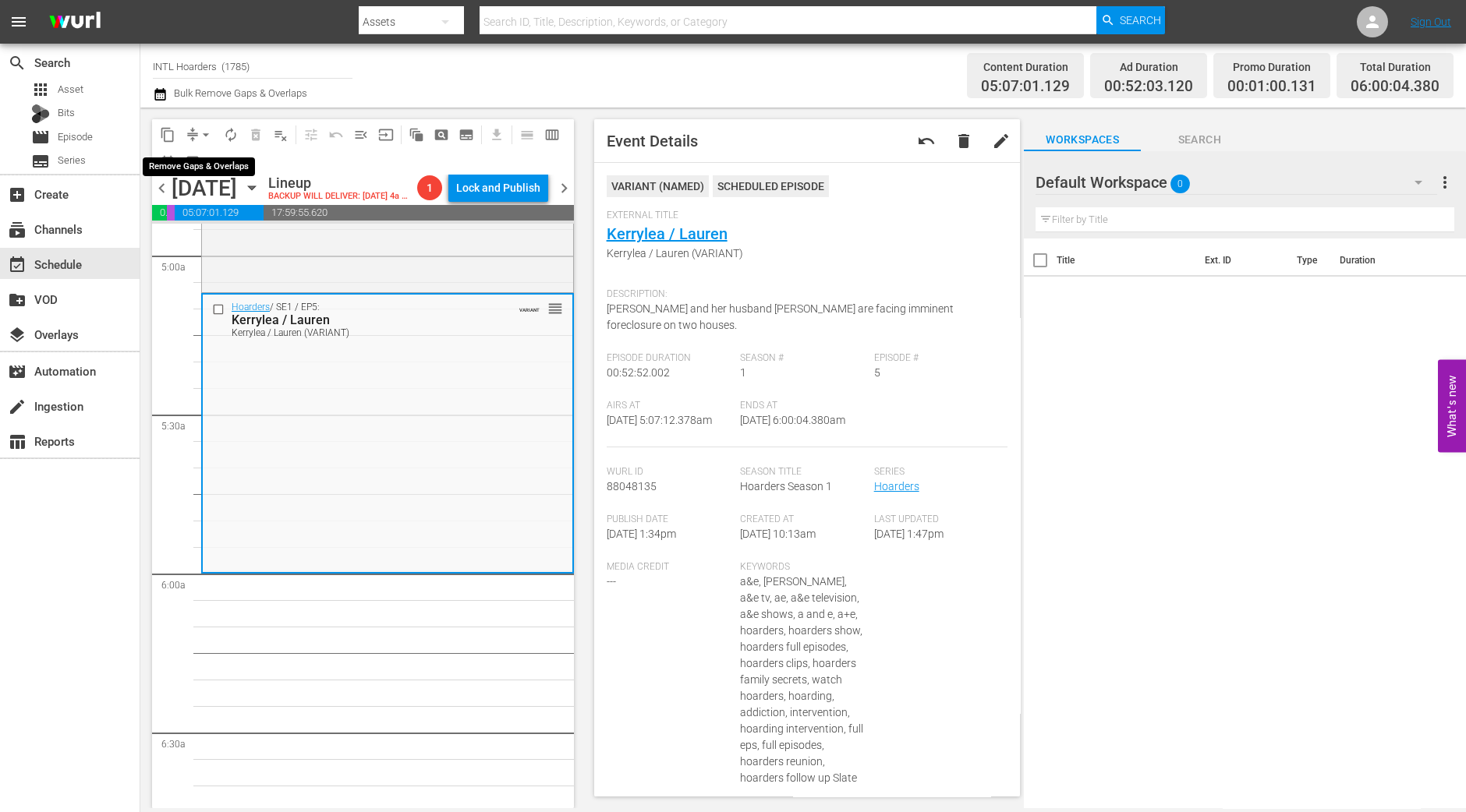
click at [202, 133] on span "arrow_drop_down" at bounding box center [205, 134] width 15 height 15
click at [202, 158] on li "Align to Midnight" at bounding box center [206, 166] width 164 height 26
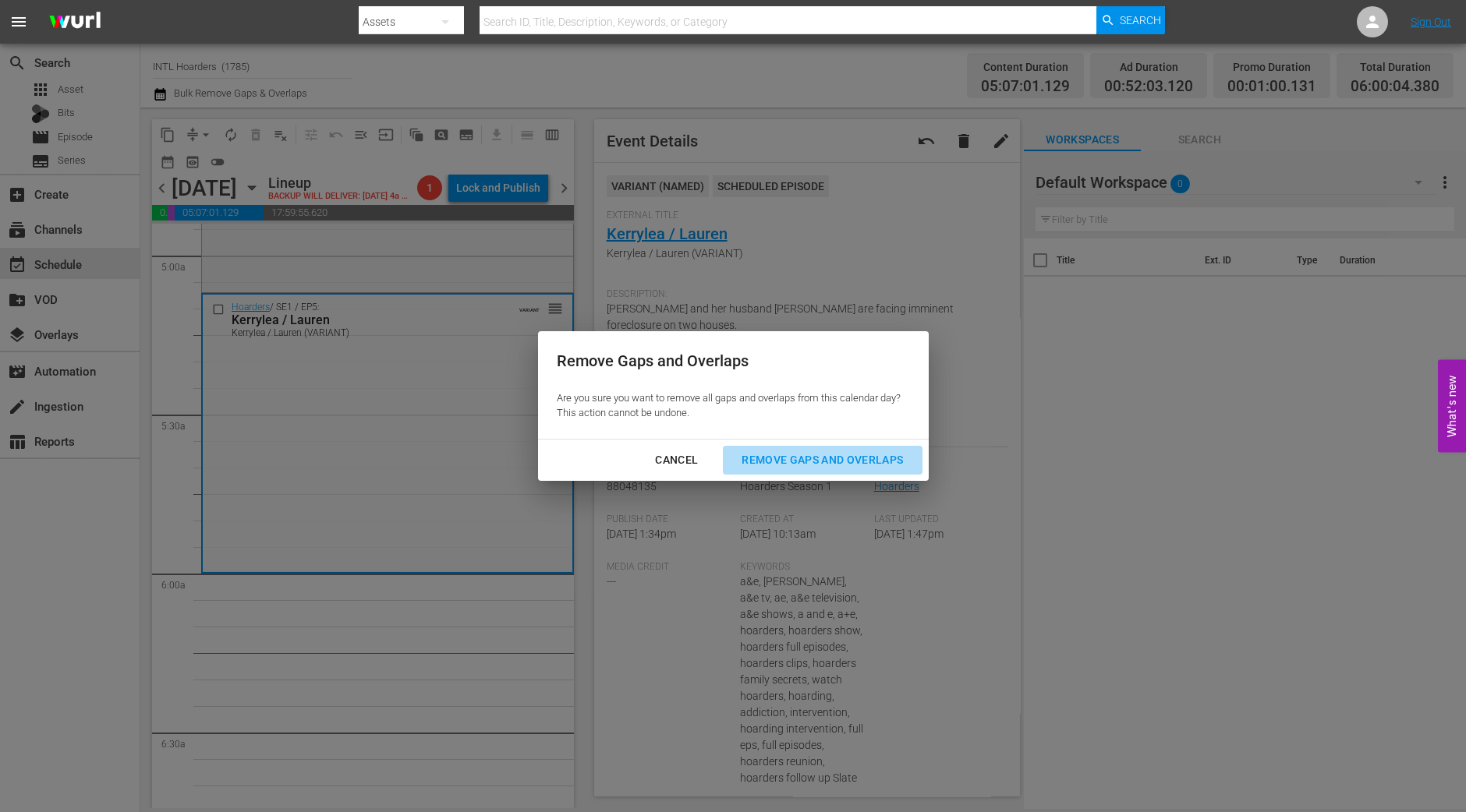
click at [853, 457] on div "Remove Gaps and Overlaps" at bounding box center [822, 461] width 187 height 19
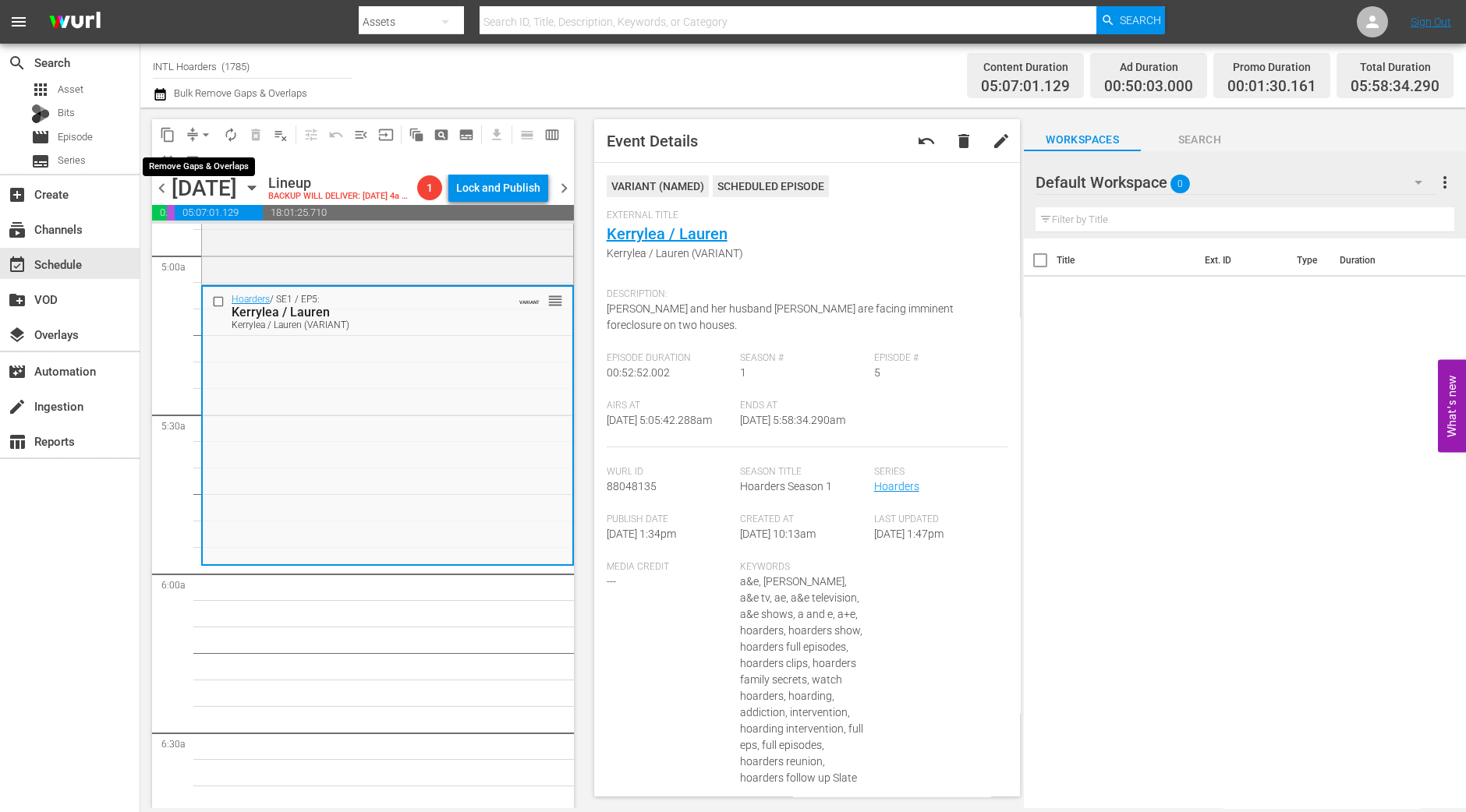
click at [203, 130] on span "arrow_drop_down" at bounding box center [205, 134] width 15 height 15
click at [193, 155] on li "Align to Midnight" at bounding box center [206, 166] width 164 height 26
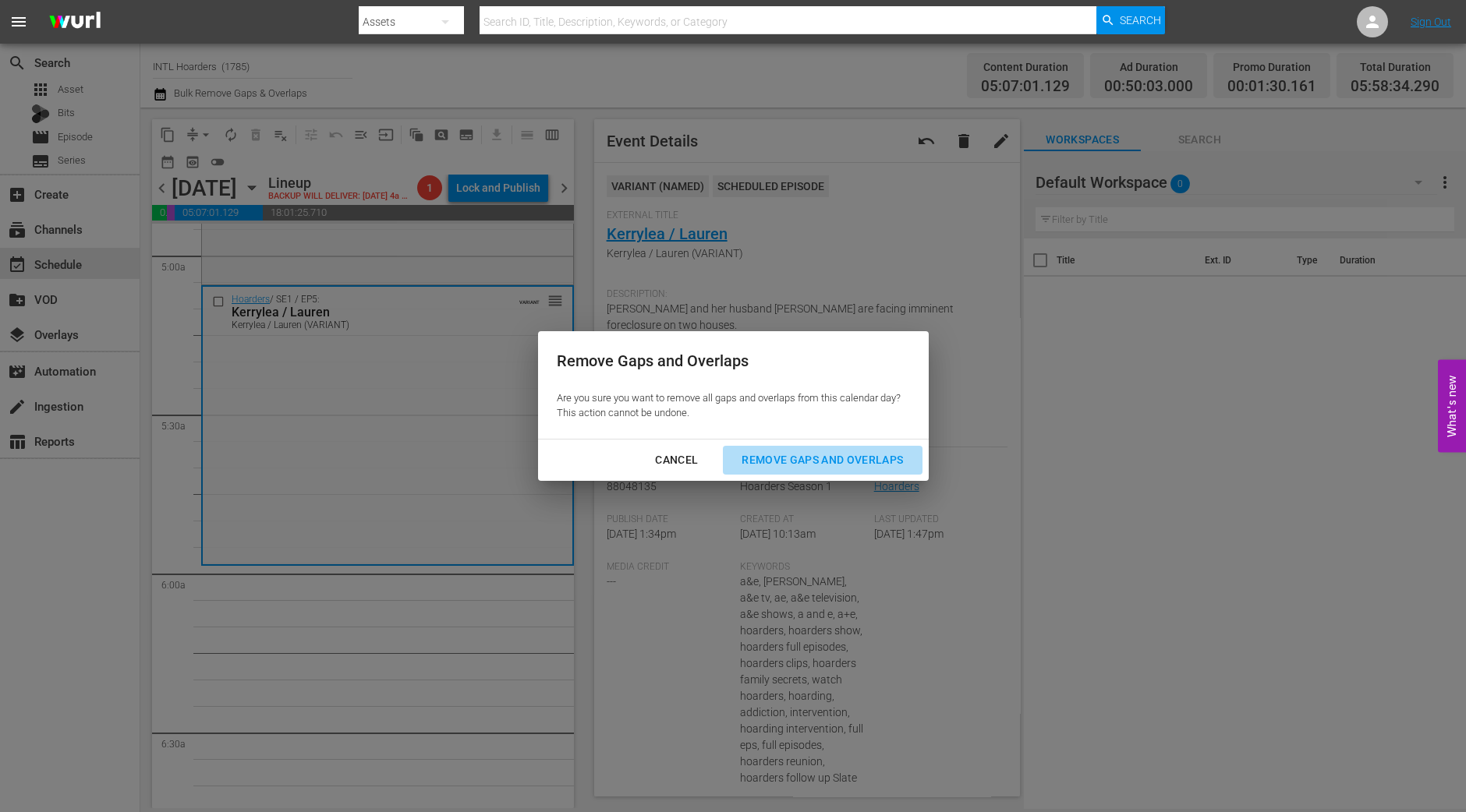
click at [824, 459] on div "Remove Gaps and Overlaps" at bounding box center [822, 461] width 187 height 19
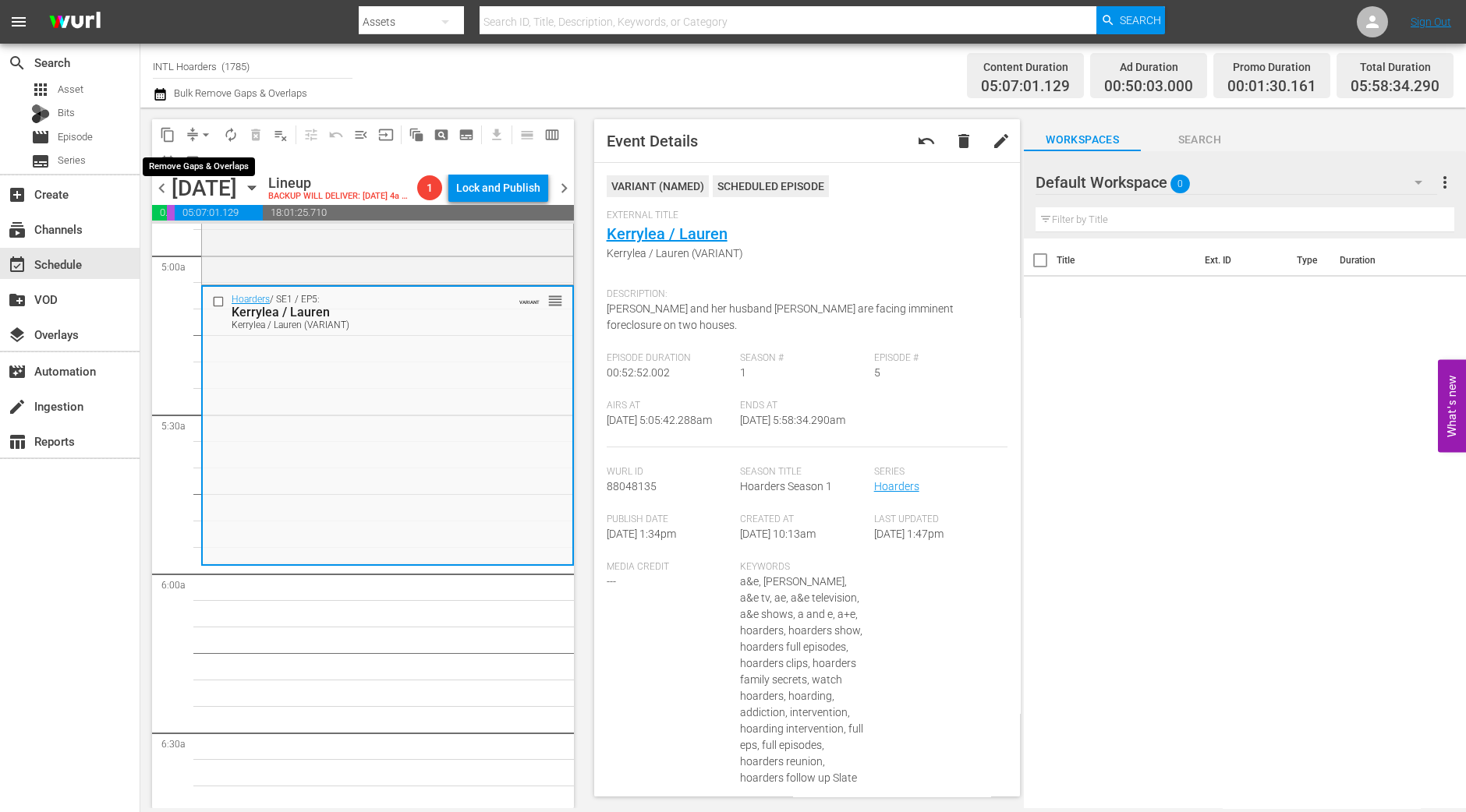
click at [199, 130] on span "arrow_drop_down" at bounding box center [205, 134] width 15 height 15
click at [196, 166] on li "Align to Midnight" at bounding box center [206, 166] width 164 height 26
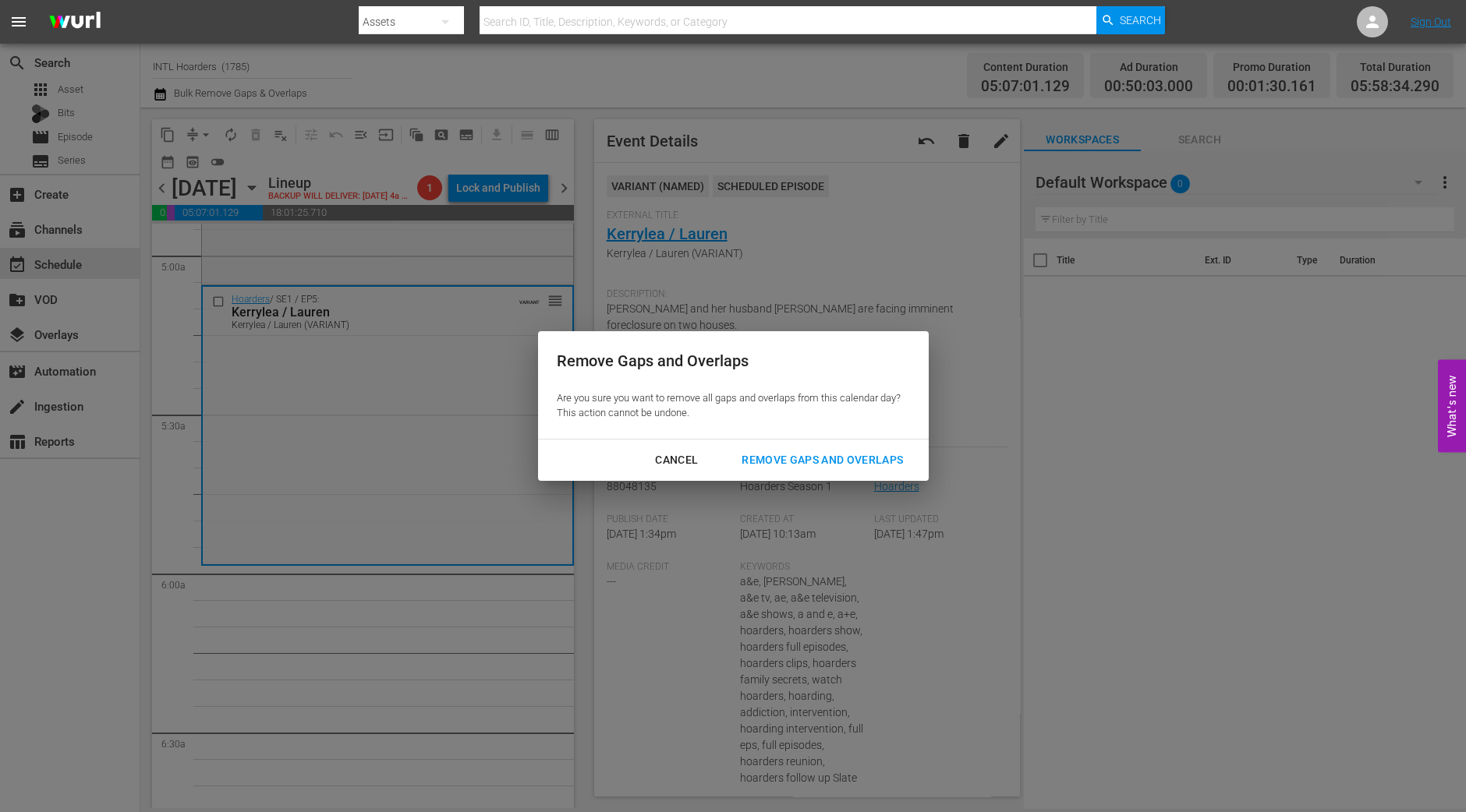
click at [832, 465] on div "Remove Gaps and Overlaps" at bounding box center [822, 461] width 187 height 19
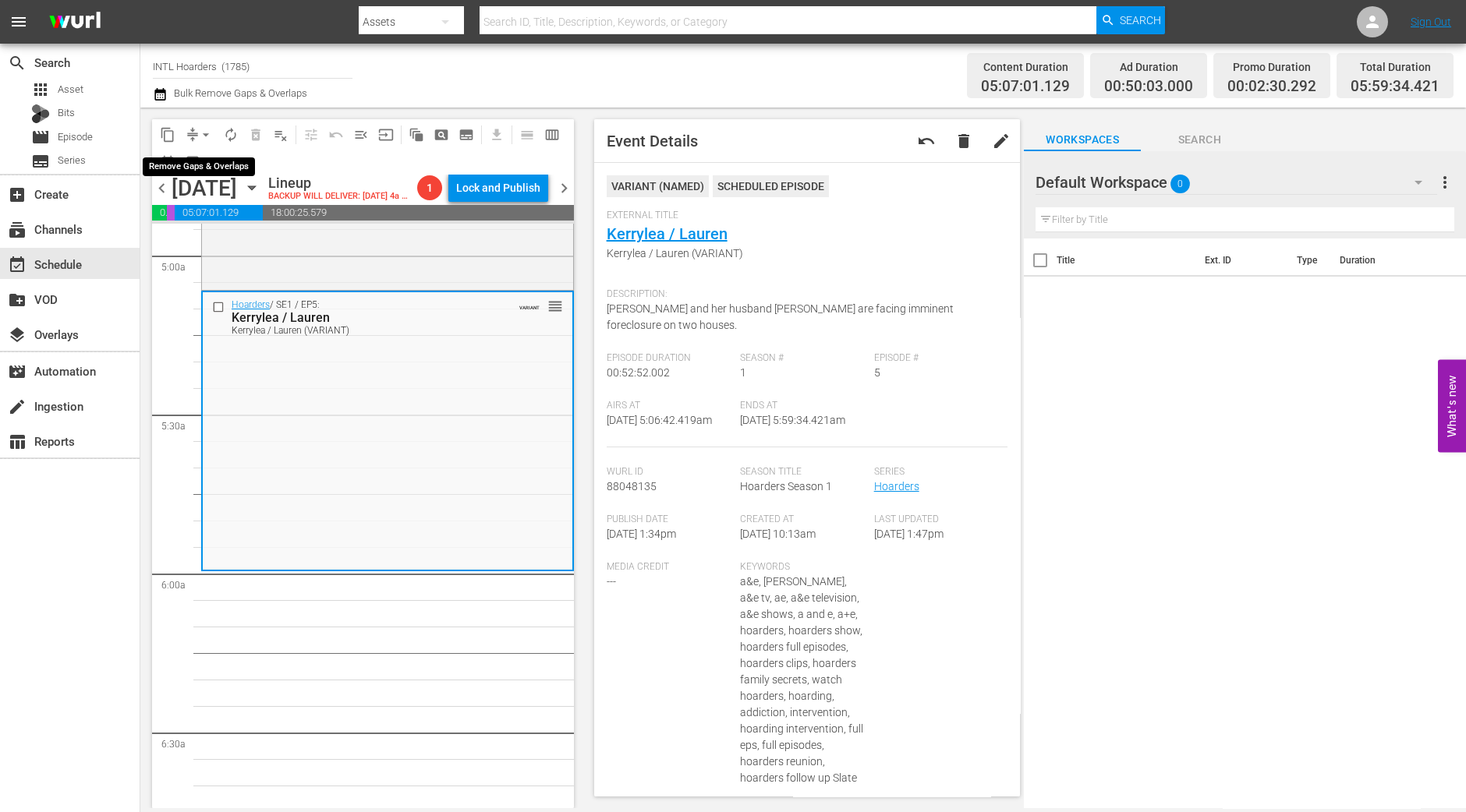
click at [204, 133] on span "arrow_drop_down" at bounding box center [205, 134] width 15 height 15
click at [199, 162] on li "Align to Midnight" at bounding box center [206, 166] width 164 height 26
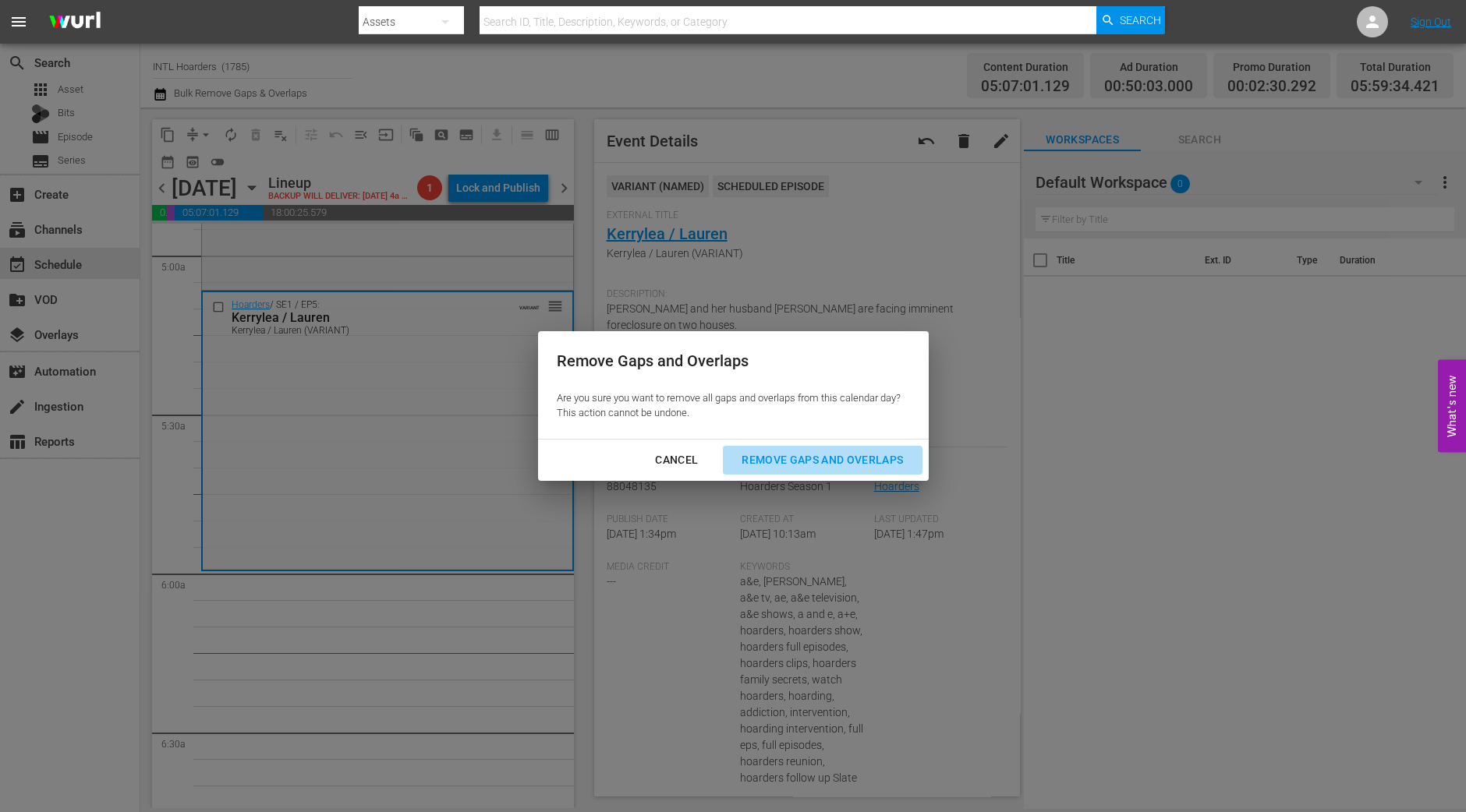
click at [785, 461] on div "Remove Gaps and Overlaps" at bounding box center [822, 461] width 187 height 19
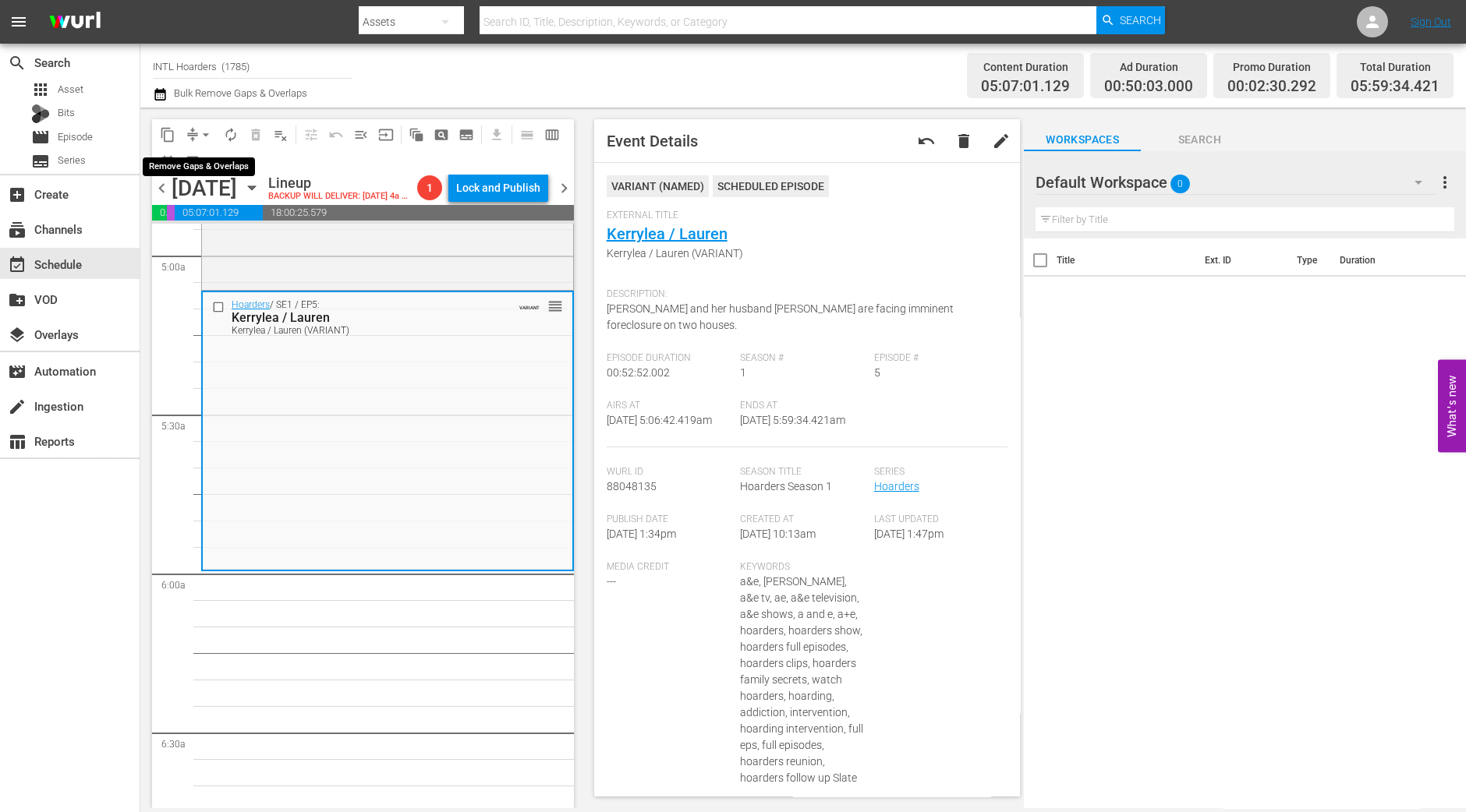
click at [200, 130] on span "arrow_drop_down" at bounding box center [205, 134] width 15 height 15
click at [214, 154] on li "Align to Midnight" at bounding box center [206, 166] width 164 height 26
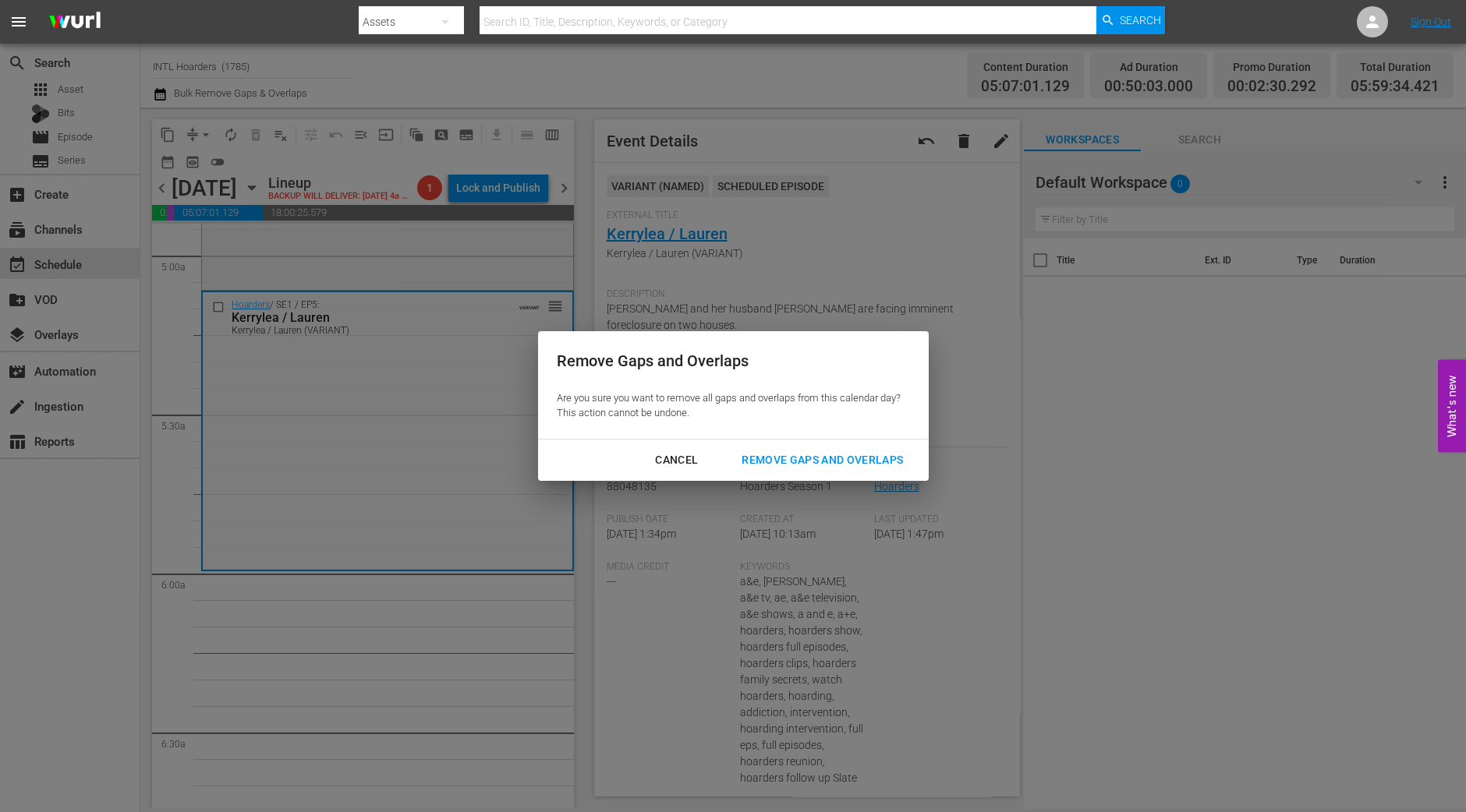
click at [815, 461] on div "Remove Gaps and Overlaps" at bounding box center [822, 461] width 187 height 19
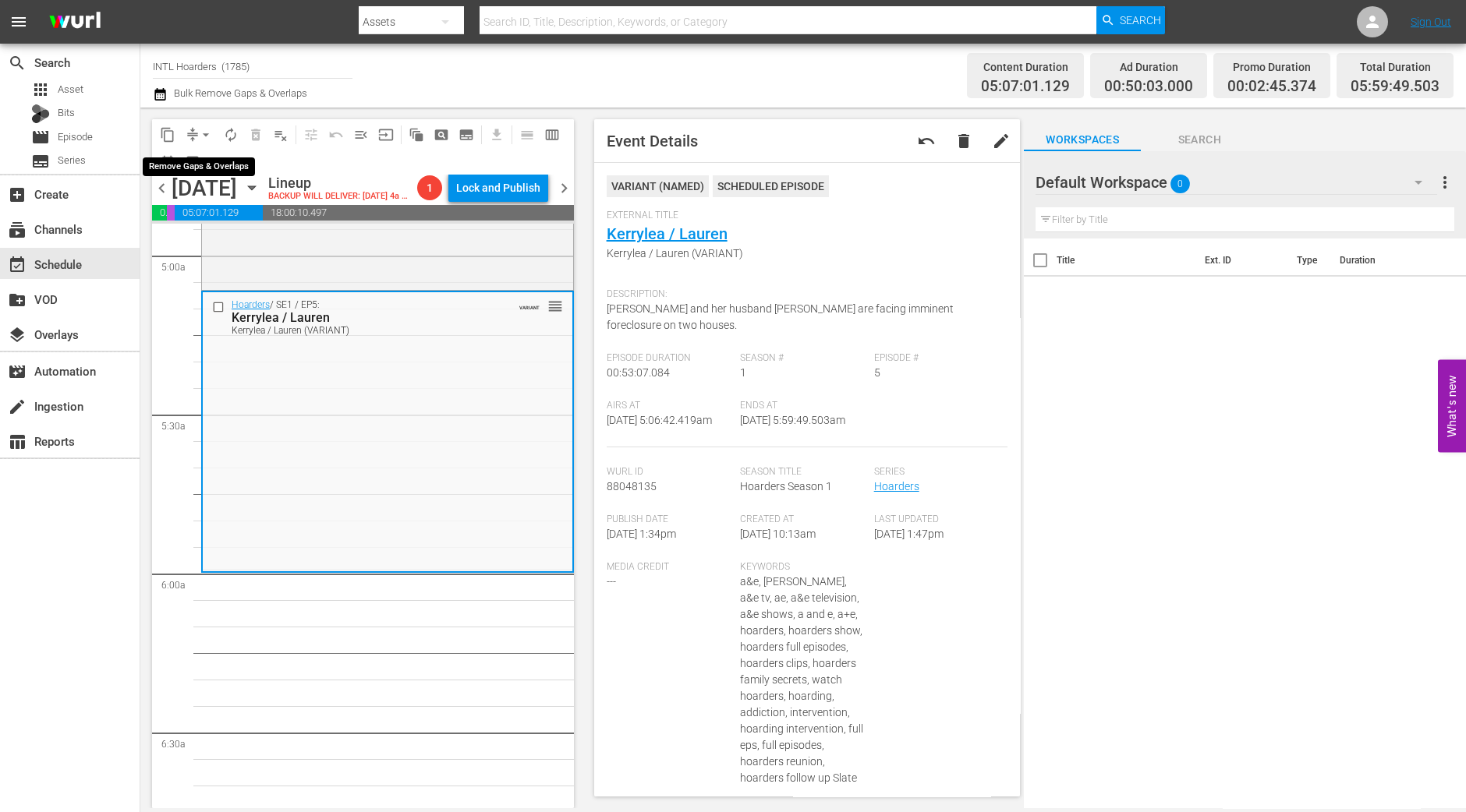
click at [212, 128] on span "arrow_drop_down" at bounding box center [205, 134] width 15 height 15
click at [196, 154] on li "Align to Midnight" at bounding box center [206, 166] width 164 height 26
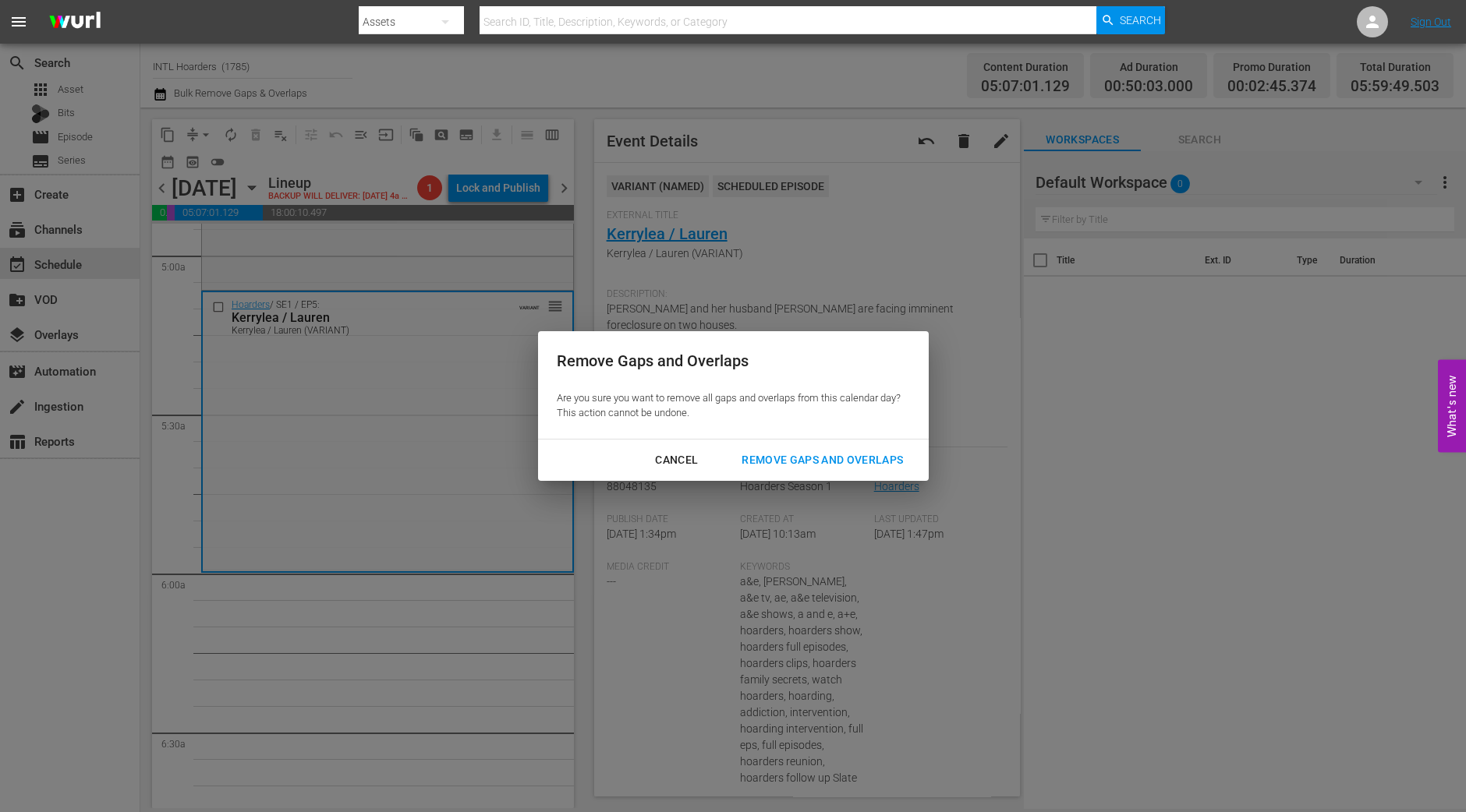
click at [828, 468] on div "Remove Gaps and Overlaps" at bounding box center [822, 461] width 187 height 19
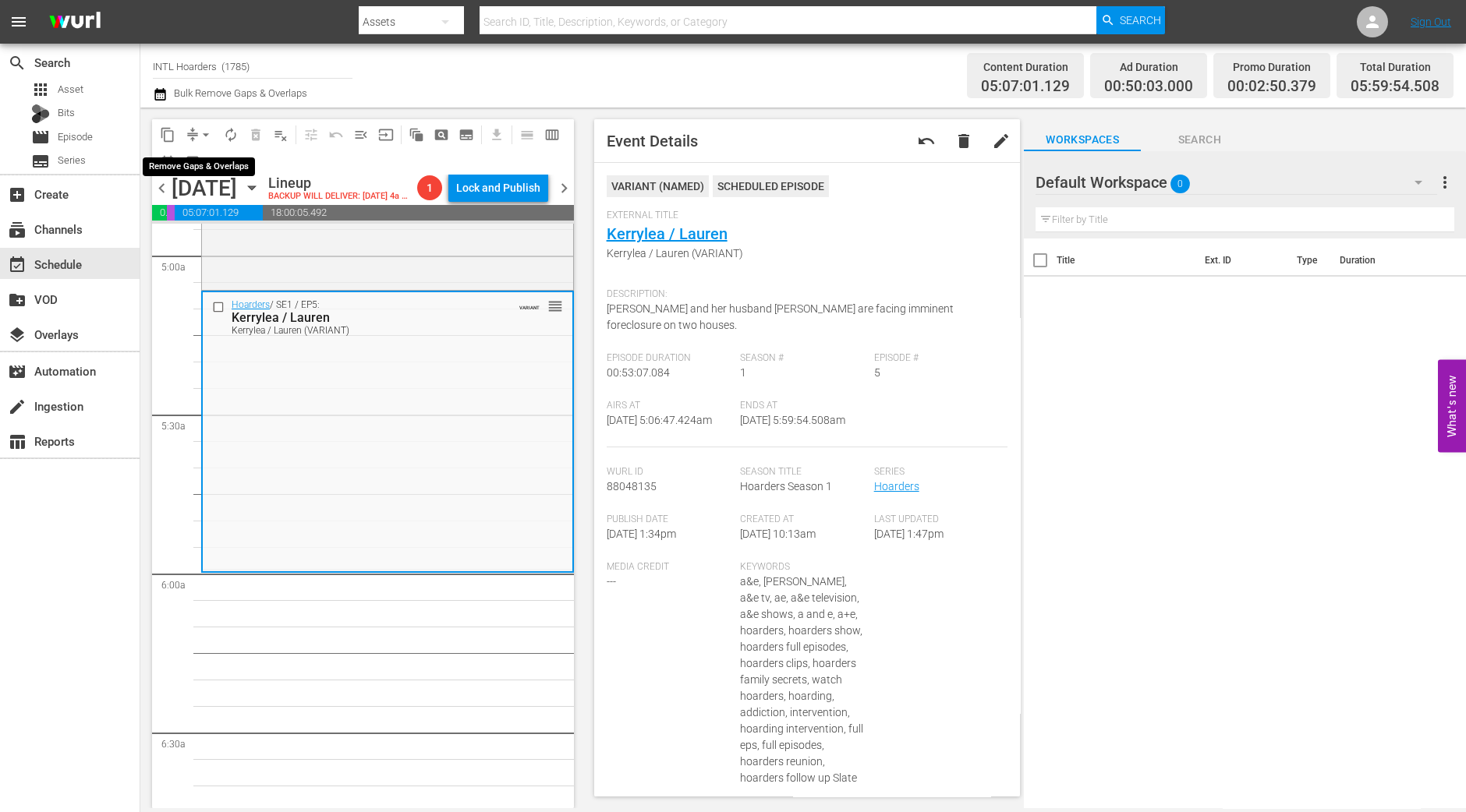
click at [196, 133] on button "arrow_drop_down" at bounding box center [205, 134] width 25 height 25
click at [210, 158] on li "Align to Midnight" at bounding box center [206, 166] width 164 height 26
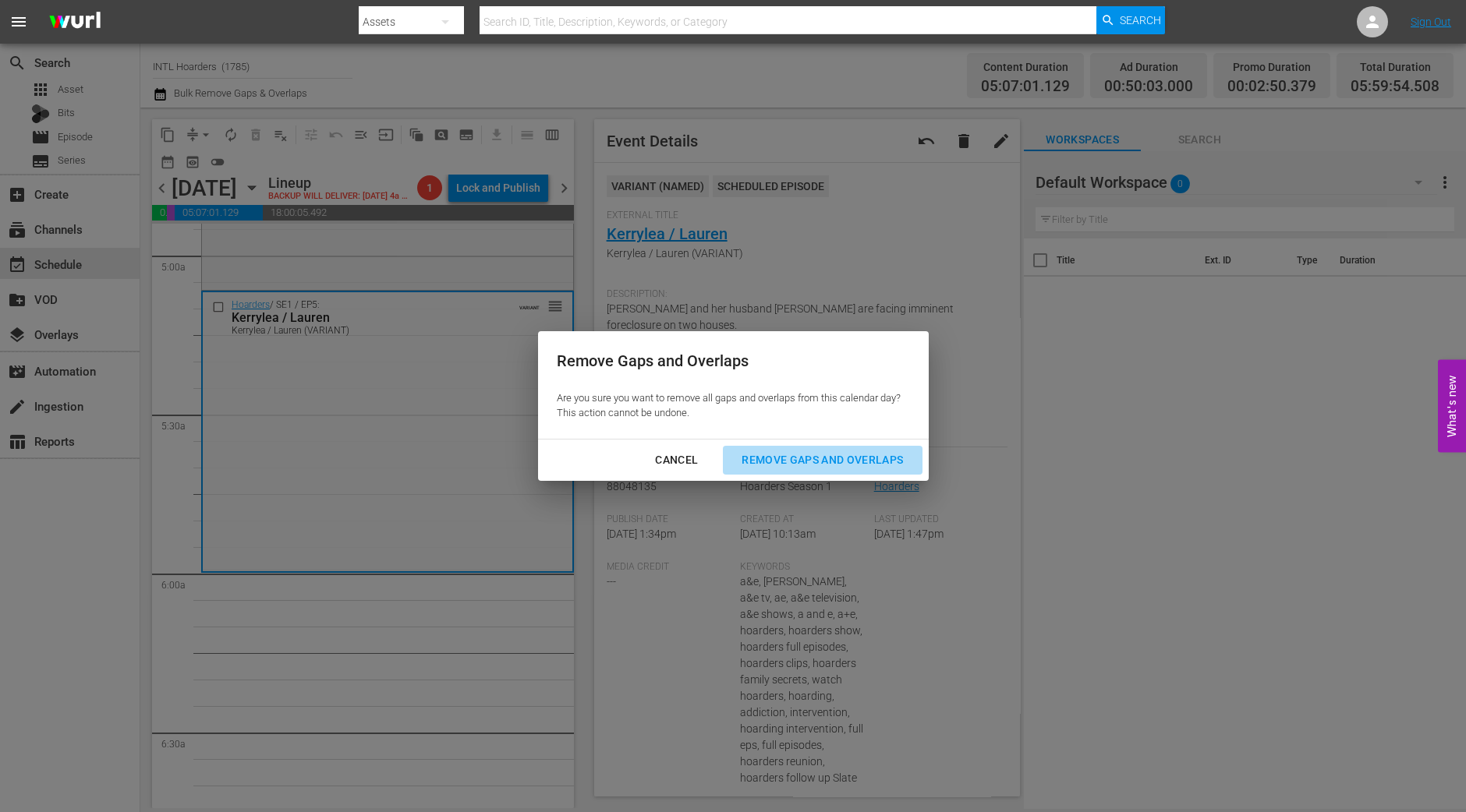
click at [862, 461] on div "Remove Gaps and Overlaps" at bounding box center [822, 461] width 187 height 19
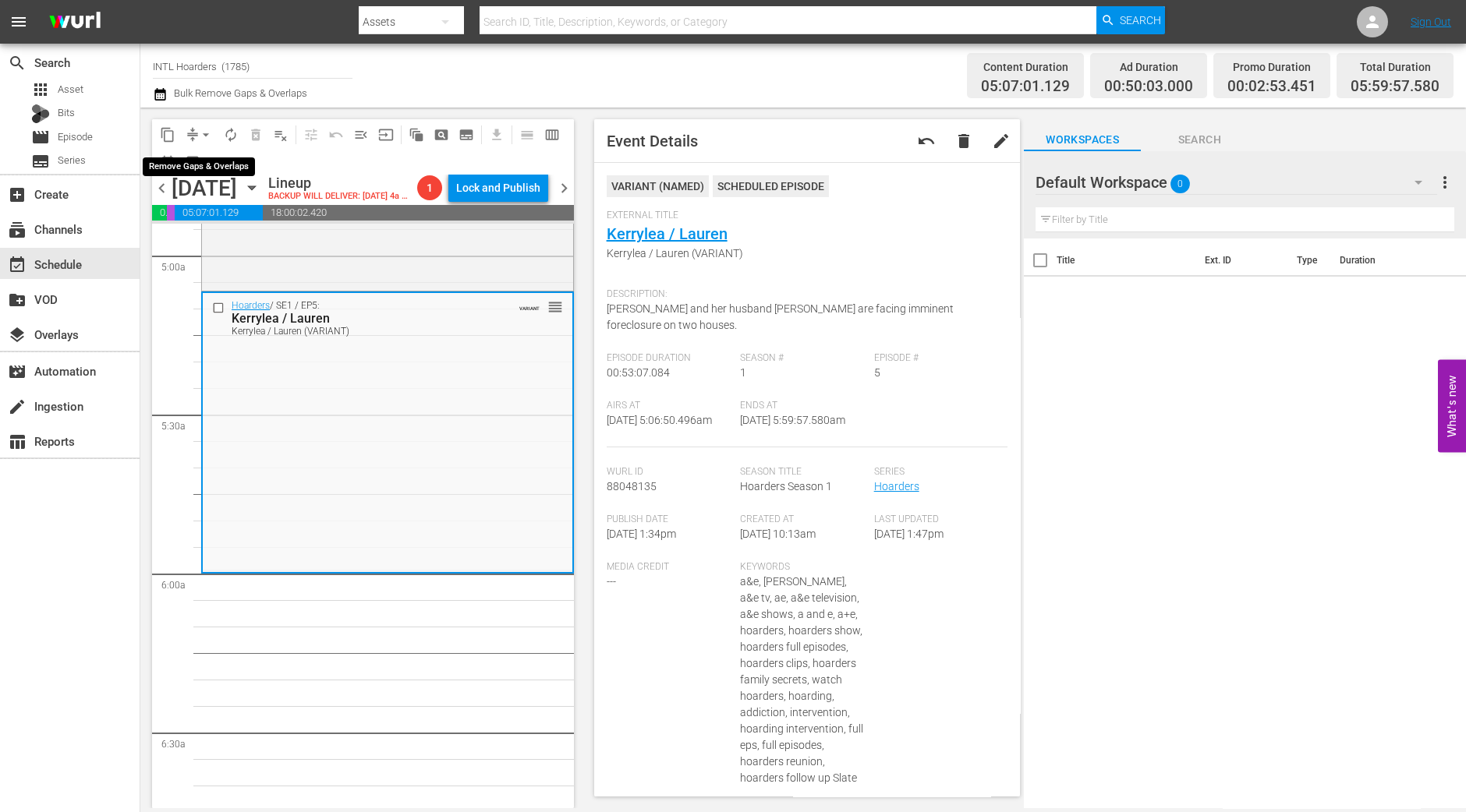
click at [203, 136] on span "arrow_drop_down" at bounding box center [205, 134] width 15 height 15
click at [227, 165] on li "Align to Midnight" at bounding box center [206, 166] width 164 height 26
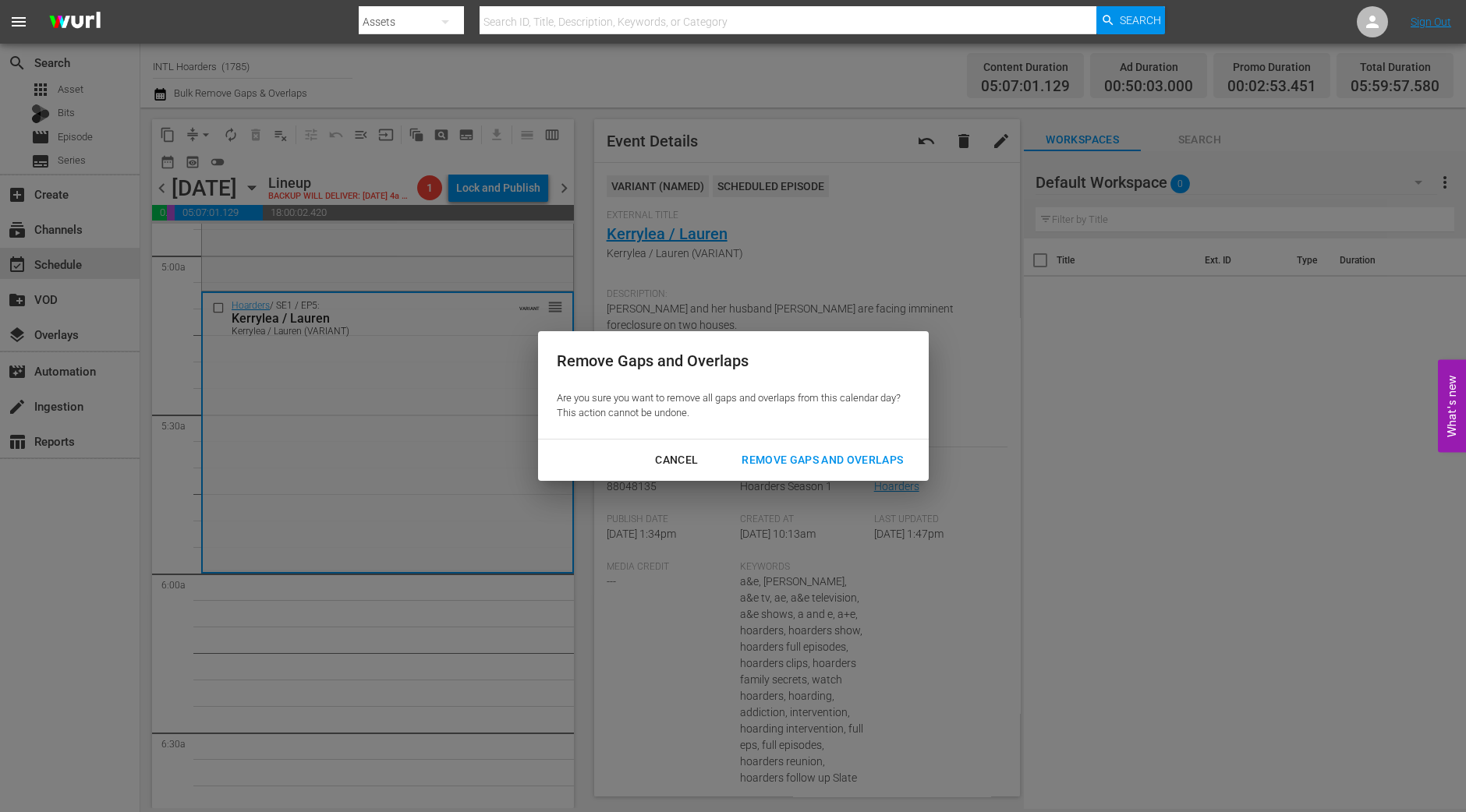
click at [910, 459] on div "Remove Gaps and Overlaps" at bounding box center [822, 461] width 187 height 19
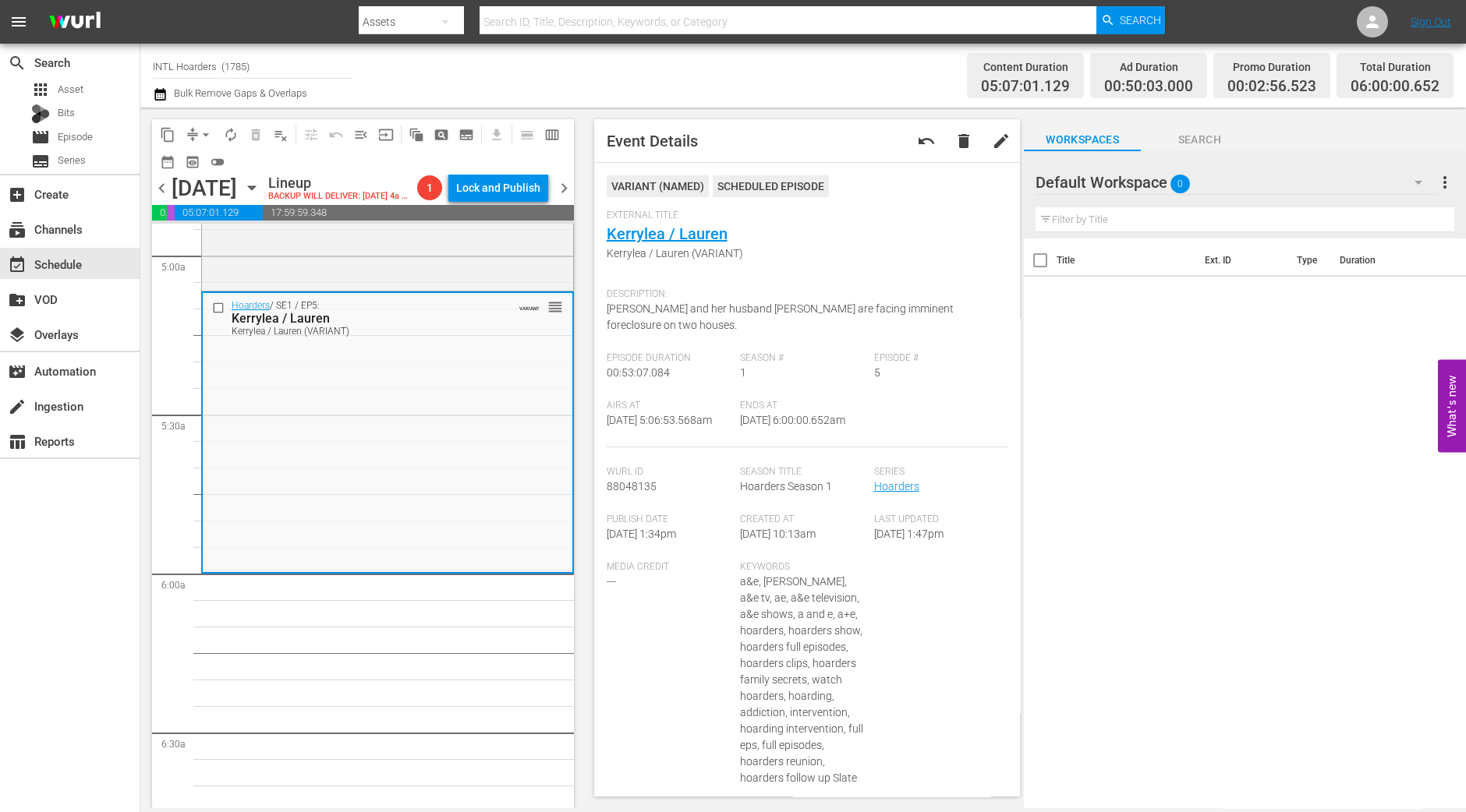
click at [234, 134] on span "autorenew_outlined" at bounding box center [230, 134] width 15 height 15
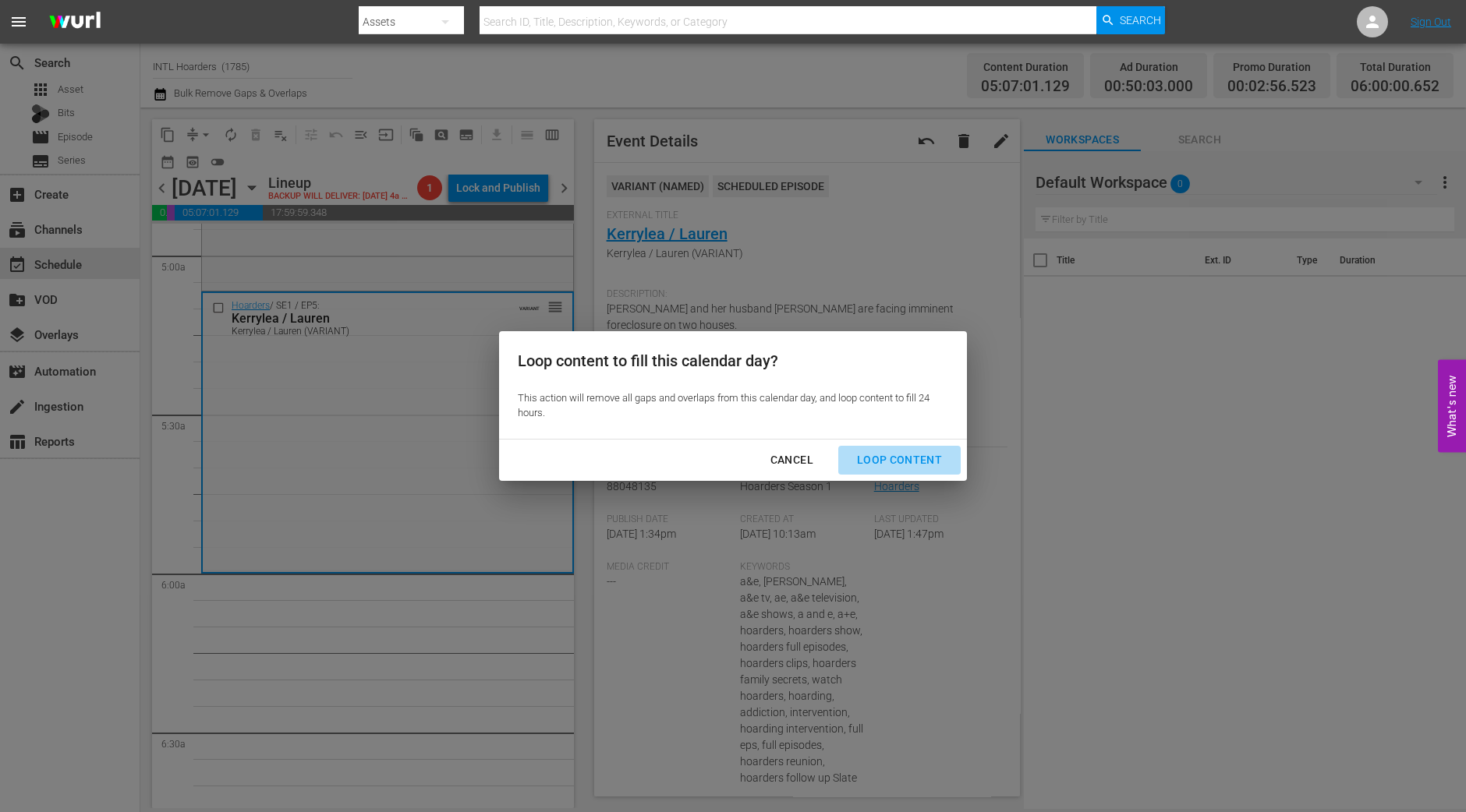
click at [908, 452] on div "Loop Content" at bounding box center [899, 461] width 110 height 19
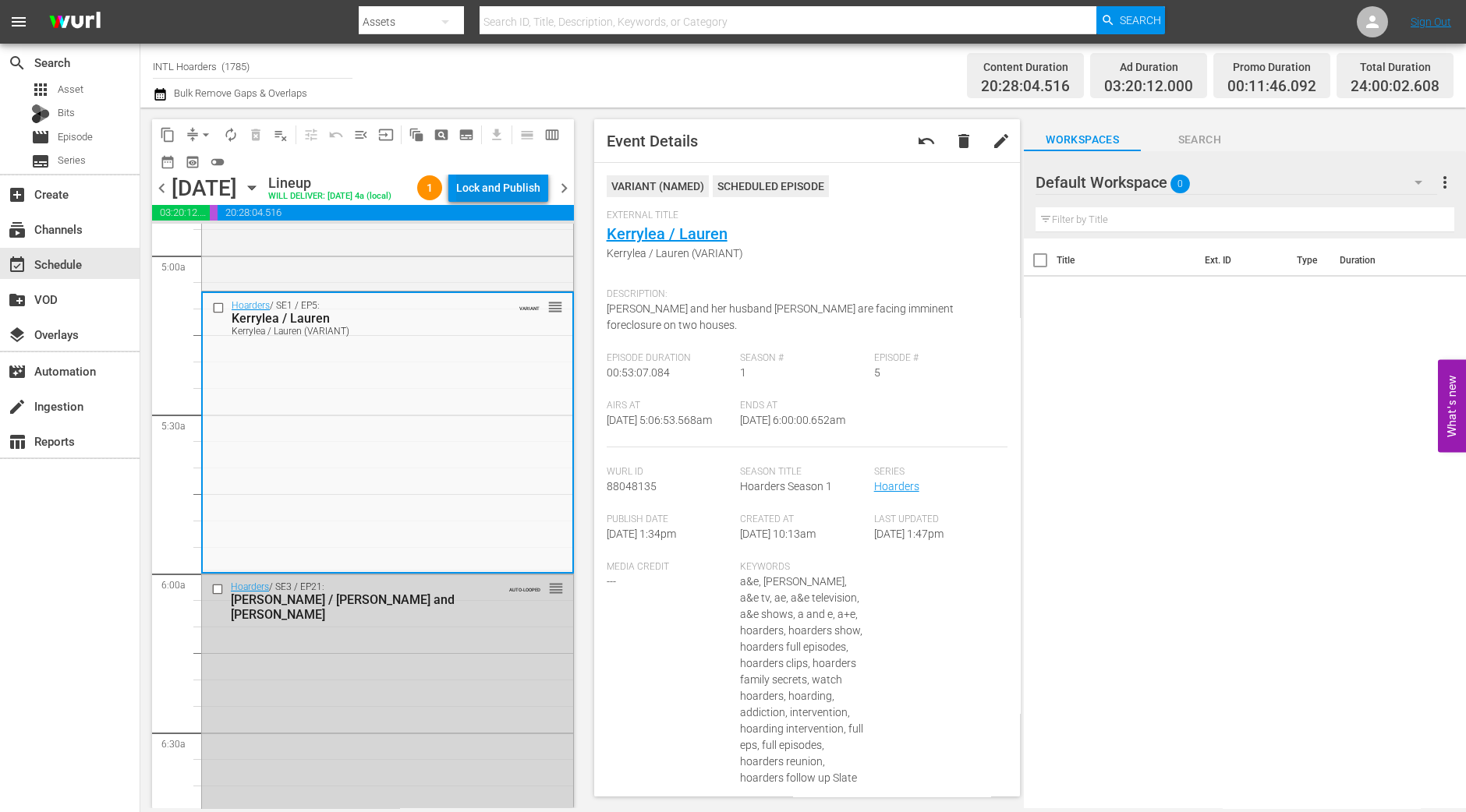
click at [517, 179] on div "Lock and Publish" at bounding box center [498, 187] width 84 height 28
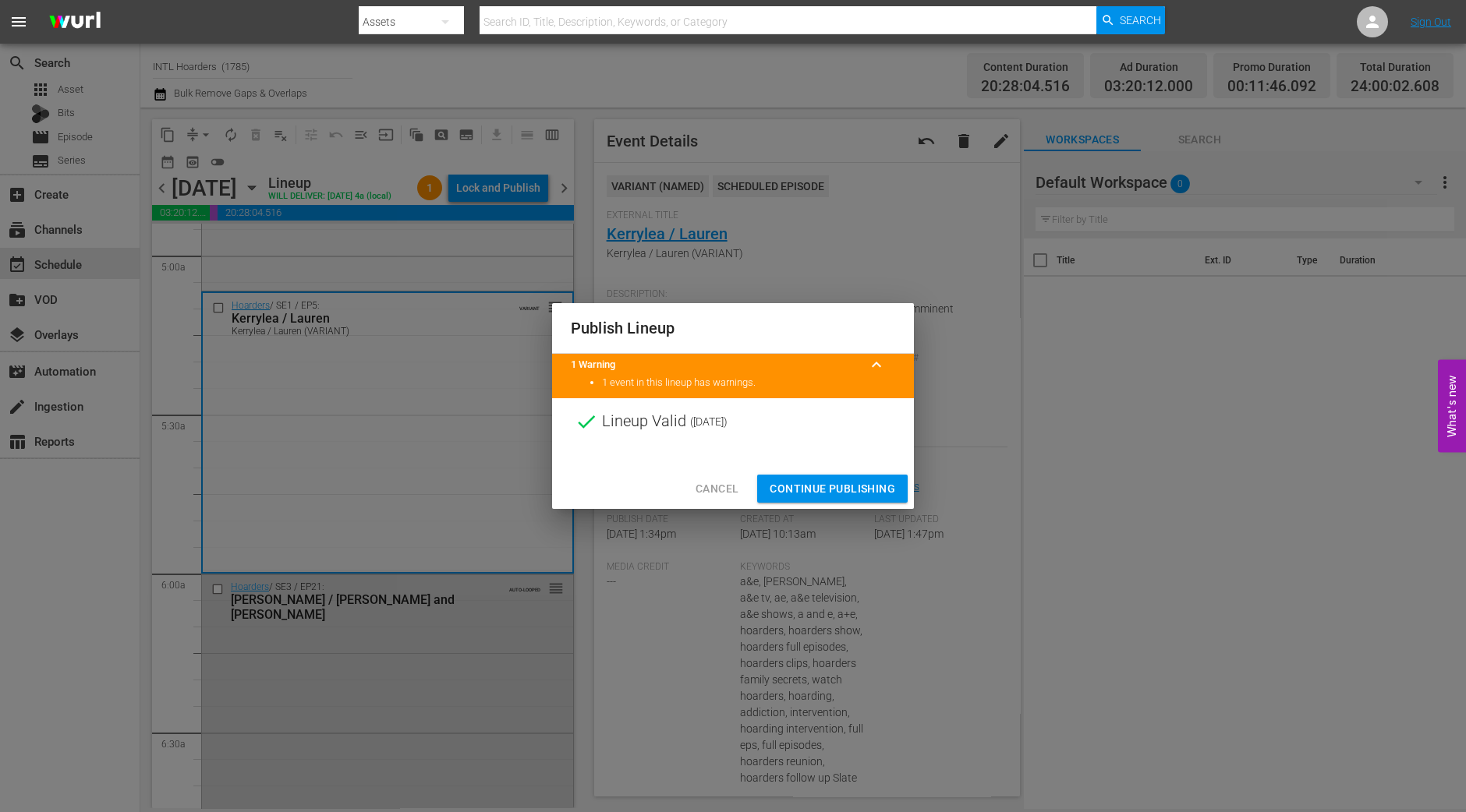
click at [837, 495] on span "Continue Publishing" at bounding box center [832, 489] width 125 height 19
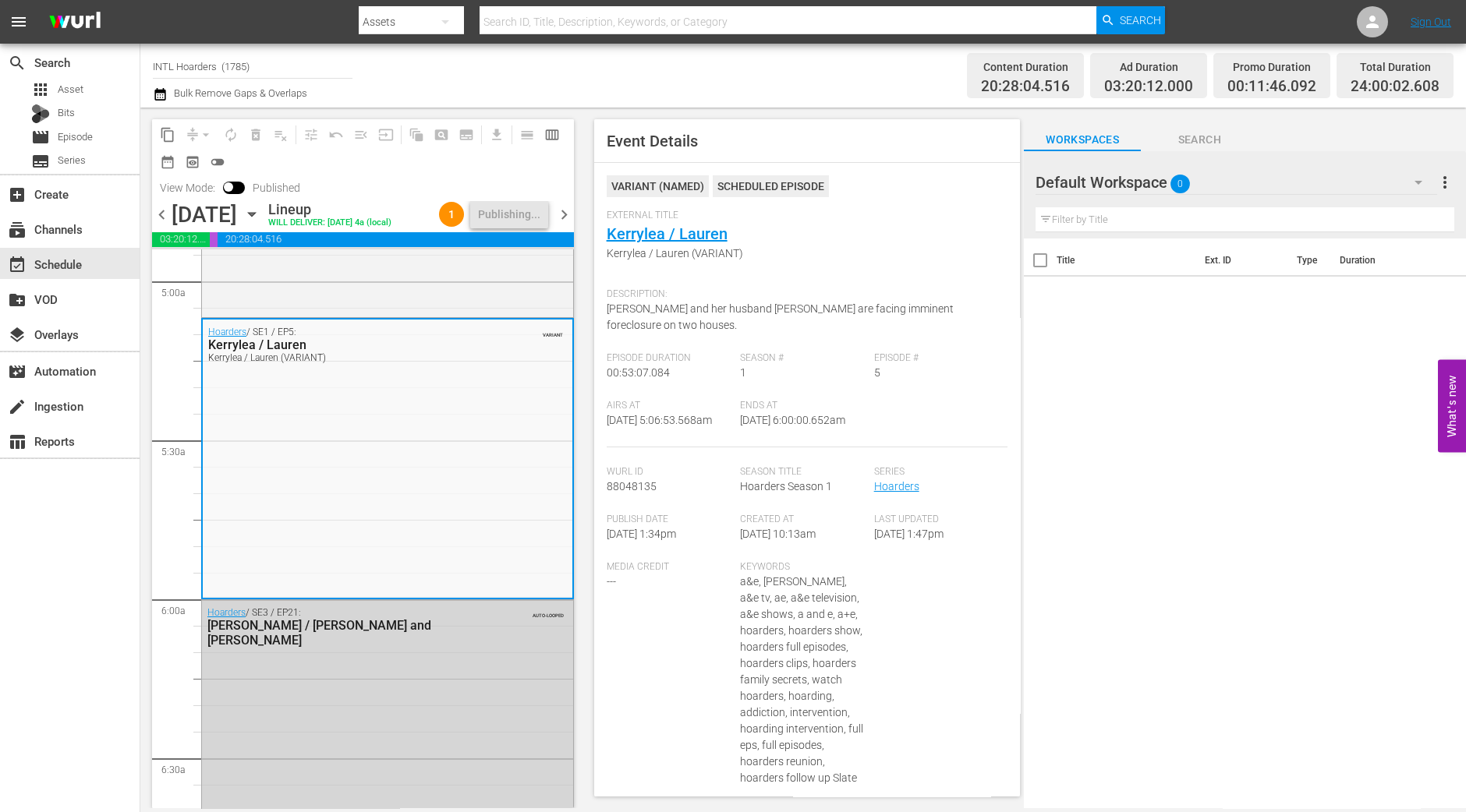
click at [567, 223] on span "chevron_right" at bounding box center [564, 215] width 19 height 19
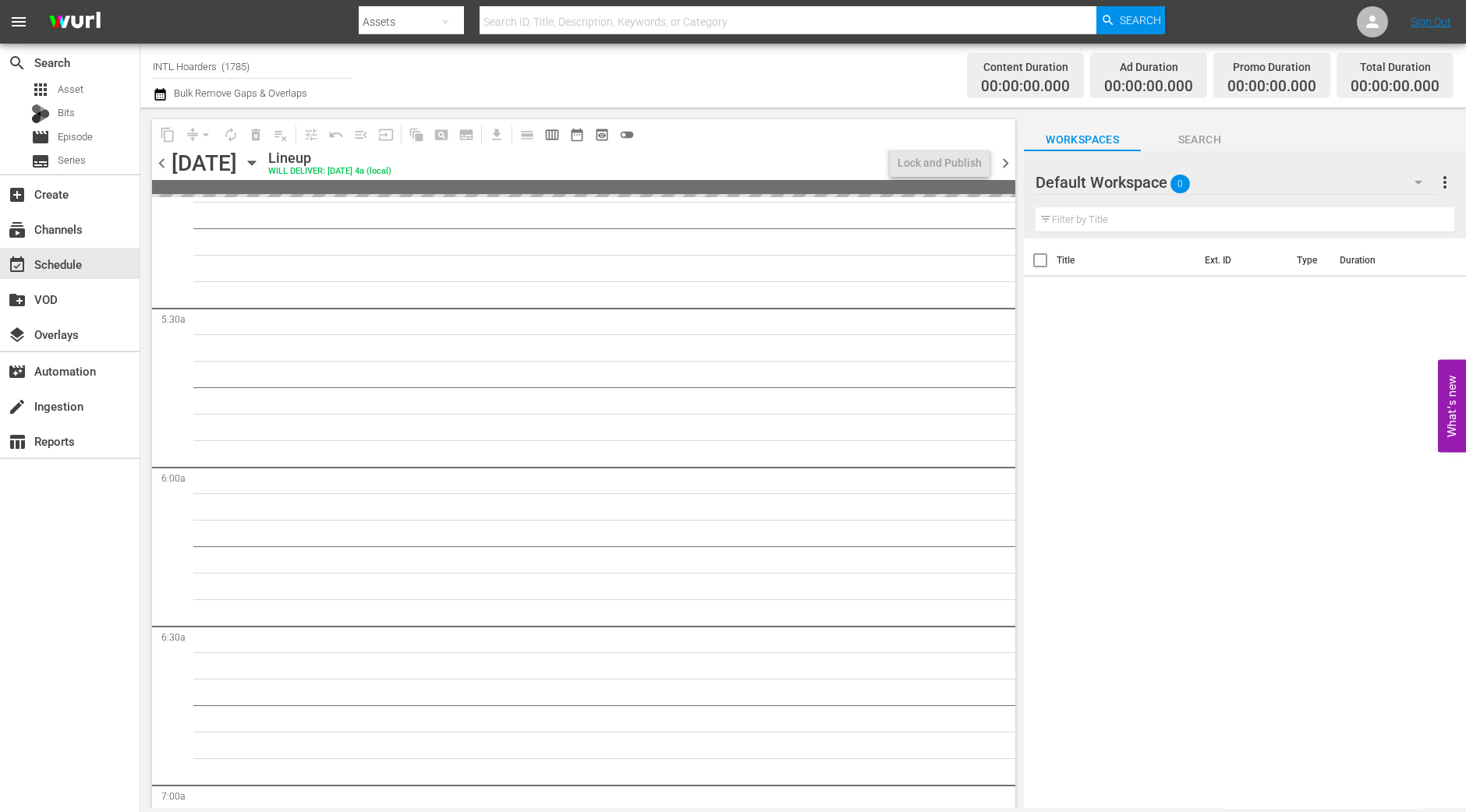
scroll to position [1612, 0]
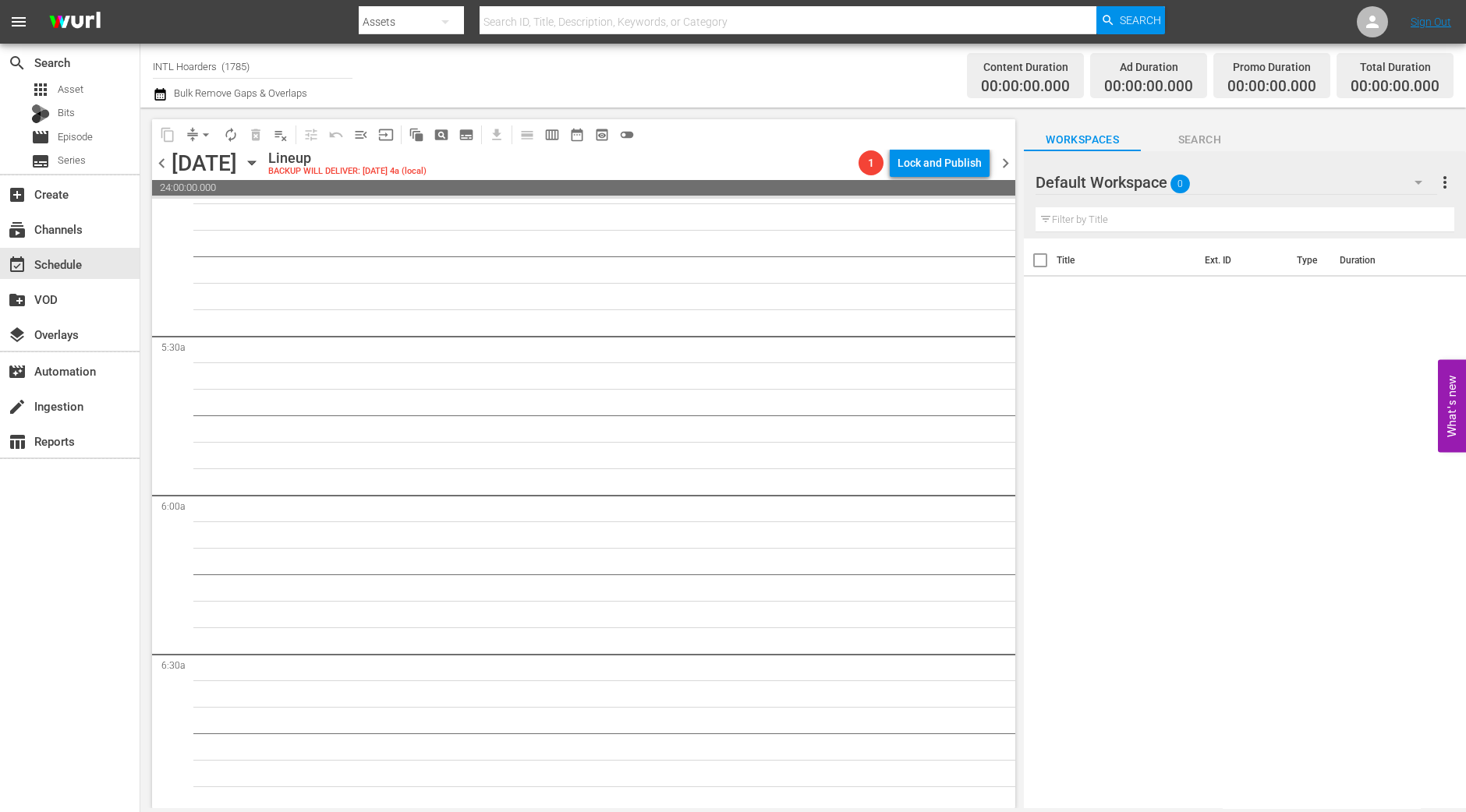
click at [79, 675] on div "search Search apps Asset Bits movie Episode subtitles Series add_box Create sub…" at bounding box center [70, 449] width 141 height 812
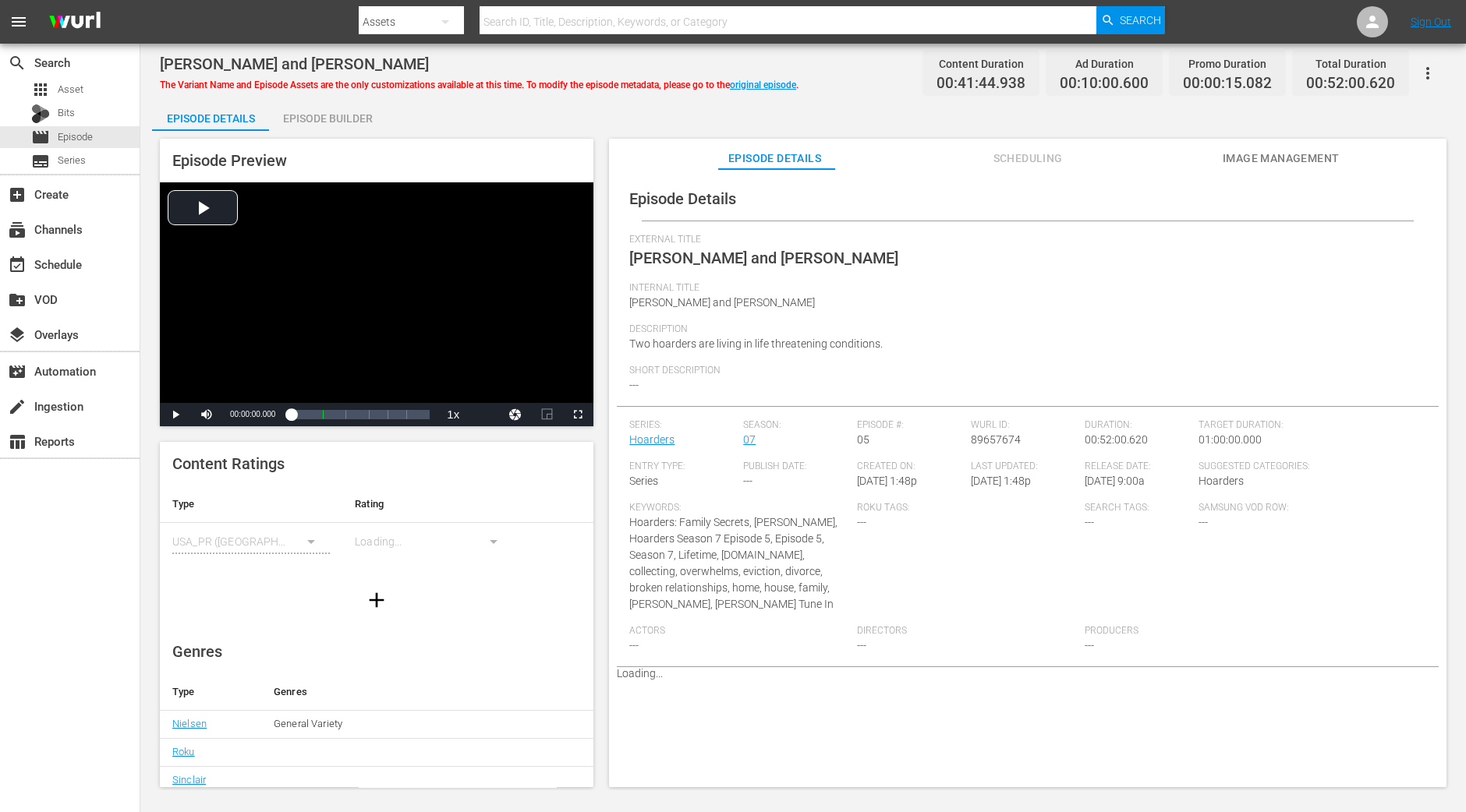
click at [350, 111] on div "Episode Builder" at bounding box center [327, 118] width 117 height 37
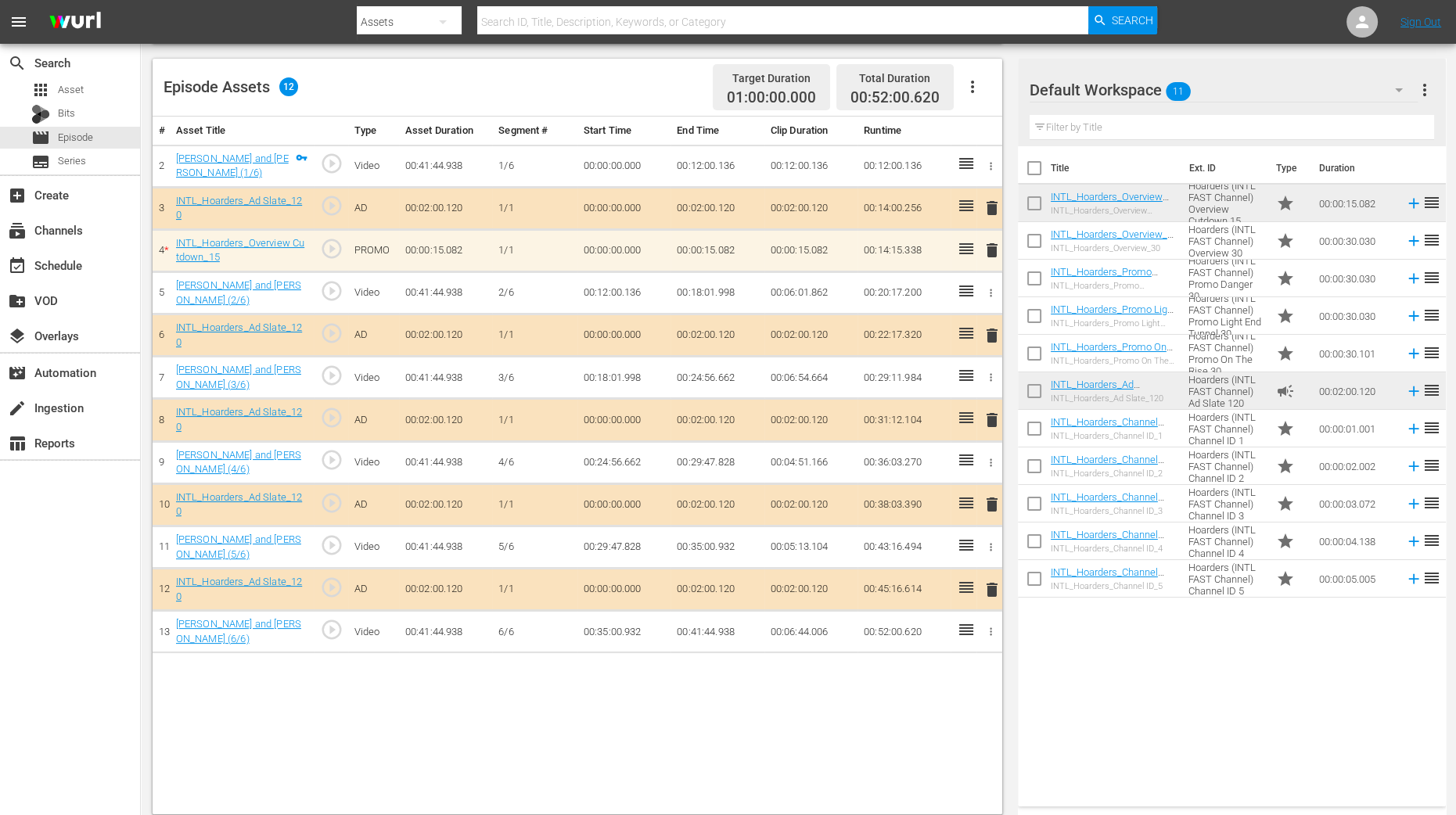
scroll to position [407, 0]
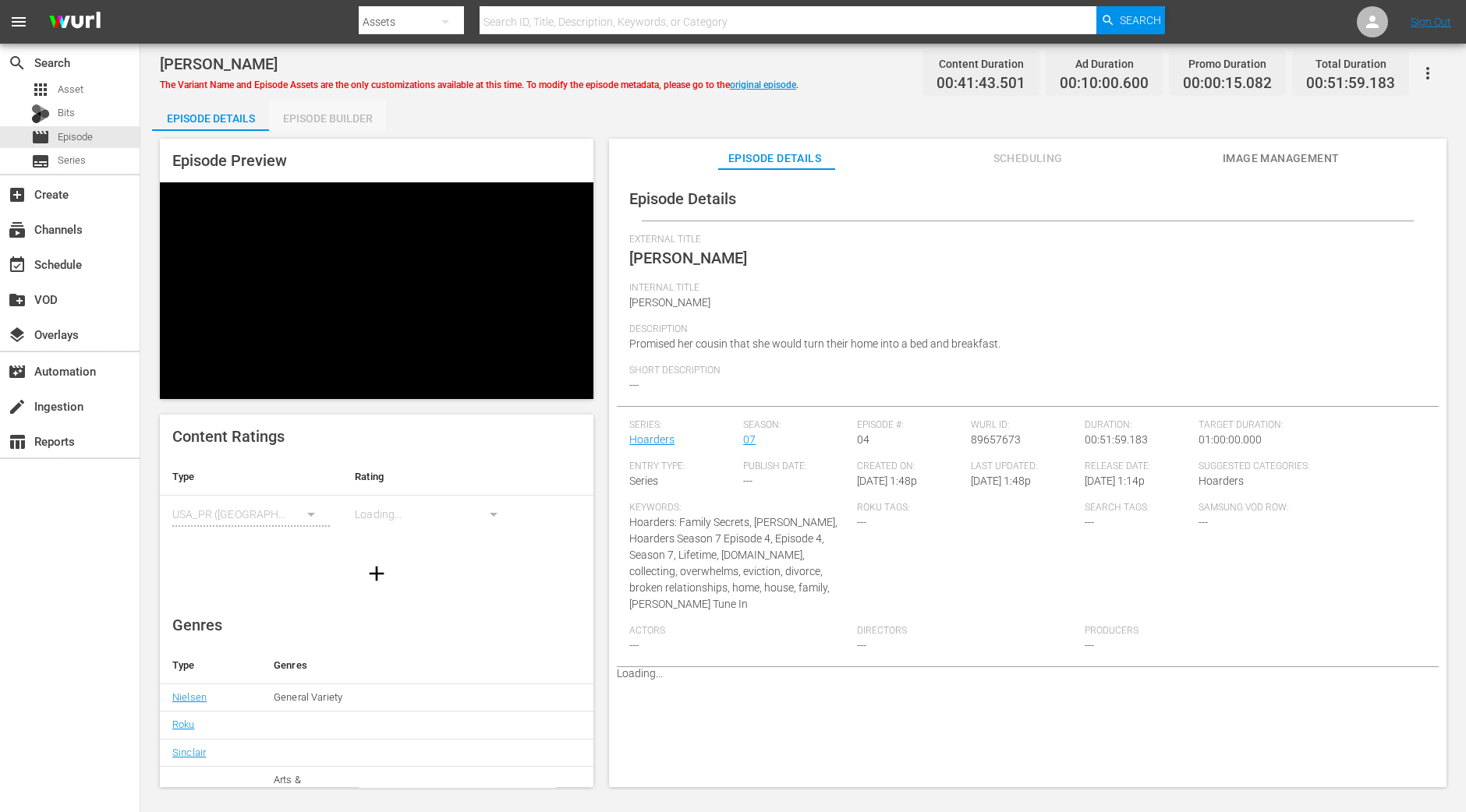
click at [347, 111] on div "Episode Builder" at bounding box center [327, 118] width 117 height 37
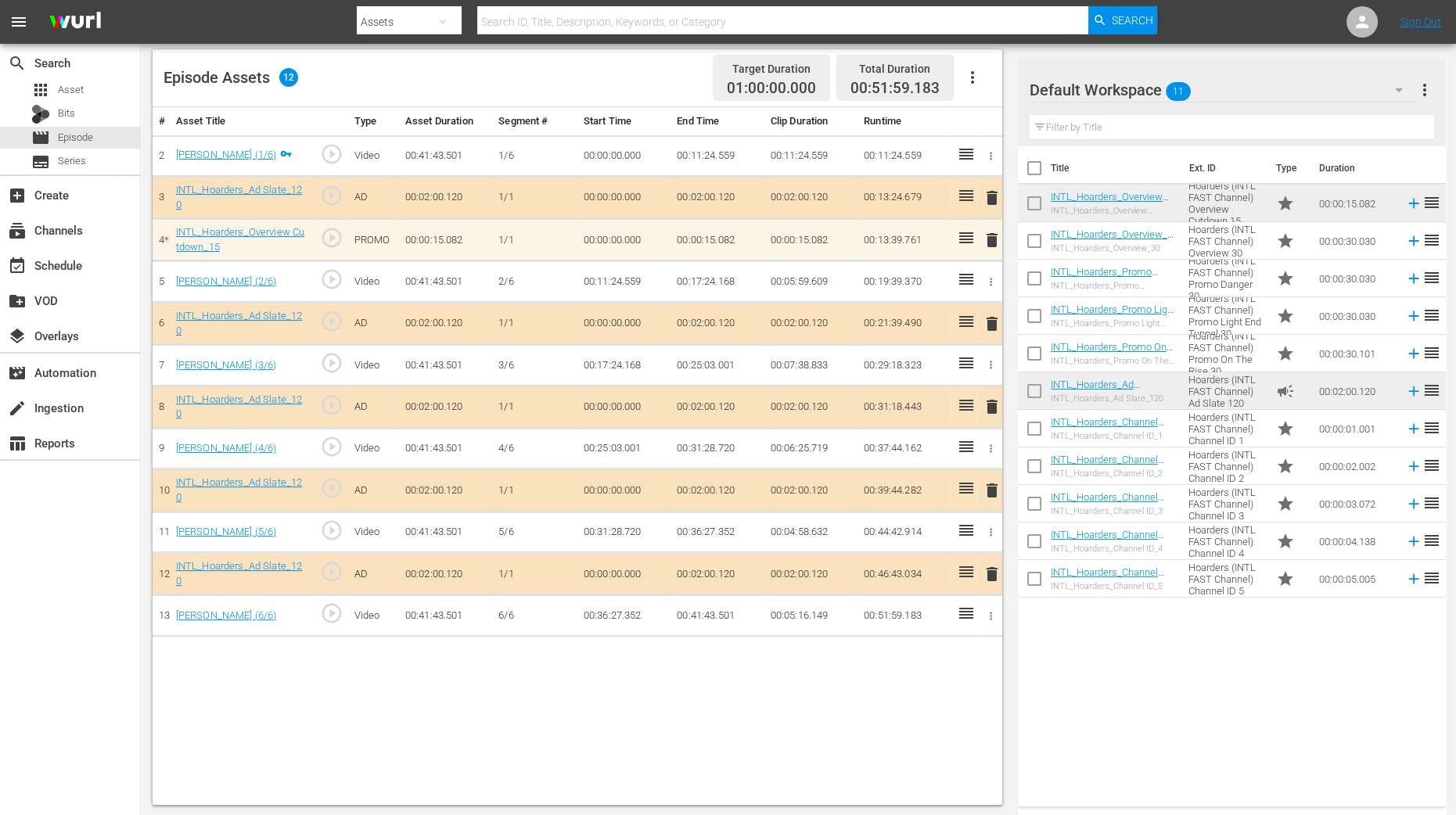
scroll to position [407, 0]
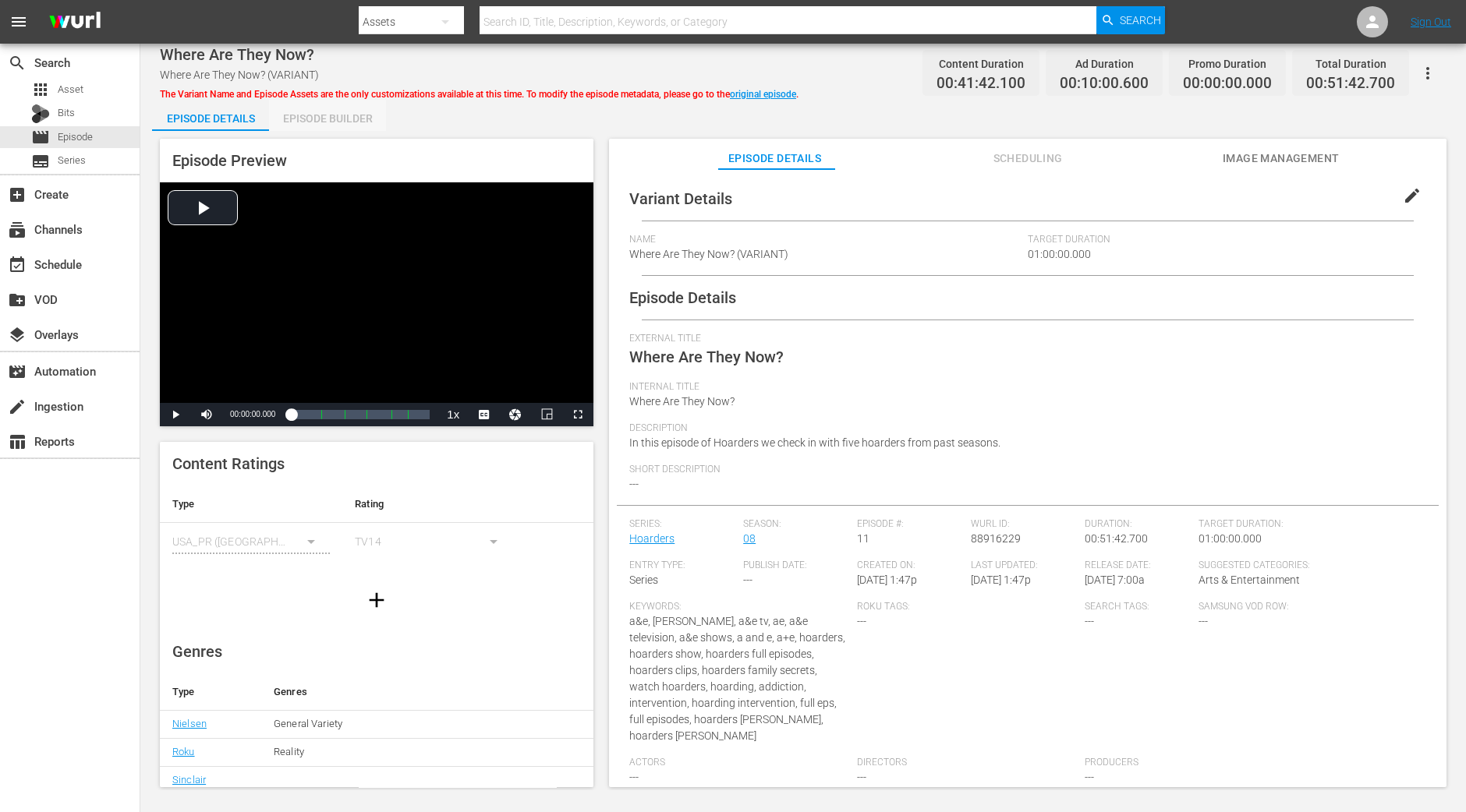
click at [293, 116] on div "Episode Builder" at bounding box center [327, 118] width 117 height 37
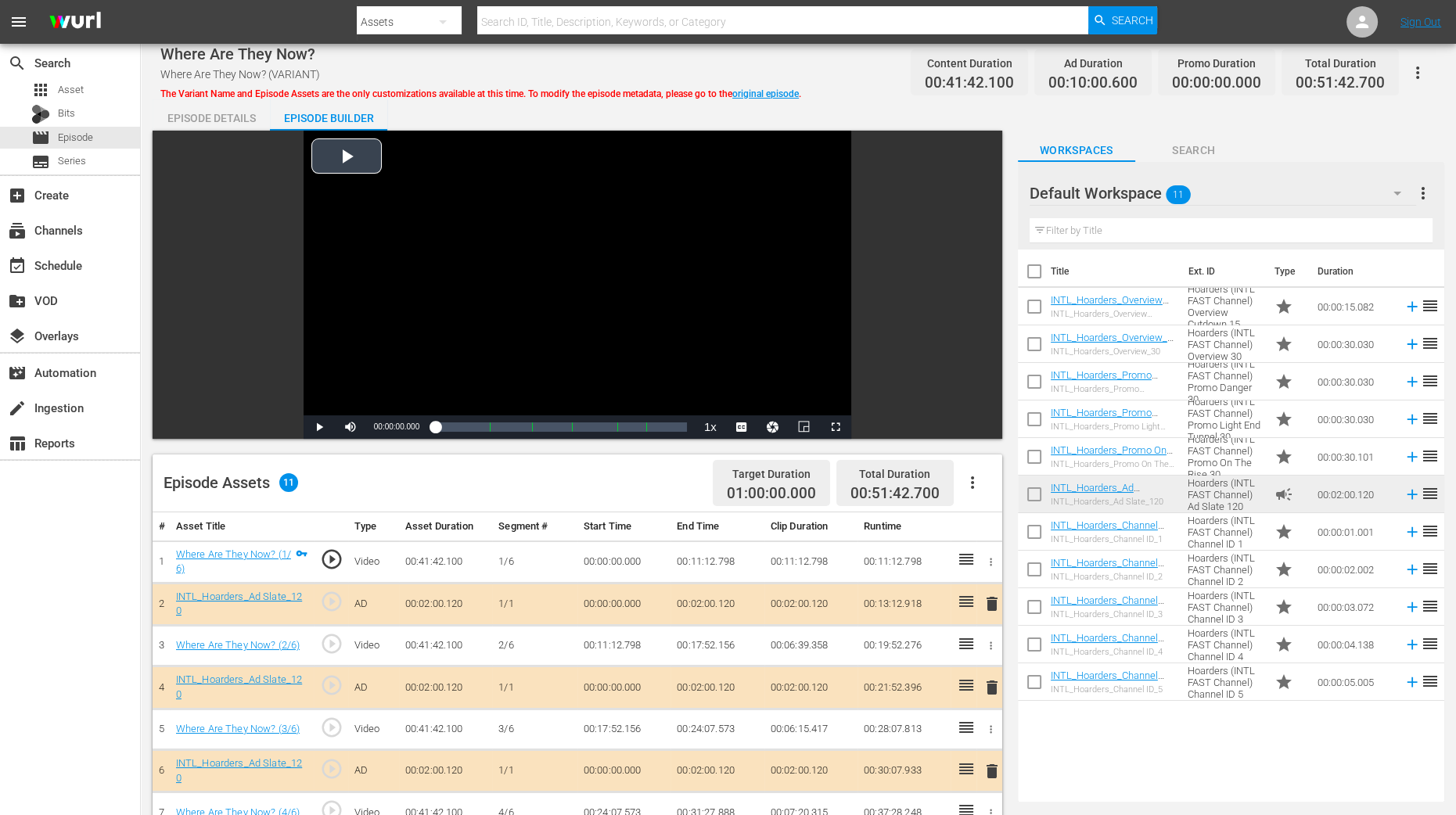
scroll to position [407, 0]
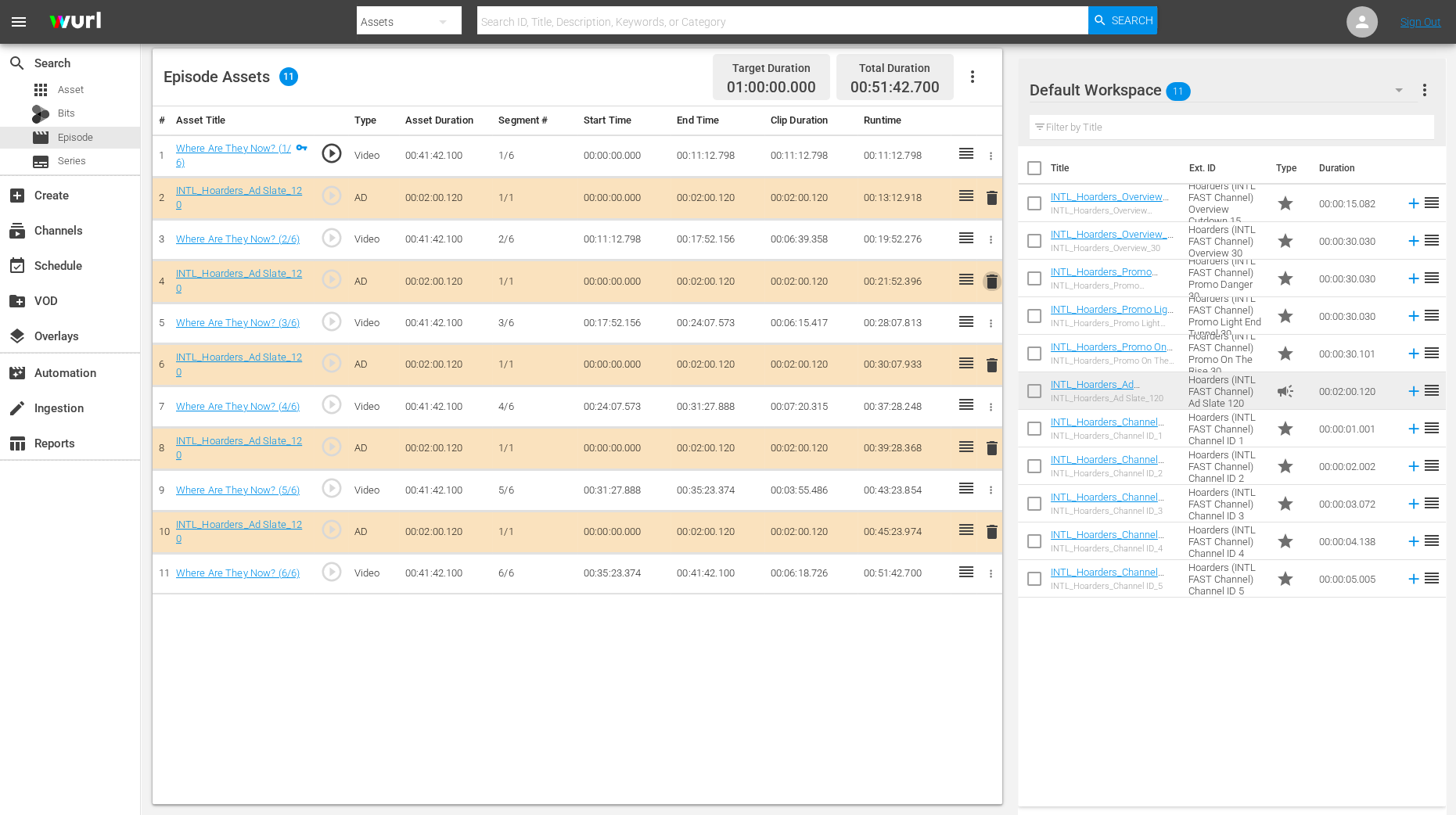
click at [992, 277] on span "delete" at bounding box center [992, 281] width 19 height 19
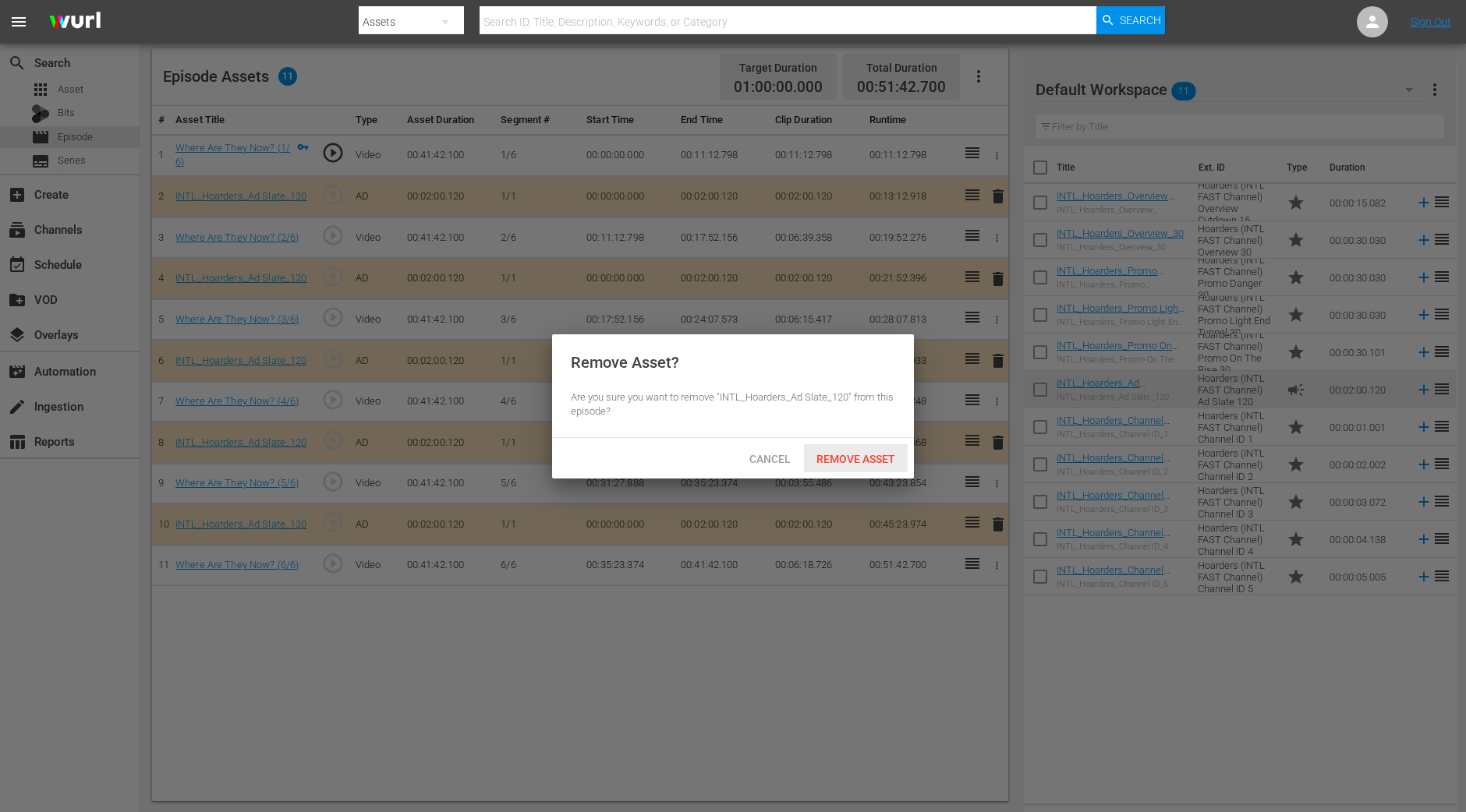
click at [829, 463] on span "Remove Asset" at bounding box center [856, 458] width 103 height 12
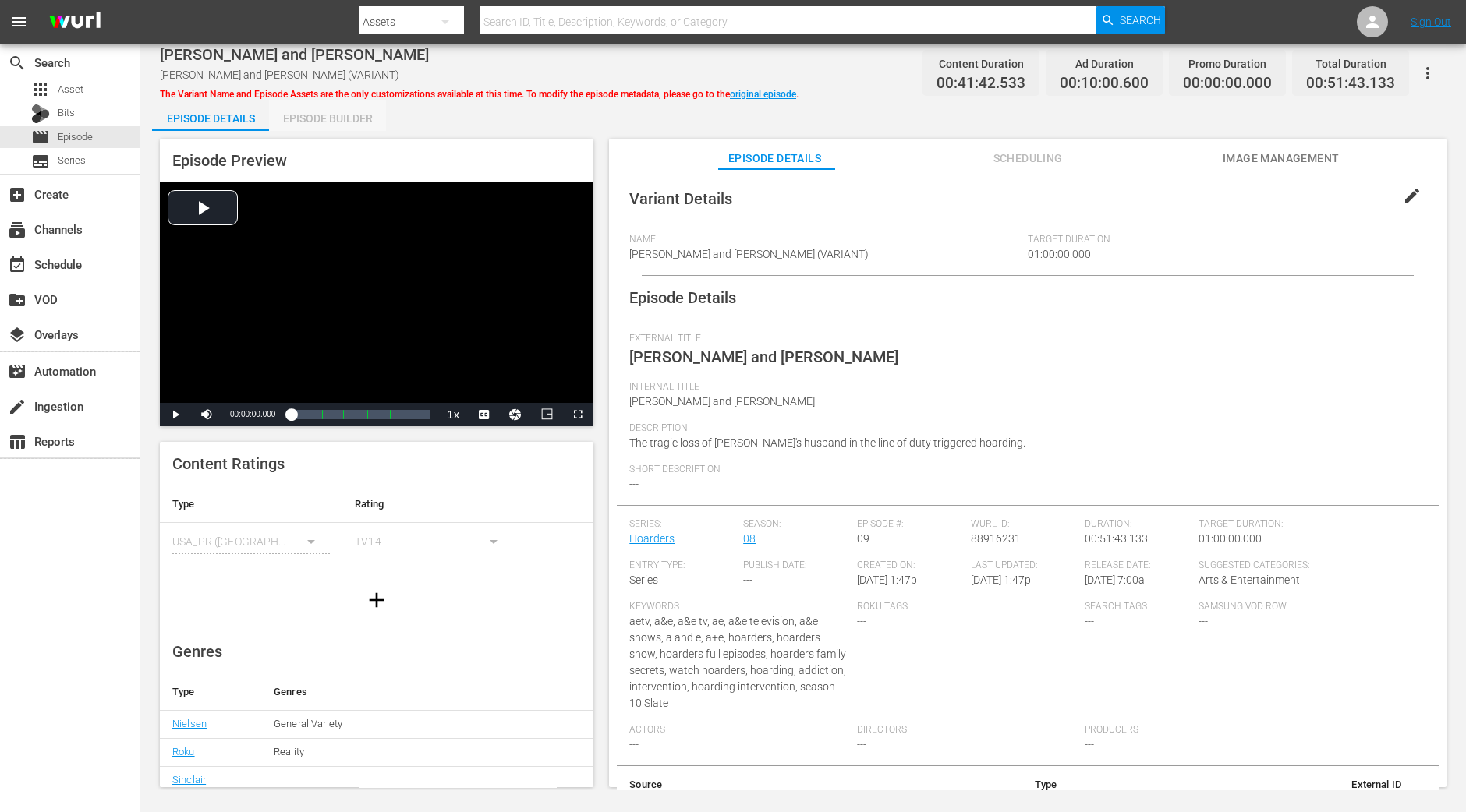
click at [354, 126] on div "Episode Builder" at bounding box center [327, 118] width 117 height 37
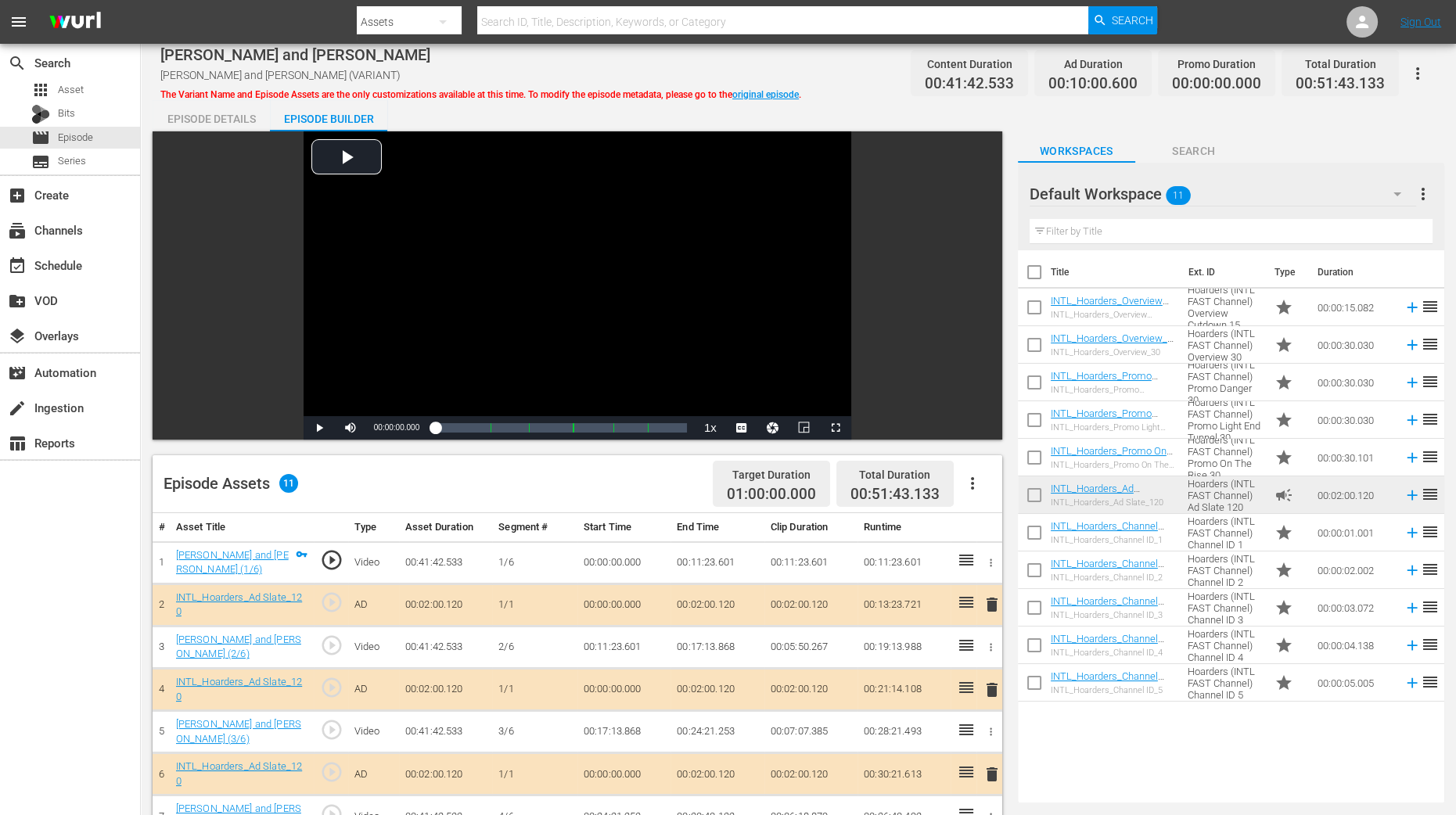
scroll to position [390, 0]
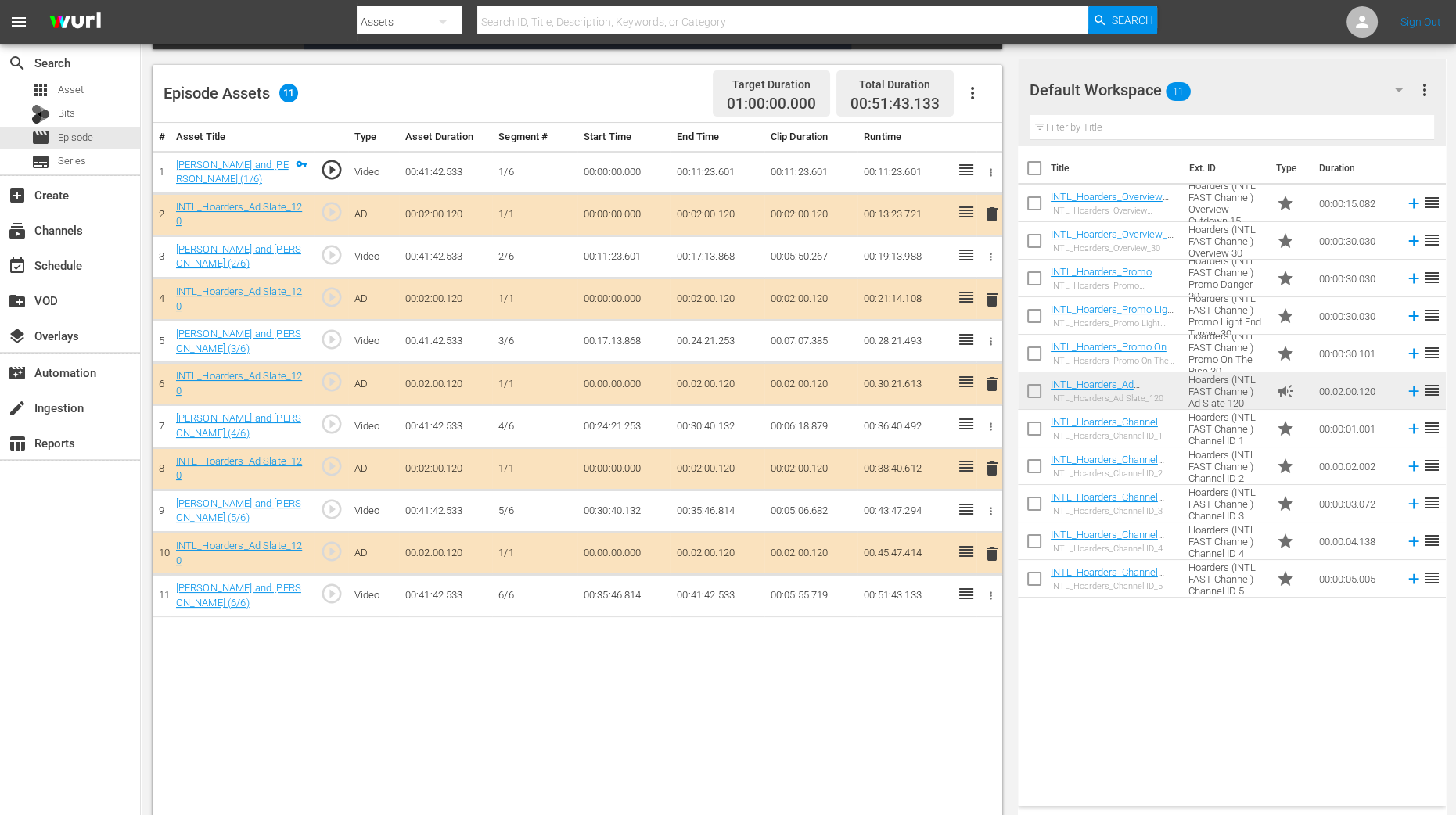
click at [986, 298] on span "delete" at bounding box center [992, 299] width 19 height 19
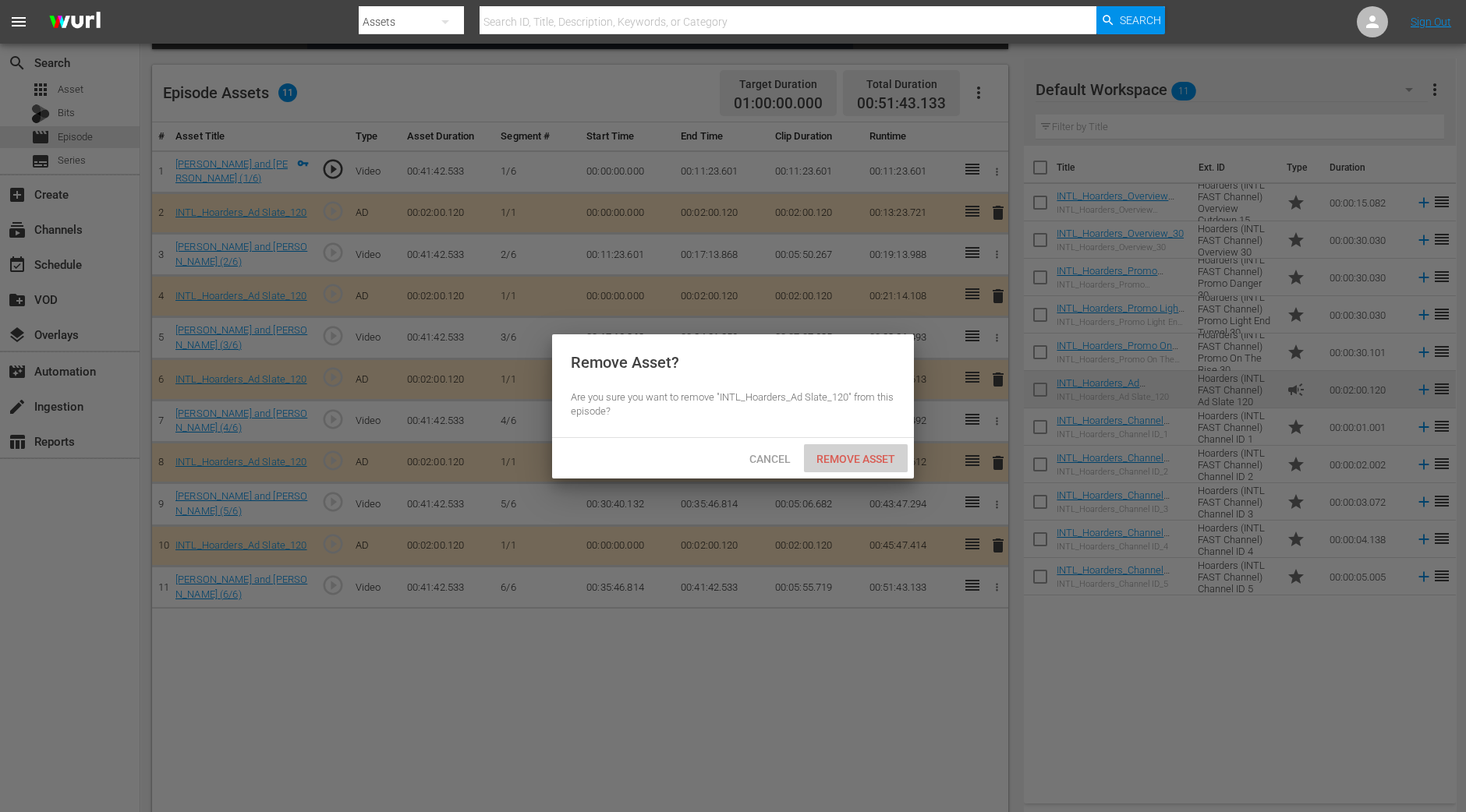
click at [885, 458] on span "Remove Asset" at bounding box center [856, 458] width 103 height 12
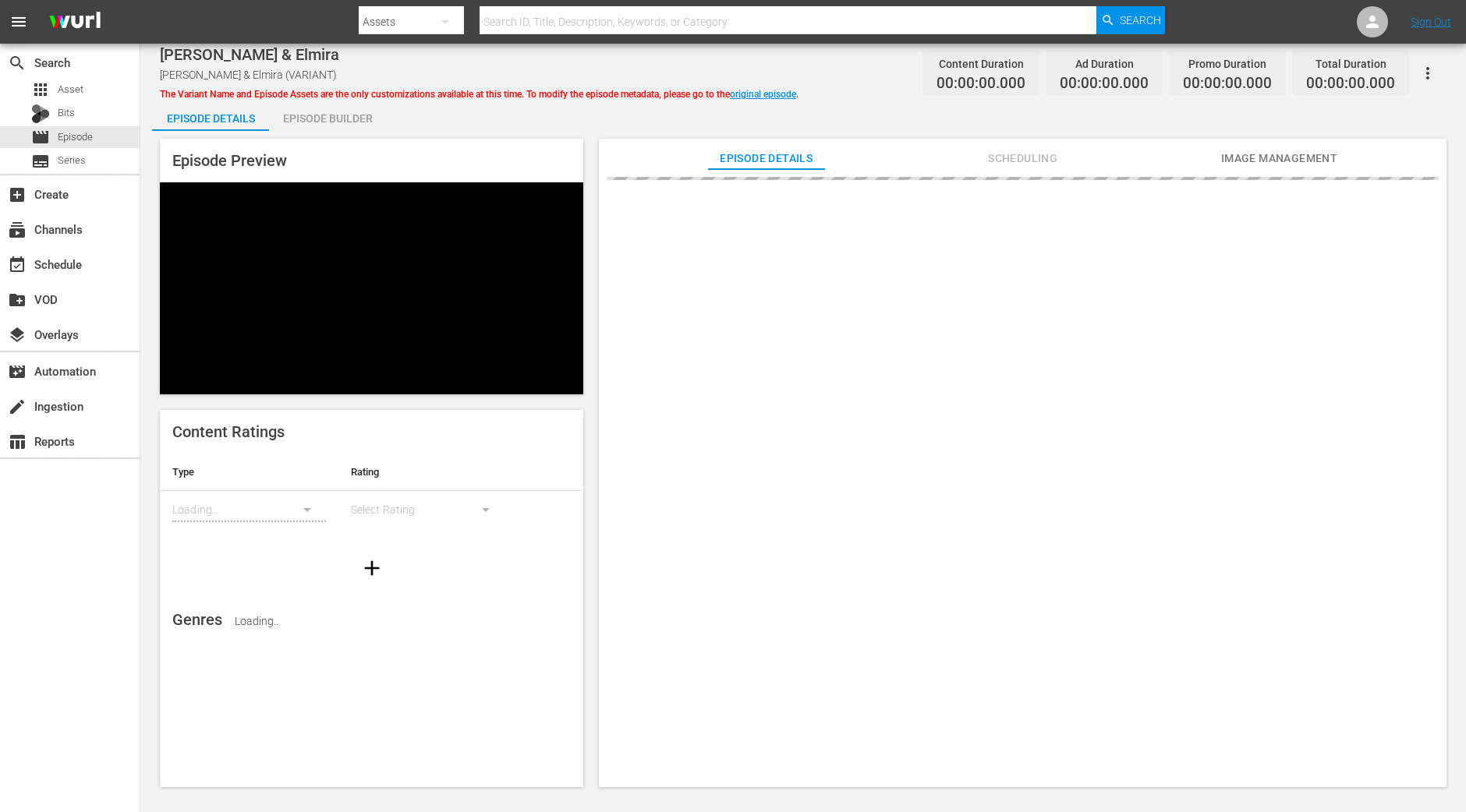
click at [361, 119] on div "Episode Builder" at bounding box center [327, 118] width 117 height 37
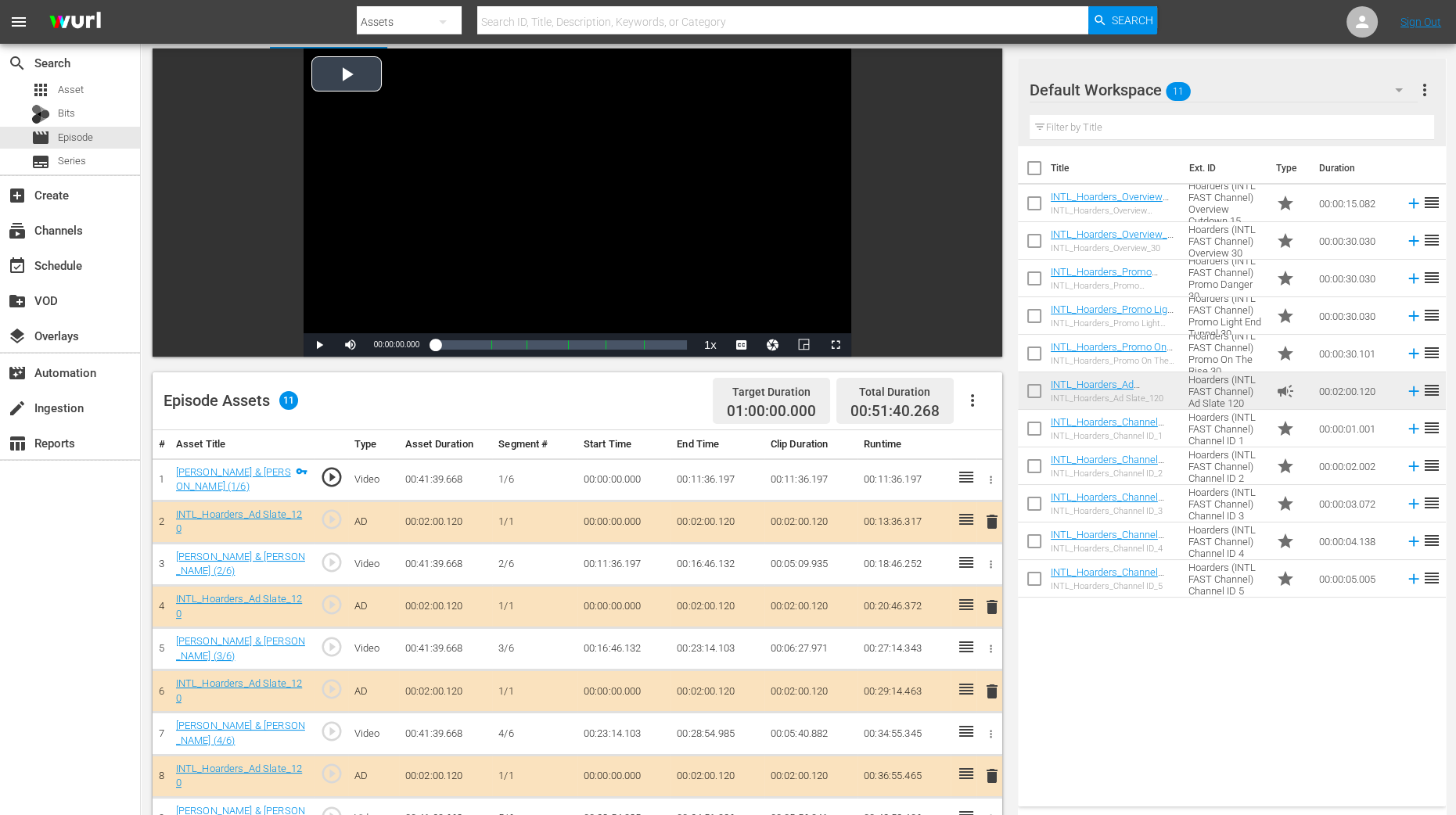
scroll to position [195, 0]
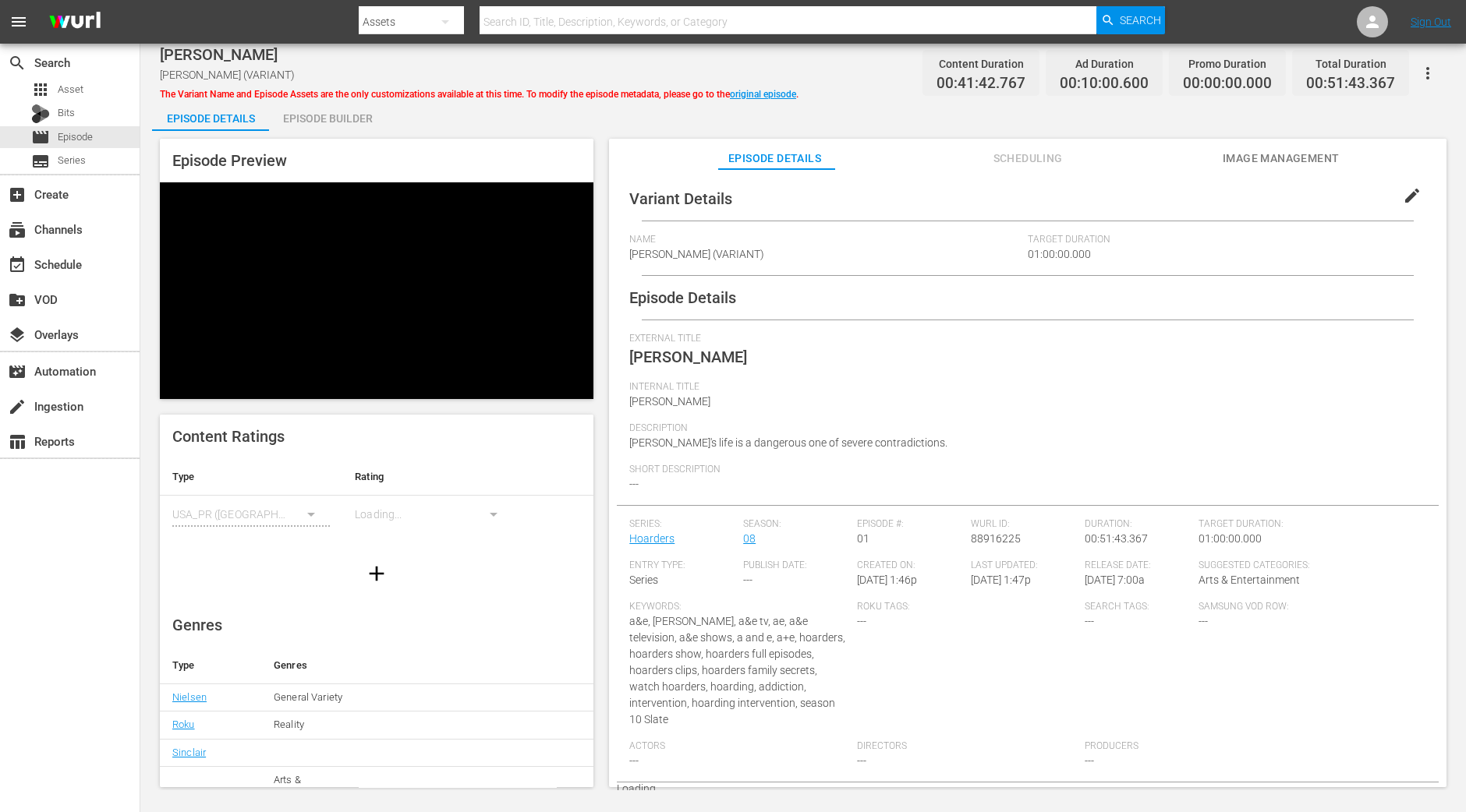
click at [345, 111] on div "Episode Builder" at bounding box center [327, 118] width 117 height 37
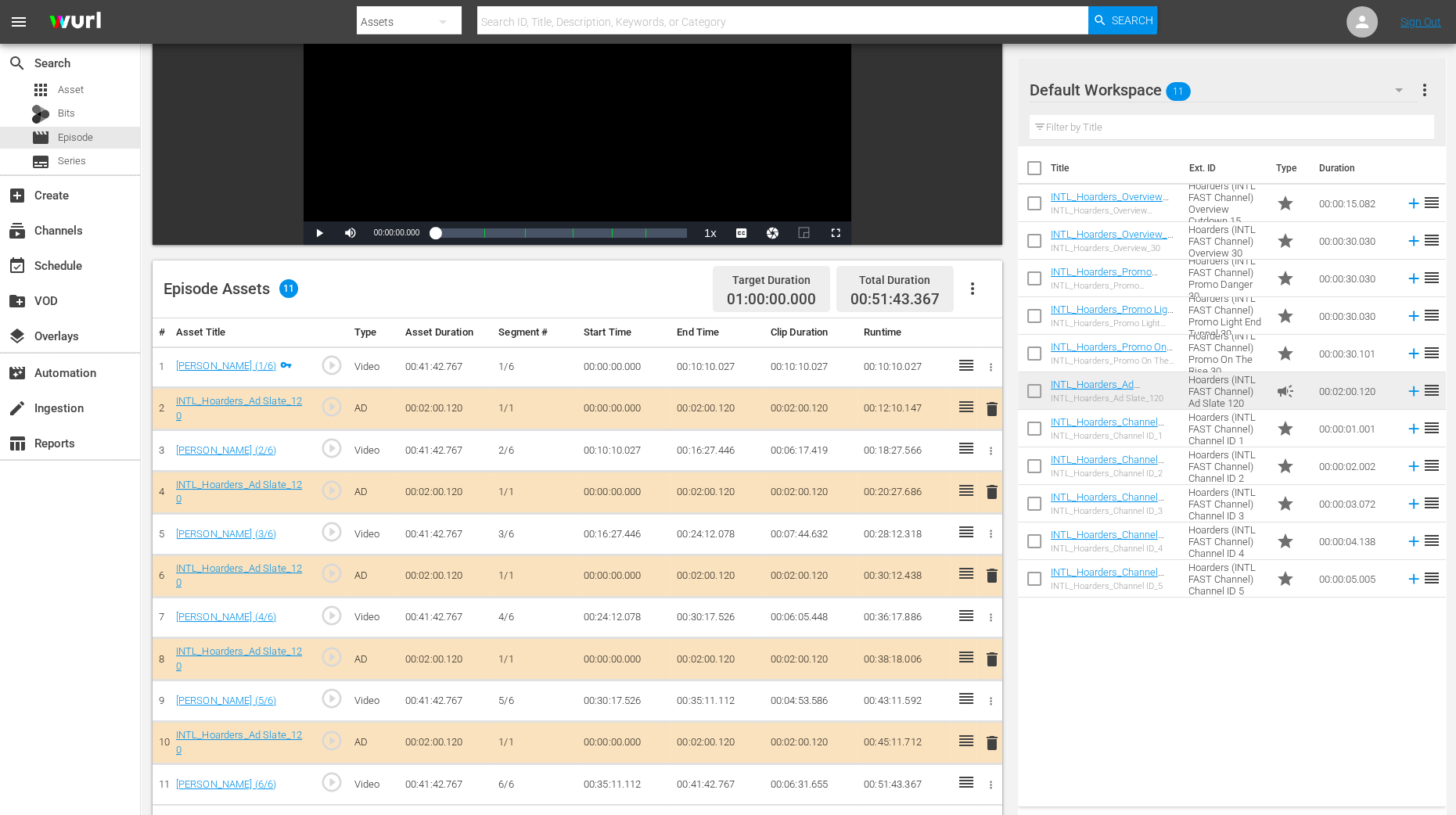
scroll to position [407, 0]
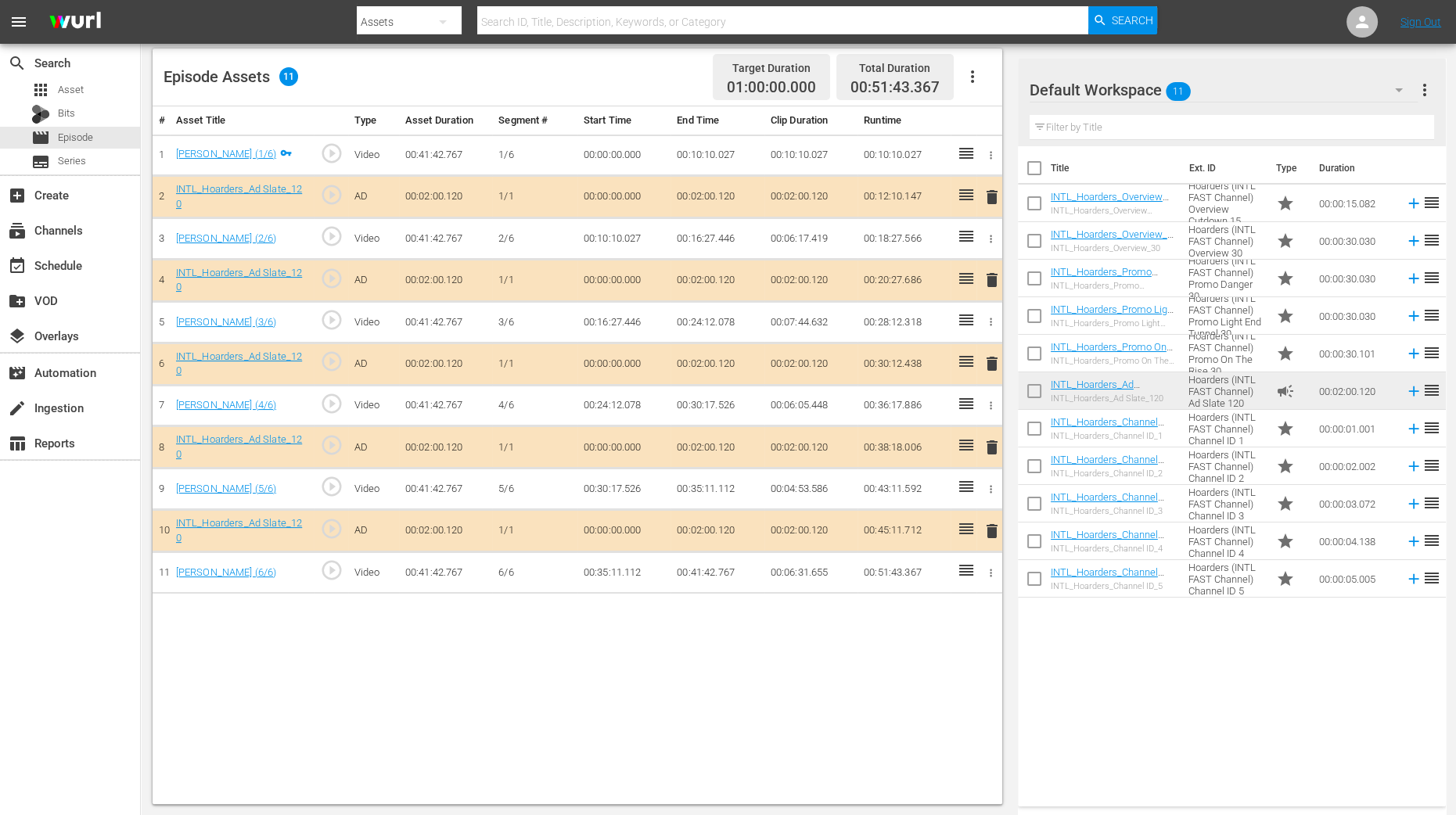
click at [990, 277] on span "delete" at bounding box center [992, 280] width 19 height 19
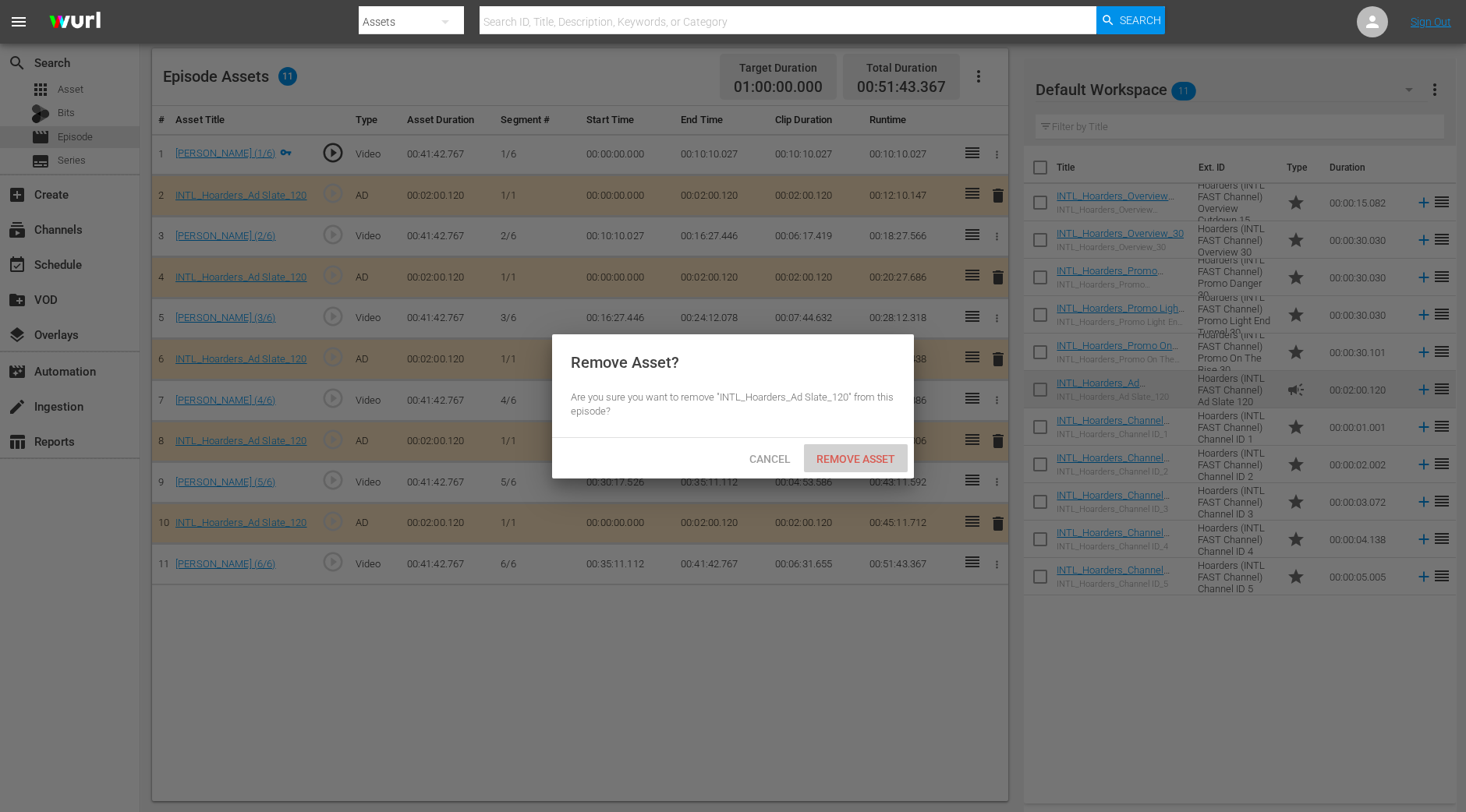
click at [844, 452] on span "Remove Asset" at bounding box center [856, 458] width 103 height 12
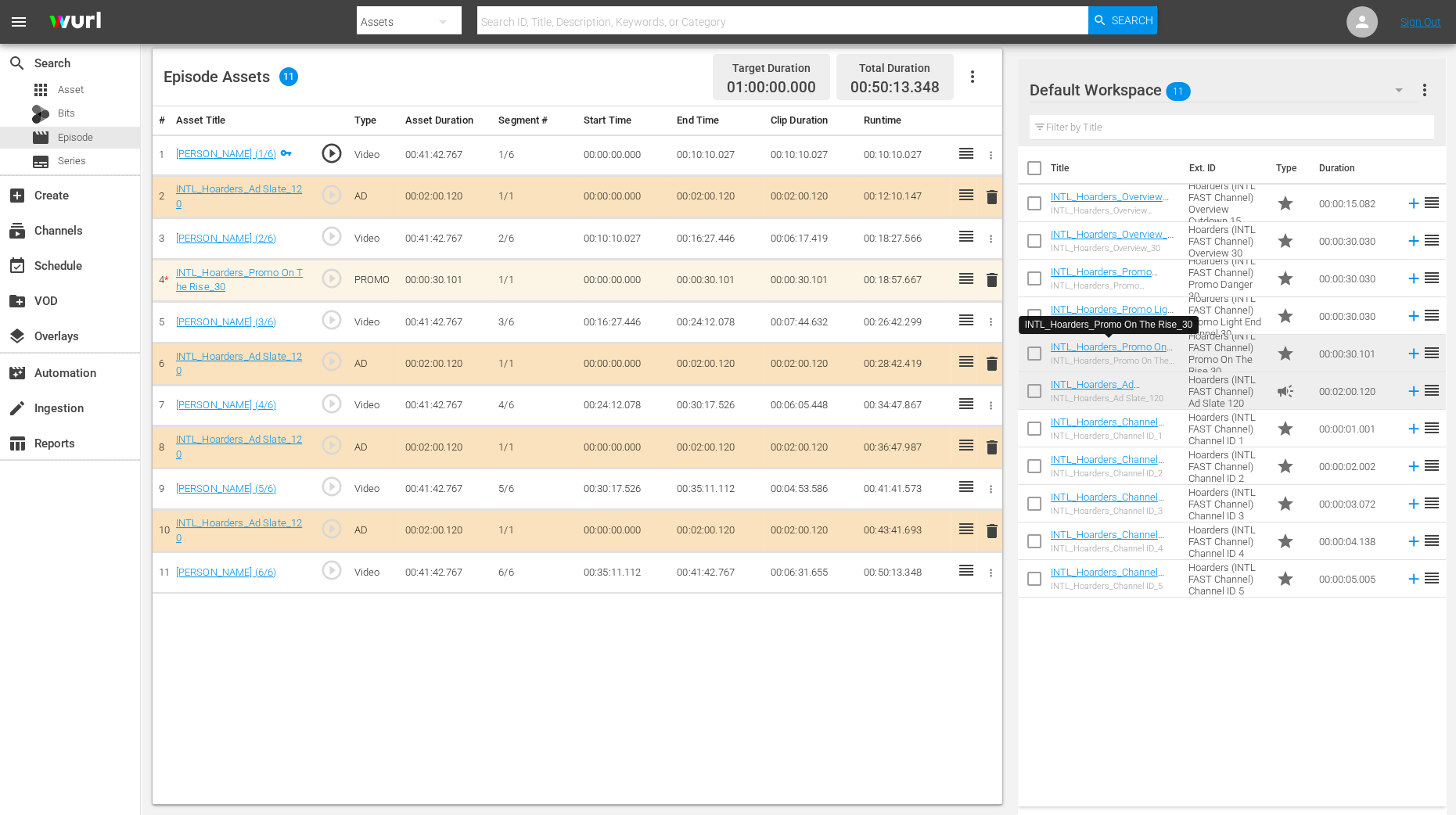
click at [1009, 652] on div "Video Player is loading. Play Video Play Mute Current Time 00:00:00.000 / Durat…" at bounding box center [581, 264] width 857 height 1079
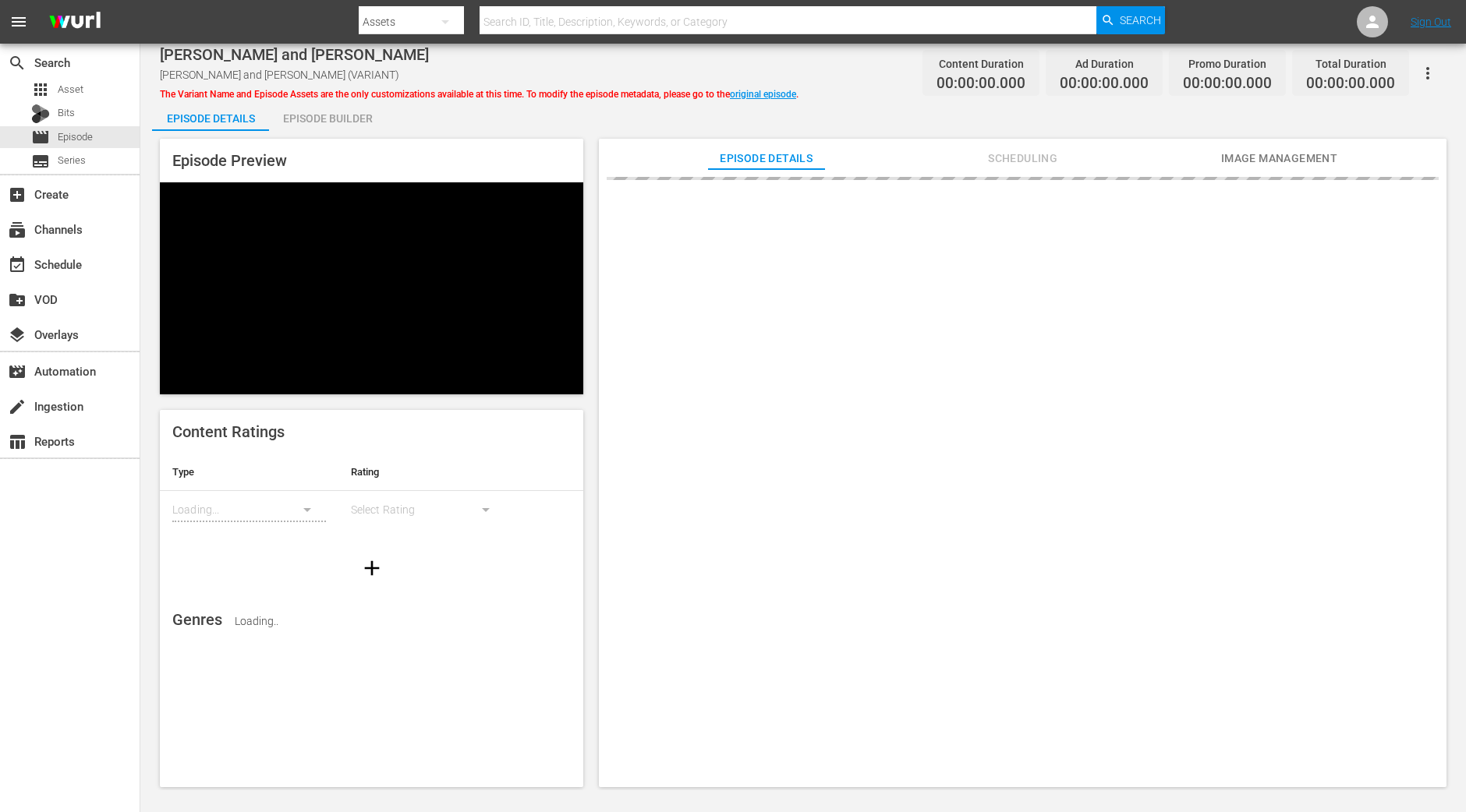
click at [339, 120] on div "Episode Builder" at bounding box center [327, 118] width 117 height 37
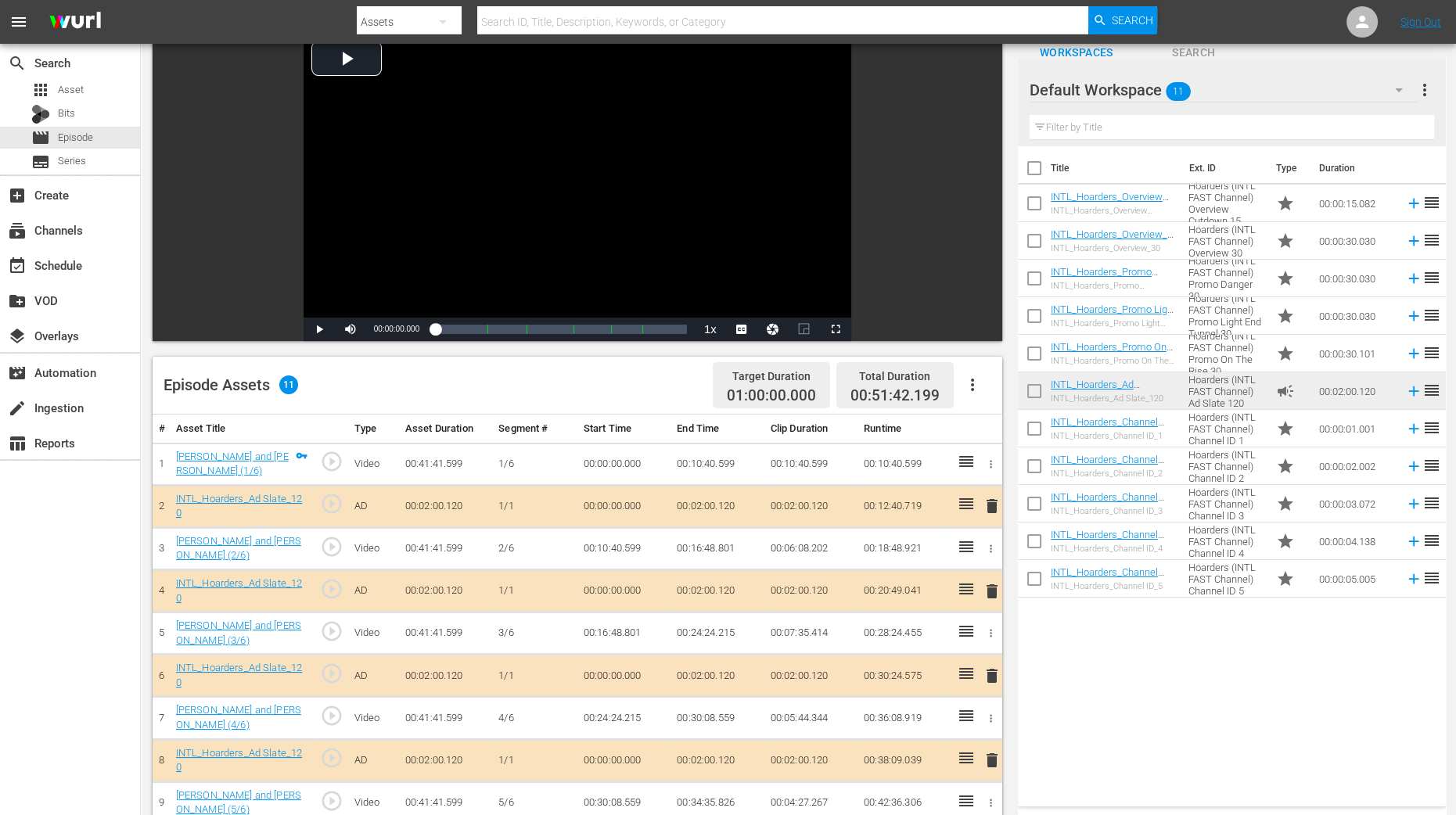
scroll to position [195, 0]
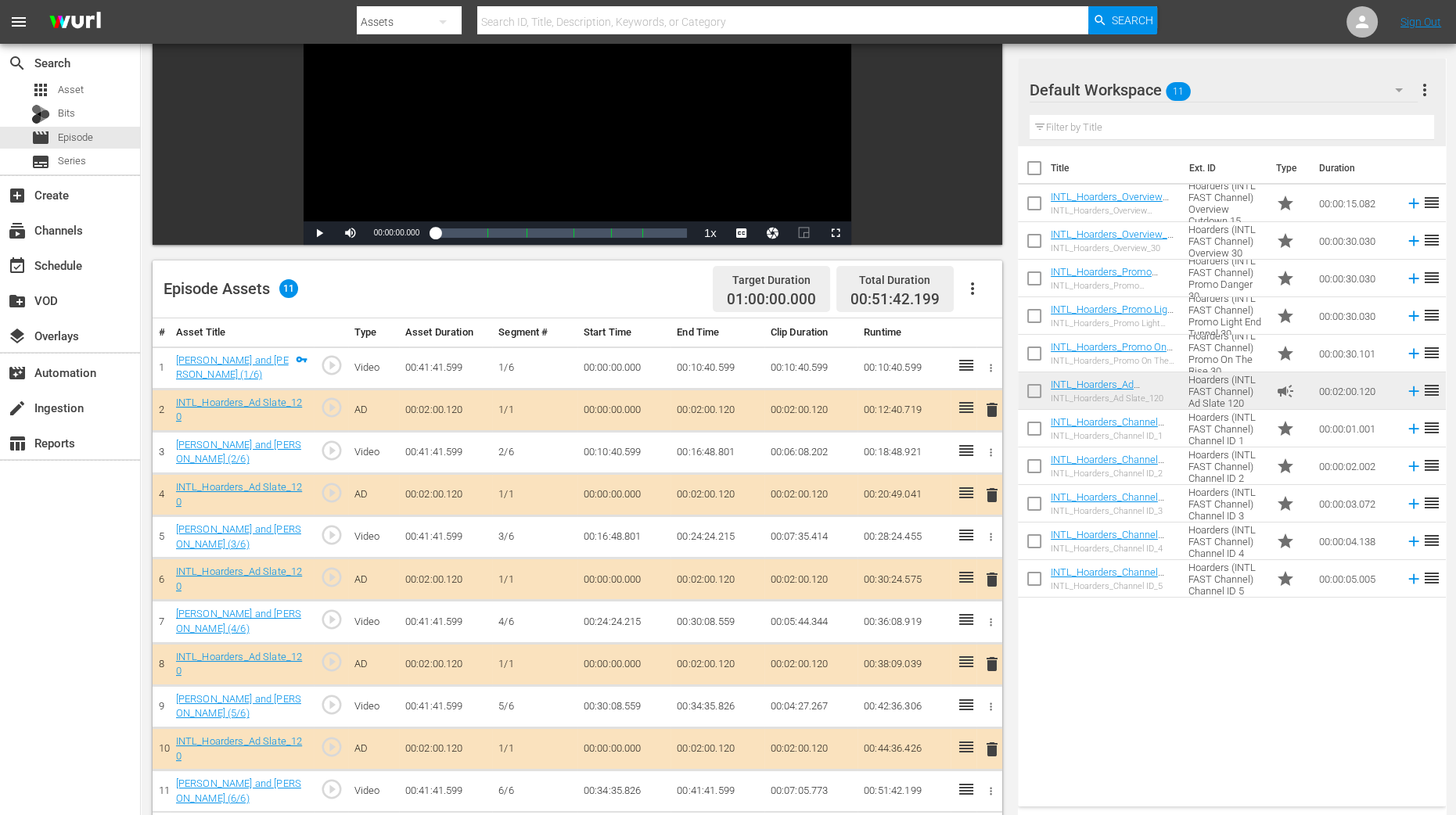
click at [994, 495] on span "delete" at bounding box center [992, 495] width 19 height 19
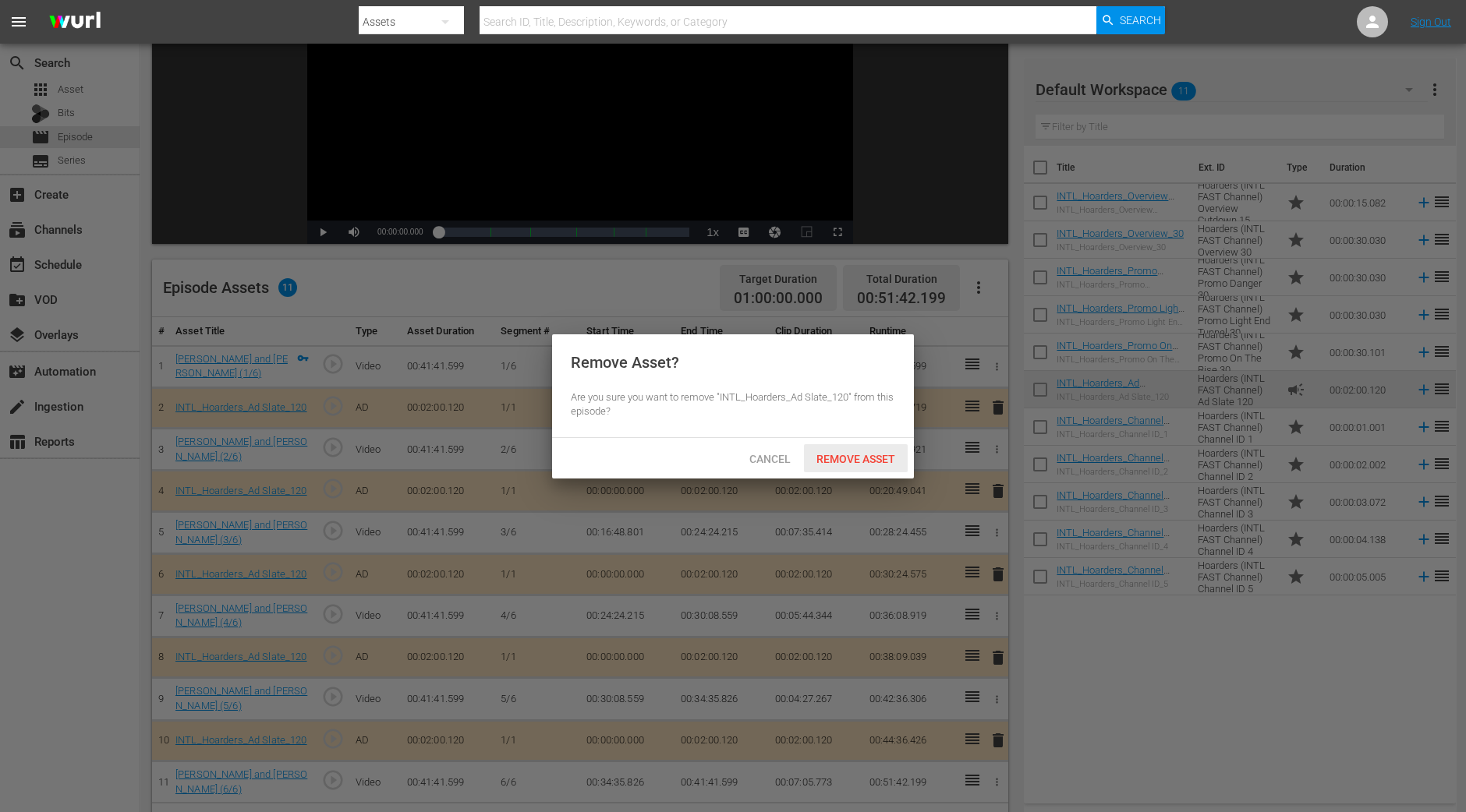
click at [863, 456] on span "Remove Asset" at bounding box center [856, 458] width 103 height 12
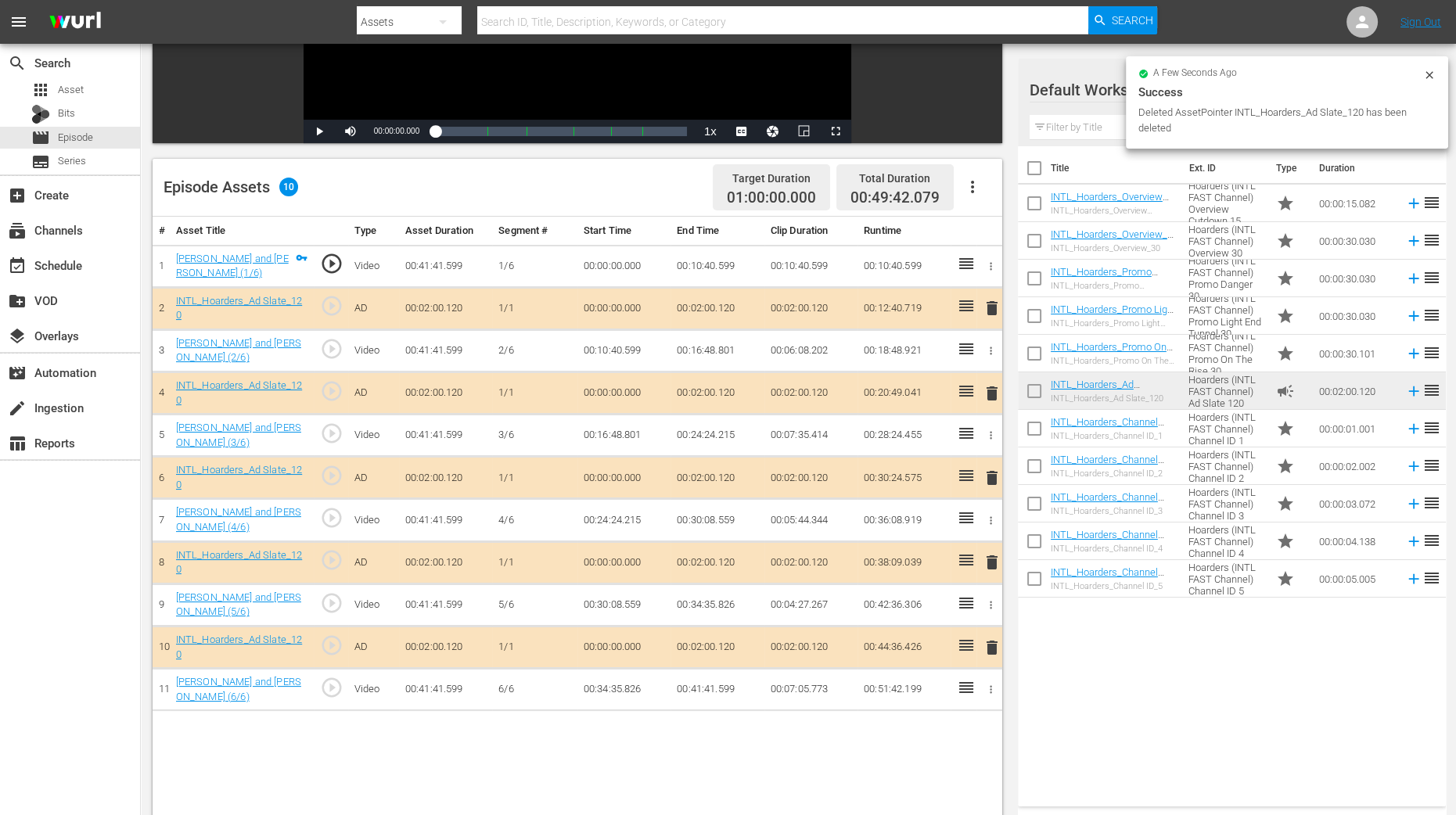
scroll to position [407, 0]
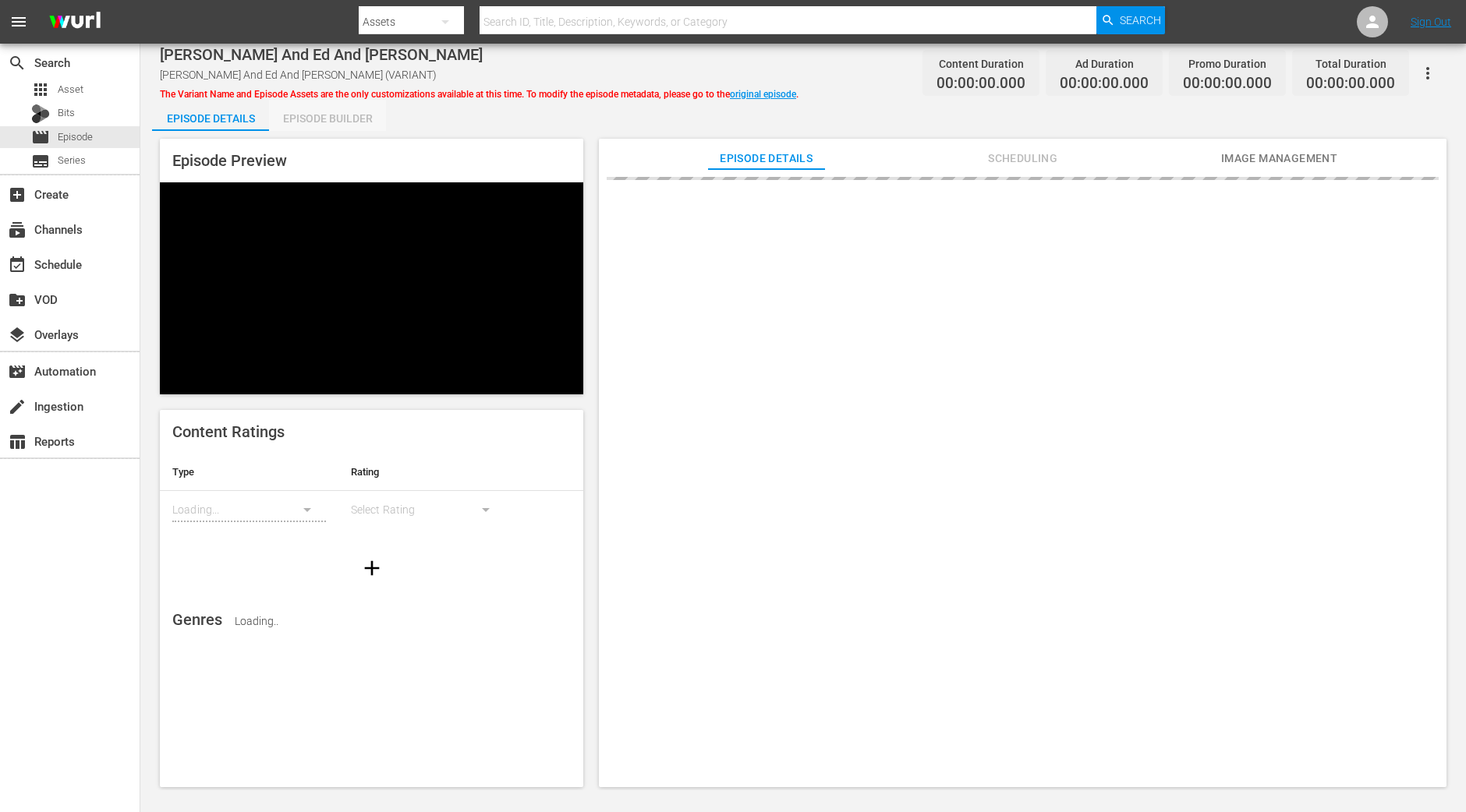
click at [347, 122] on div "Episode Builder" at bounding box center [327, 118] width 117 height 37
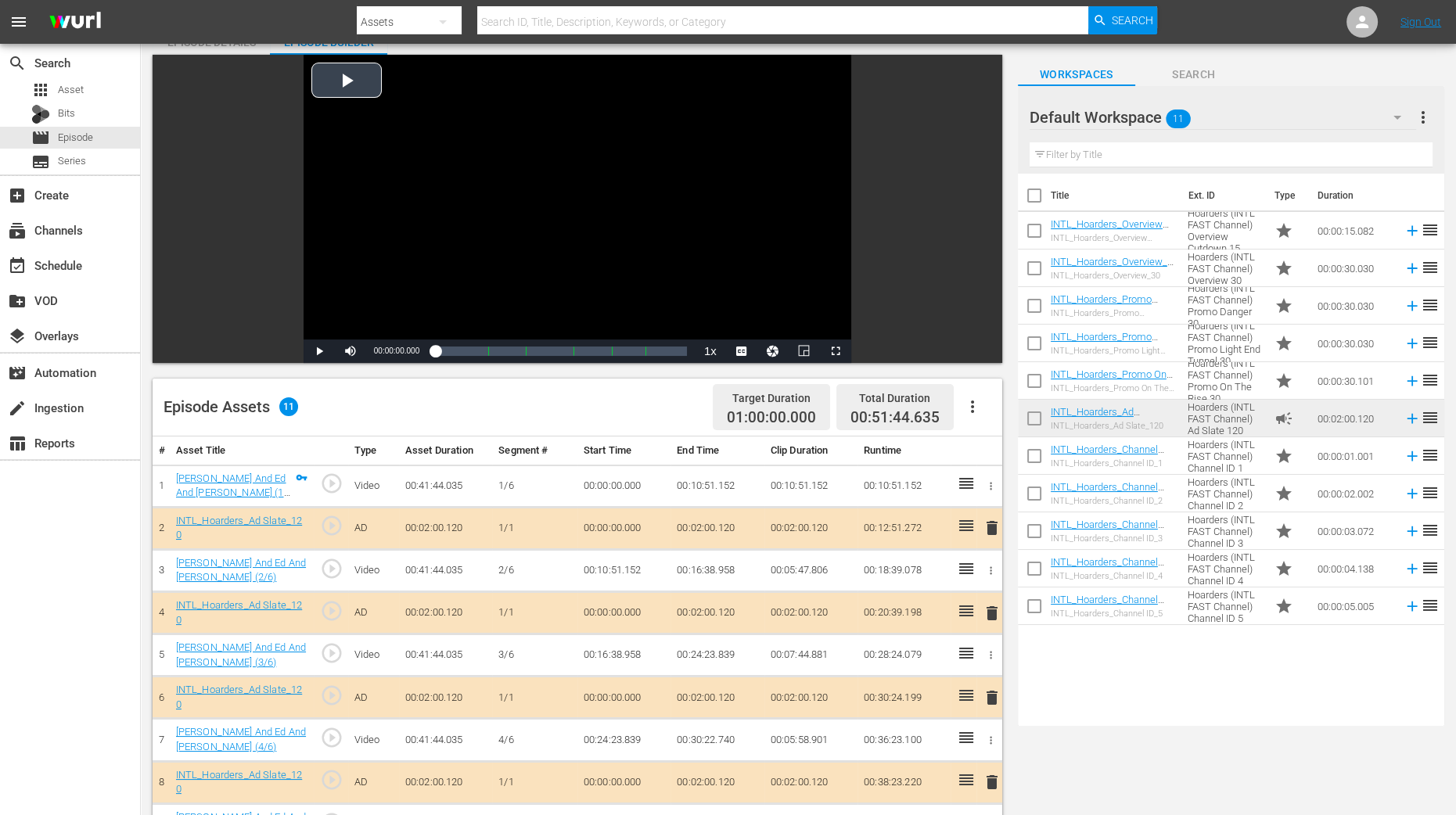
scroll to position [390, 0]
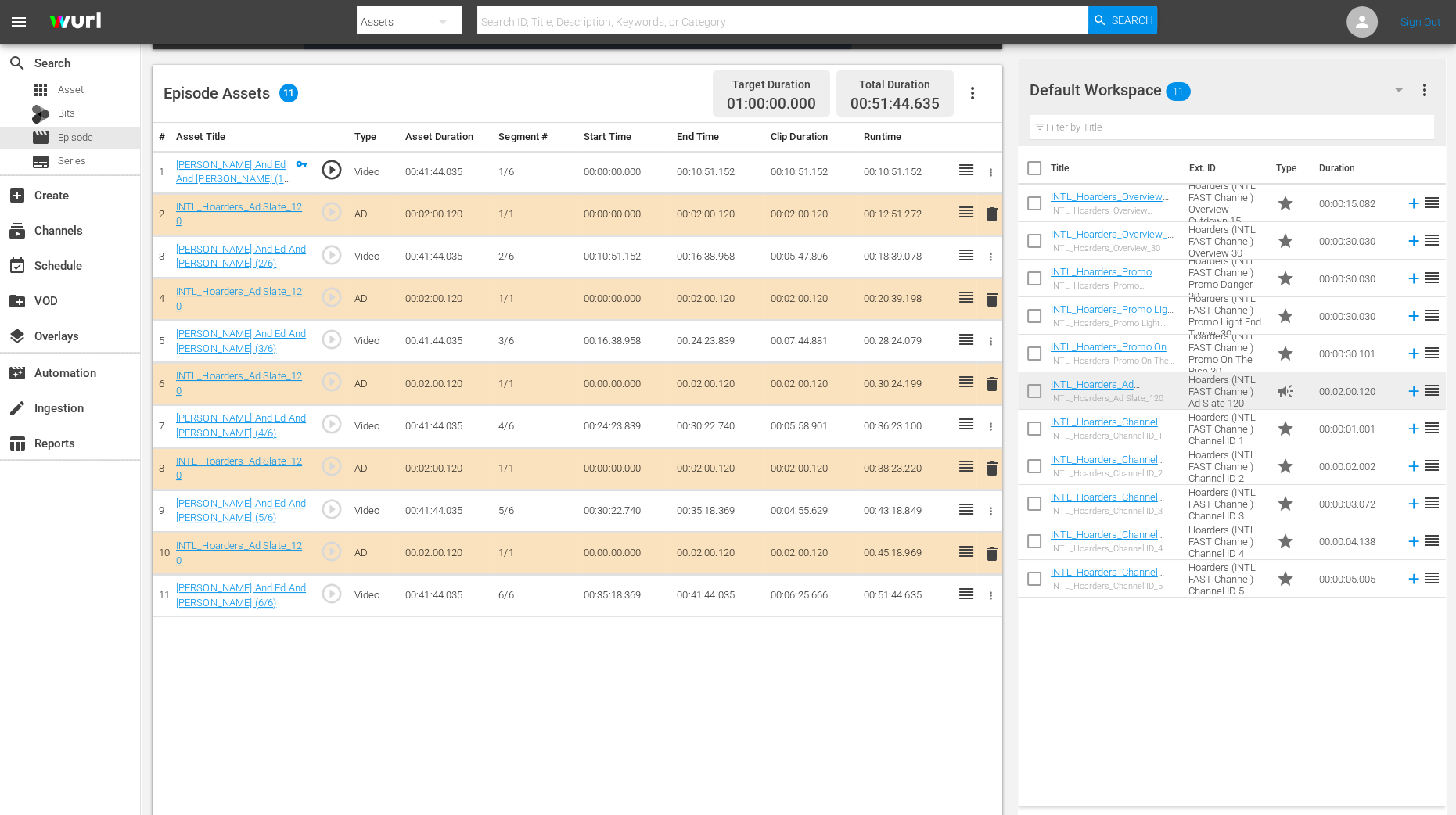
click at [988, 299] on span "delete" at bounding box center [992, 299] width 19 height 19
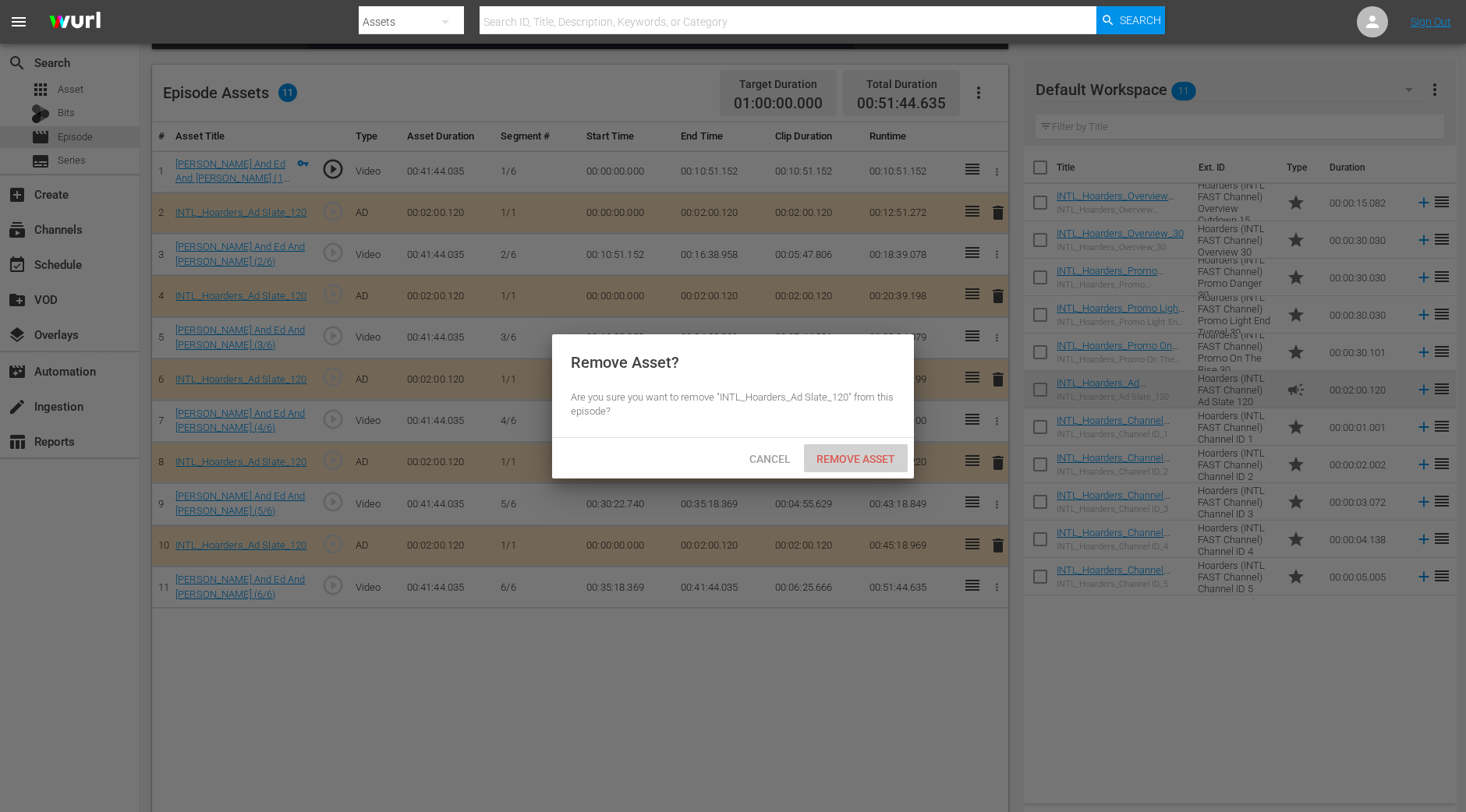
click at [864, 450] on div "Remove Asset" at bounding box center [856, 459] width 103 height 29
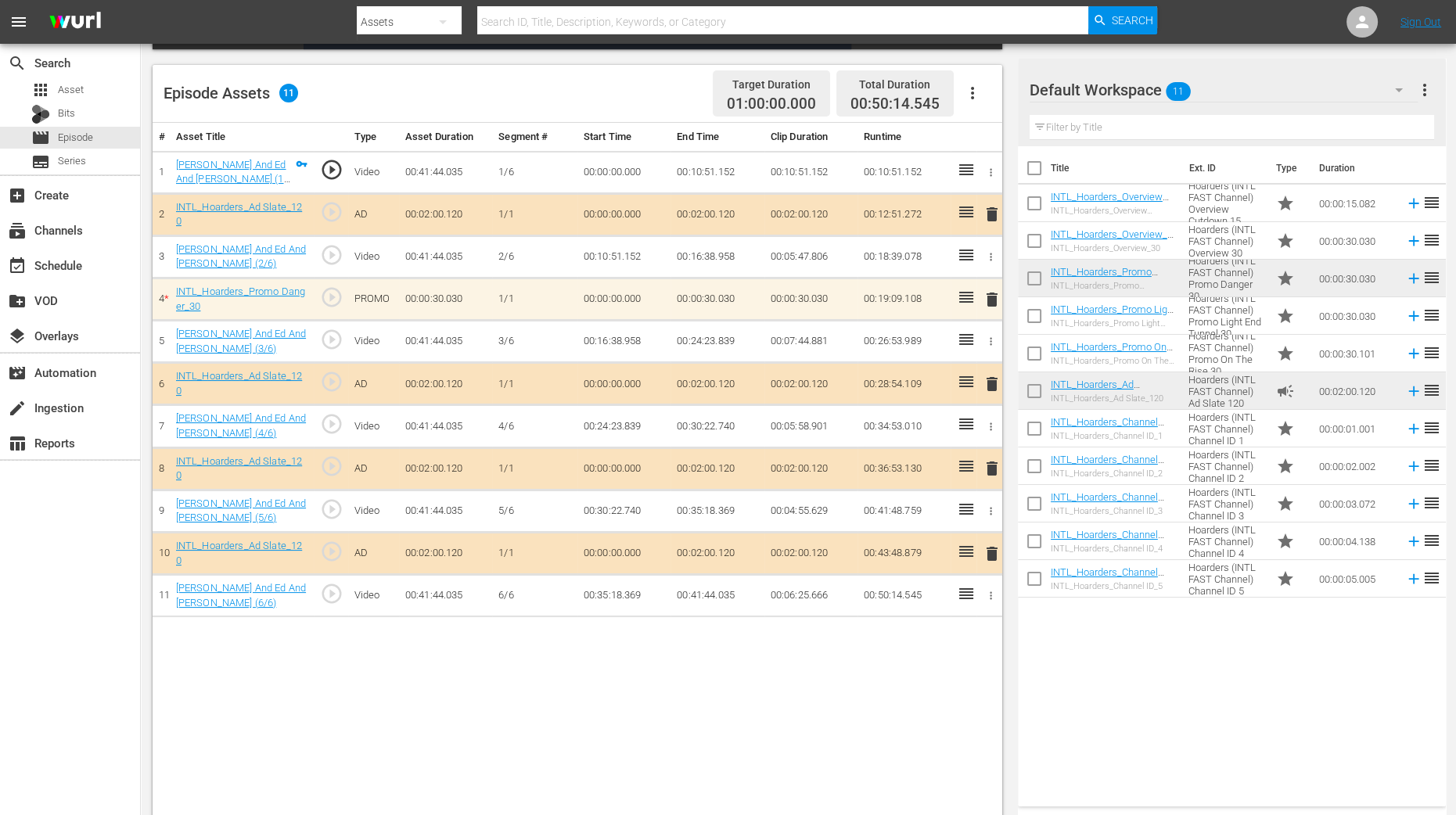
click at [993, 300] on span "delete" at bounding box center [992, 299] width 19 height 19
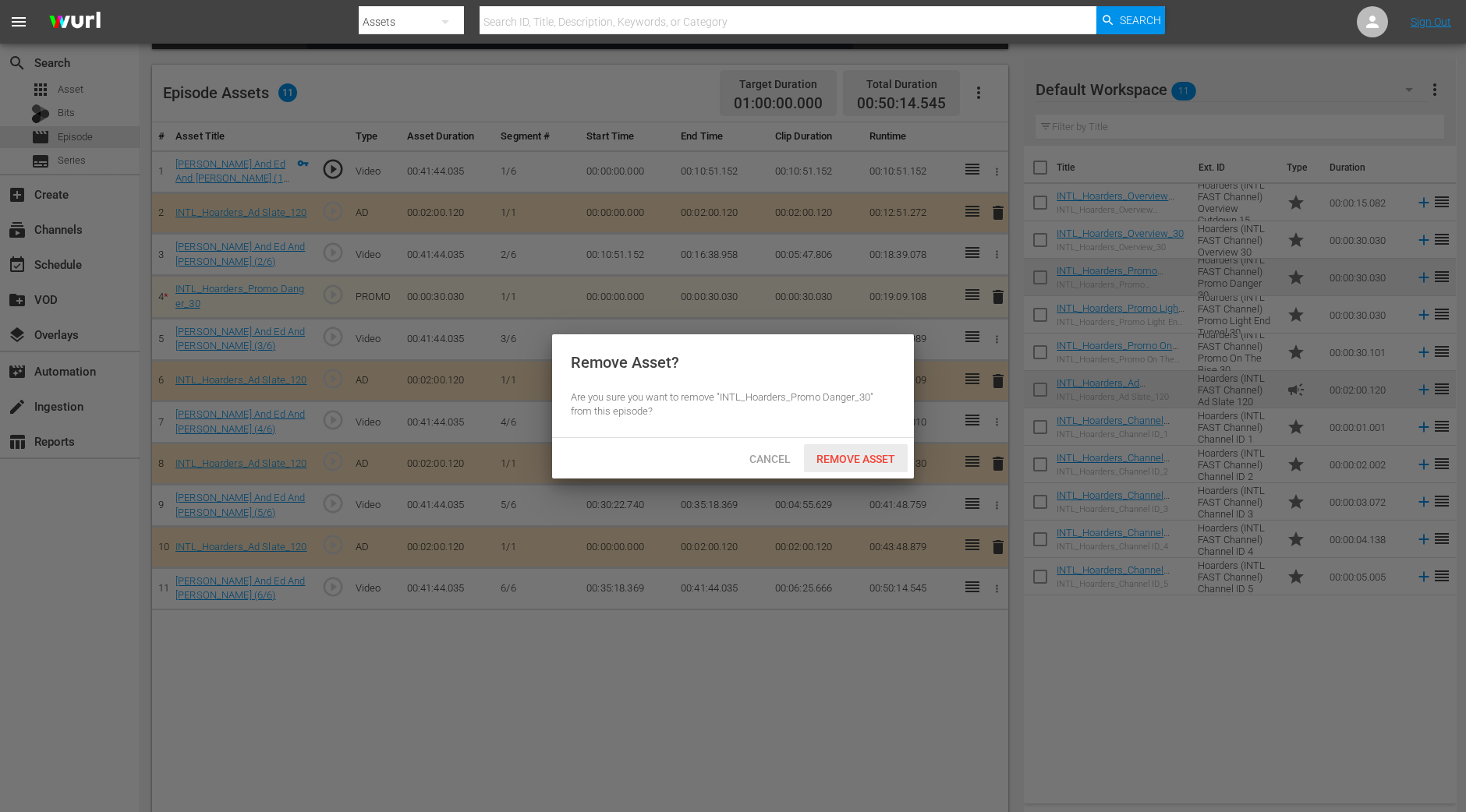
click at [878, 453] on span "Remove Asset" at bounding box center [856, 458] width 103 height 12
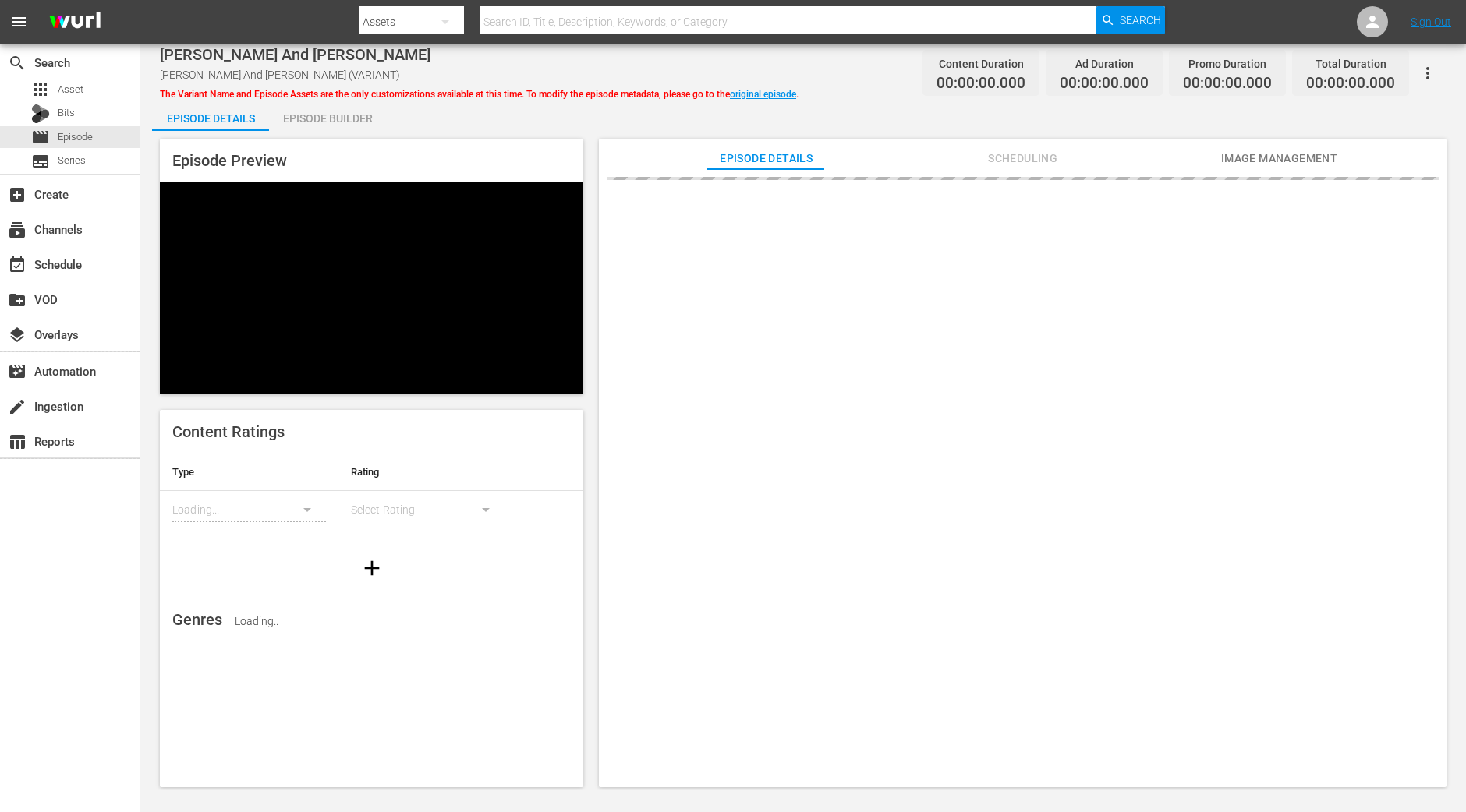
click at [317, 116] on div "Episode Builder" at bounding box center [327, 118] width 117 height 37
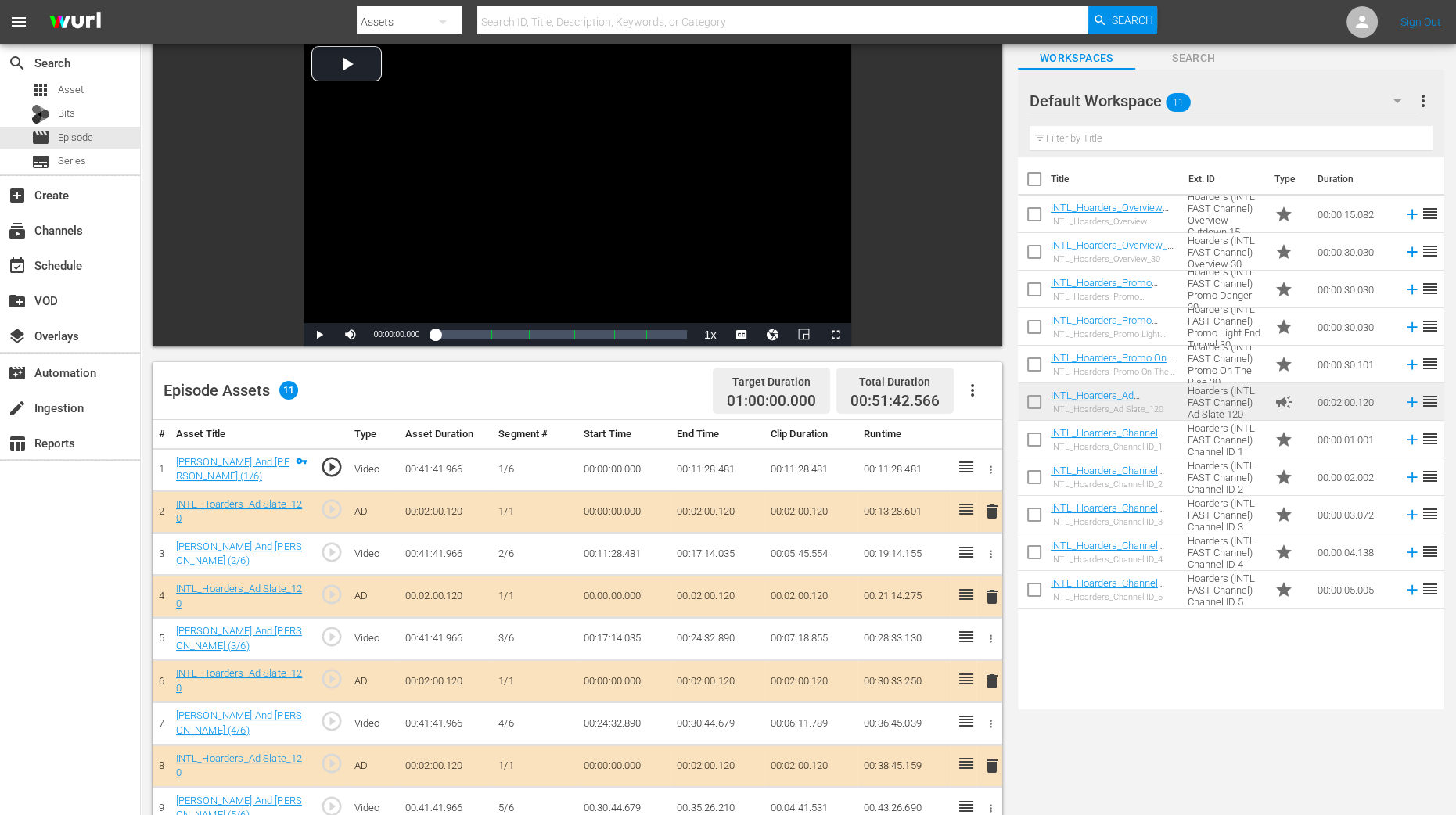
scroll to position [407, 0]
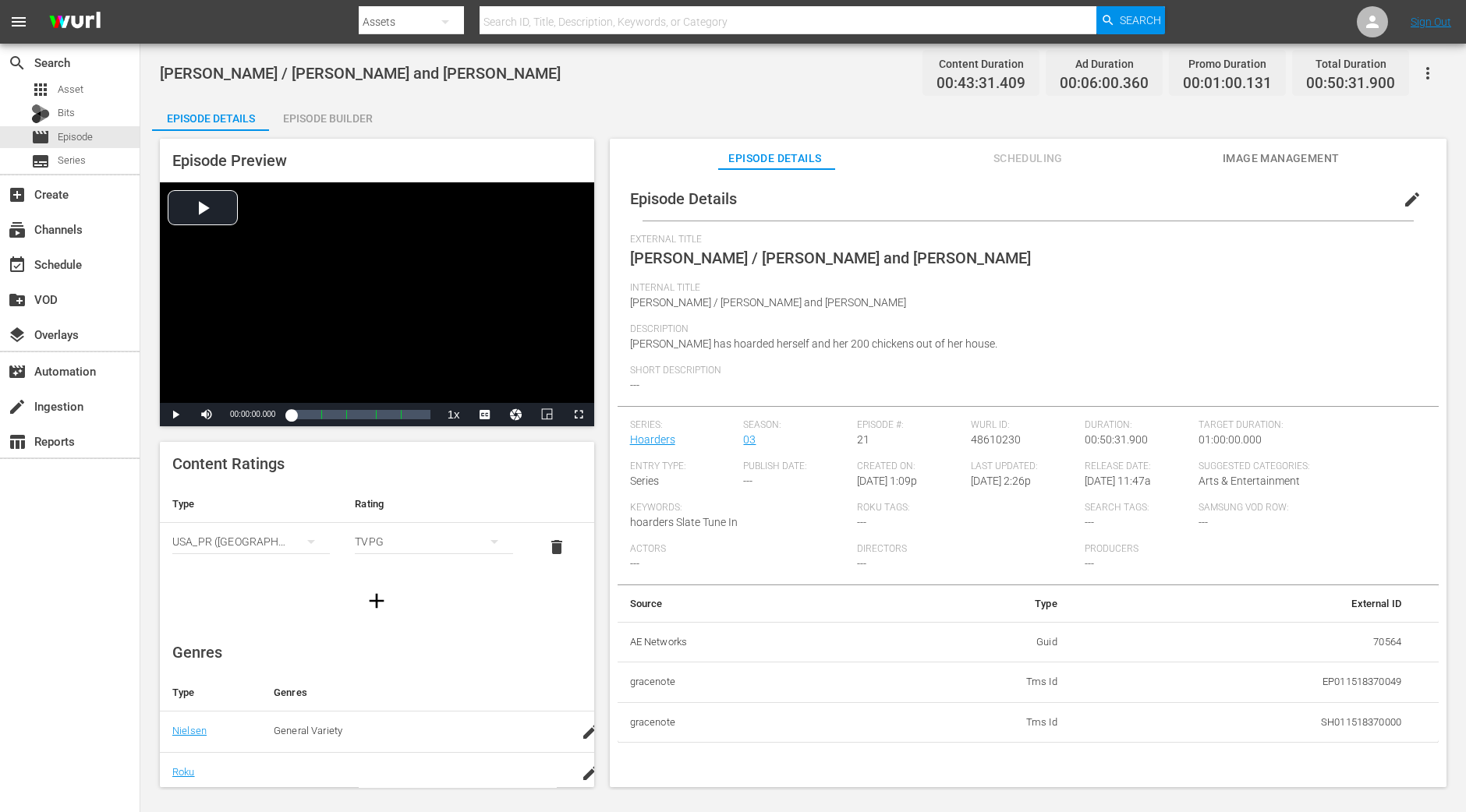
click at [359, 116] on div "Episode Builder" at bounding box center [327, 118] width 117 height 37
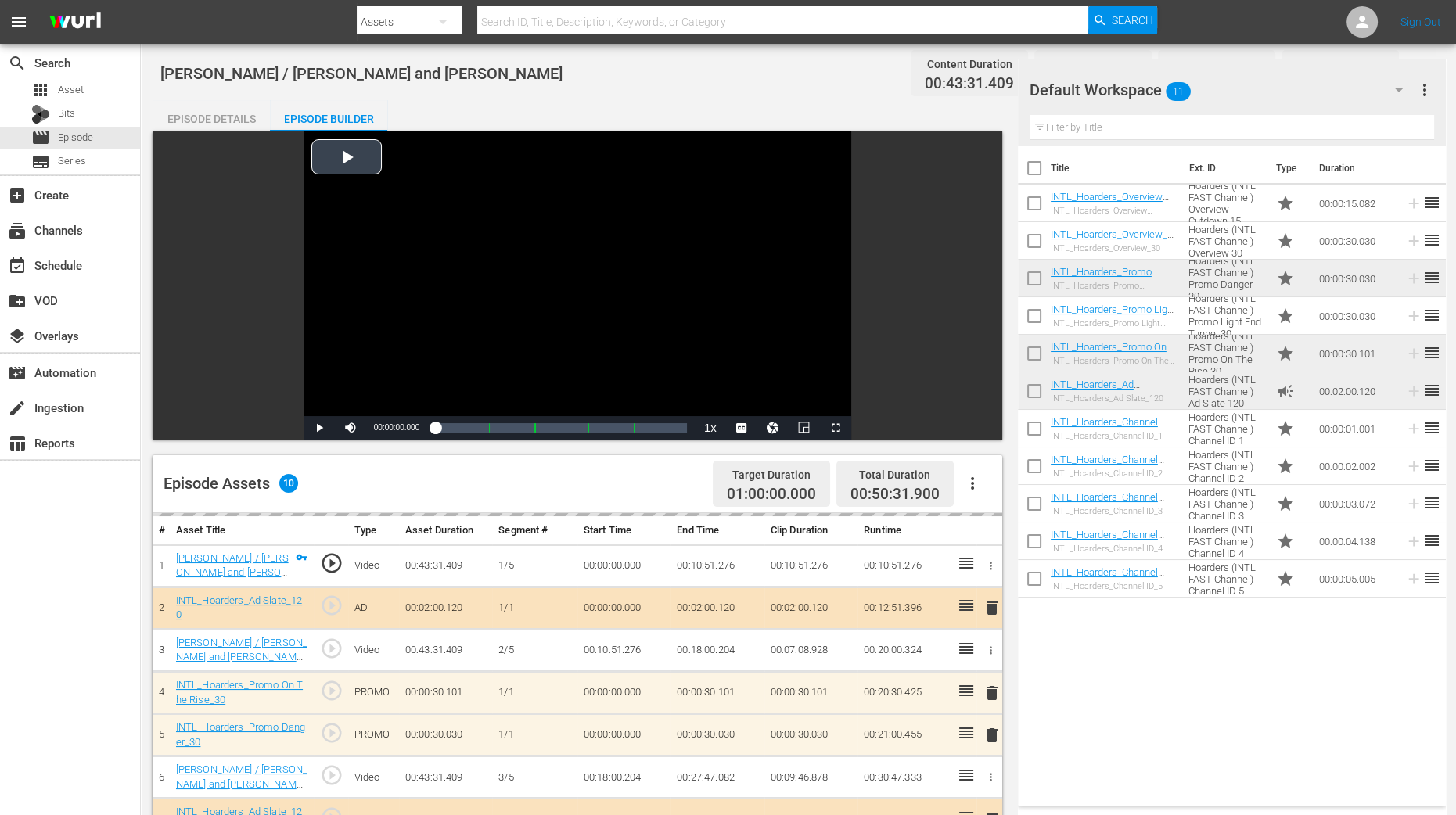
scroll to position [407, 0]
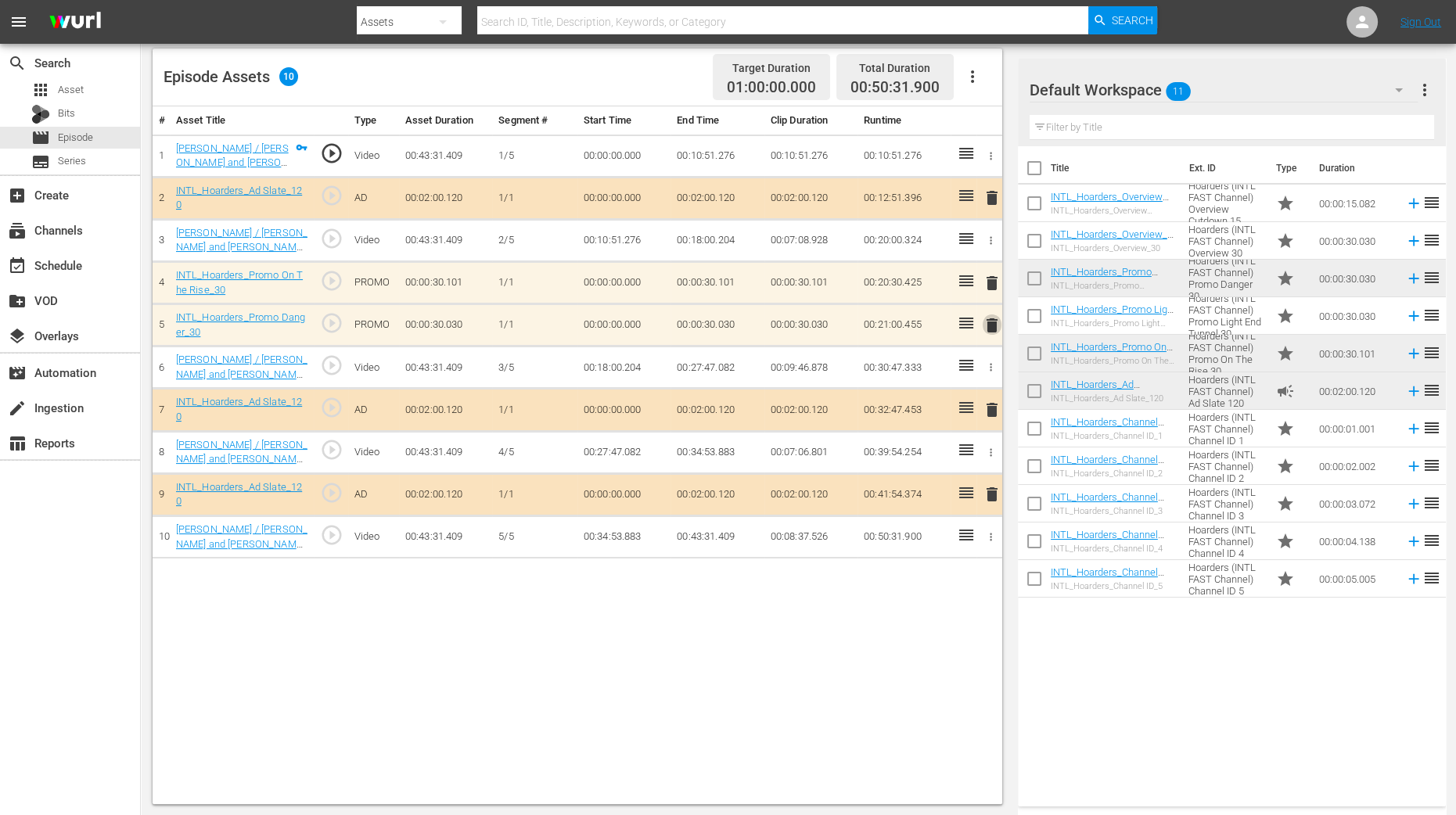
click at [989, 326] on span "delete" at bounding box center [992, 325] width 19 height 19
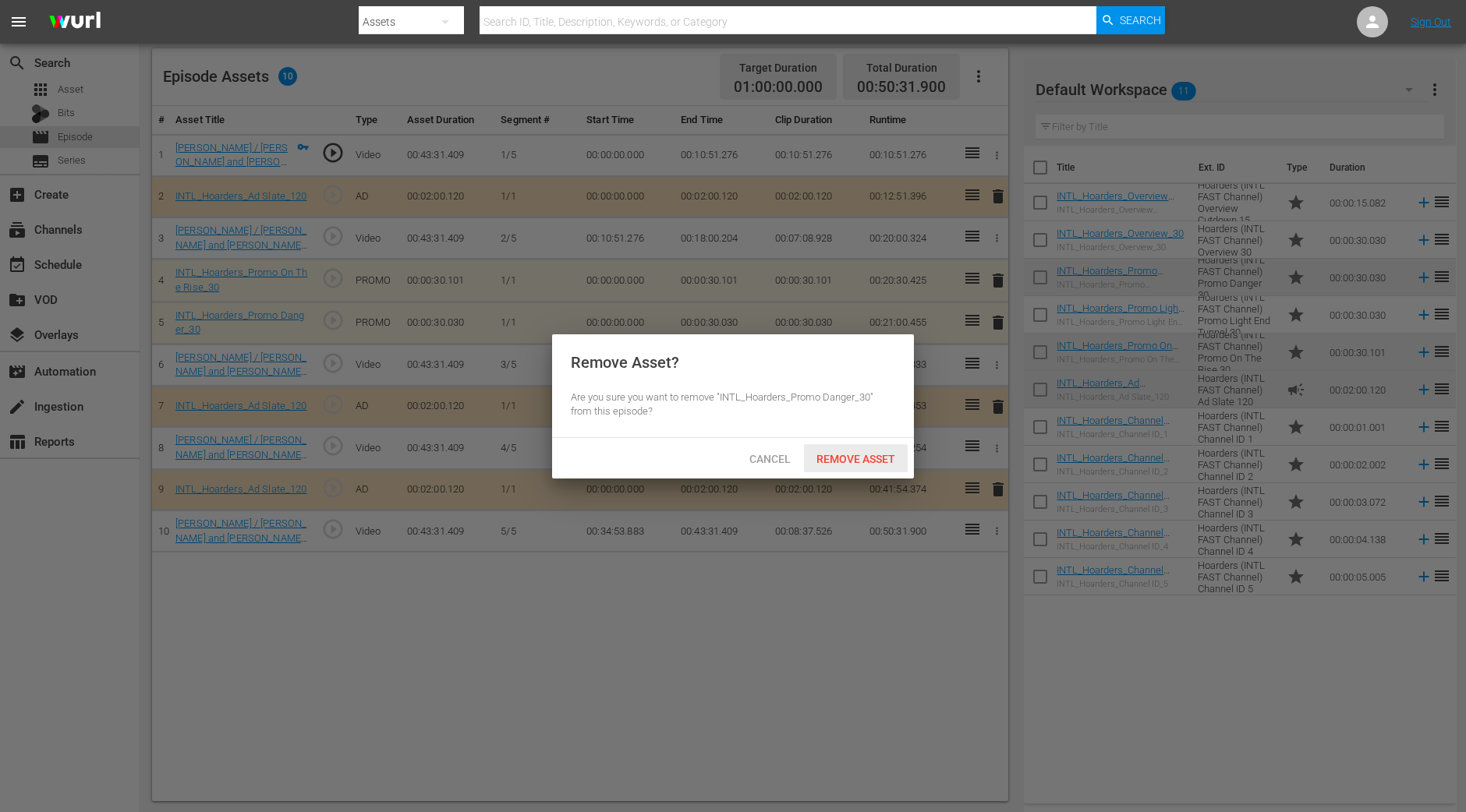
click at [873, 445] on div "Remove Asset" at bounding box center [856, 459] width 103 height 29
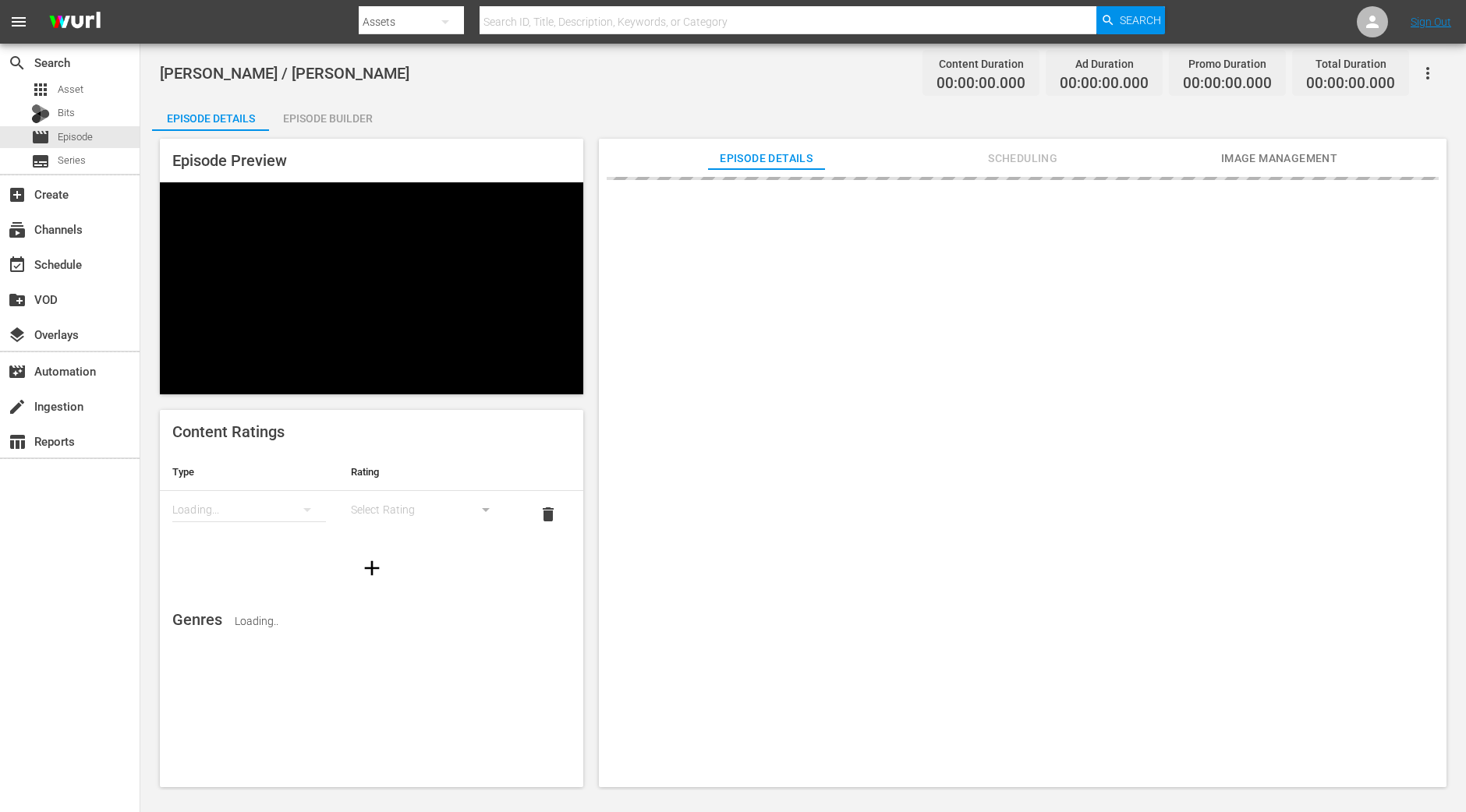
click at [355, 132] on div "Episode Preview Content Ratings Type Rating Loading... Select Rating delete Gen…" at bounding box center [803, 465] width 1302 height 669
click at [355, 119] on div "Episode Builder" at bounding box center [327, 118] width 117 height 37
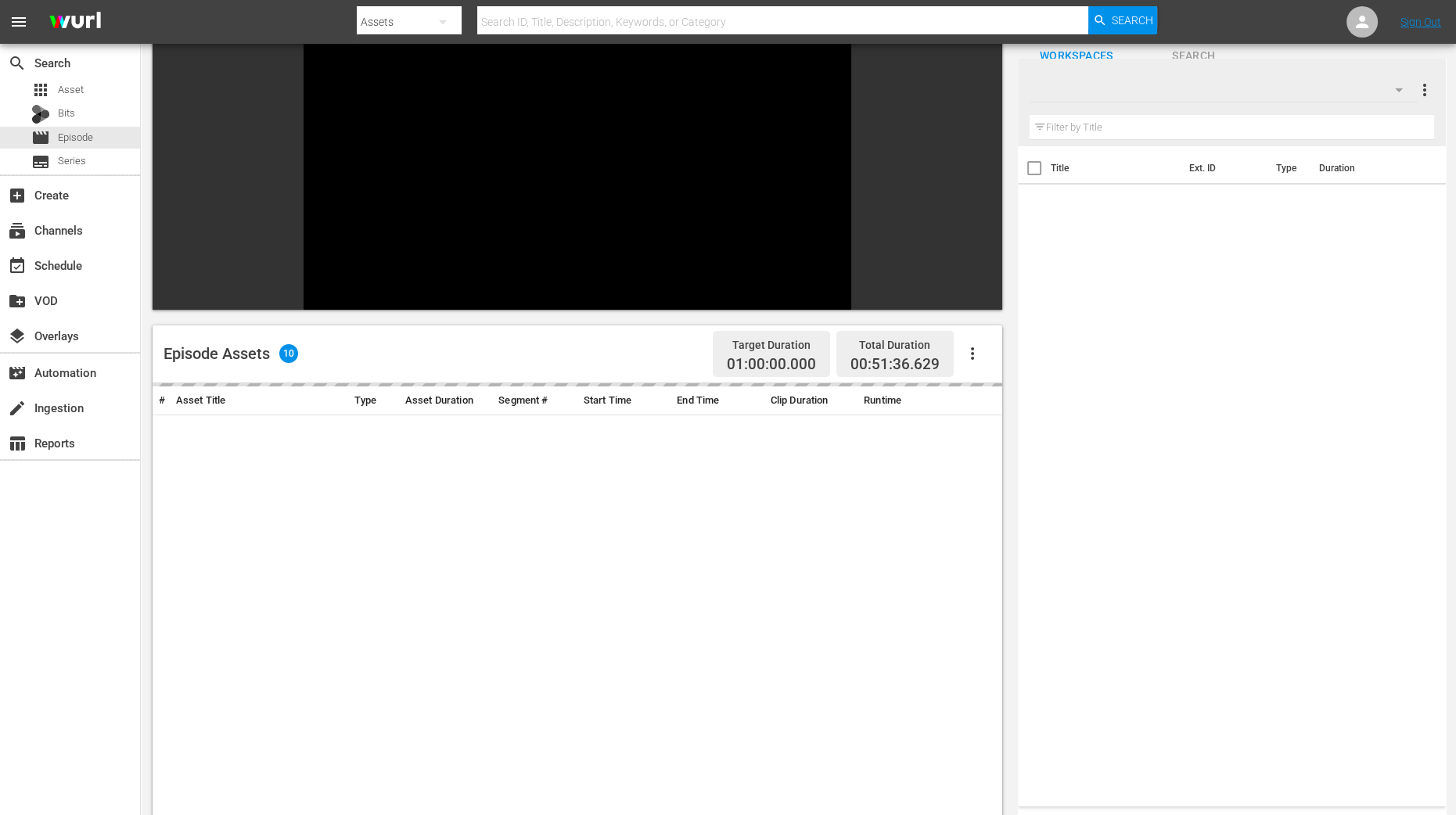
scroll to position [294, 0]
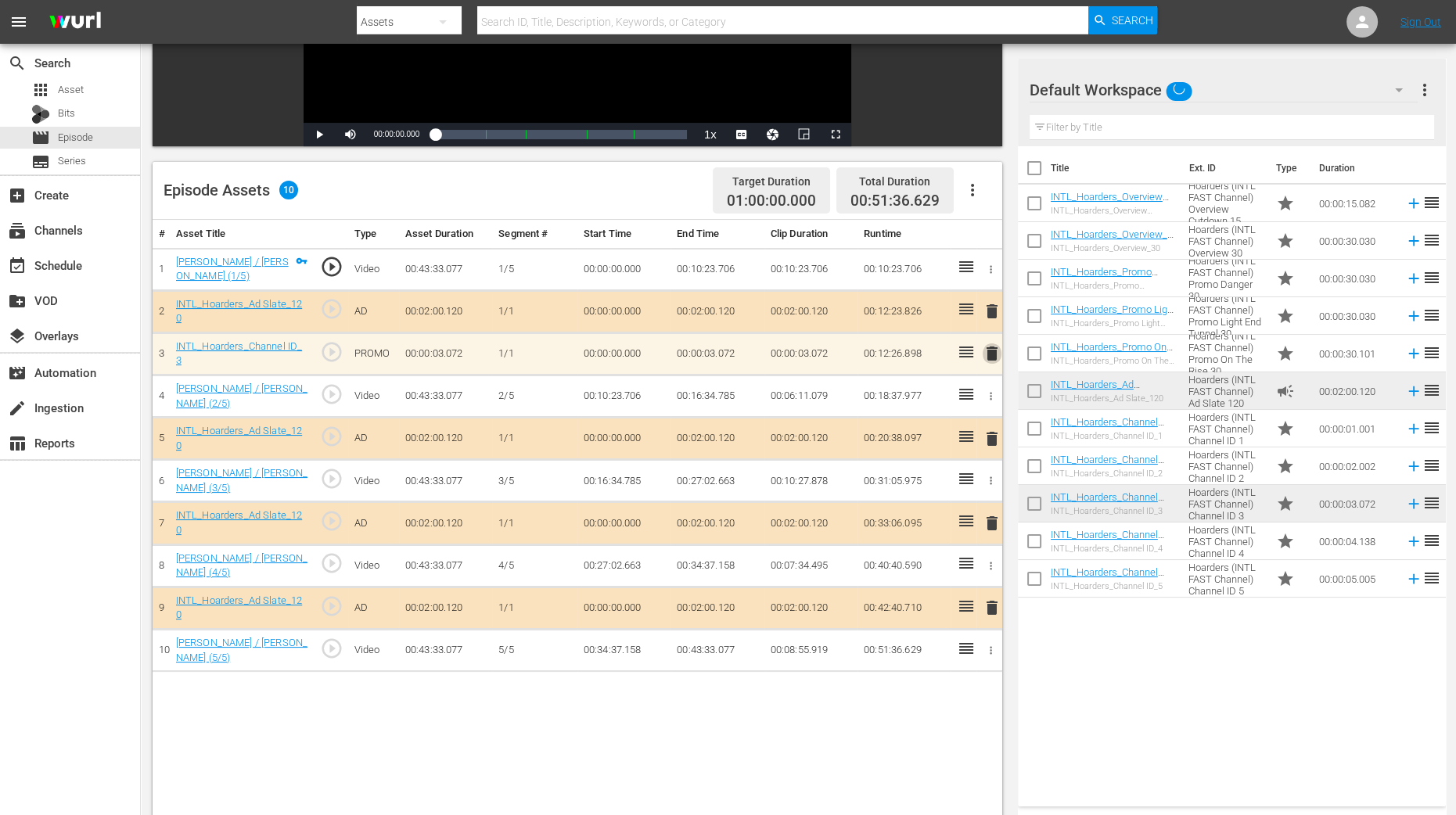
click at [991, 354] on span "delete" at bounding box center [992, 353] width 19 height 19
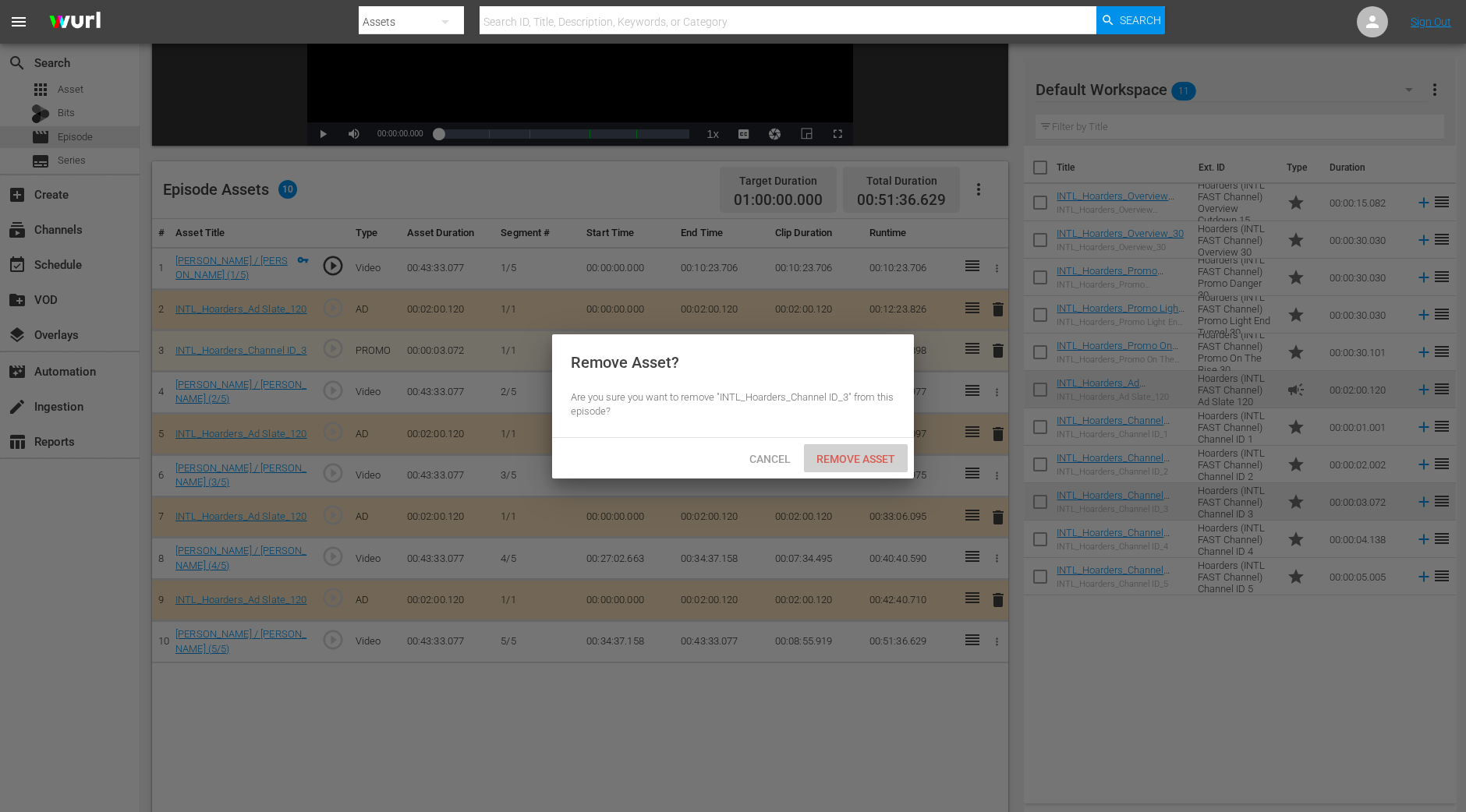
click at [862, 452] on span "Remove Asset" at bounding box center [856, 458] width 103 height 12
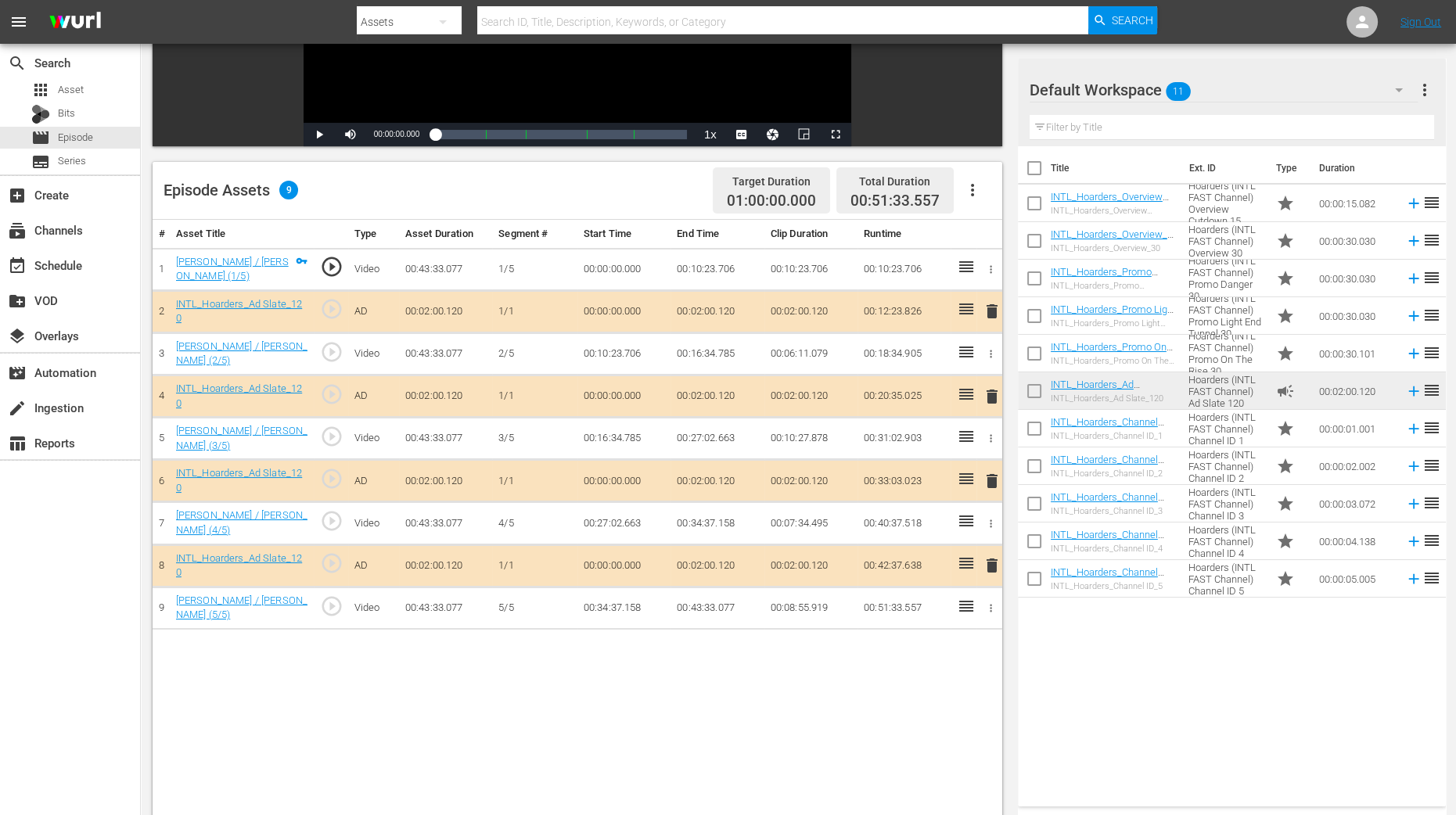
click at [990, 394] on span "delete" at bounding box center [992, 397] width 19 height 19
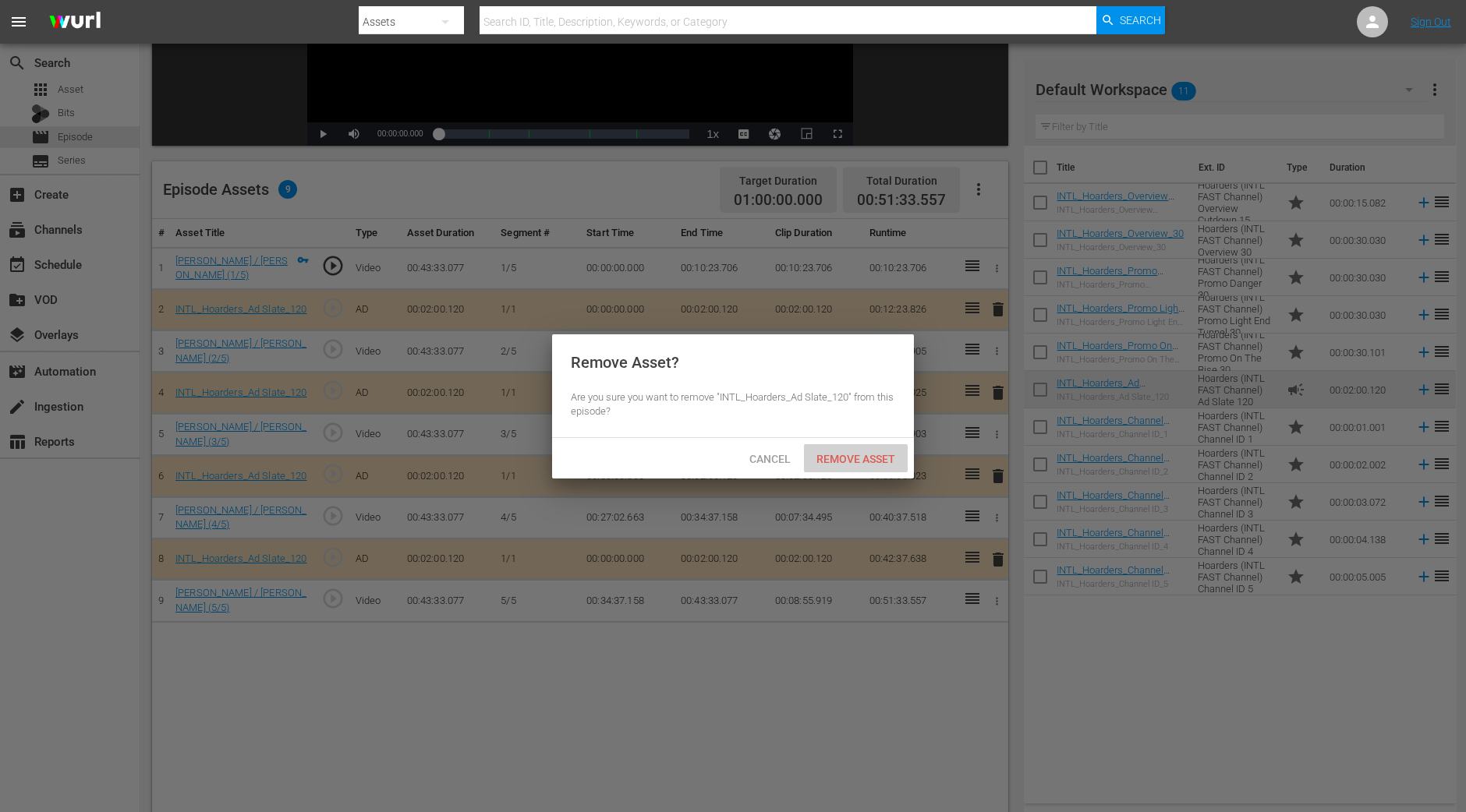
click at [862, 464] on span "Remove Asset" at bounding box center [856, 458] width 103 height 12
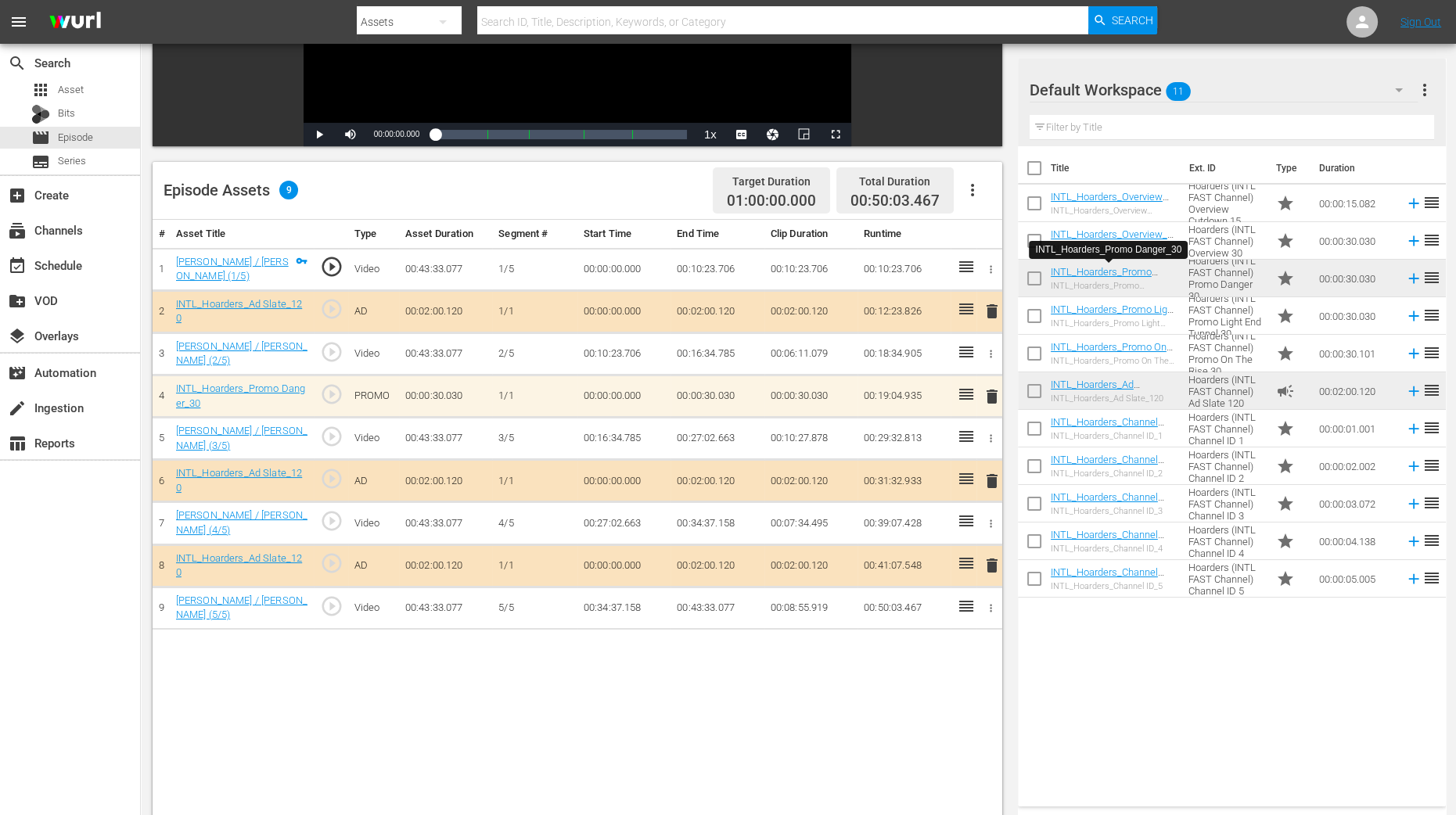
click at [925, 687] on div "# Asset Title Type Asset Duration Segment # Start Time End Time Clip Duration R…" at bounding box center [578, 568] width 850 height 698
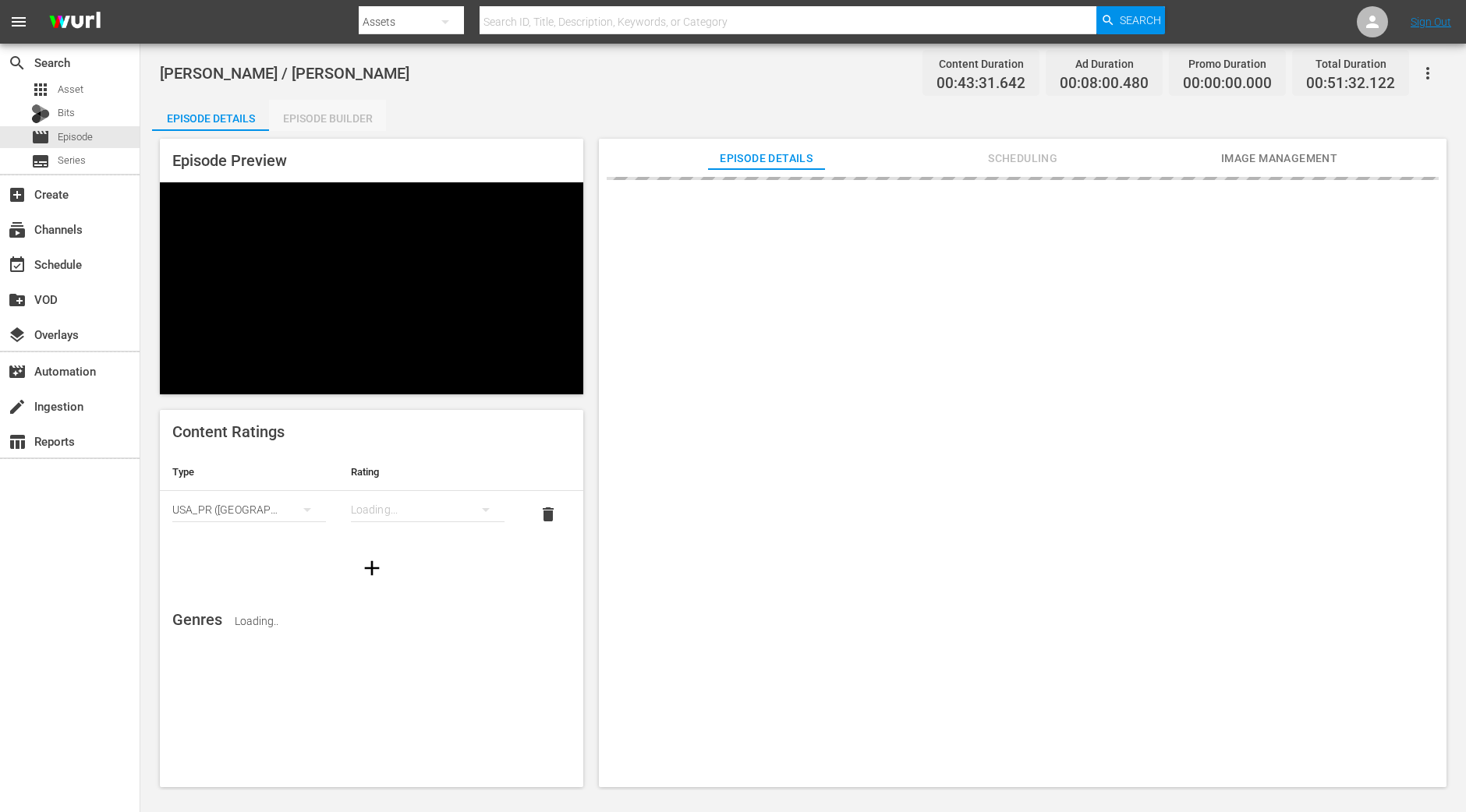
click at [353, 122] on div "Episode Builder" at bounding box center [327, 118] width 117 height 37
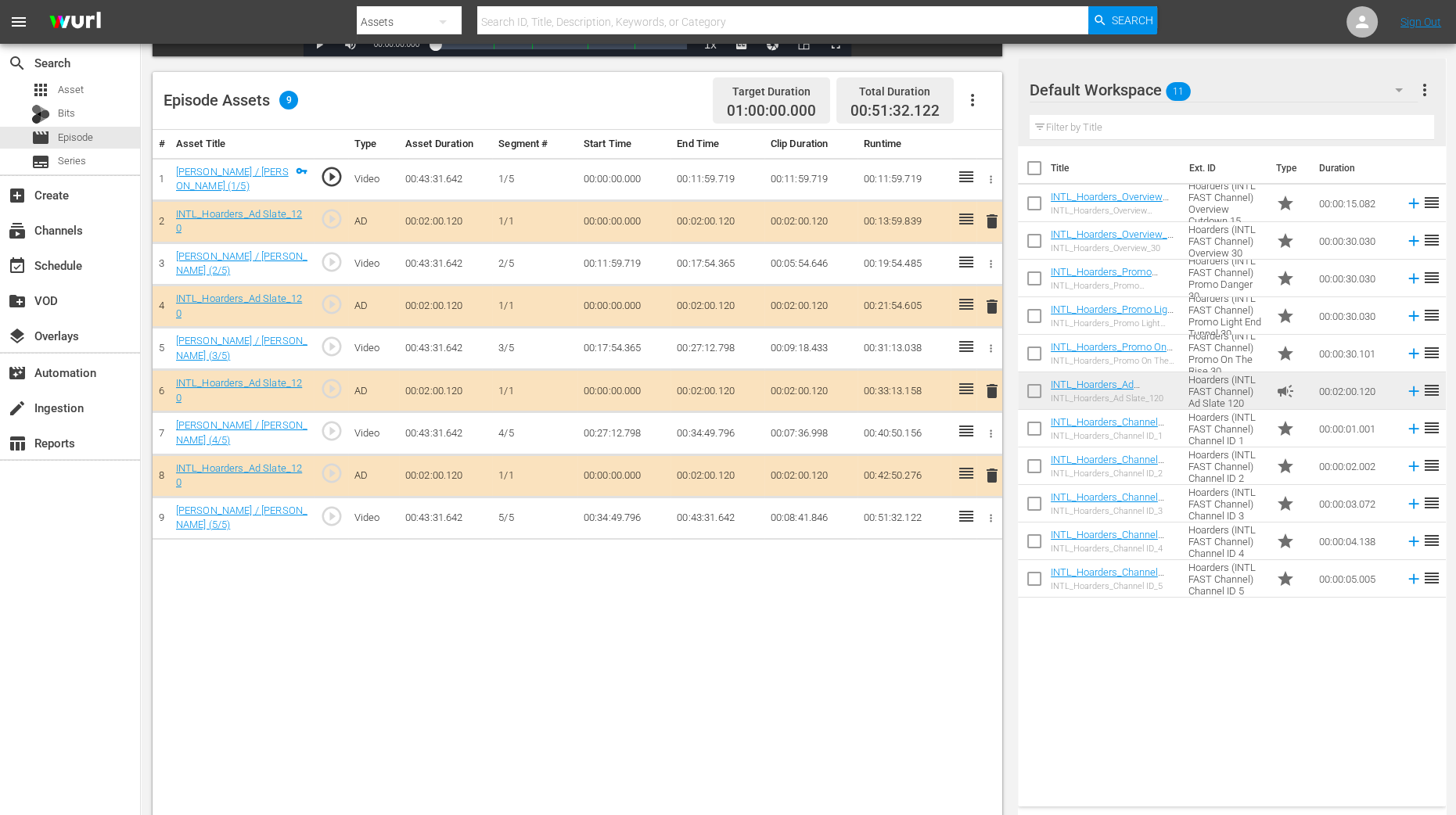
scroll to position [390, 0]
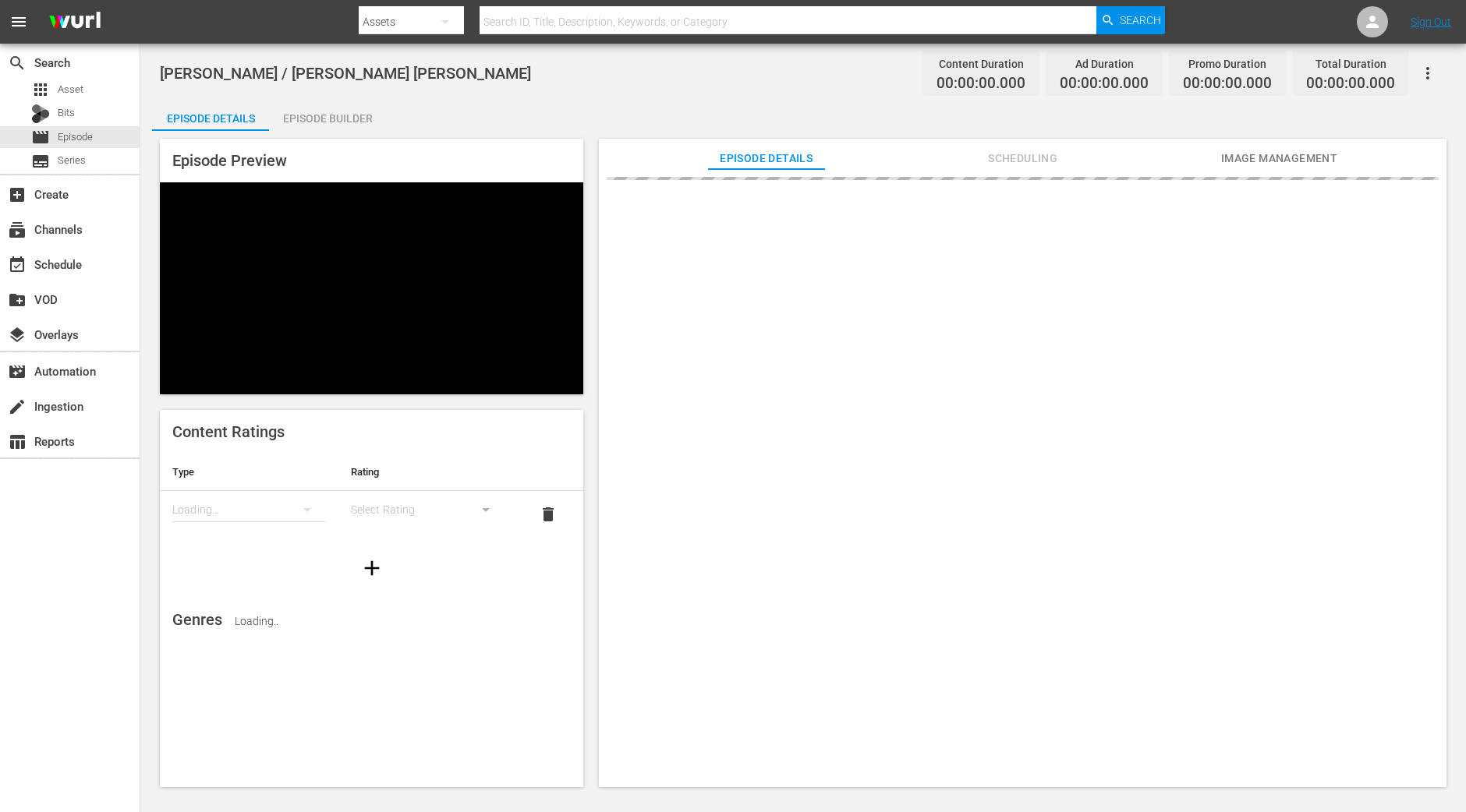
click at [341, 131] on div "Episode Preview Content Ratings Type Rating Loading... Select Rating delete Gen…" at bounding box center [803, 465] width 1302 height 669
click at [344, 122] on div "Episode Builder" at bounding box center [327, 118] width 117 height 37
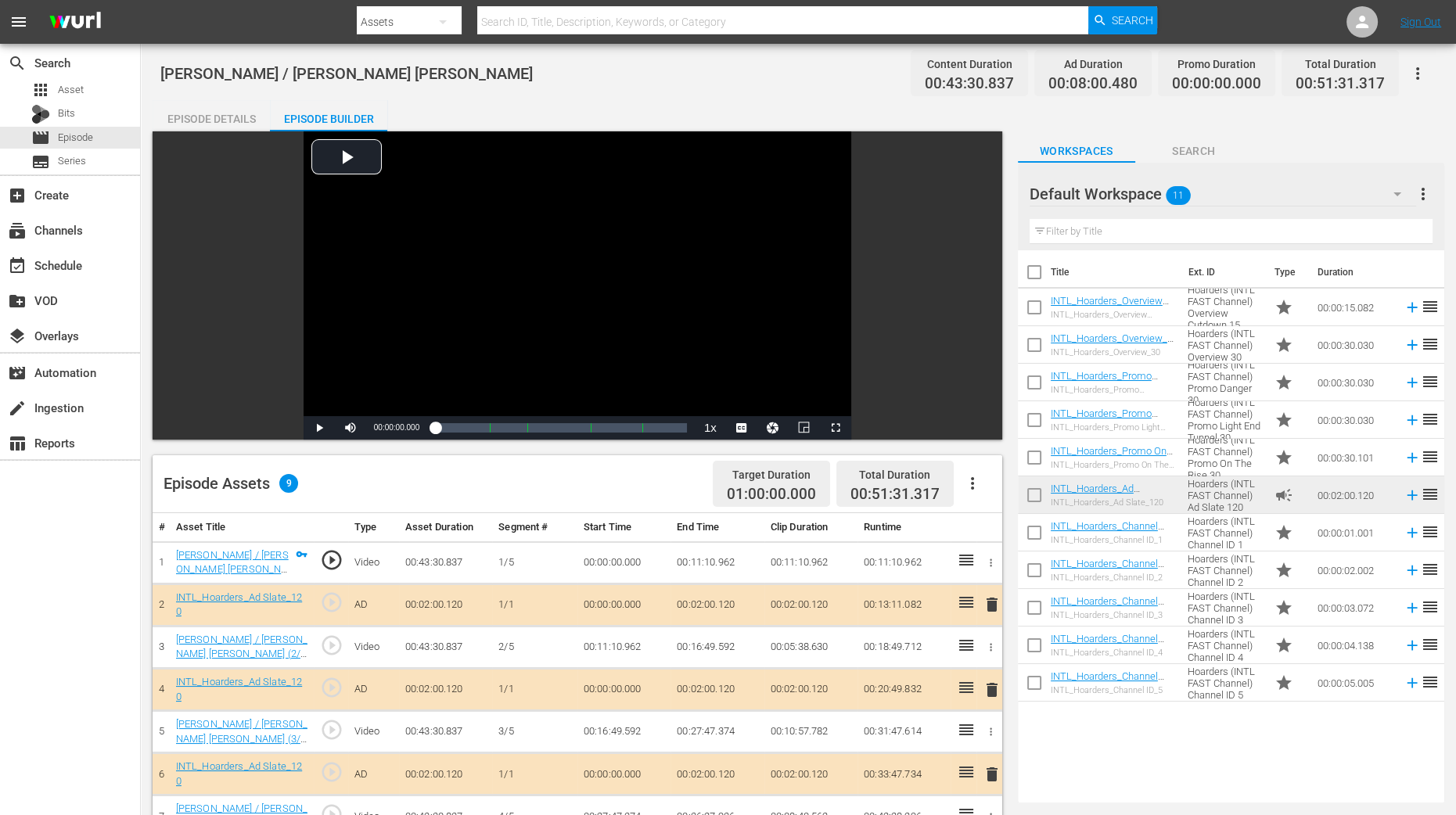
scroll to position [390, 0]
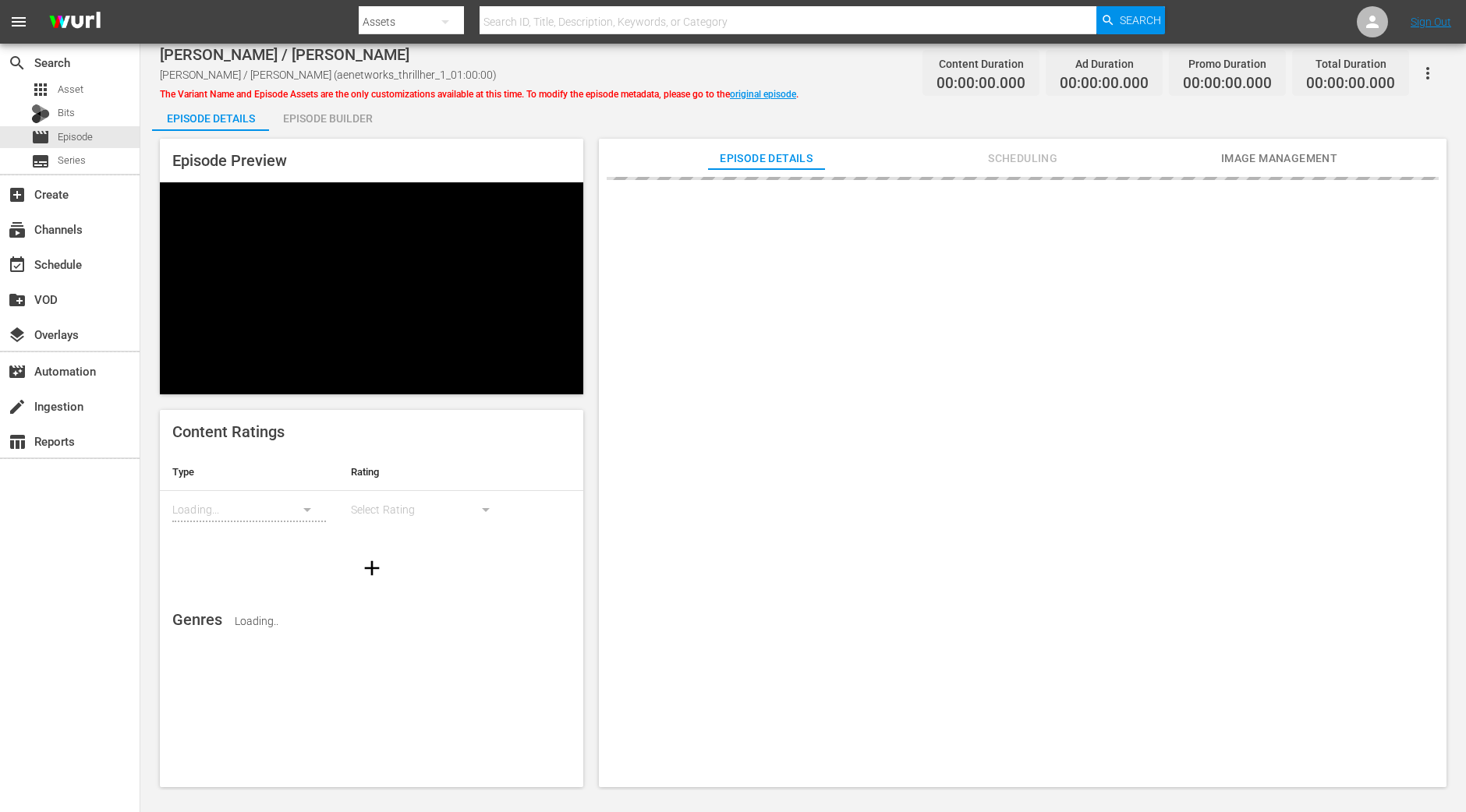
click at [319, 122] on div "Episode Builder" at bounding box center [327, 118] width 117 height 37
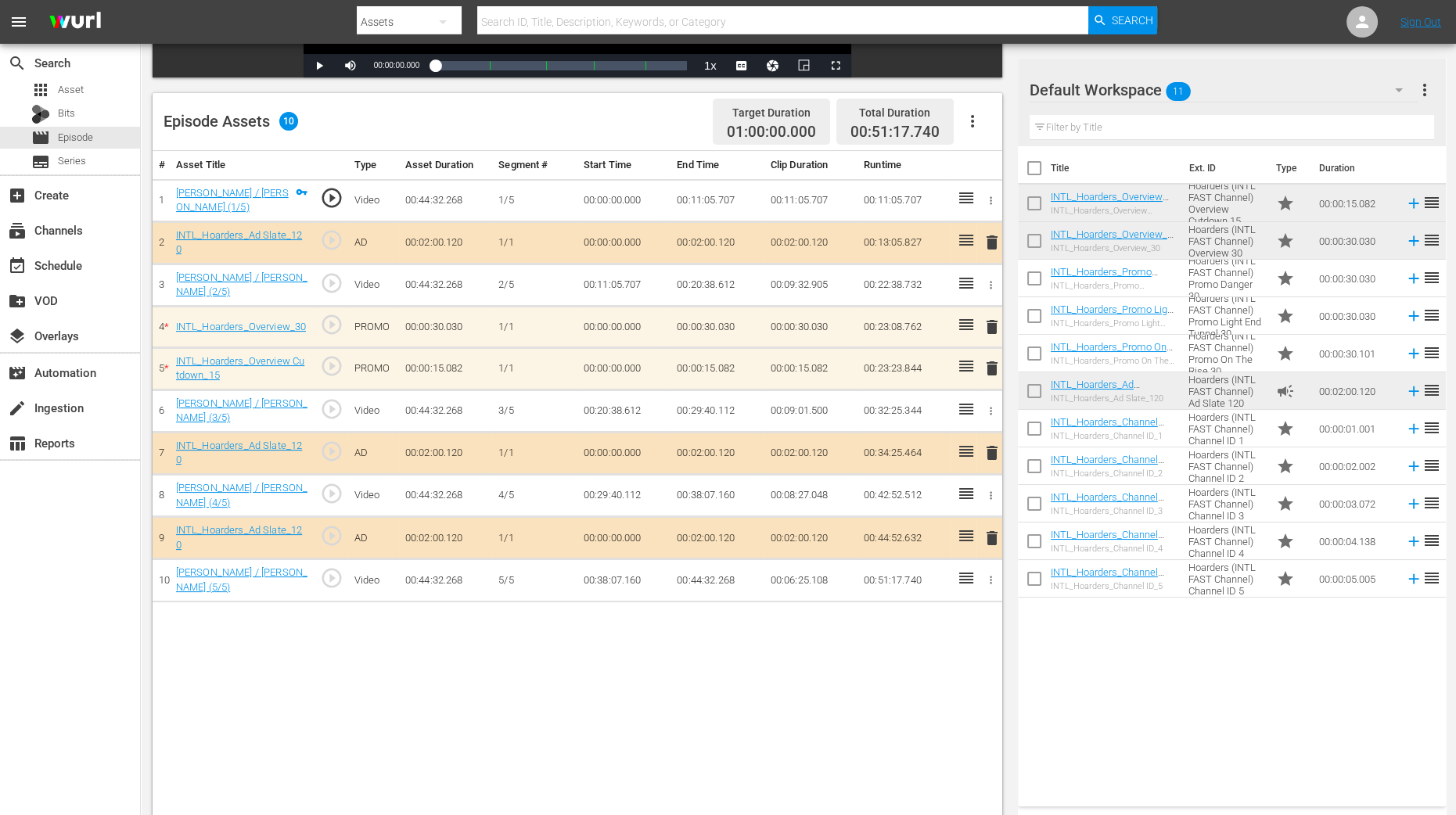
scroll to position [390, 0]
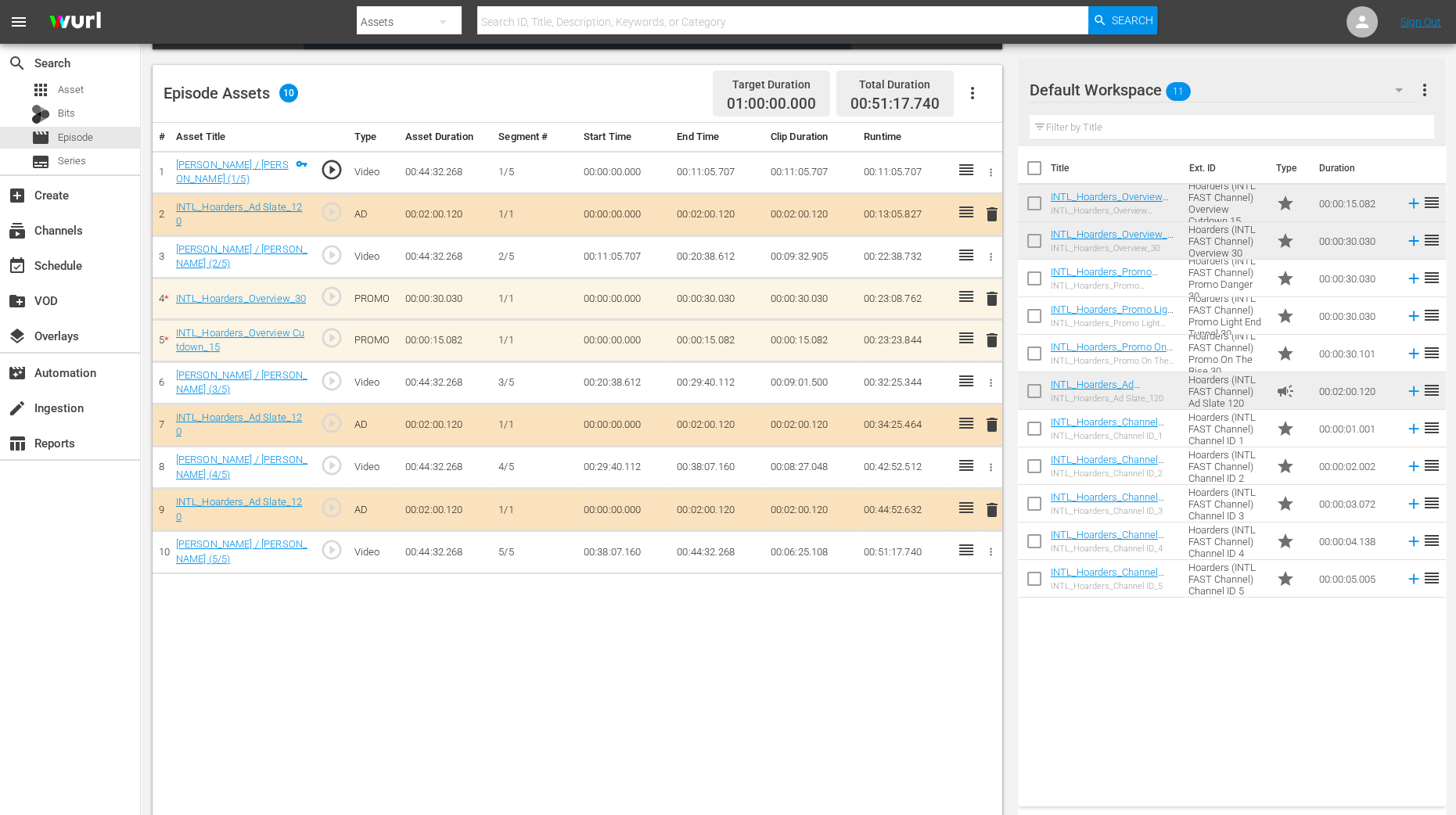
click at [990, 338] on span "delete" at bounding box center [992, 340] width 19 height 19
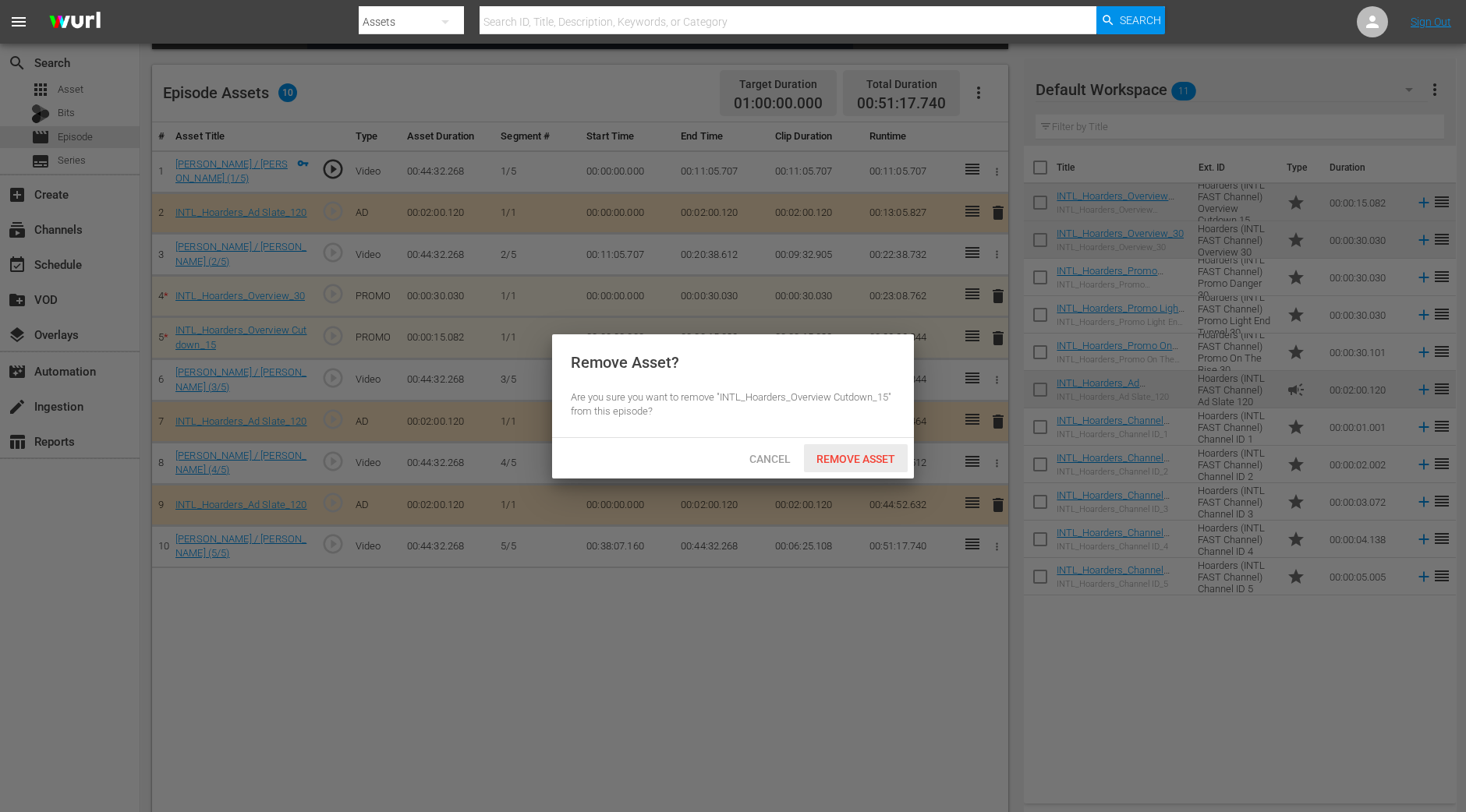
click at [828, 461] on span "Remove Asset" at bounding box center [856, 458] width 103 height 12
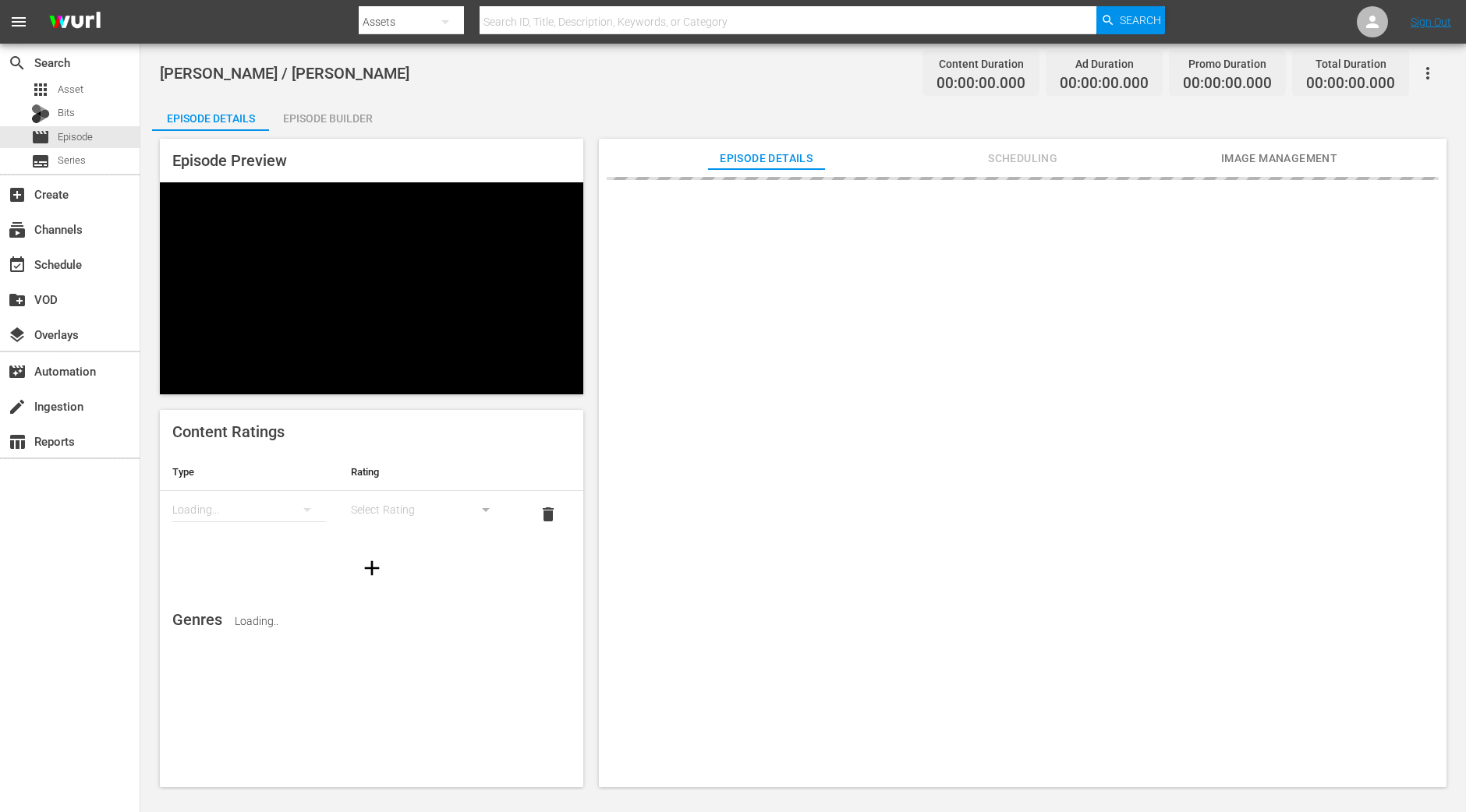
click at [334, 107] on div "Episode Builder" at bounding box center [327, 118] width 117 height 37
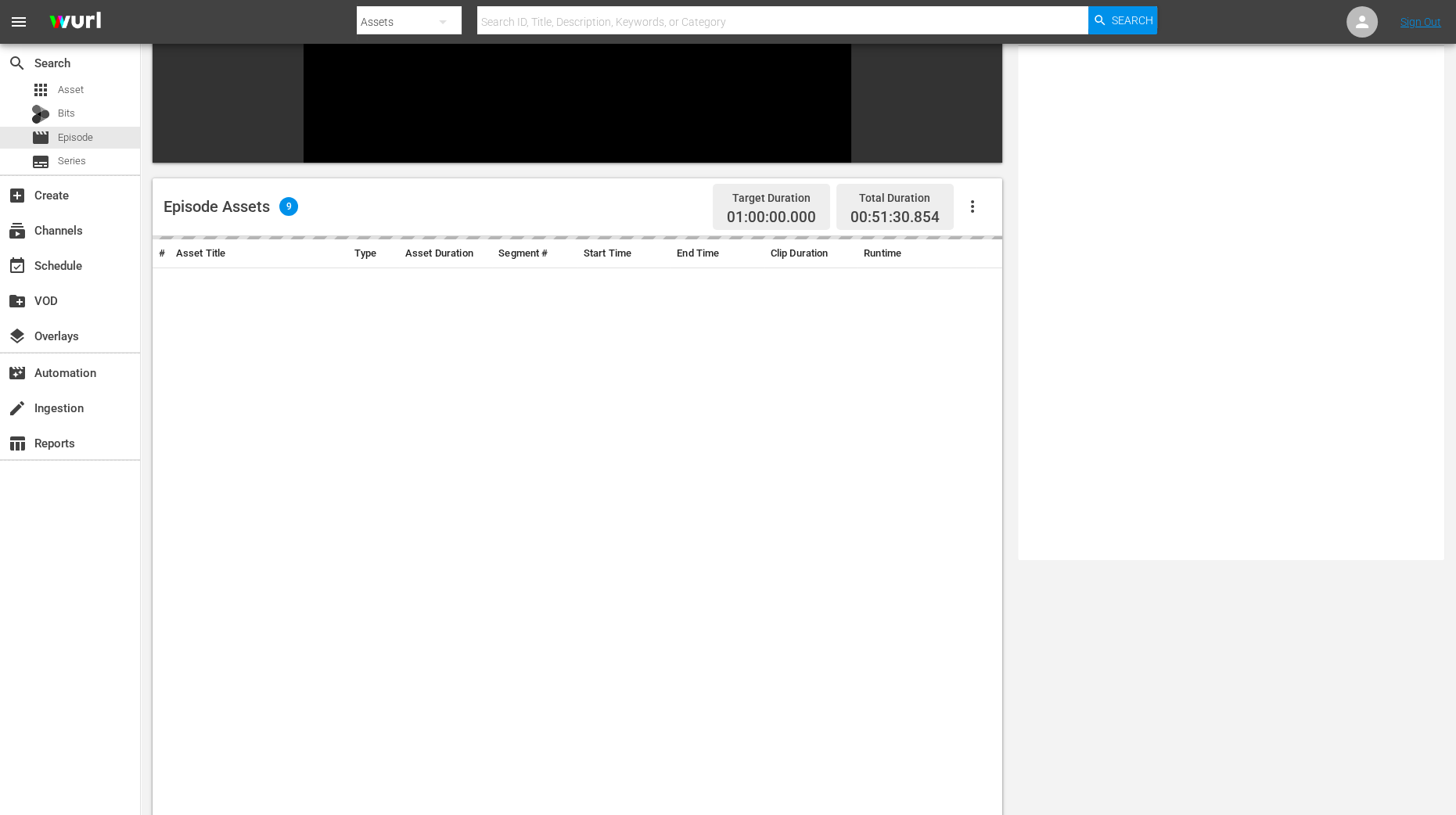
scroll to position [371, 0]
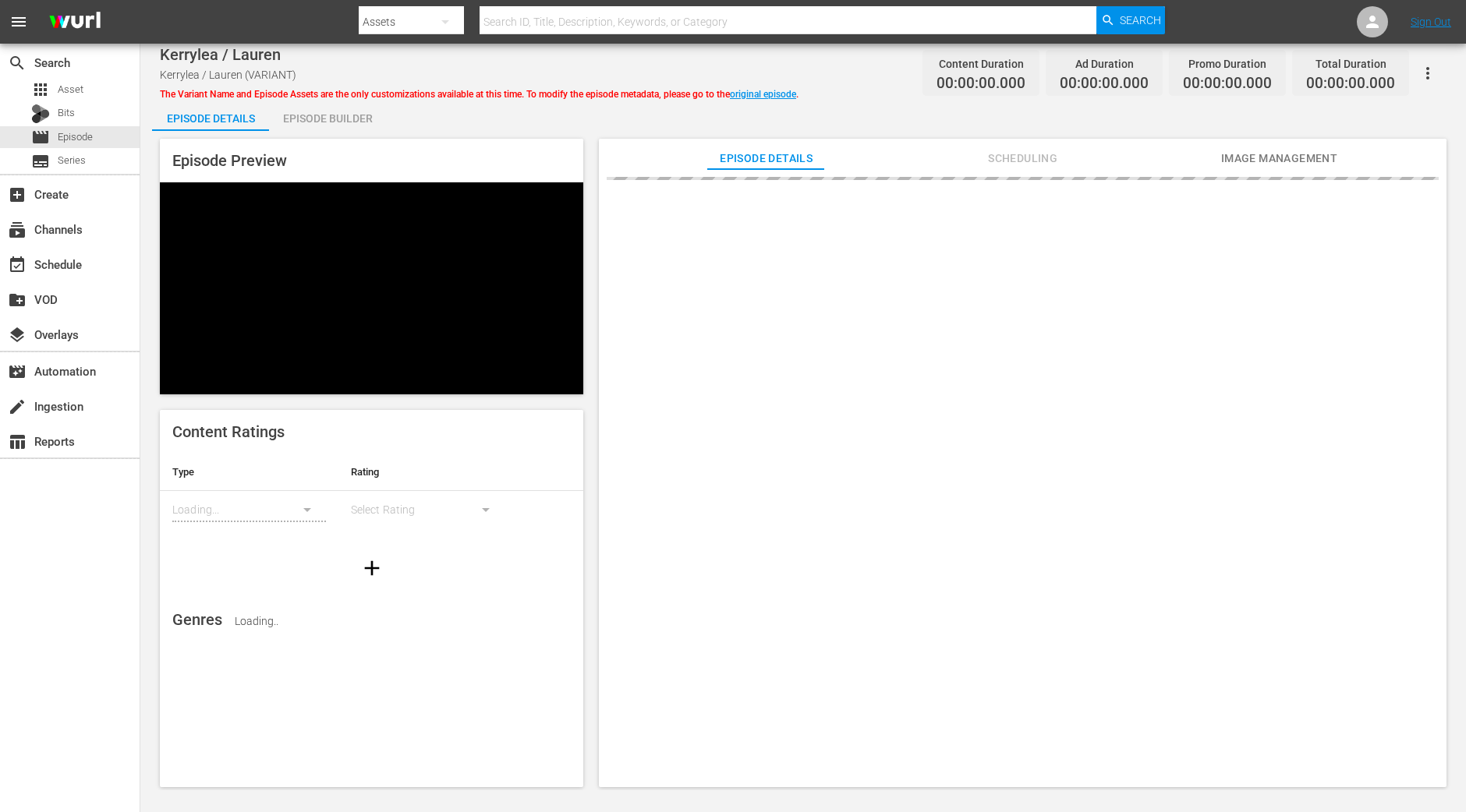
click at [347, 110] on div "Episode Builder" at bounding box center [327, 118] width 117 height 37
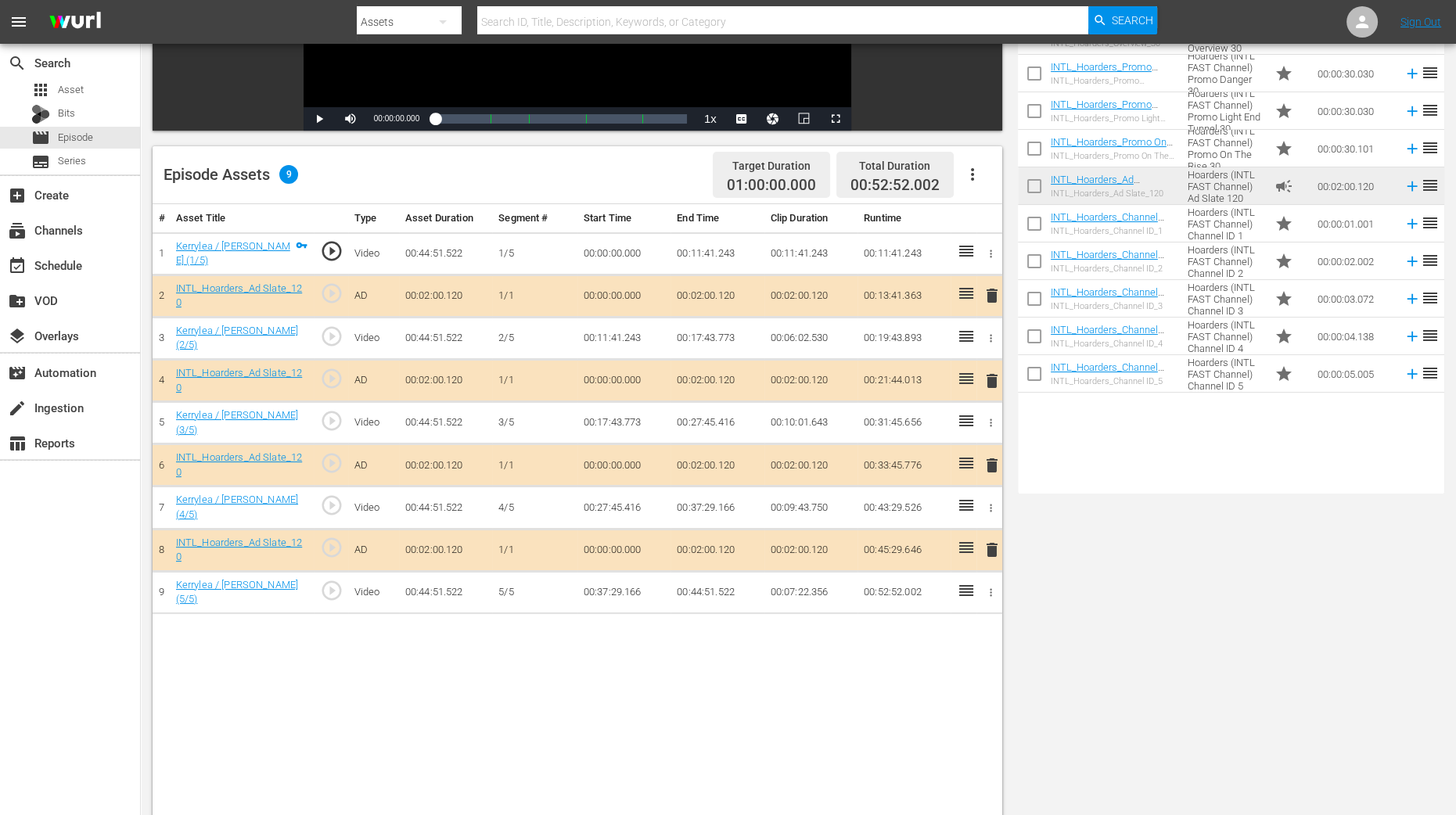
scroll to position [407, 0]
